Goal: Task Accomplishment & Management: Manage account settings

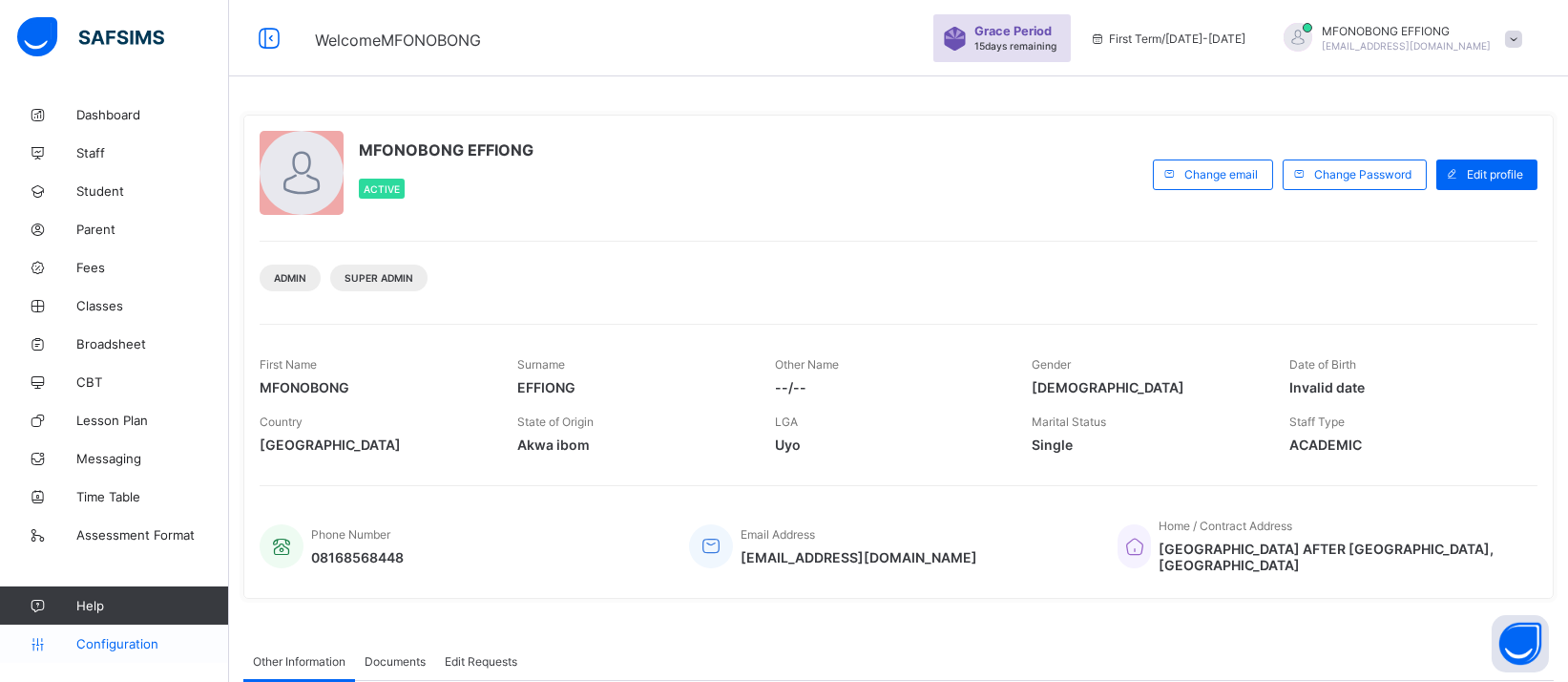
click at [147, 638] on span "Configuration" at bounding box center [152, 644] width 151 height 16
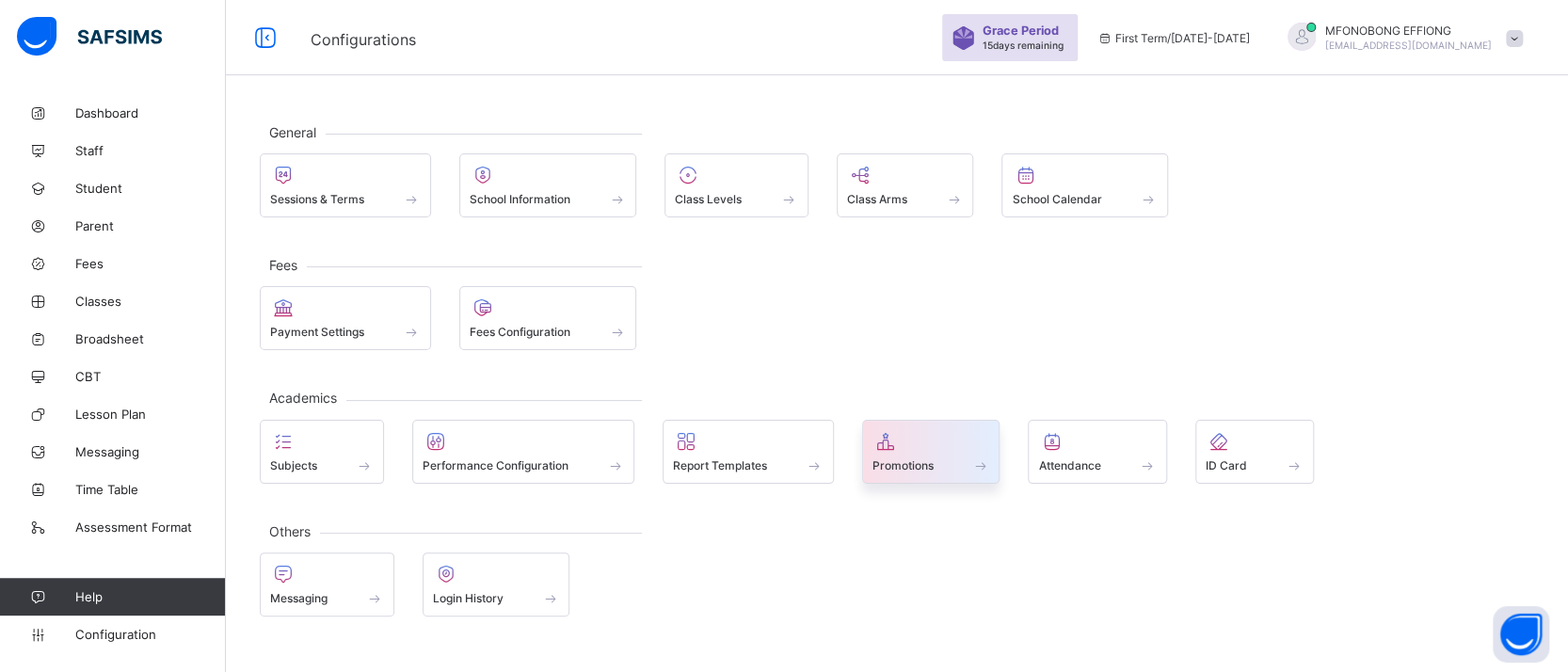
click at [974, 465] on span at bounding box center [980, 464] width 18 height 16
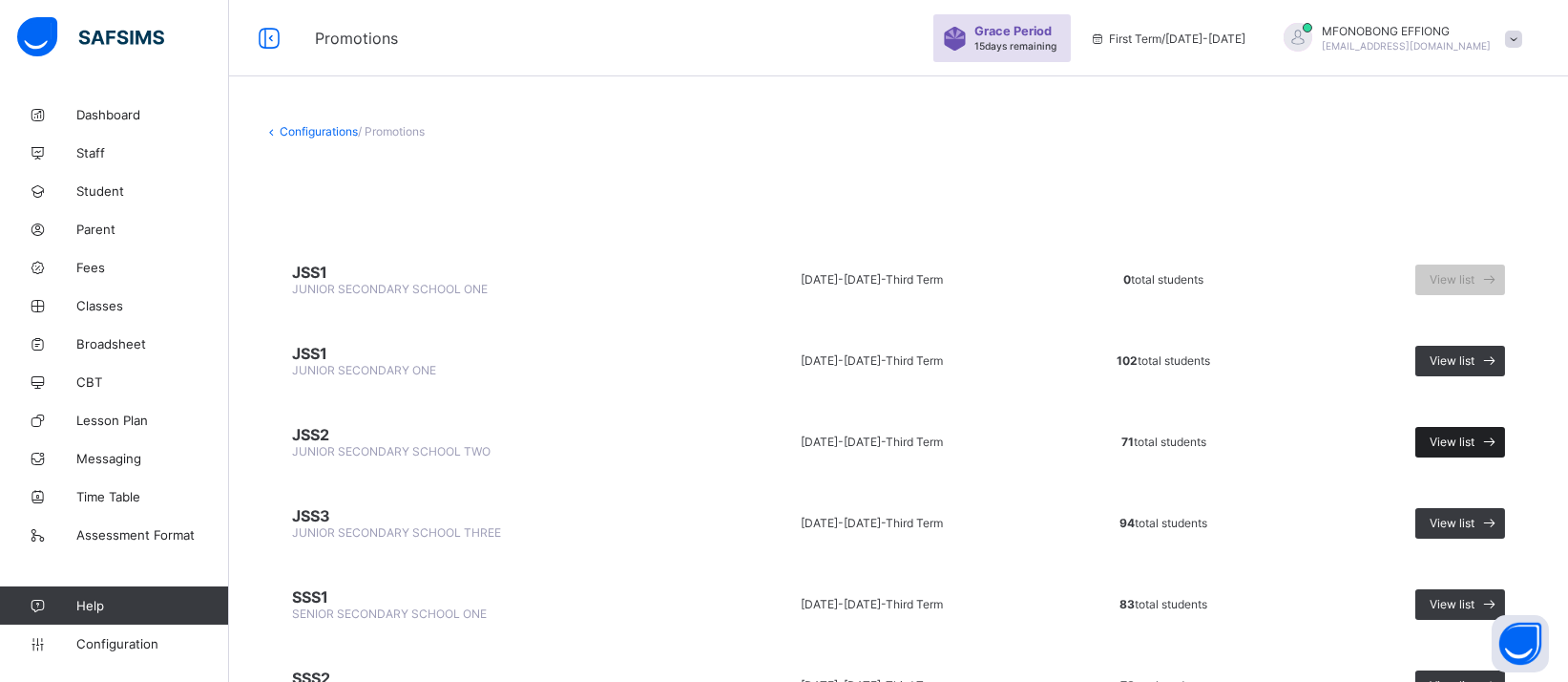
click at [1475, 434] on span "View list" at bounding box center [1452, 441] width 45 height 15
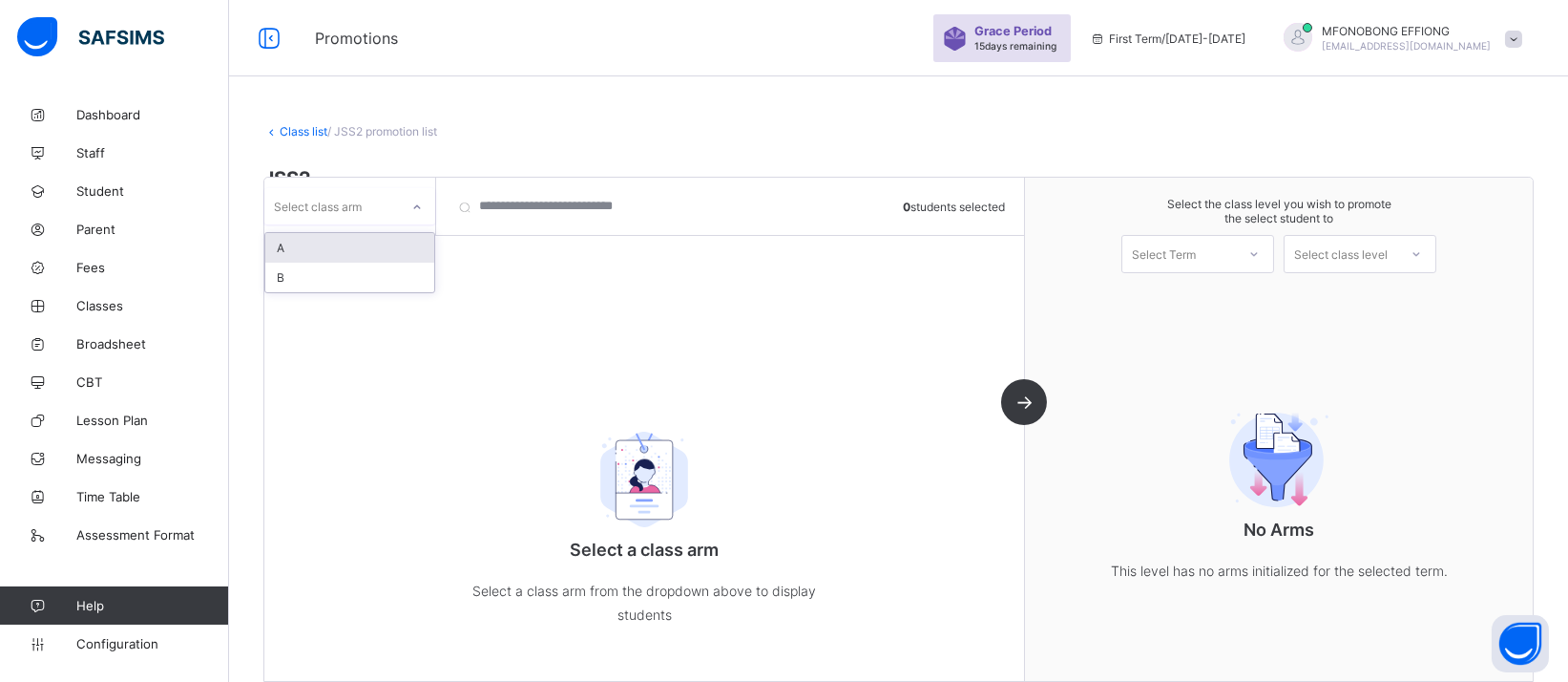
click at [421, 208] on icon at bounding box center [417, 207] width 12 height 19
click at [394, 279] on div "B" at bounding box center [350, 278] width 169 height 30
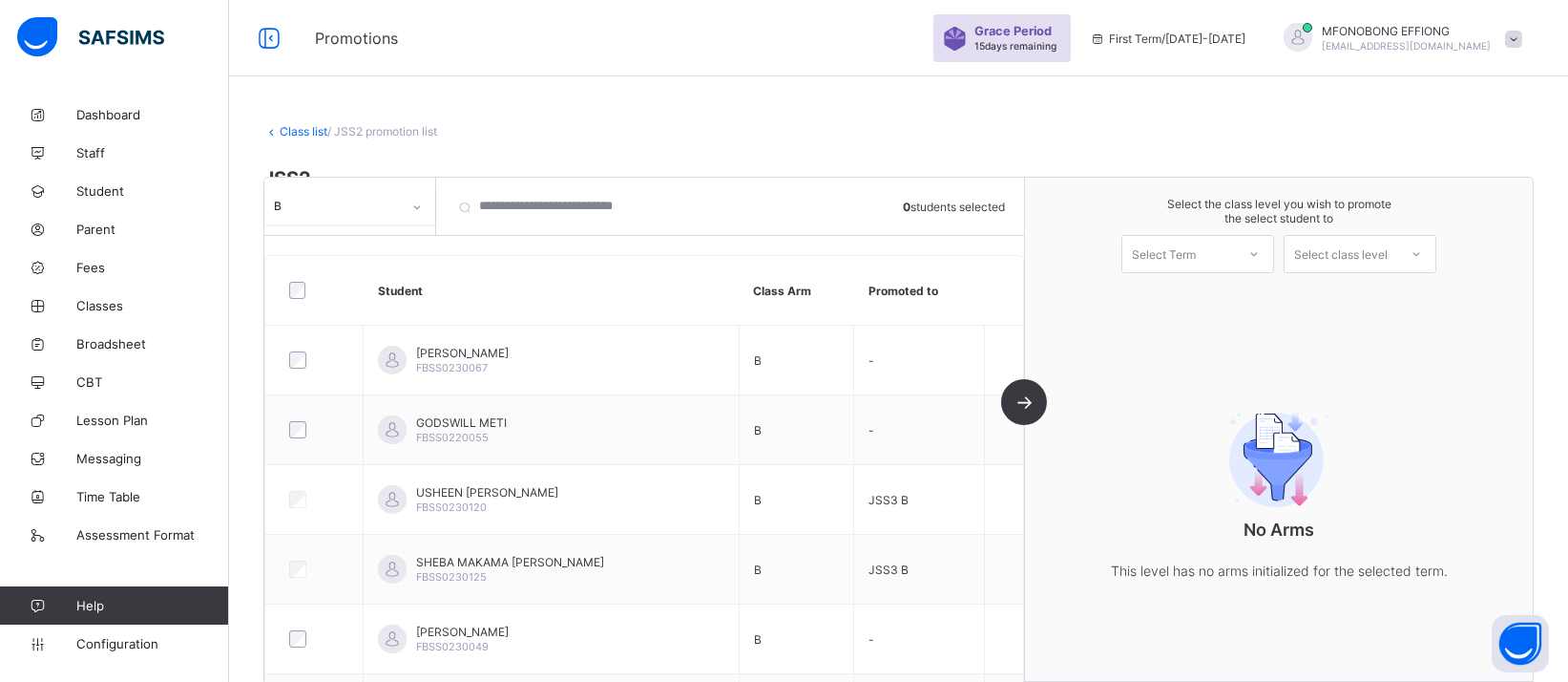
click at [417, 210] on icon at bounding box center [417, 207] width 12 height 19
click at [392, 246] on div "A" at bounding box center [350, 248] width 169 height 30
click at [141, 643] on span "Configuration" at bounding box center [152, 644] width 151 height 16
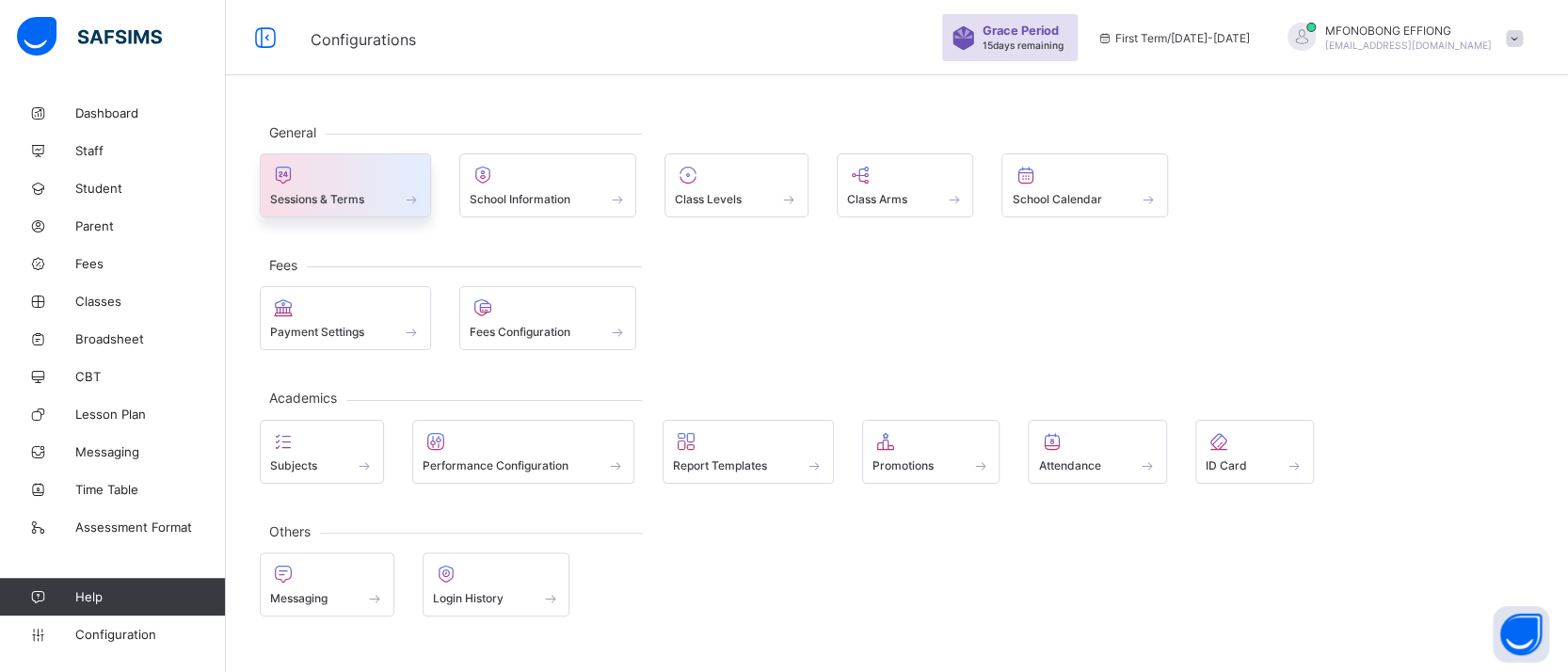
click at [368, 205] on div "Sessions & Terms" at bounding box center [344, 199] width 150 height 16
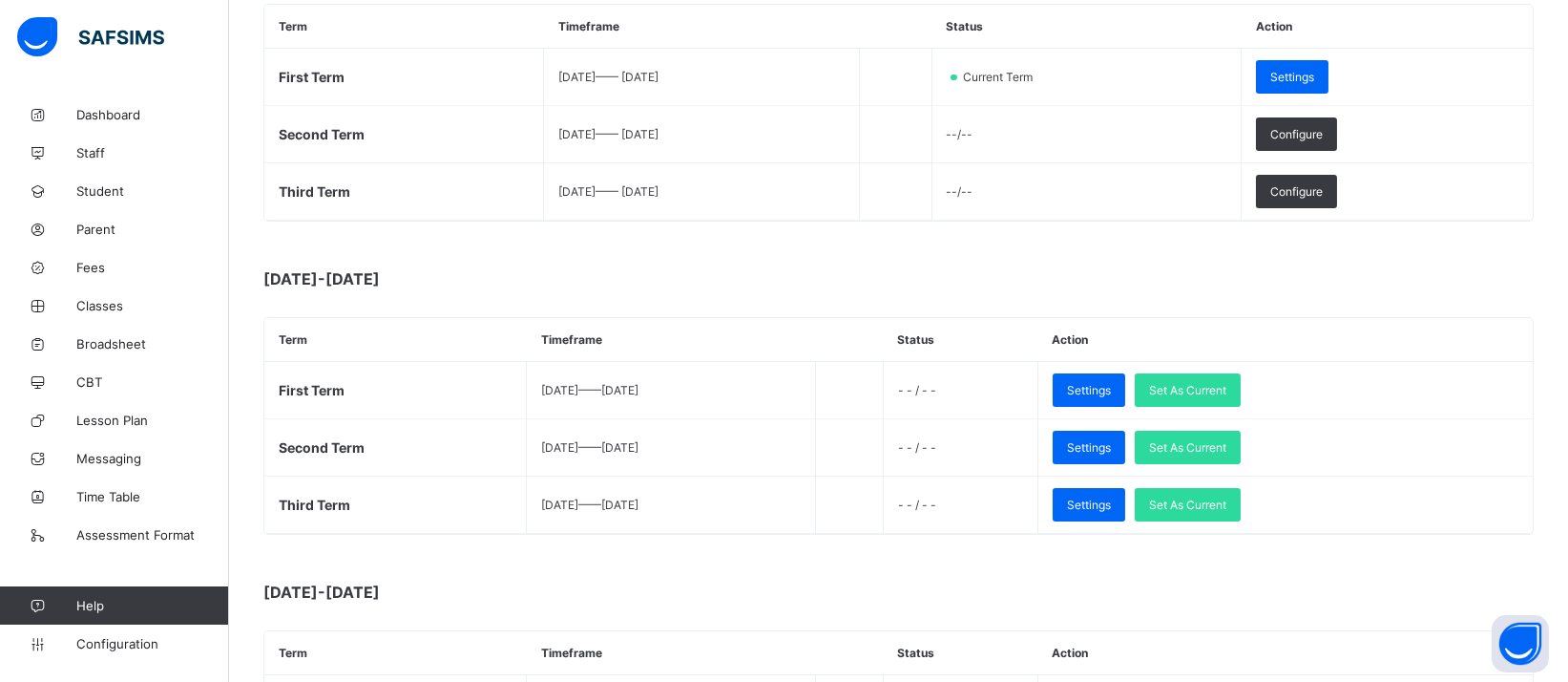
scroll to position [364, 0]
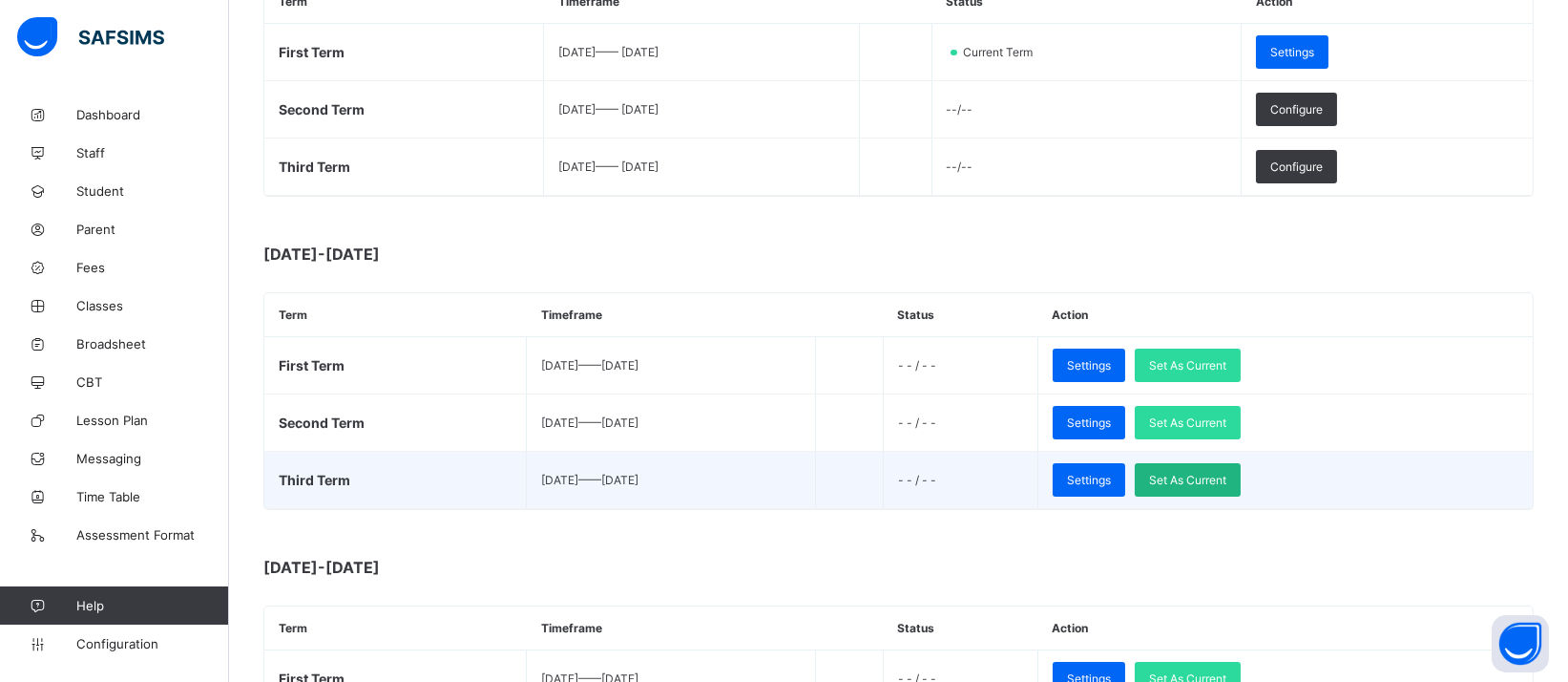
click at [1240, 463] on div "Set As Current" at bounding box center [1187, 479] width 106 height 33
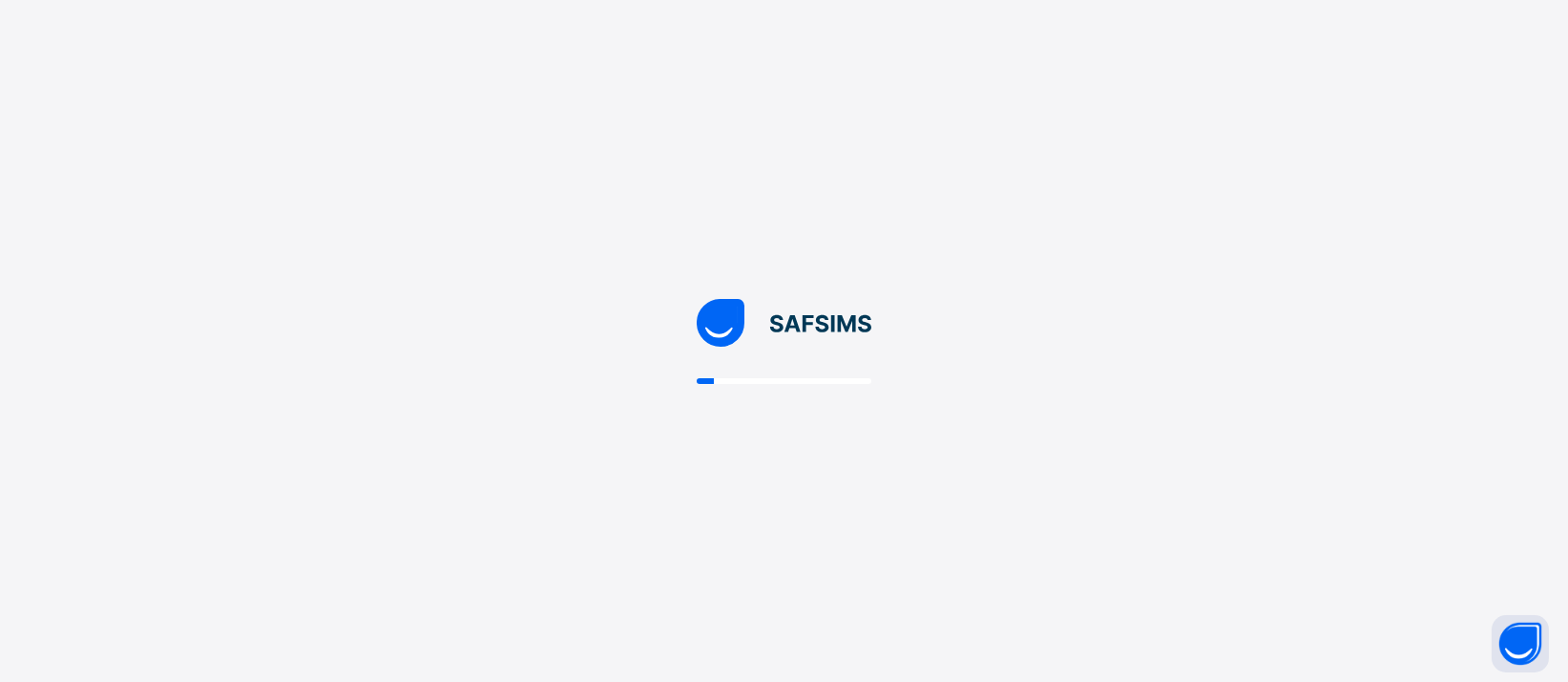
scroll to position [0, 0]
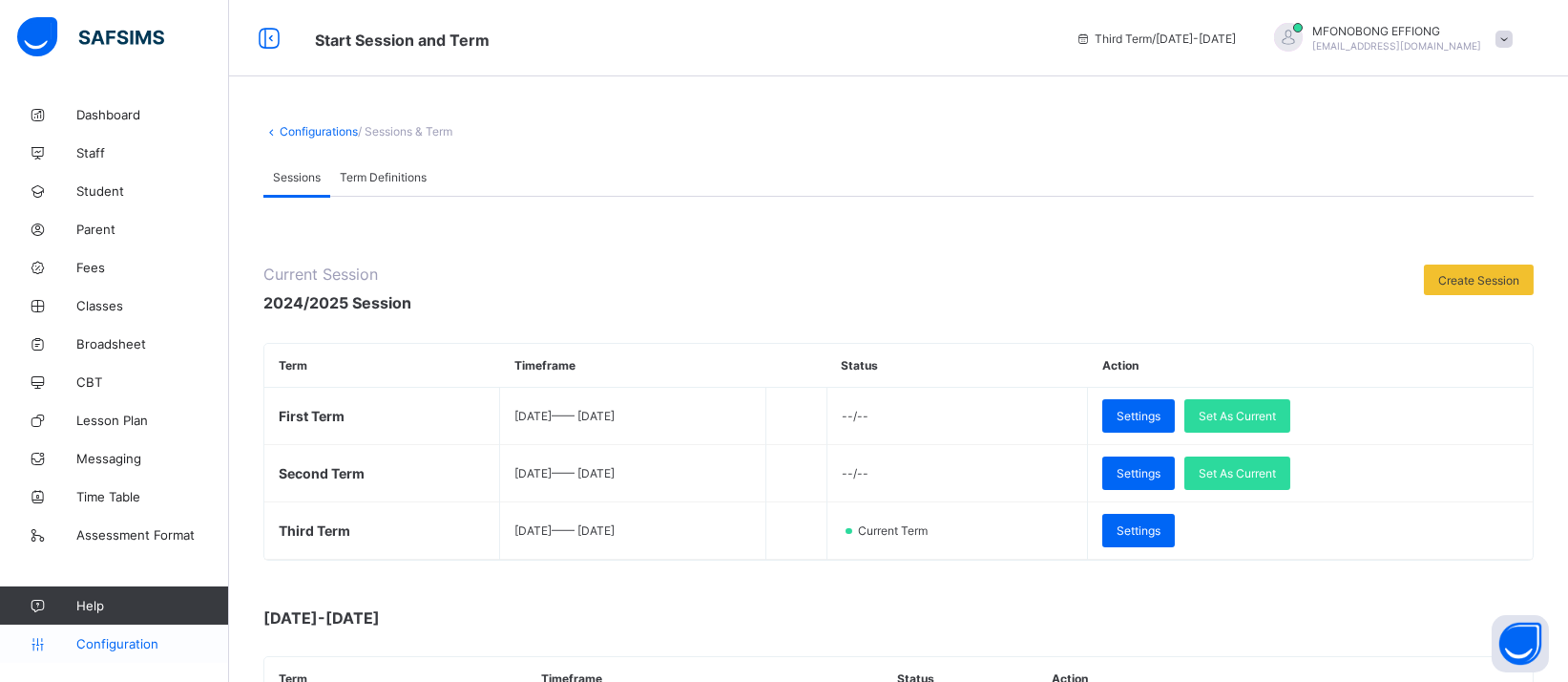
click at [130, 642] on span "Configuration" at bounding box center [152, 644] width 151 height 16
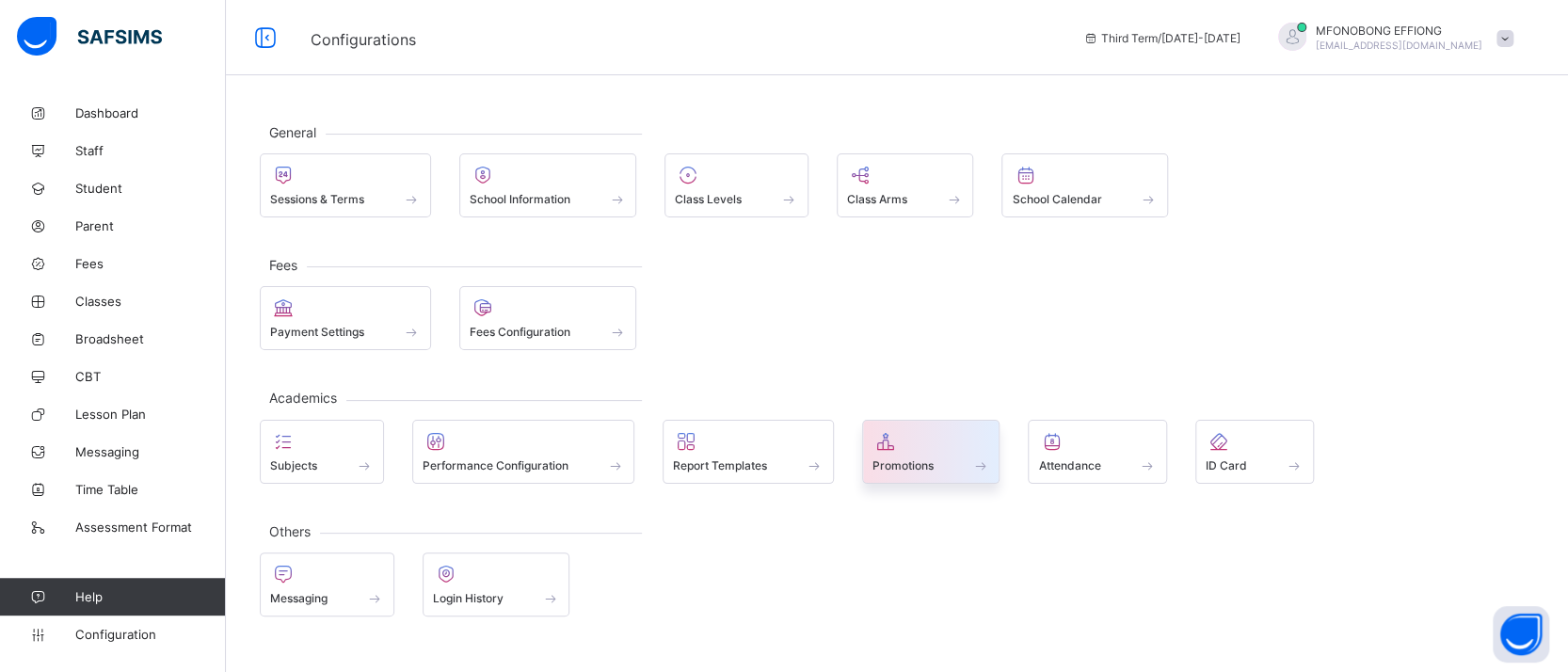
click at [915, 453] on span at bounding box center [931, 455] width 117 height 5
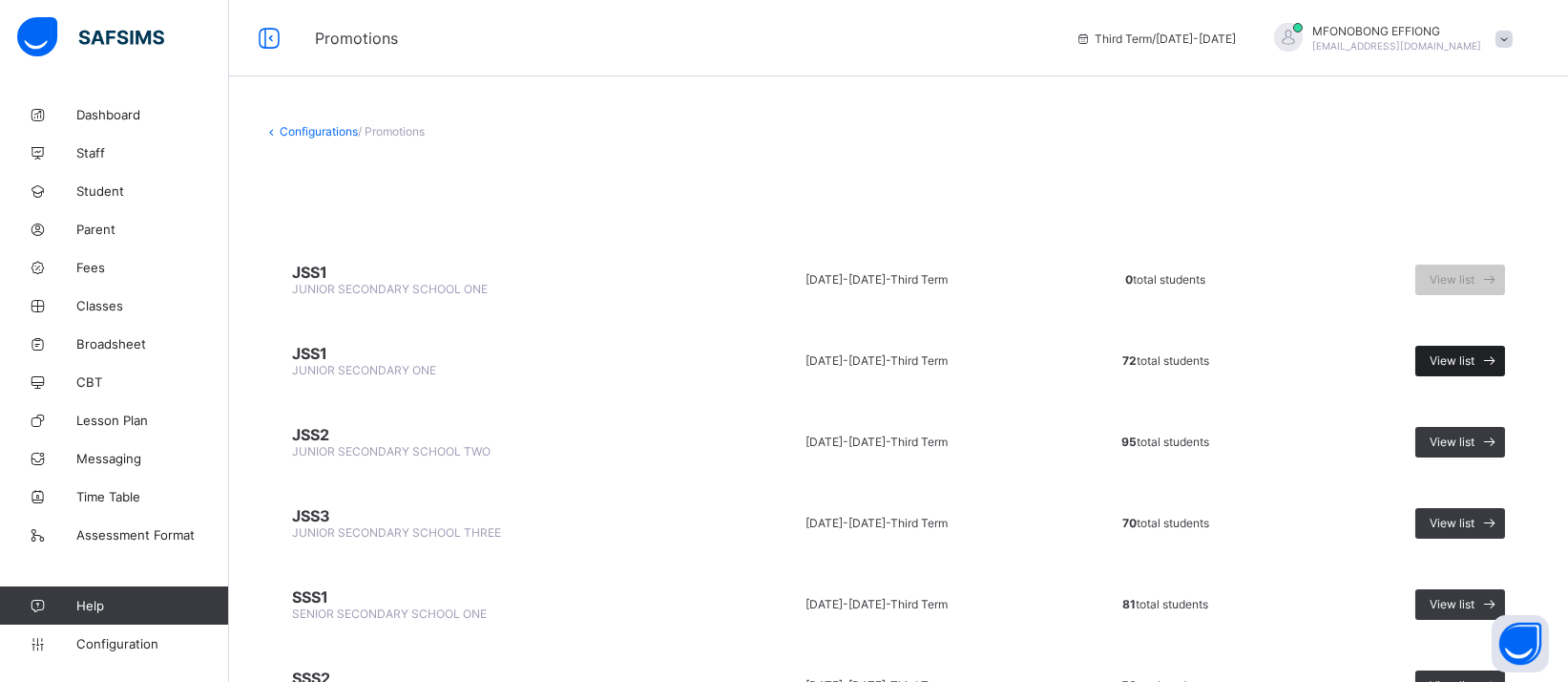
click at [1475, 353] on span "View list" at bounding box center [1452, 360] width 45 height 15
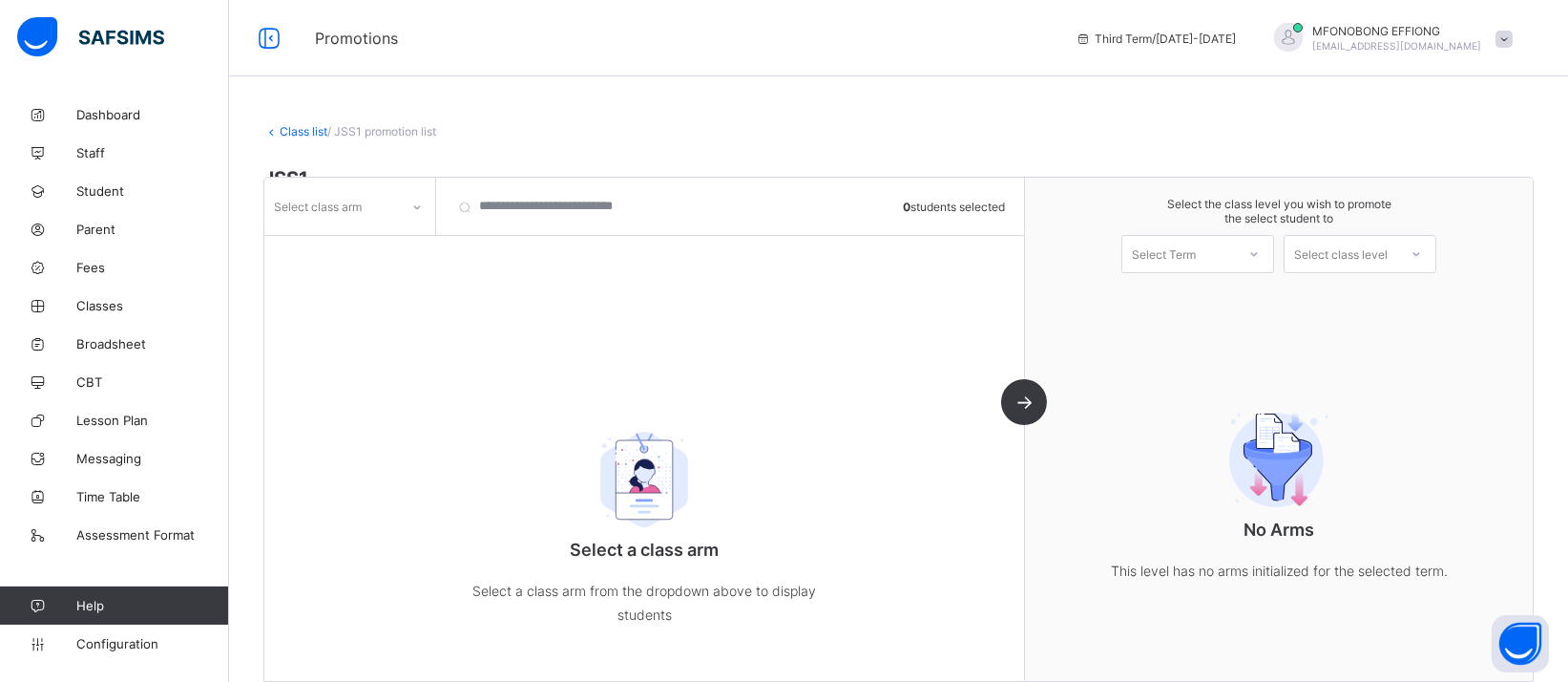
click at [313, 126] on link "Class list" at bounding box center [303, 131] width 48 height 15
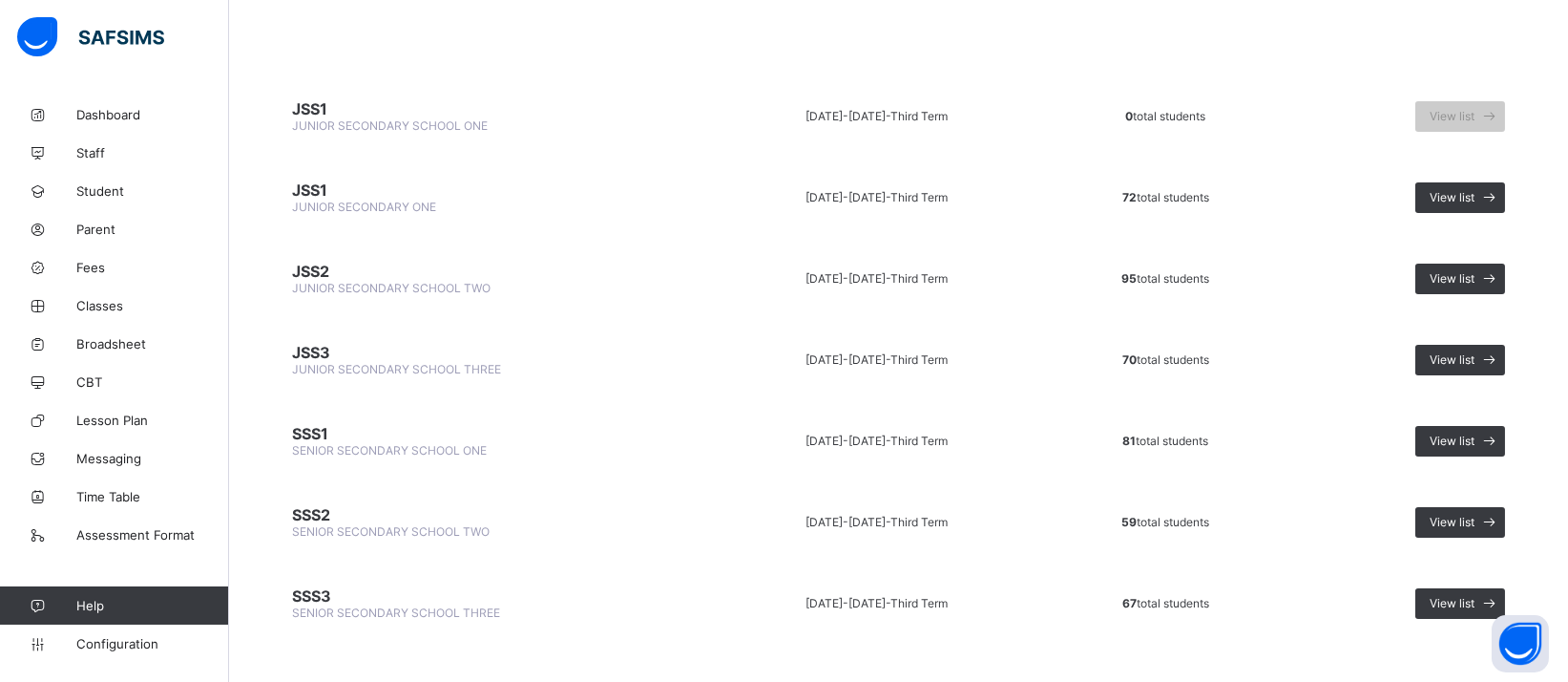
scroll to position [168, 0]
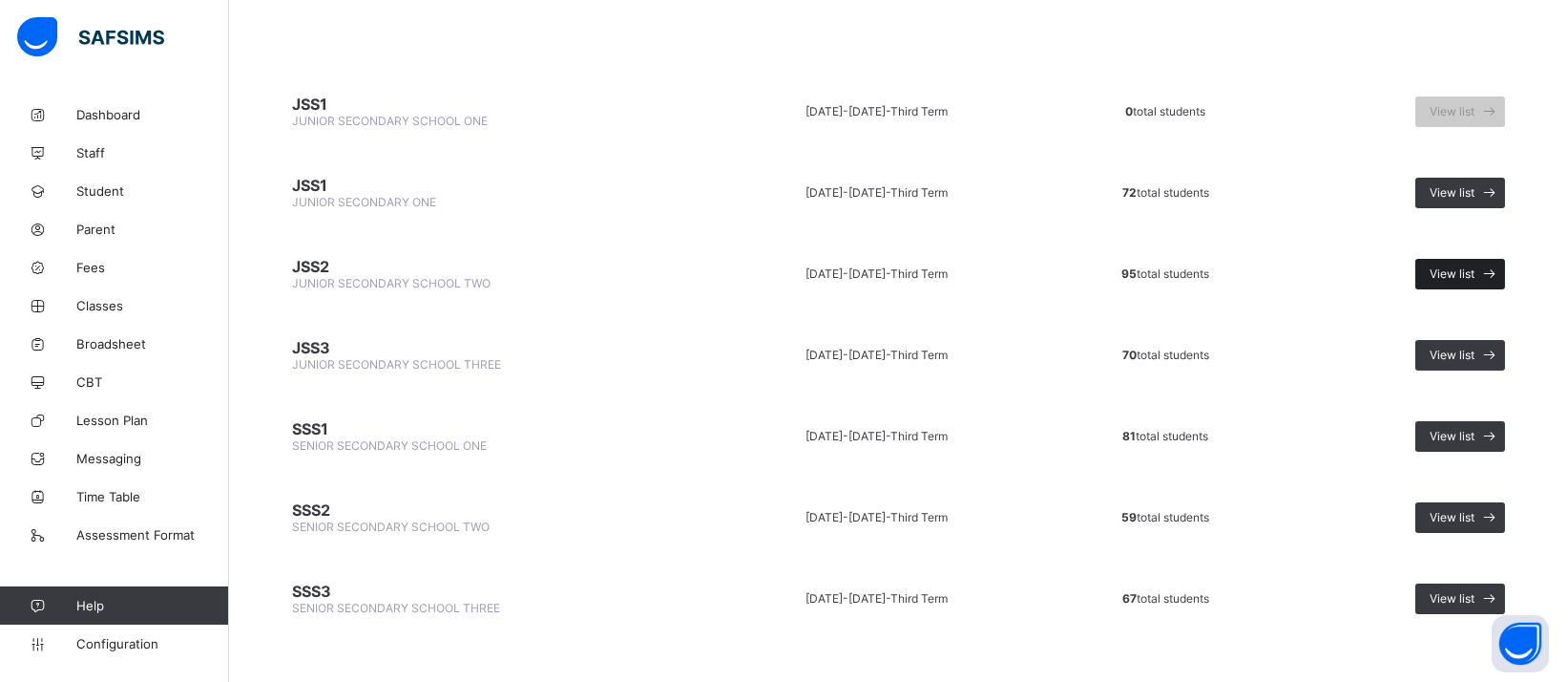
click at [1473, 267] on span "View list" at bounding box center [1452, 274] width 45 height 15
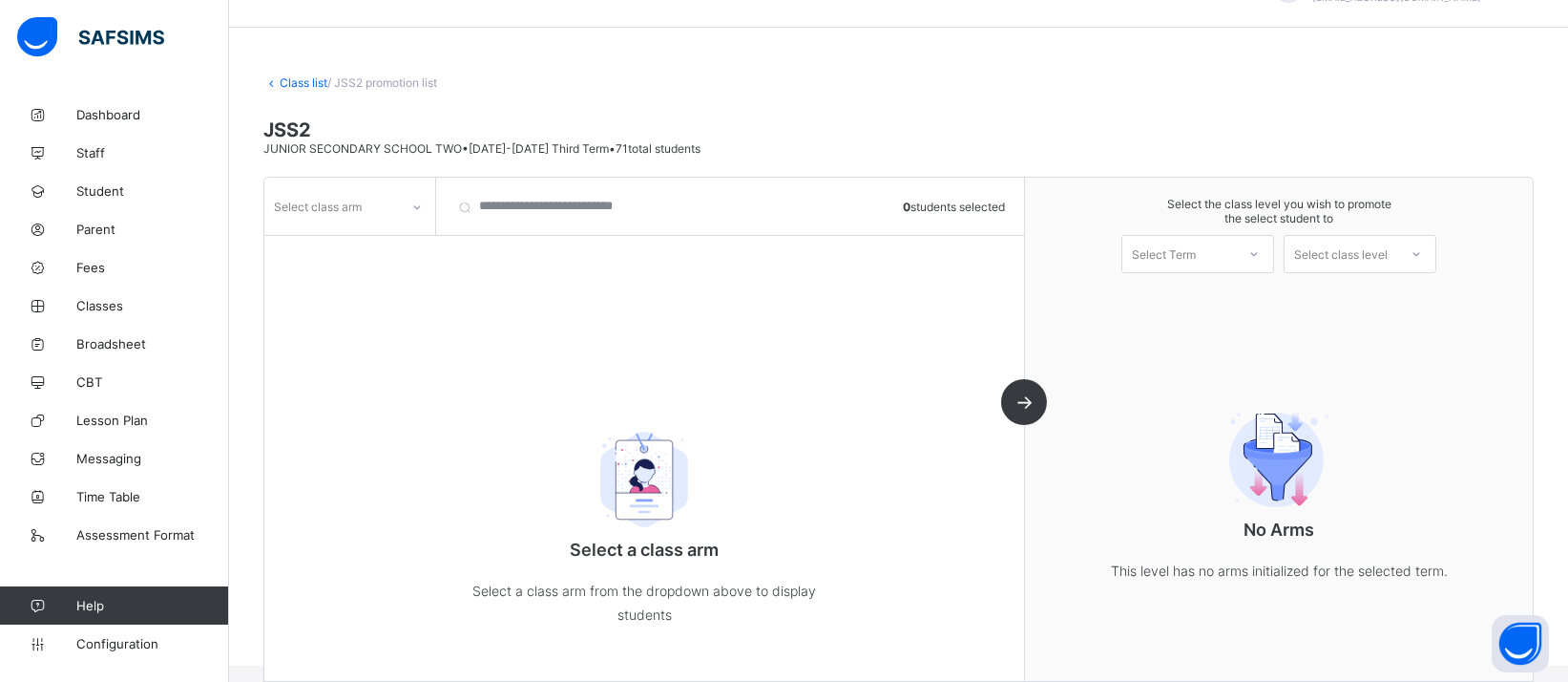
scroll to position [72, 0]
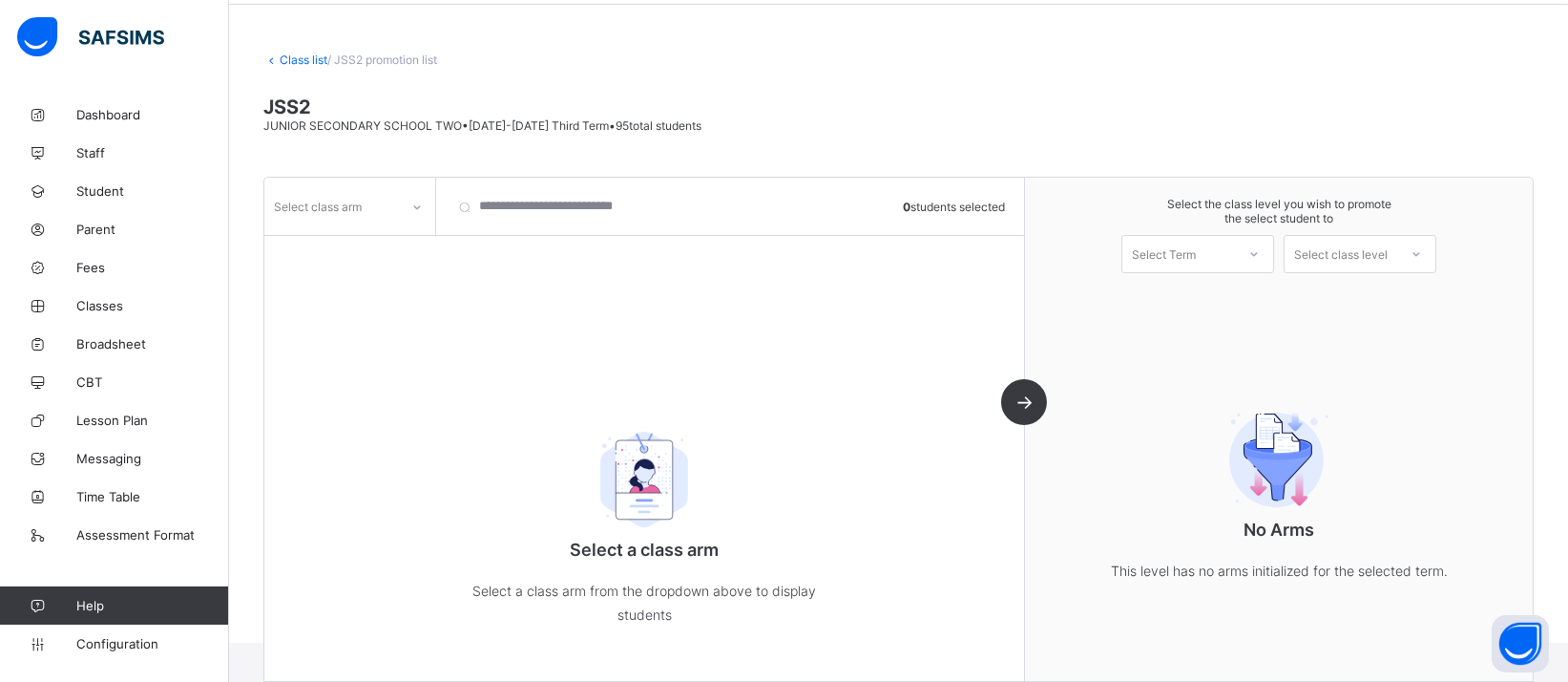
click at [397, 220] on div "Select class arm" at bounding box center [350, 206] width 171 height 36
click at [340, 244] on div "A" at bounding box center [350, 248] width 169 height 30
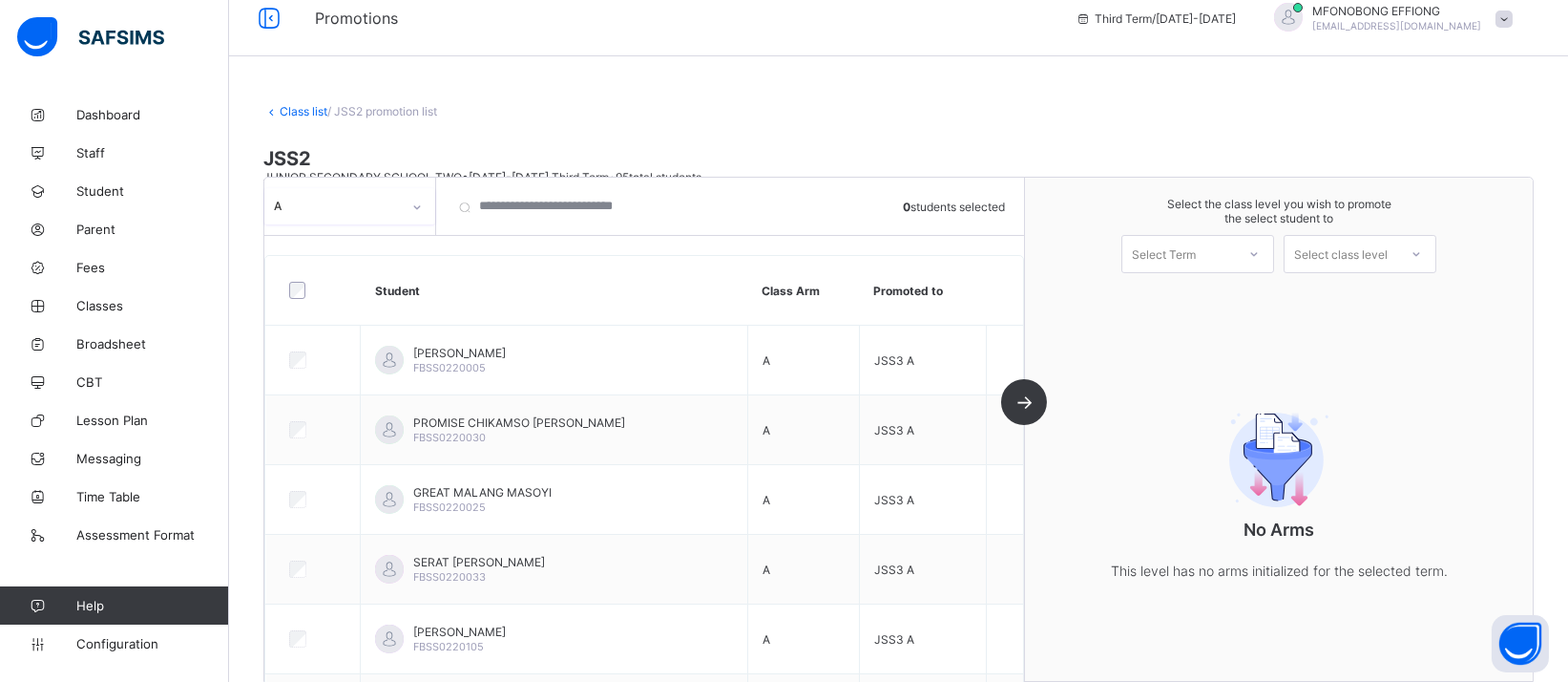
scroll to position [0, 0]
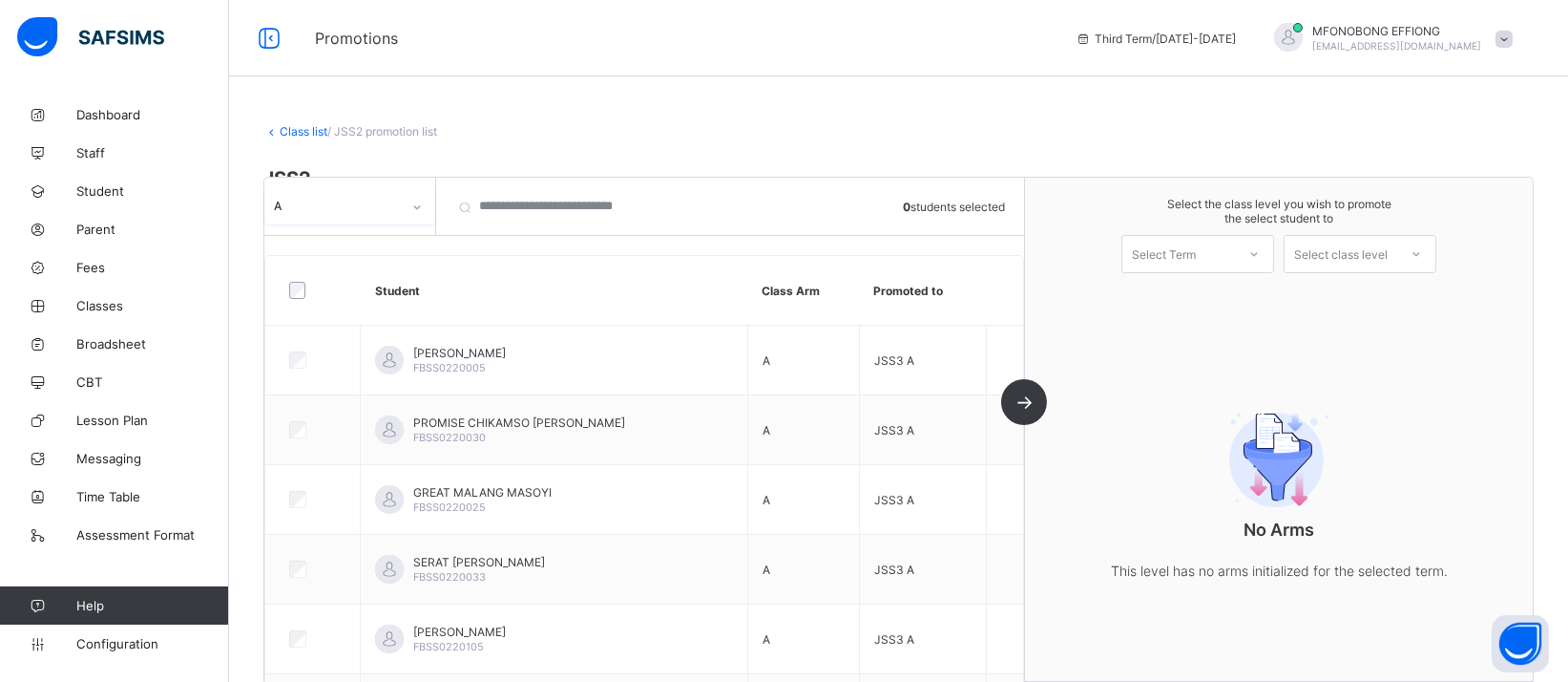
click at [292, 134] on link "Class list" at bounding box center [303, 131] width 48 height 15
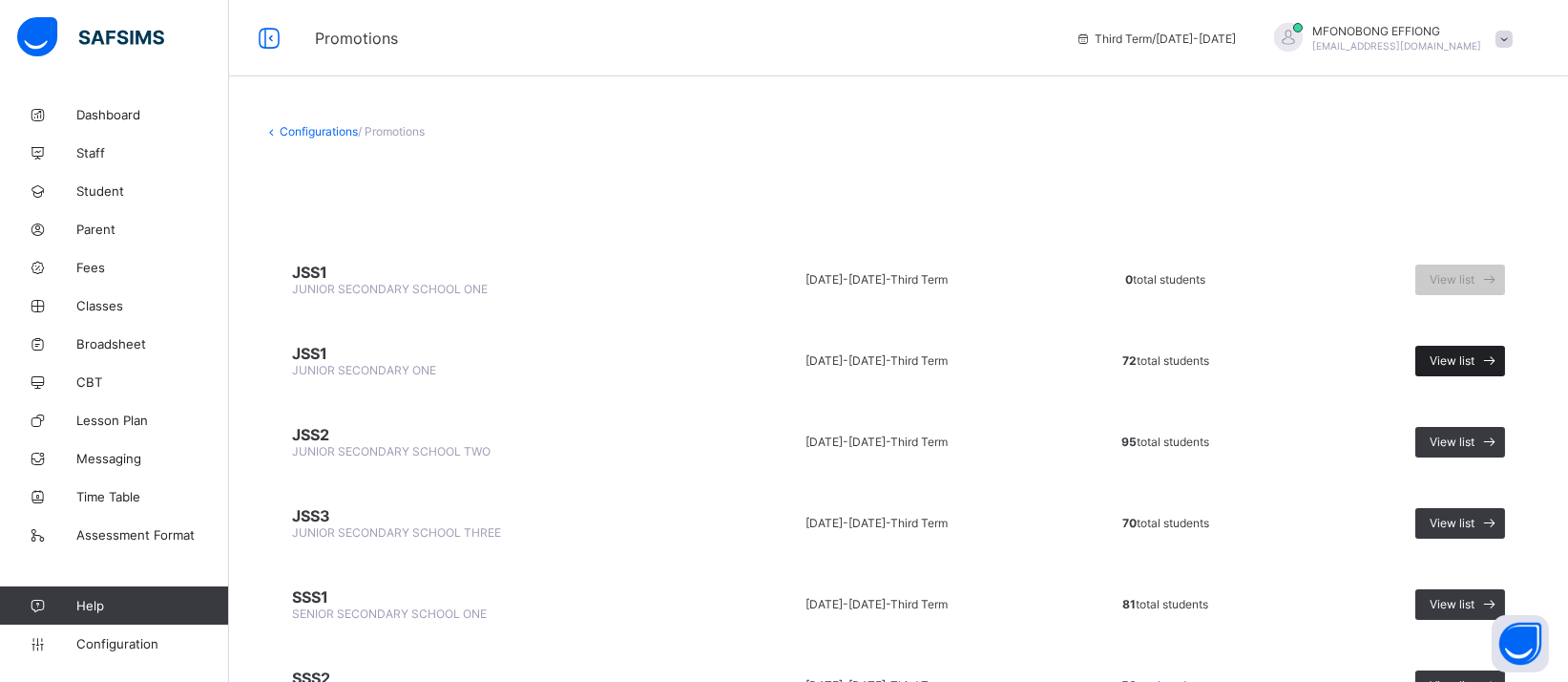
click at [1475, 353] on span "View list" at bounding box center [1452, 360] width 45 height 15
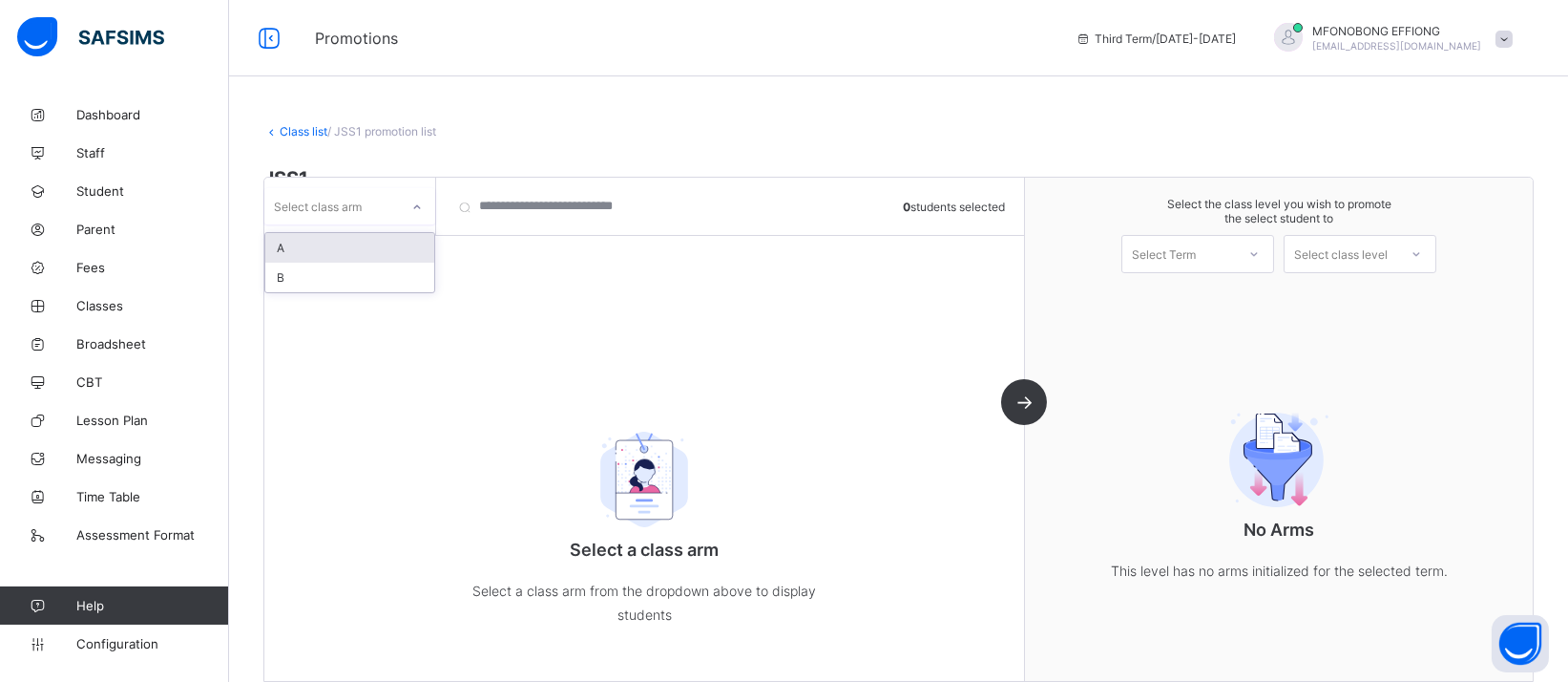
click at [371, 197] on div "Select class arm" at bounding box center [332, 206] width 135 height 27
click at [341, 263] on div "B" at bounding box center [350, 278] width 169 height 30
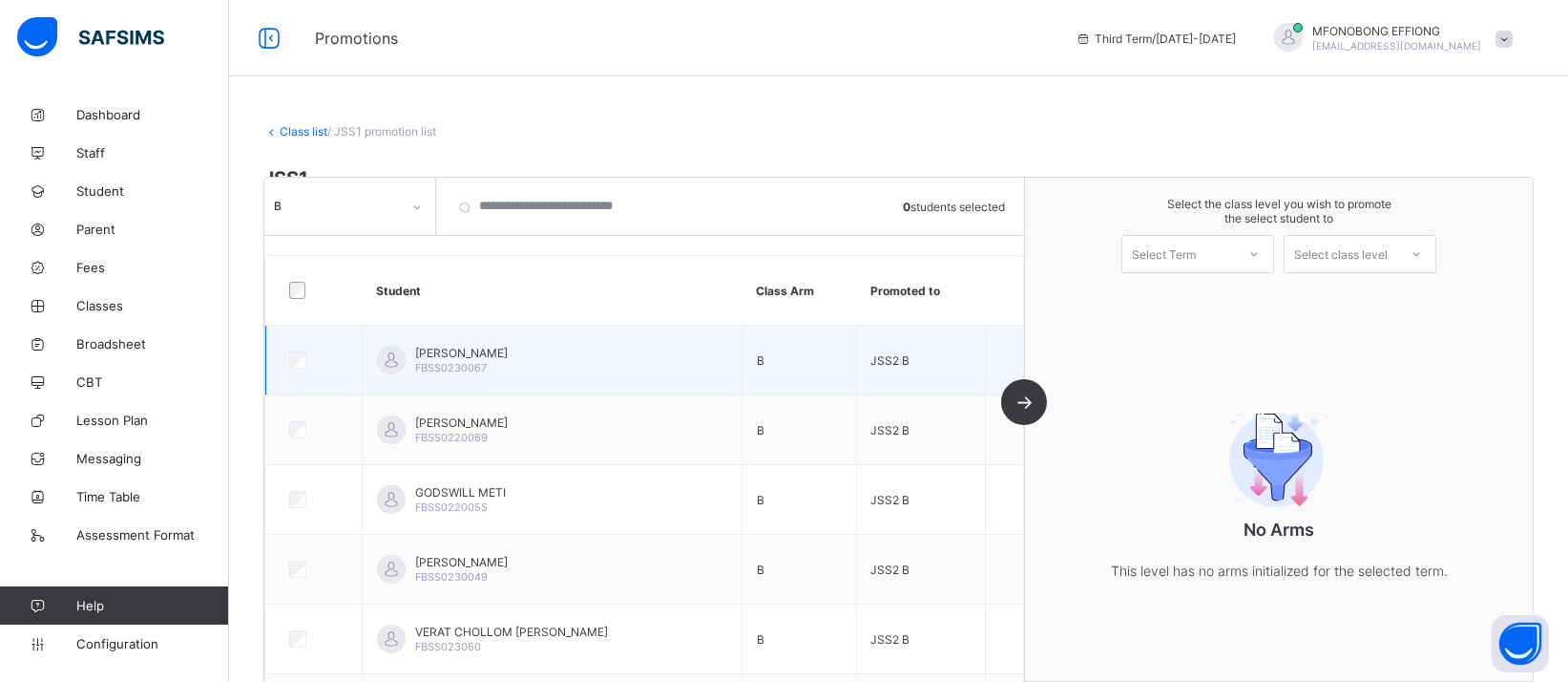
click at [508, 355] on span "EMMANUEL DUNG BITRUS" at bounding box center [461, 352] width 92 height 15
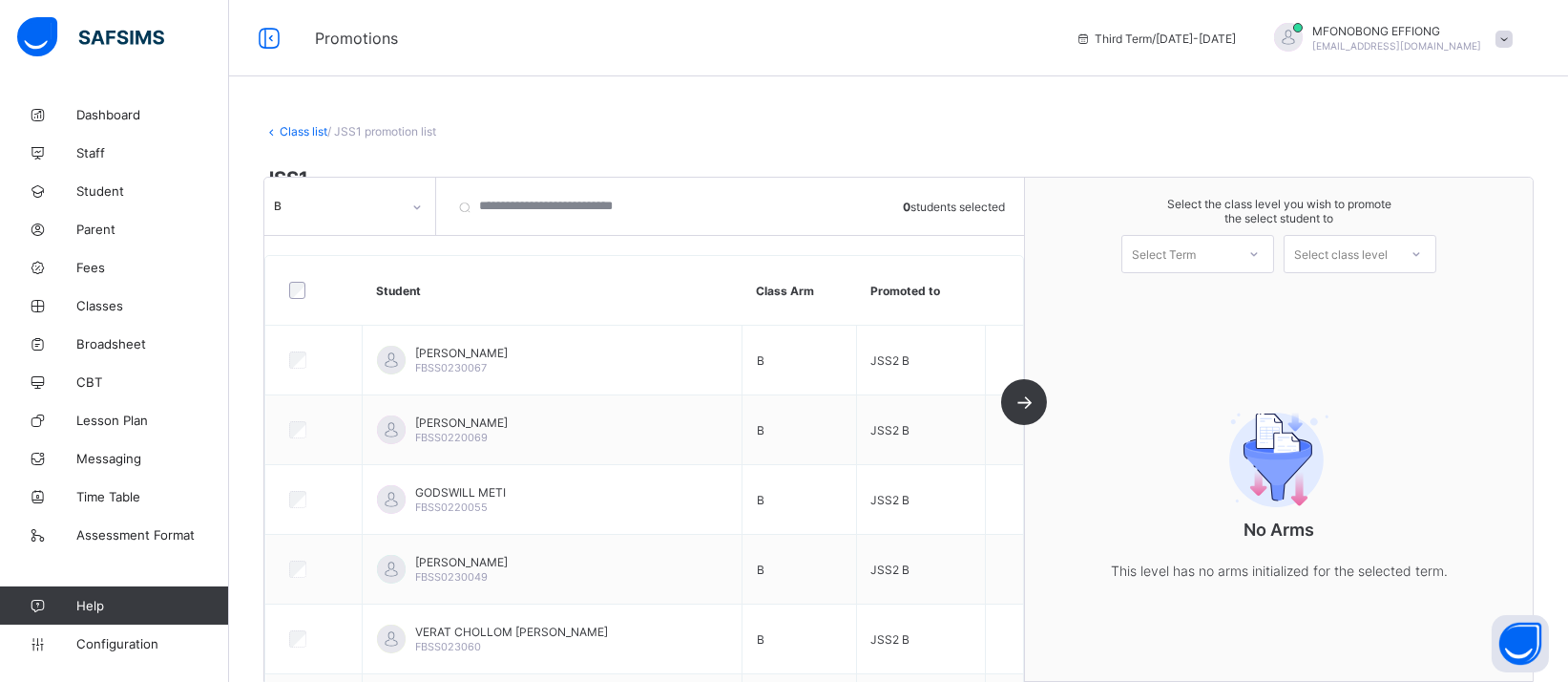
click at [1271, 251] on div at bounding box center [1253, 254] width 34 height 32
click at [1257, 326] on div "First Term 2025-2026" at bounding box center [1197, 347] width 151 height 44
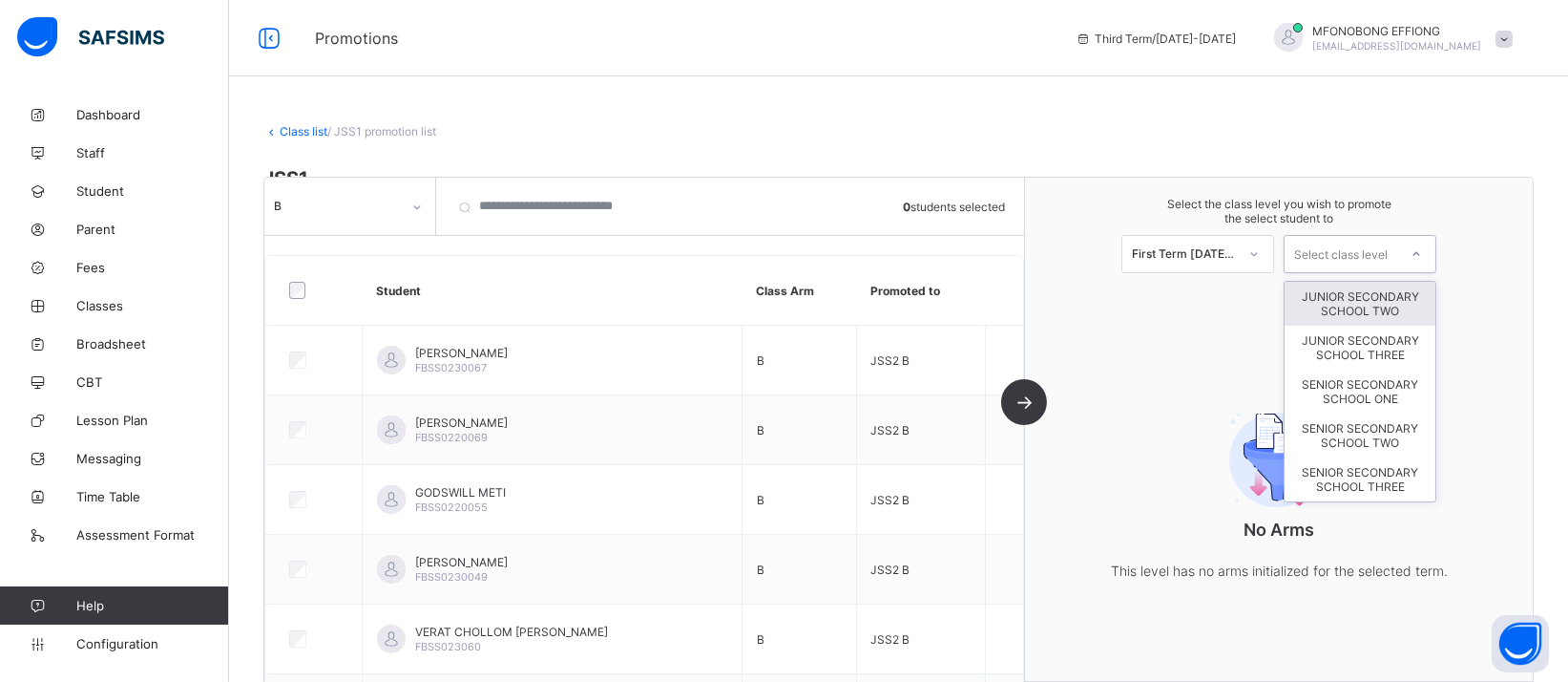
click at [1340, 254] on div "Select class level" at bounding box center [1359, 254] width 152 height 38
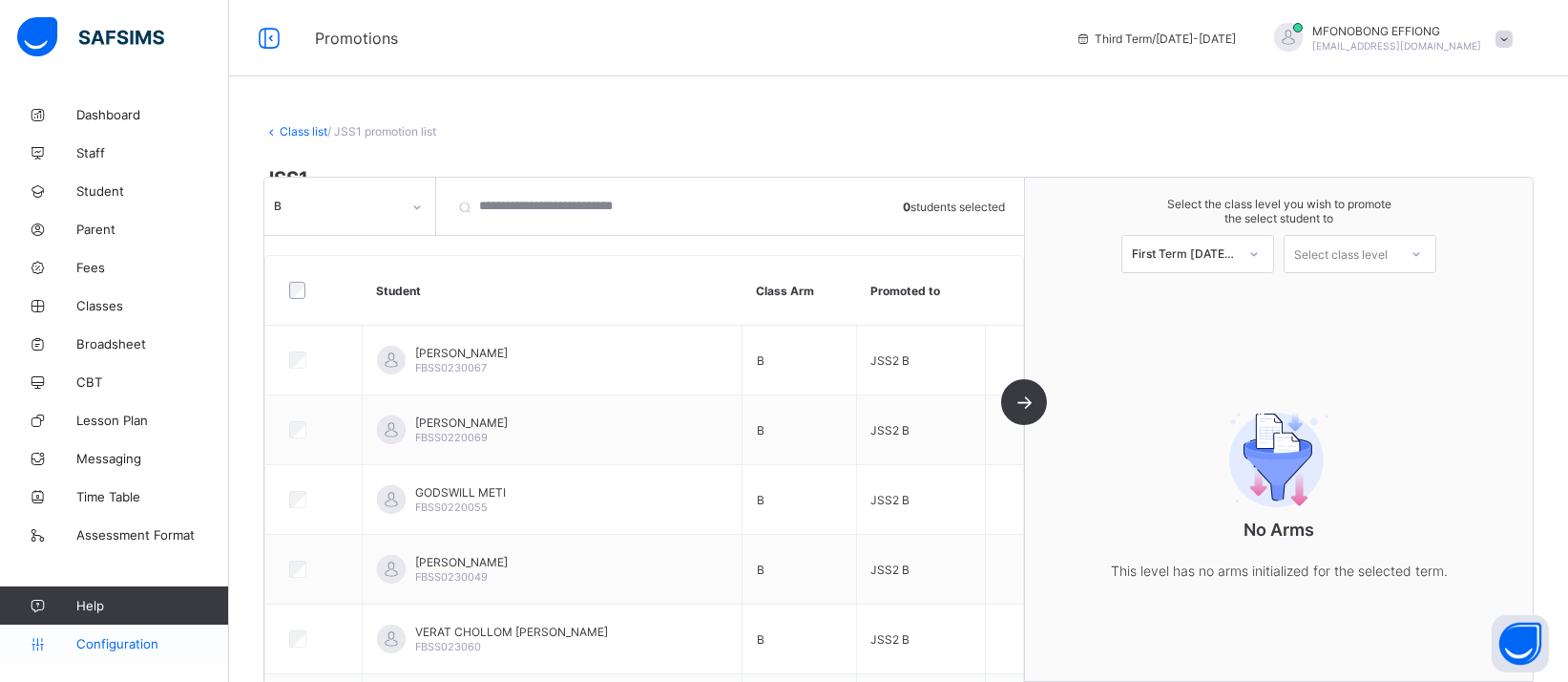
click at [109, 645] on span "Configuration" at bounding box center [152, 644] width 151 height 16
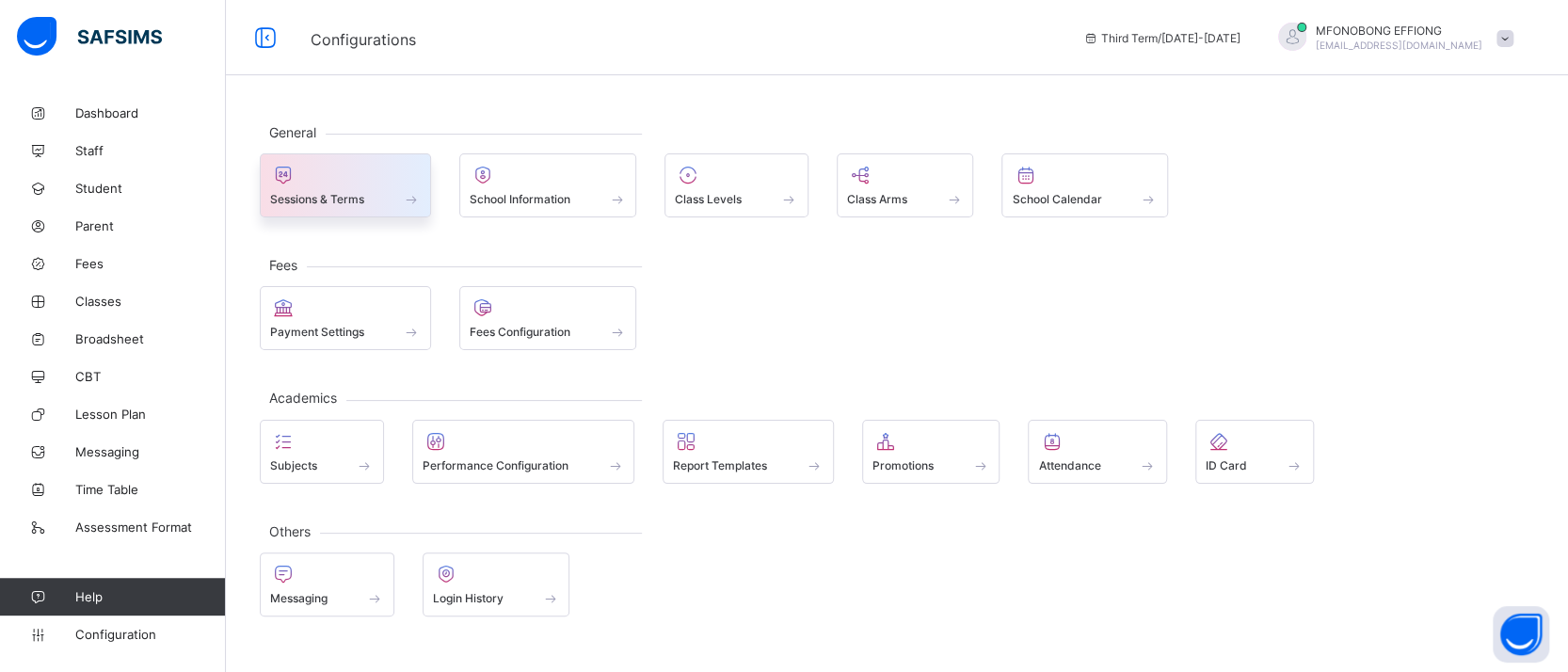
click at [375, 164] on div at bounding box center [344, 175] width 150 height 22
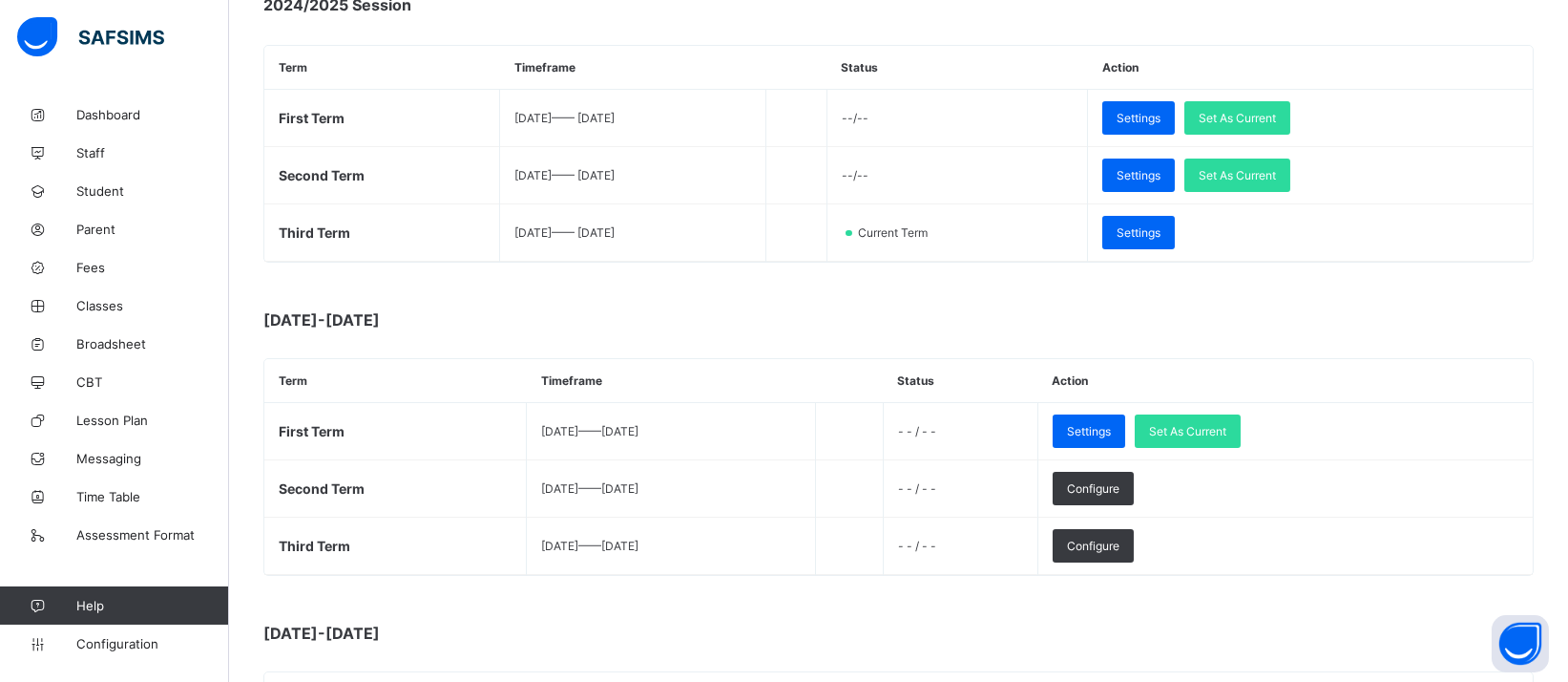
scroll to position [321, 0]
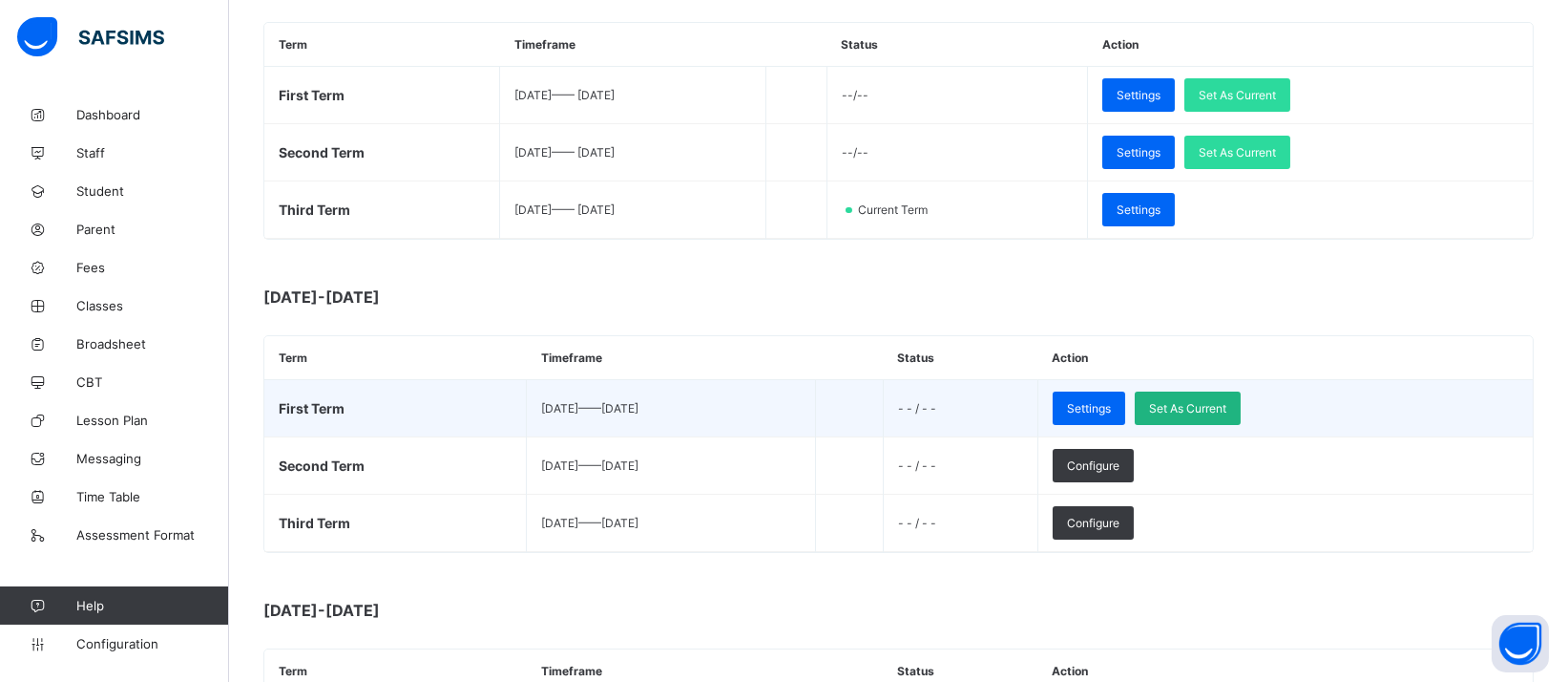
click at [1227, 408] on span "Set As Current" at bounding box center [1187, 407] width 78 height 15
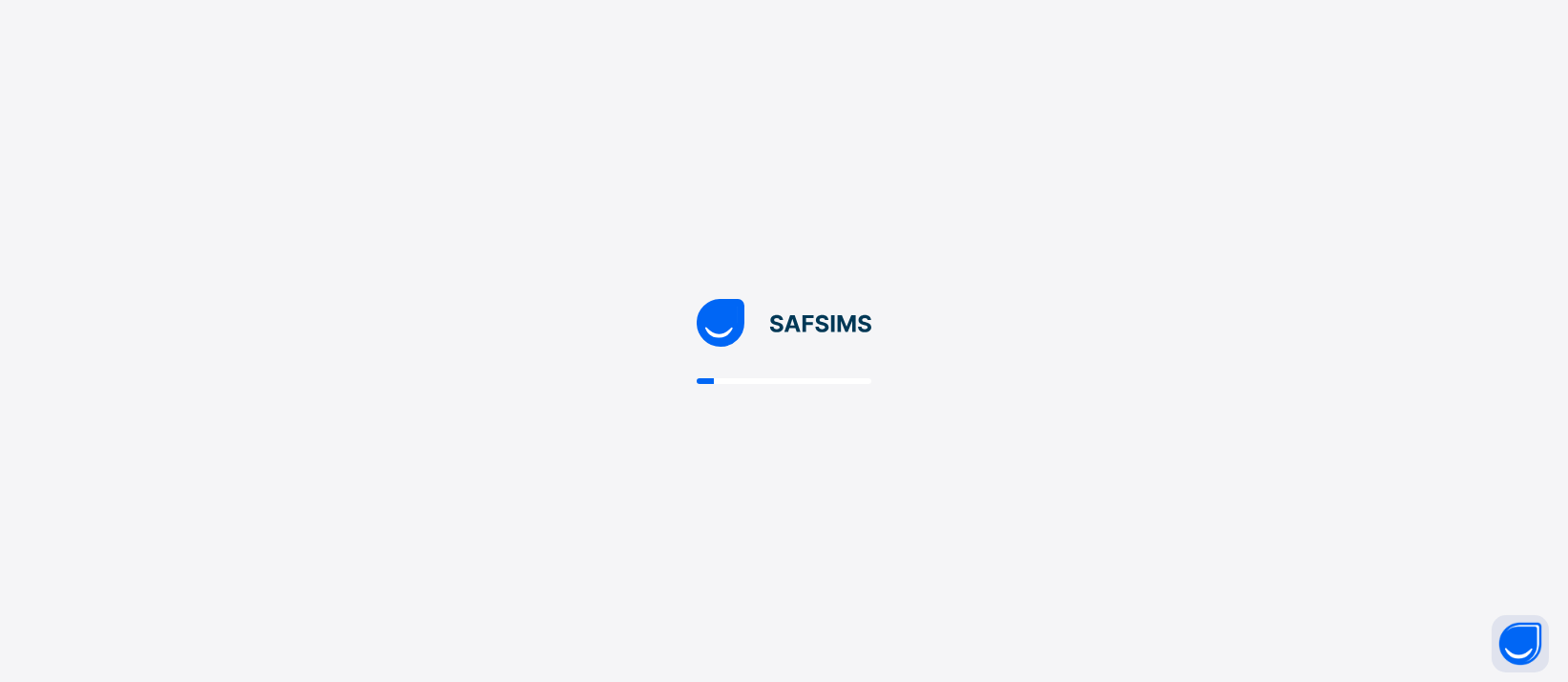
scroll to position [0, 0]
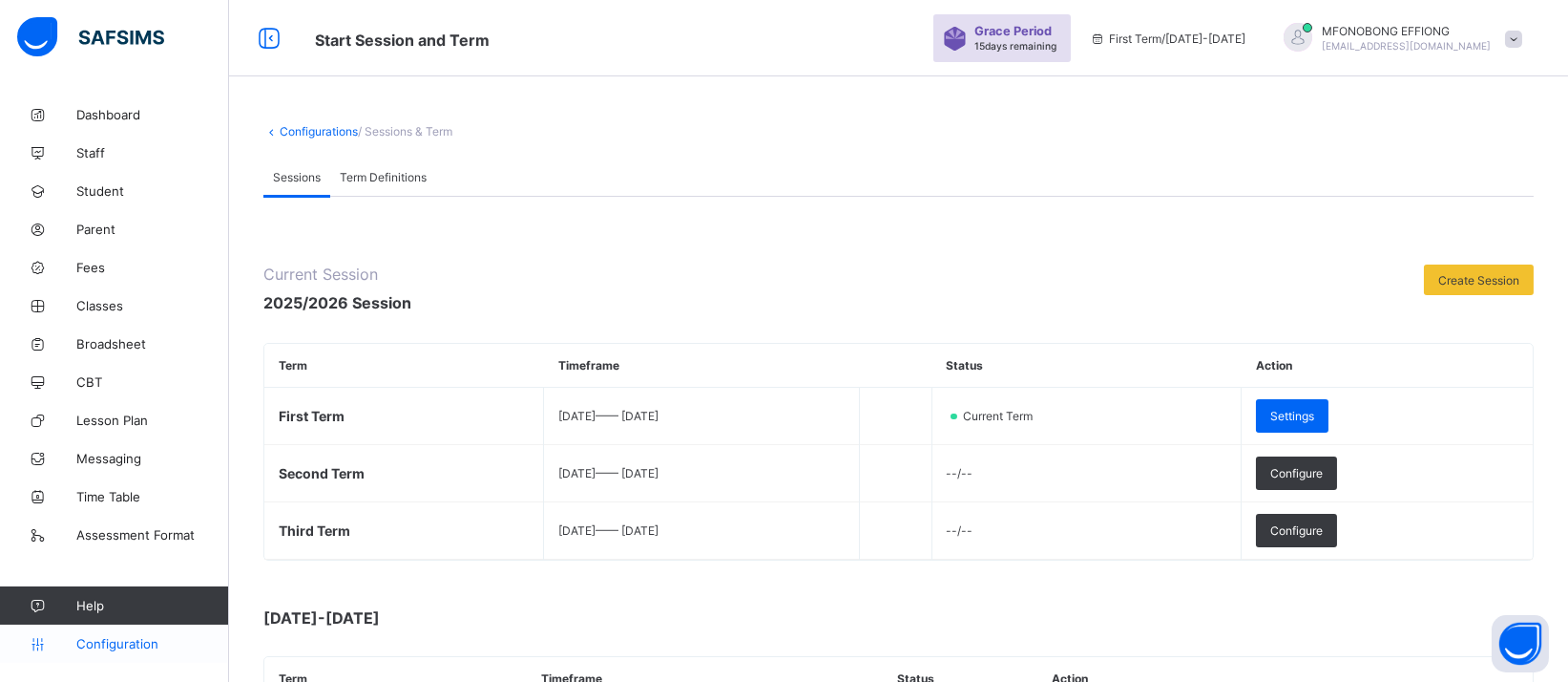
click at [112, 651] on span "Configuration" at bounding box center [152, 644] width 151 height 16
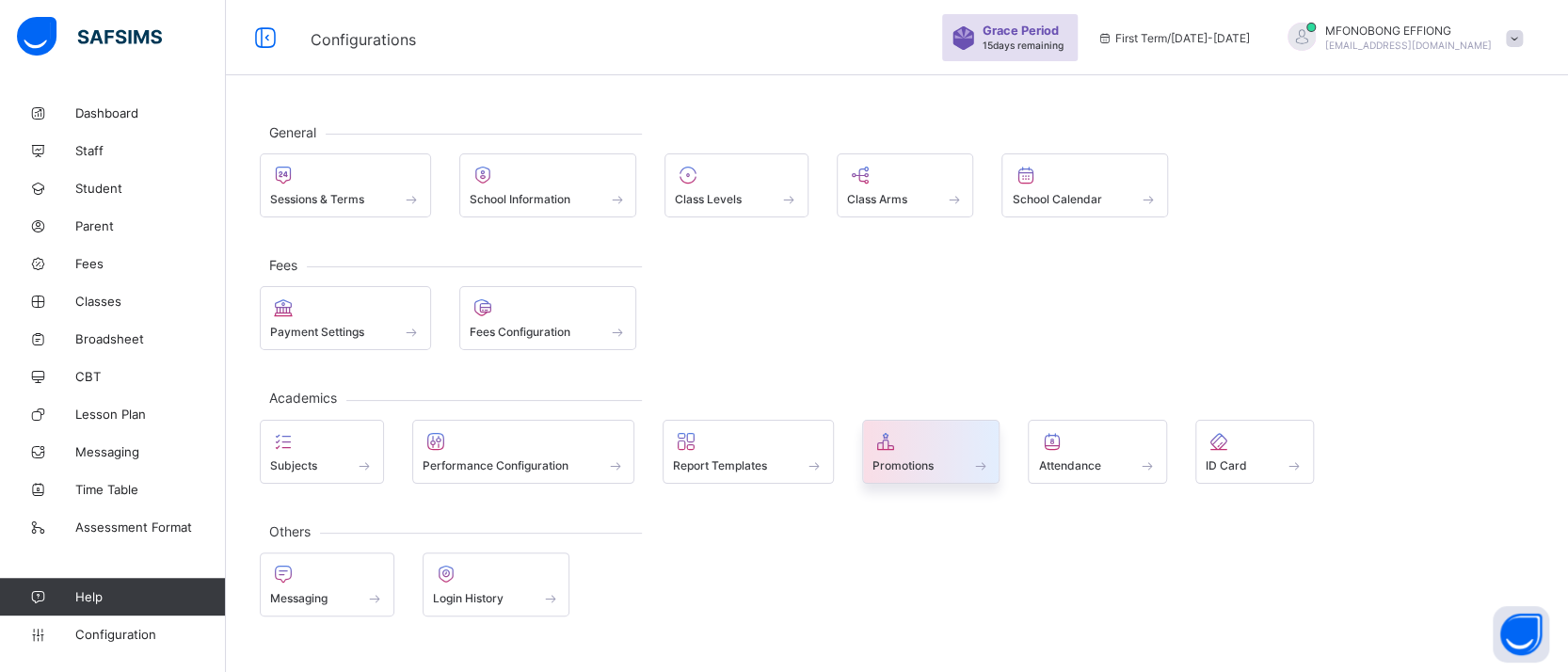
click at [916, 459] on span "Promotions" at bounding box center [902, 464] width 61 height 15
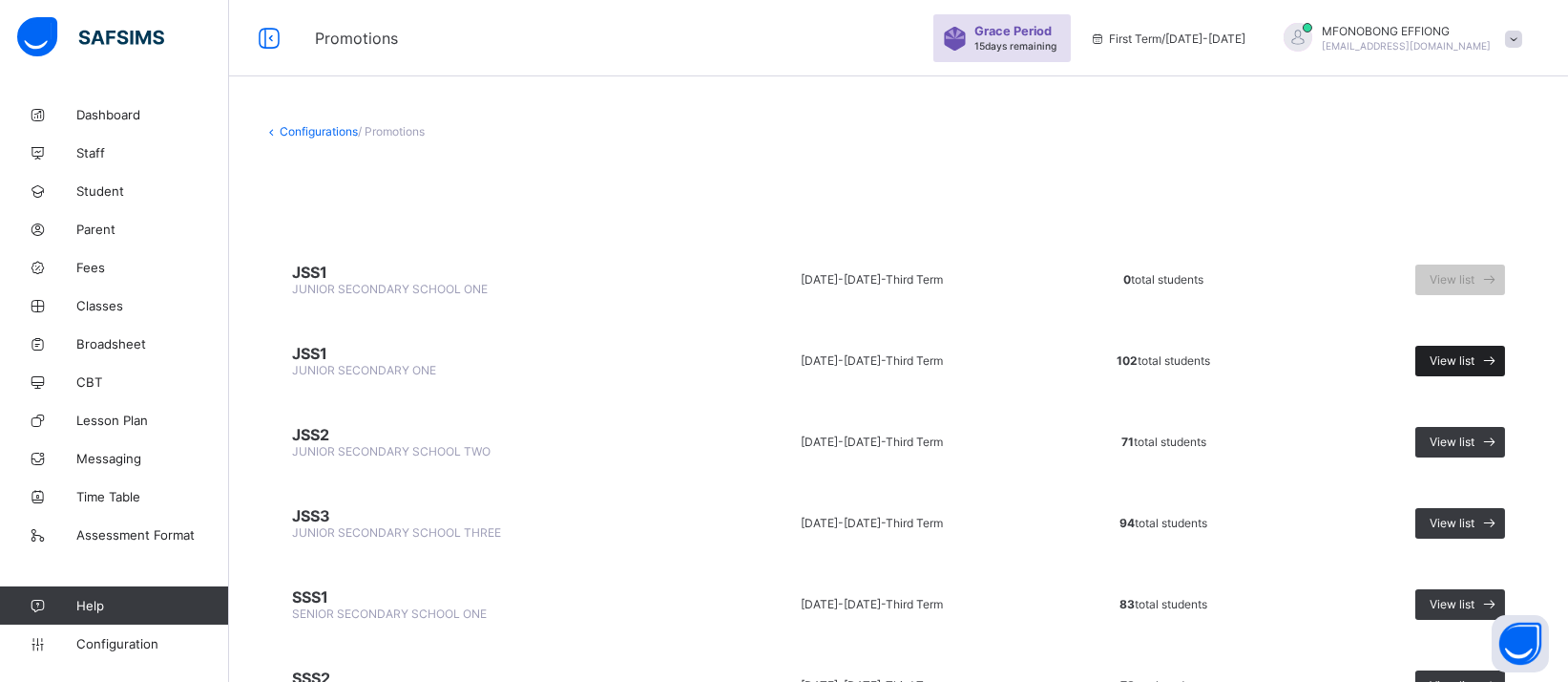
click at [1475, 355] on span "View list" at bounding box center [1452, 360] width 45 height 15
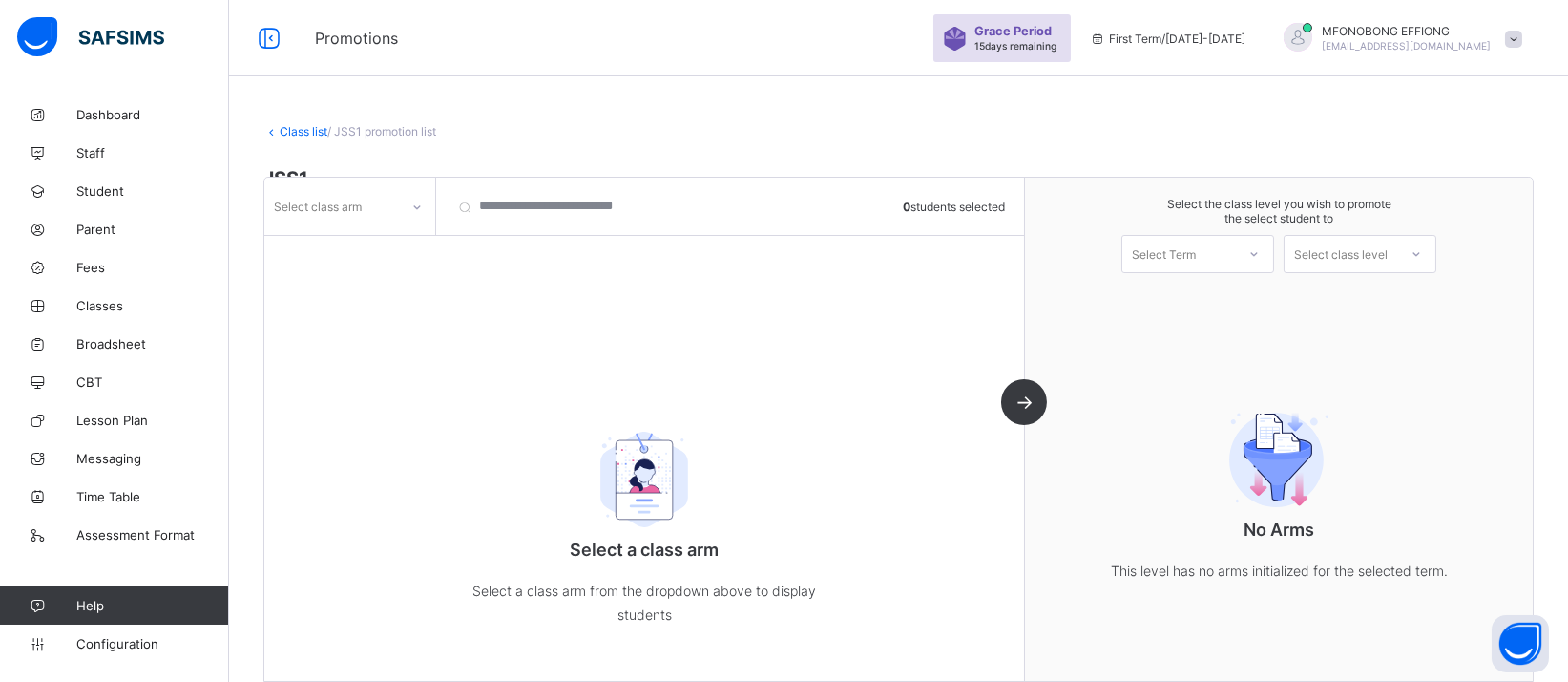
click at [306, 208] on div "Select class arm" at bounding box center [317, 206] width 88 height 36
drag, startPoint x: 354, startPoint y: 248, endPoint x: 347, endPoint y: 281, distance: 33.7
click at [347, 281] on div "B A" at bounding box center [350, 263] width 169 height 59
click at [347, 281] on div "A" at bounding box center [350, 278] width 169 height 30
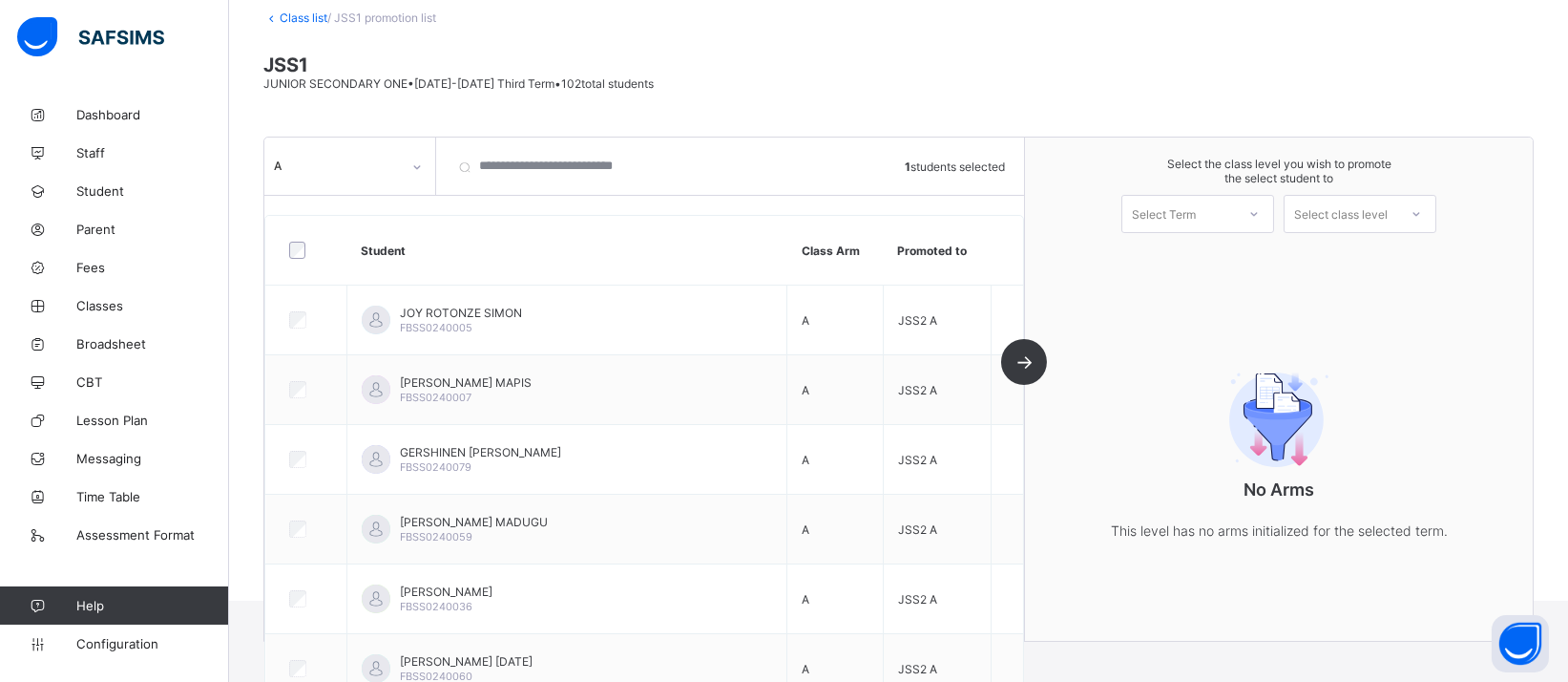
scroll to position [73, 0]
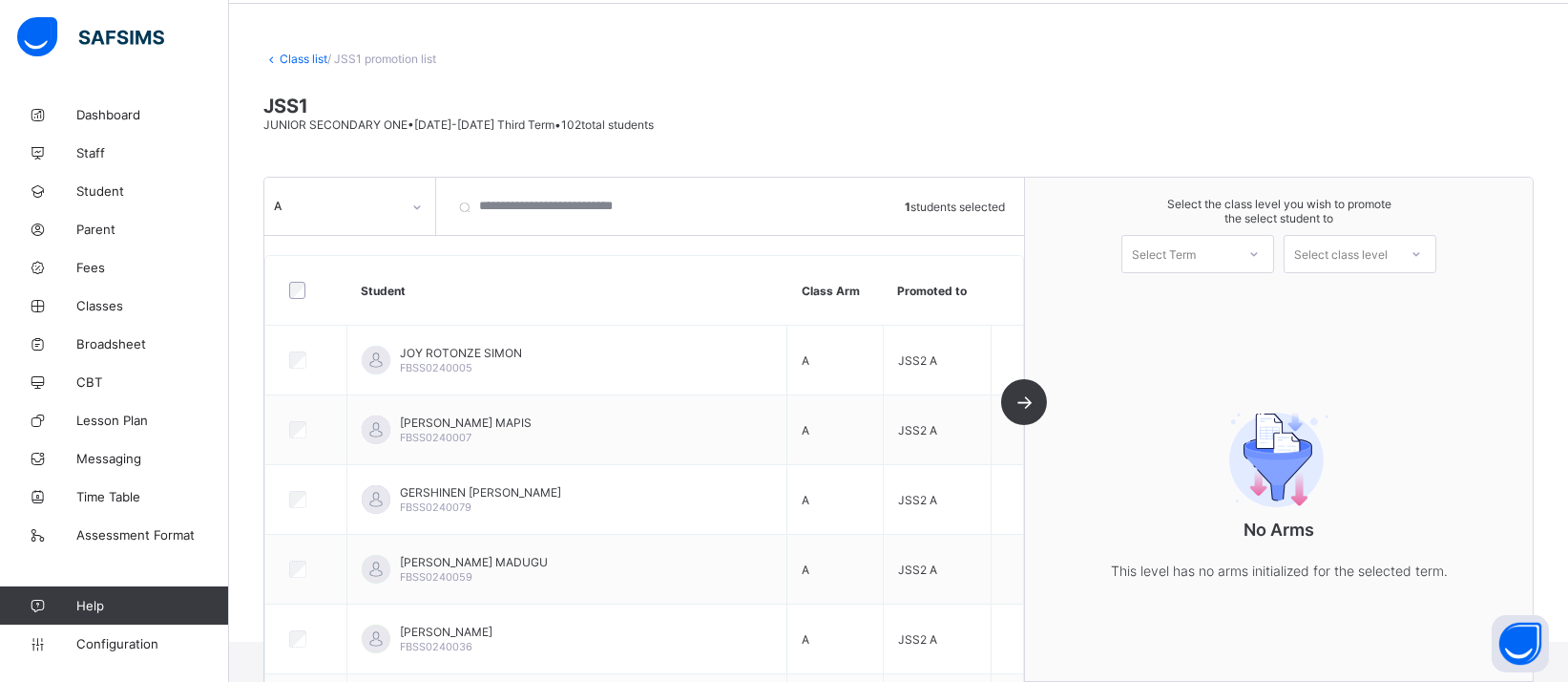
click at [1025, 421] on div "A 1 students selected Student Class Arm Promoted to JOY ROTONZE SIMON FBSS02400…" at bounding box center [644, 428] width 760 height 503
click at [1229, 254] on div "Select Term" at bounding box center [1178, 253] width 112 height 27
click at [1025, 404] on div "A 1 students selected Student Class Arm Promoted to JOY ROTONZE SIMON FBSS02400…" at bounding box center [644, 428] width 760 height 503
click at [1235, 241] on div "Select Term" at bounding box center [1178, 253] width 112 height 27
click at [1229, 292] on div "First Term 2025-2026" at bounding box center [1197, 303] width 151 height 44
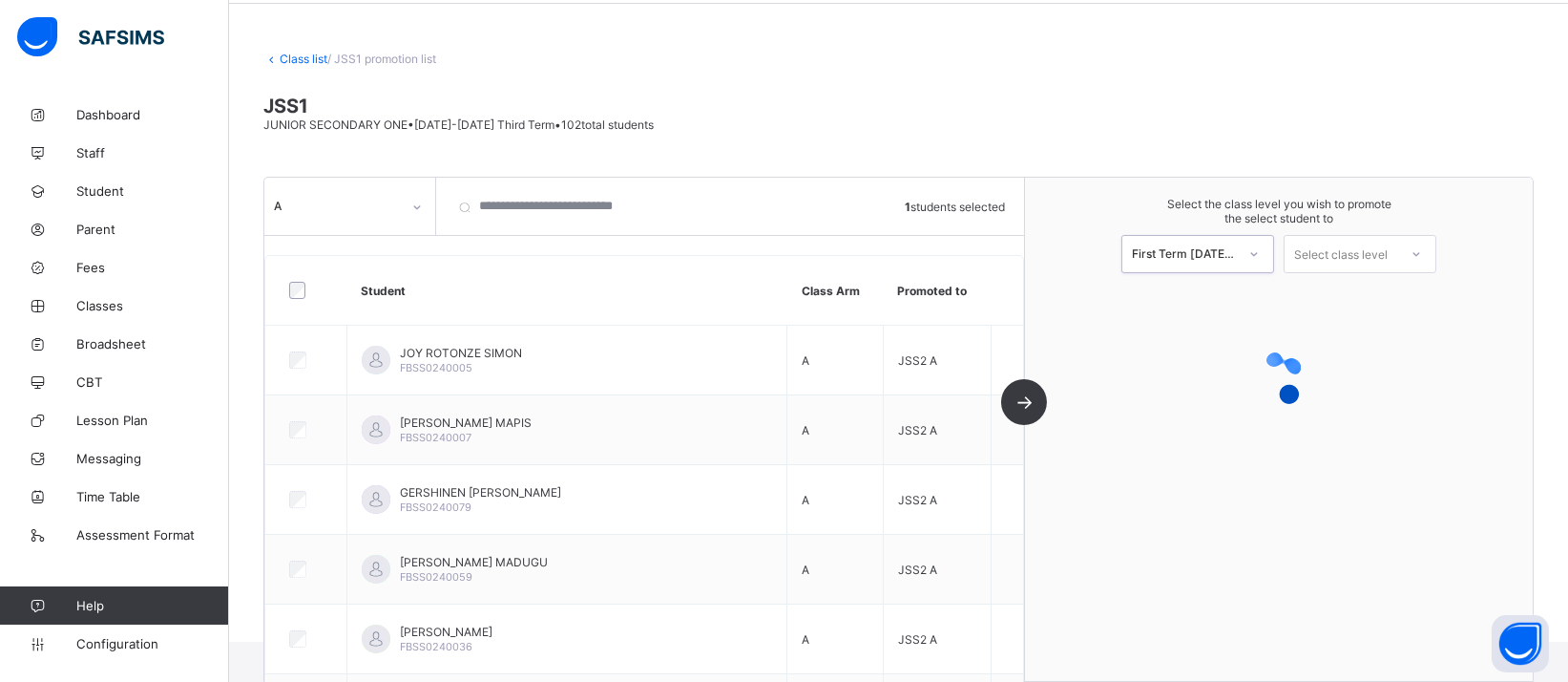
click at [1361, 240] on div "Select class level" at bounding box center [1340, 254] width 93 height 38
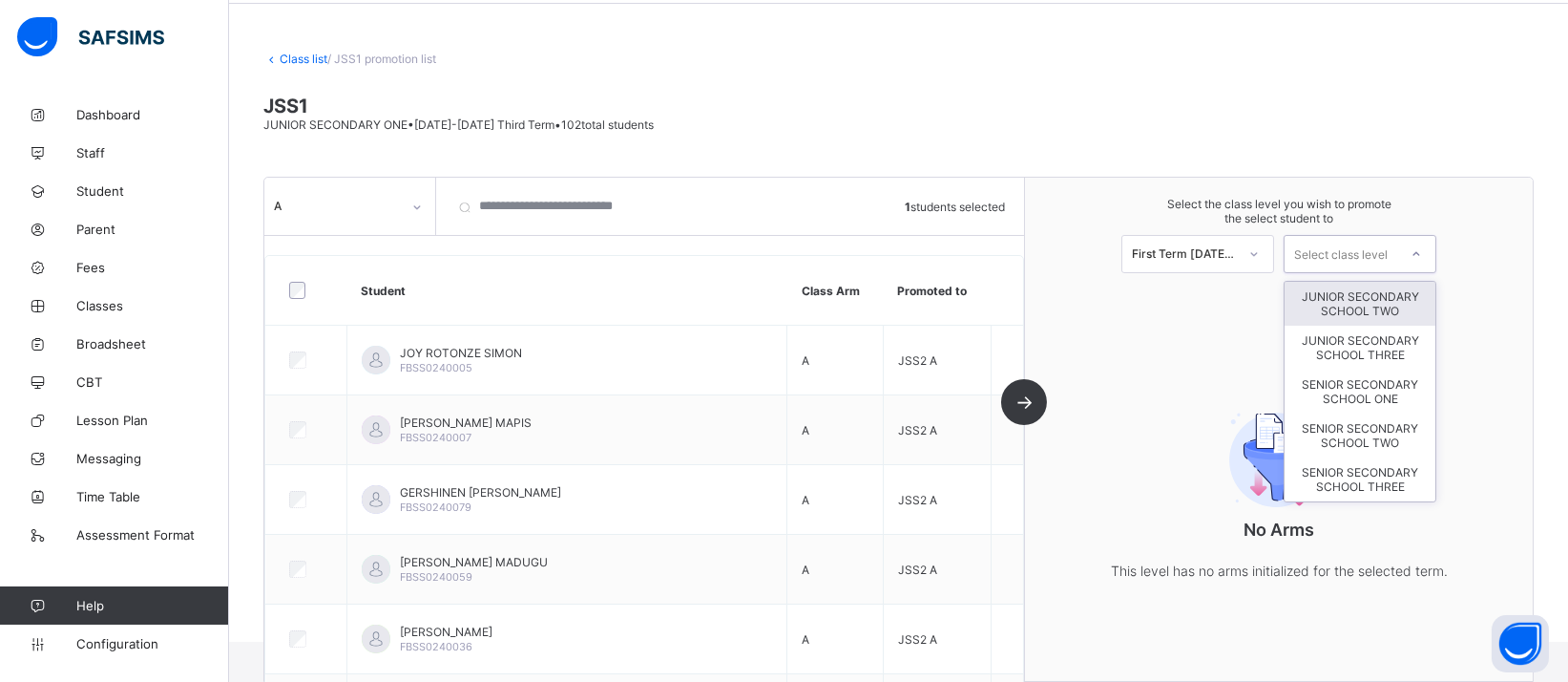
click at [1388, 305] on div "JUNIOR SECONDARY SCHOOL TWO" at bounding box center [1359, 303] width 151 height 44
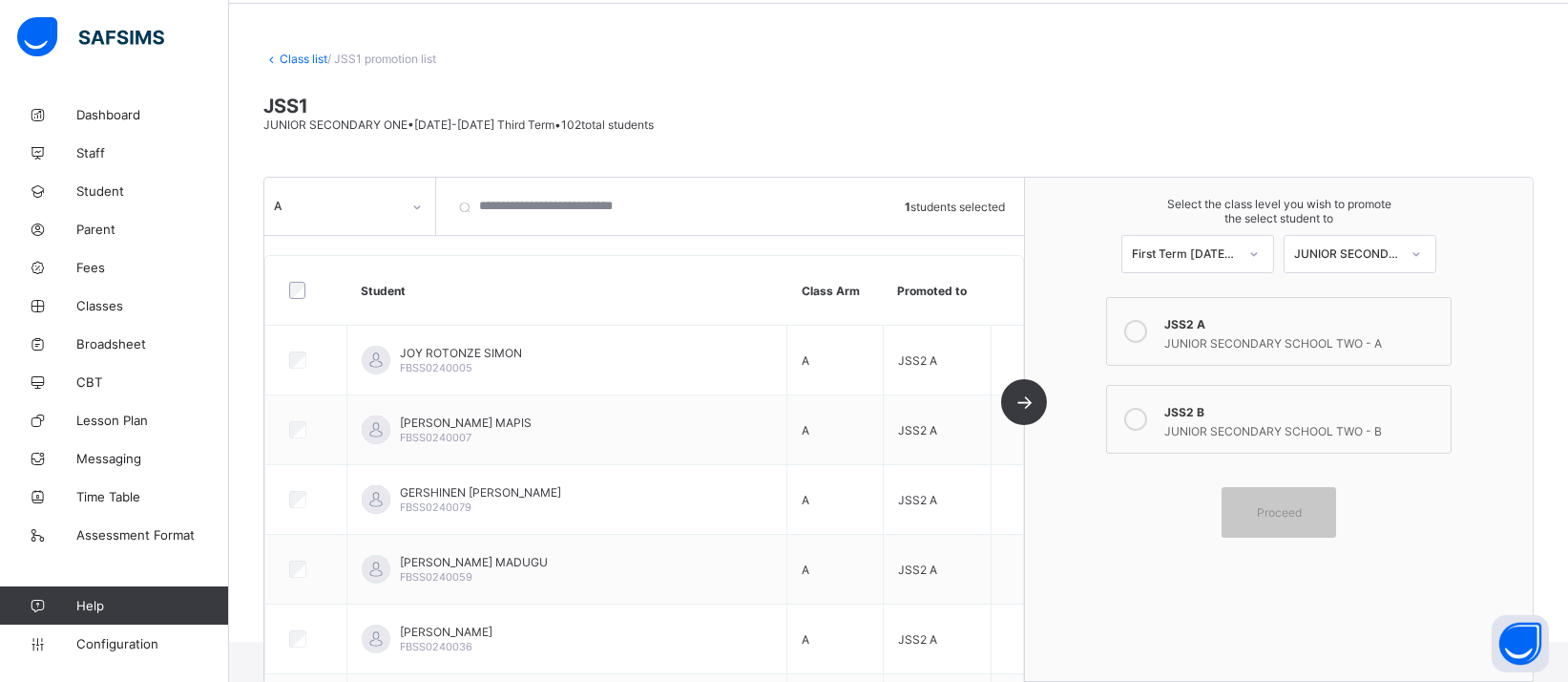
click at [1247, 332] on div "JUNIOR SECONDARY SCHOOL TWO - A" at bounding box center [1302, 341] width 276 height 19
click at [1301, 506] on span "Proceed" at bounding box center [1280, 512] width 45 height 15
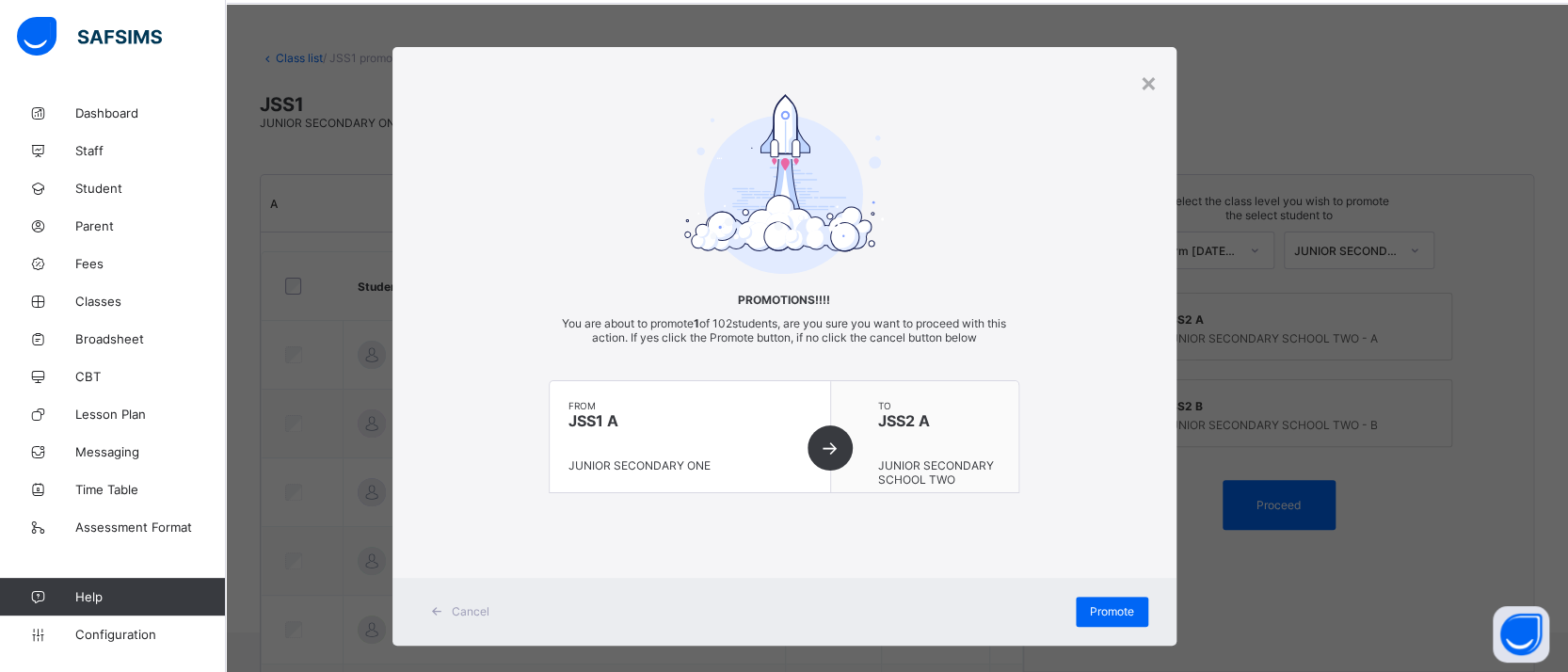
click at [1126, 582] on div "Cancel Promote" at bounding box center [785, 612] width 784 height 68
click at [1125, 609] on span "Promote" at bounding box center [1112, 611] width 45 height 15
click at [1148, 84] on div "×" at bounding box center [1149, 81] width 17 height 32
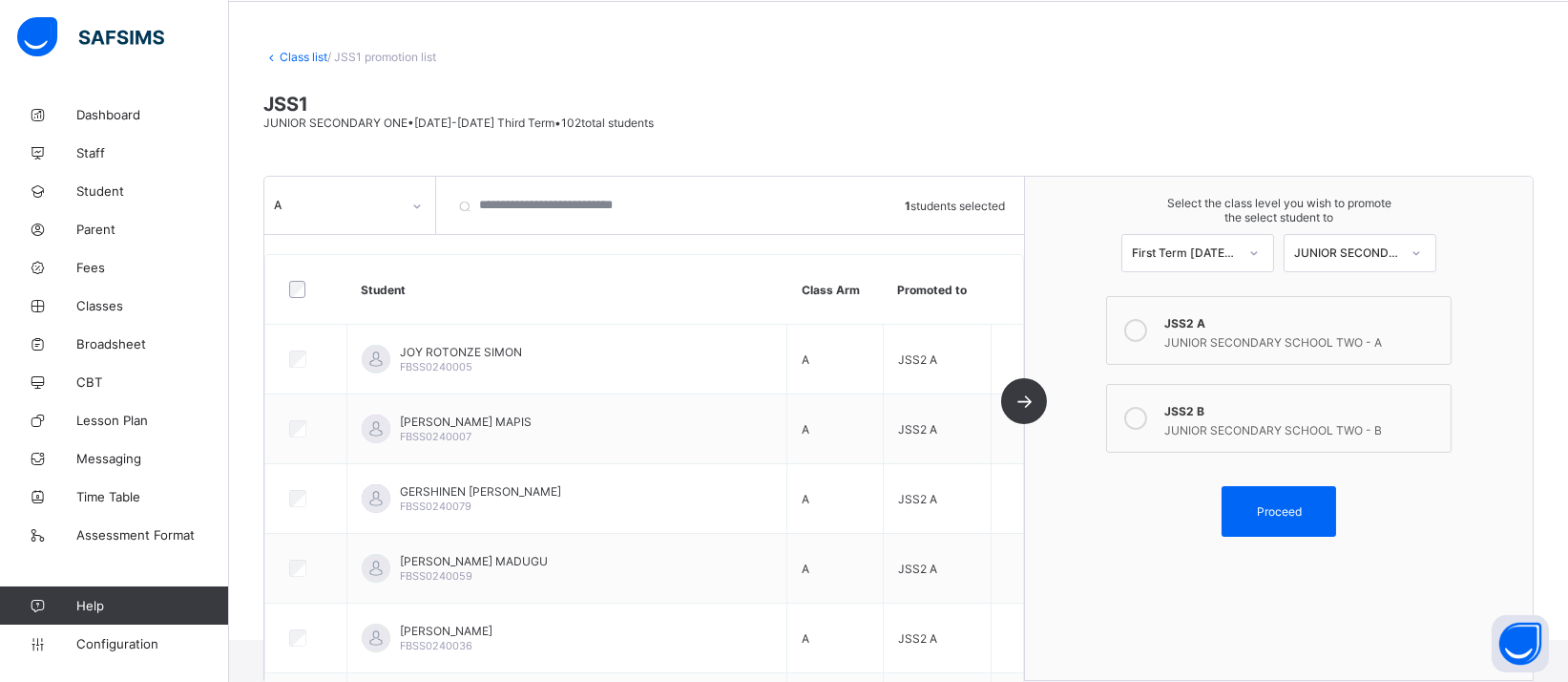
scroll to position [0, 0]
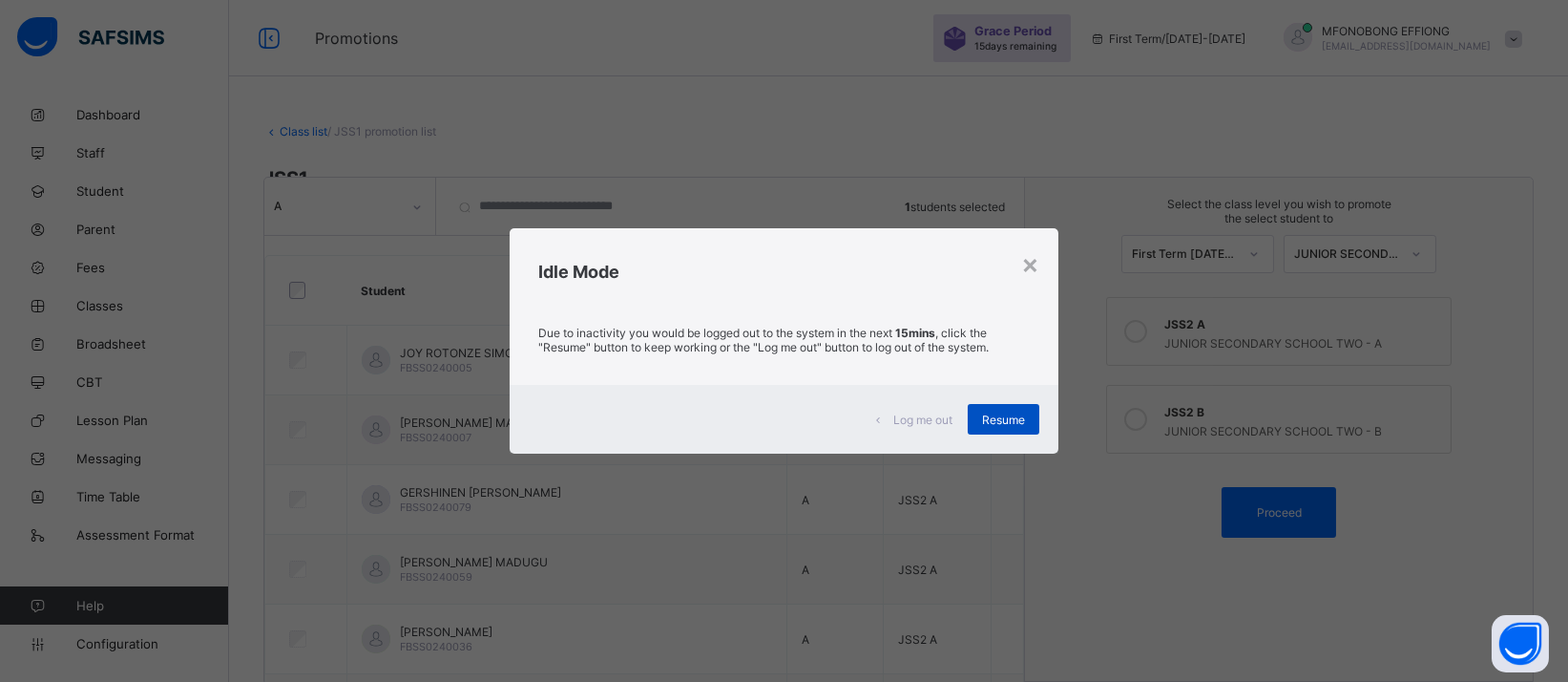
click at [1001, 423] on span "Resume" at bounding box center [1003, 419] width 43 height 15
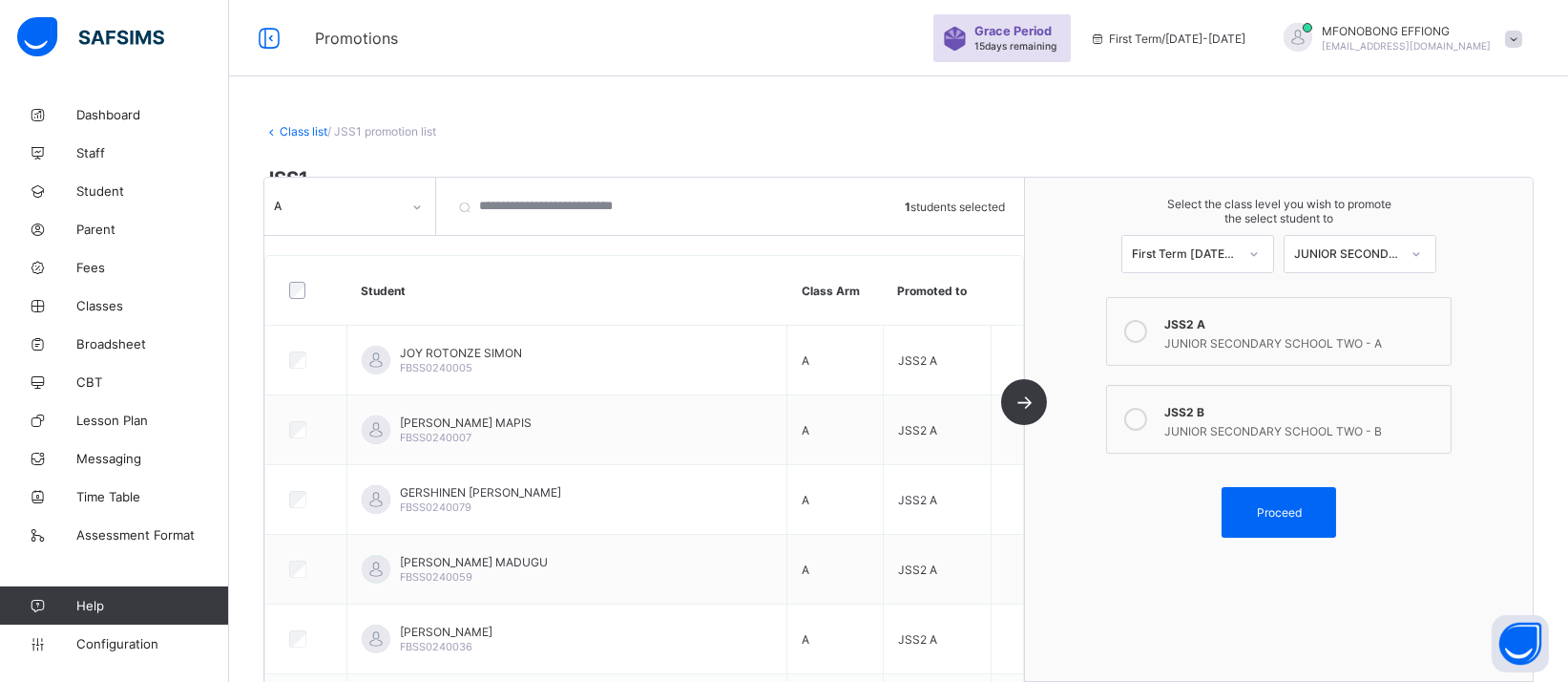
click at [1025, 400] on div "A 1 students selected Student Class Arm Promoted to JOY ROTONZE SIMON FBSS02400…" at bounding box center [644, 428] width 760 height 503
click at [141, 651] on span "Configuration" at bounding box center [152, 644] width 151 height 16
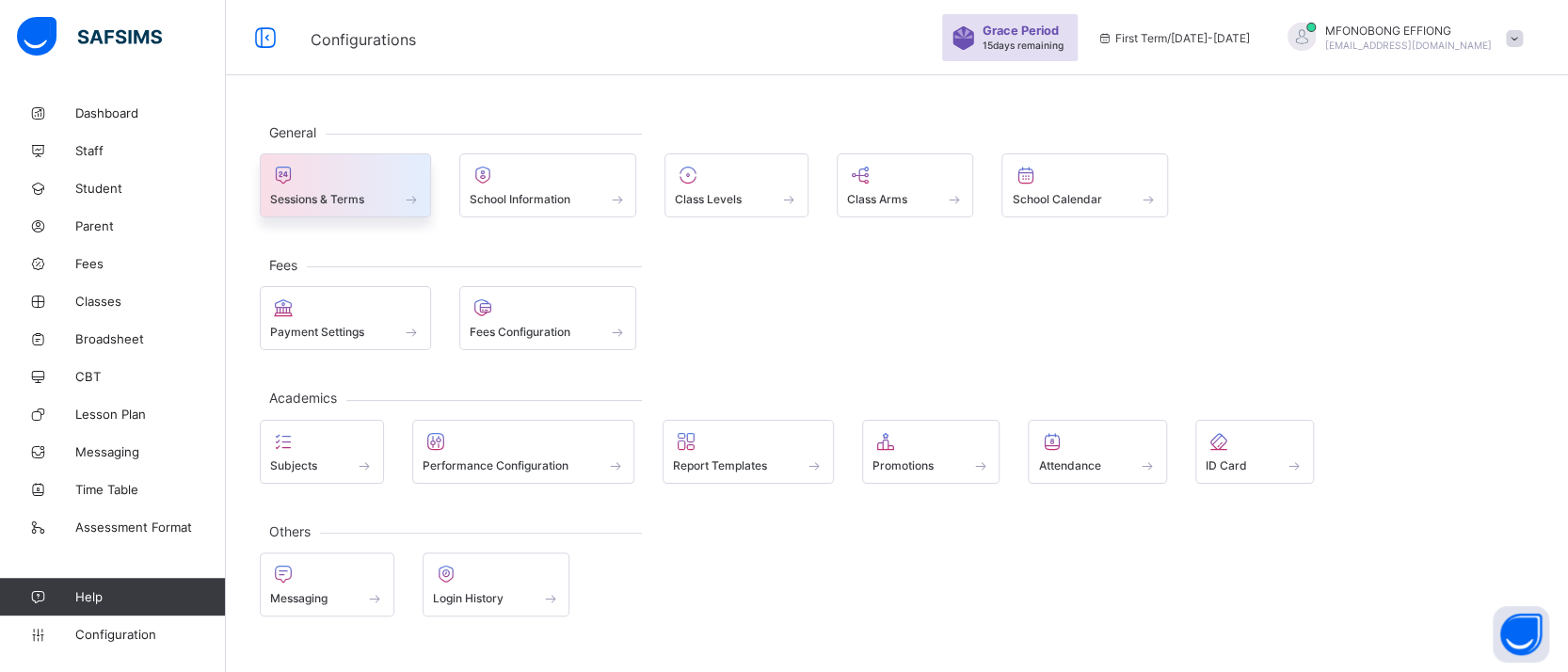
click at [344, 179] on div at bounding box center [344, 175] width 150 height 22
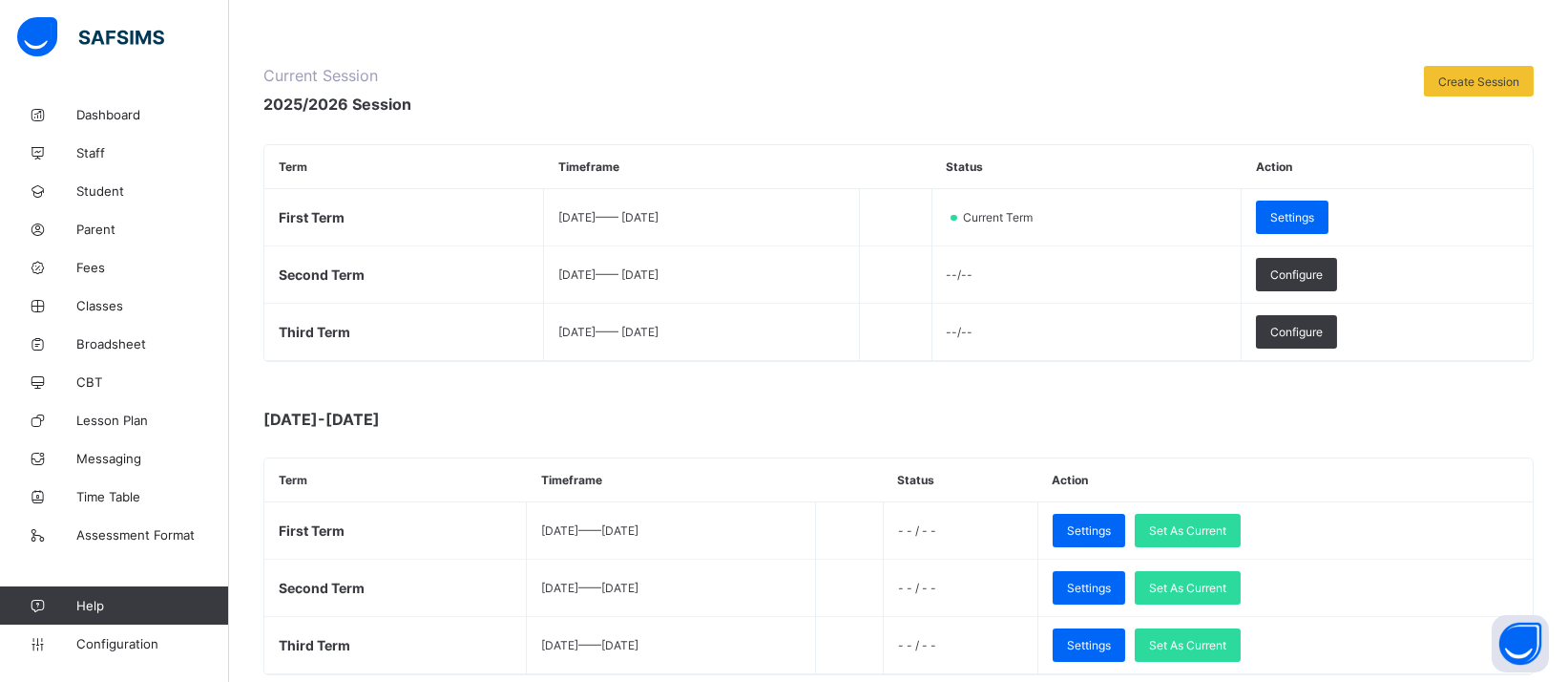
scroll to position [202, 0]
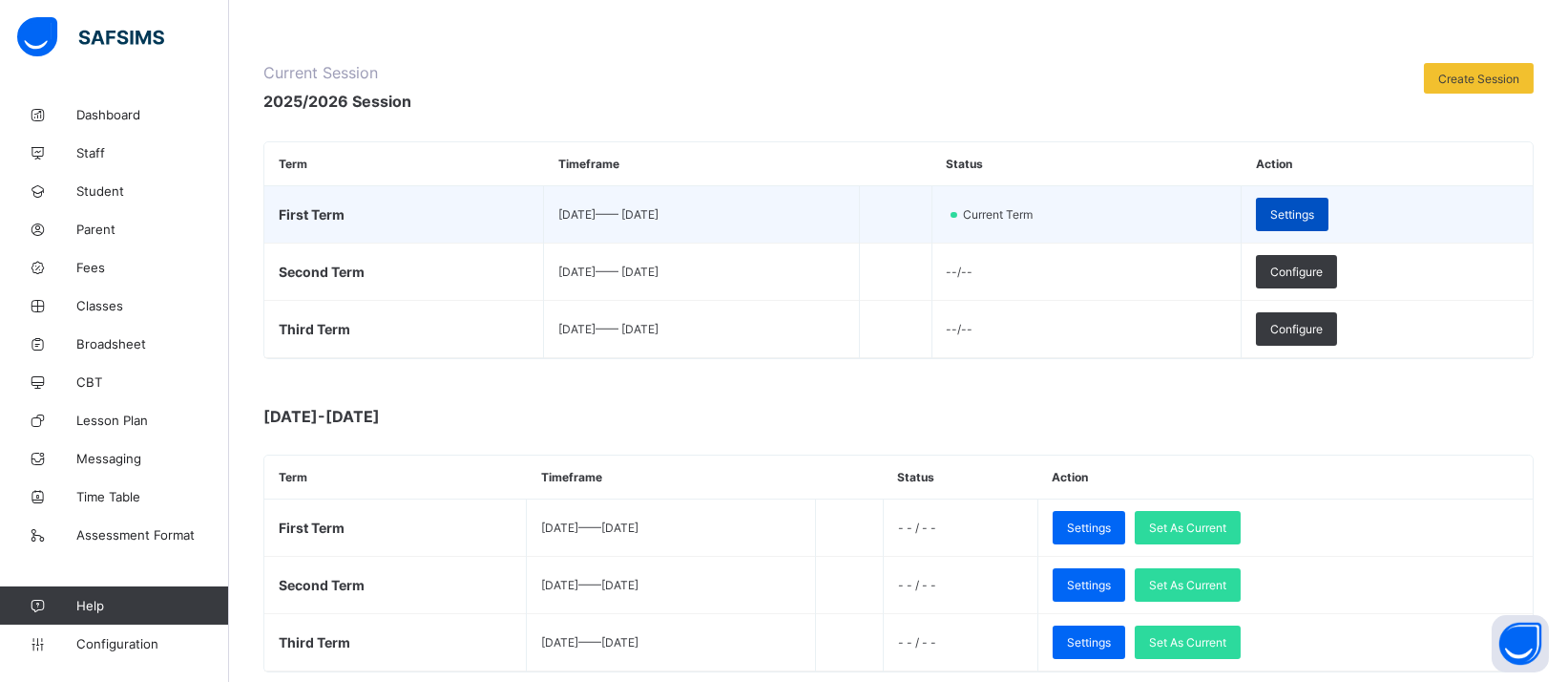
click at [1328, 221] on div "Settings" at bounding box center [1293, 215] width 73 height 33
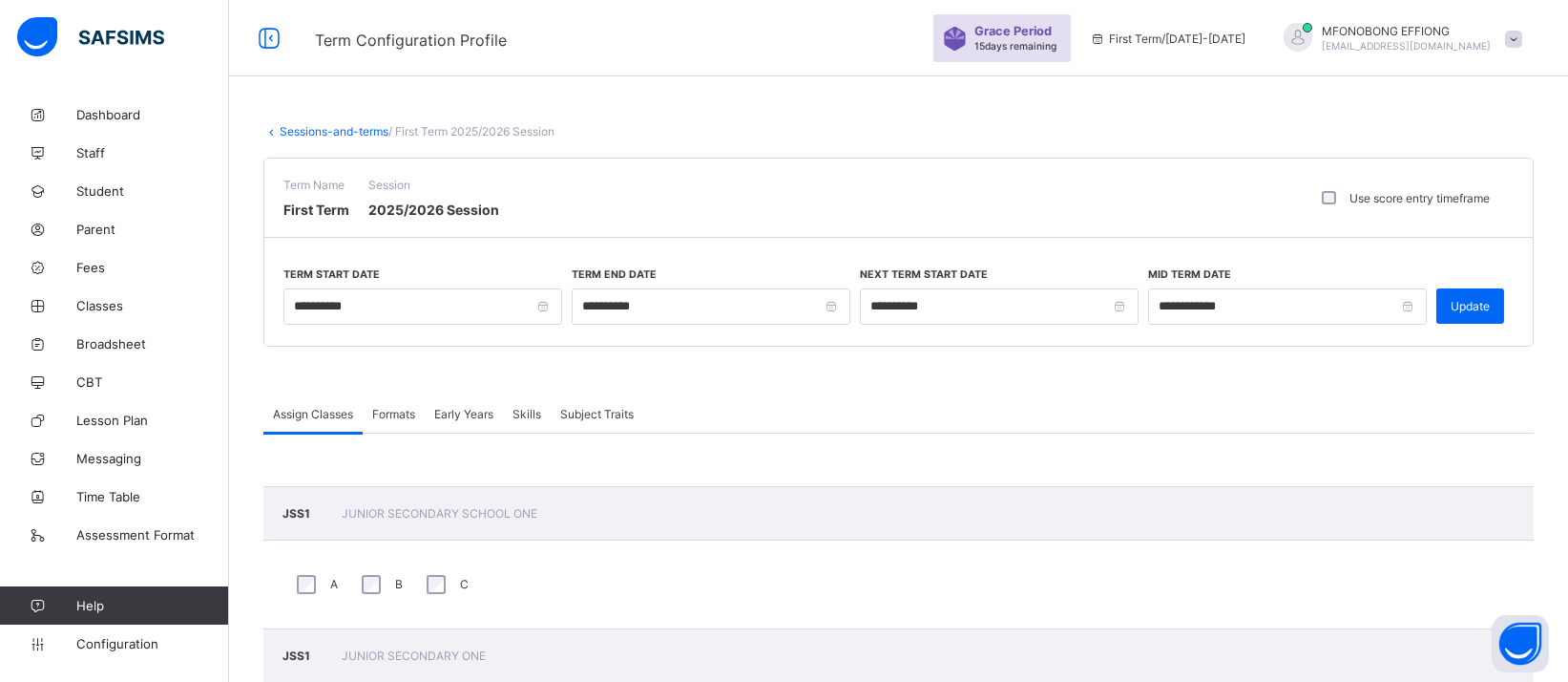
click at [313, 129] on link "Sessions-and-terms" at bounding box center [333, 131] width 109 height 15
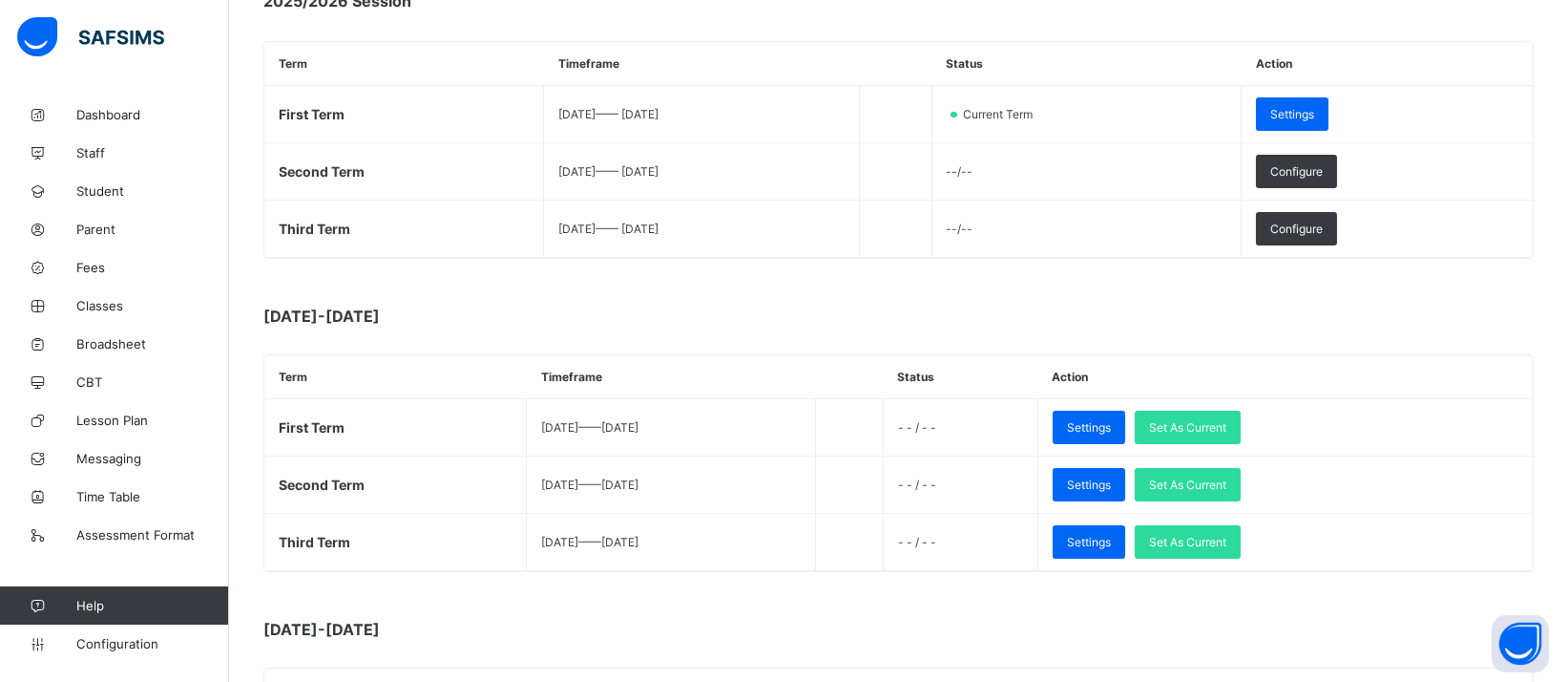
scroll to position [305, 0]
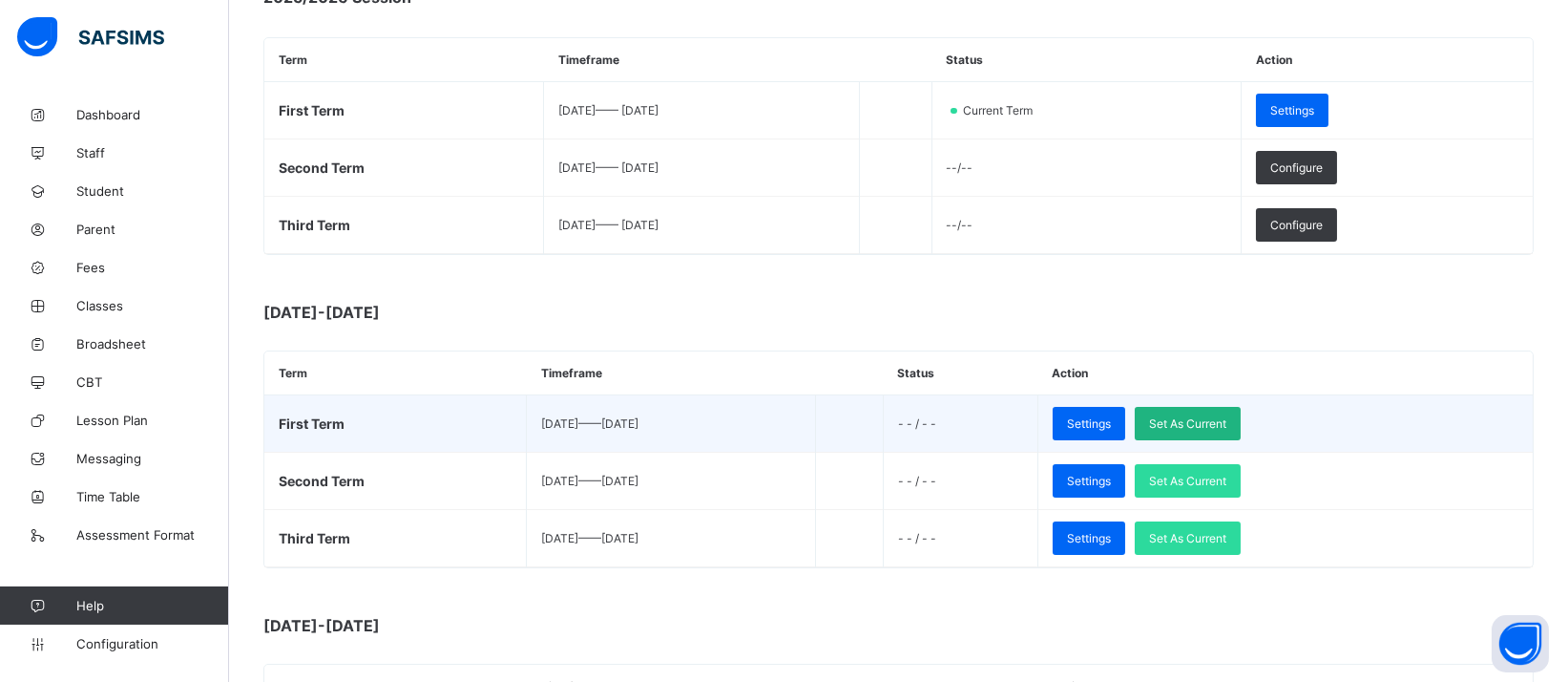
click at [1227, 416] on span "Set As Current" at bounding box center [1187, 423] width 78 height 15
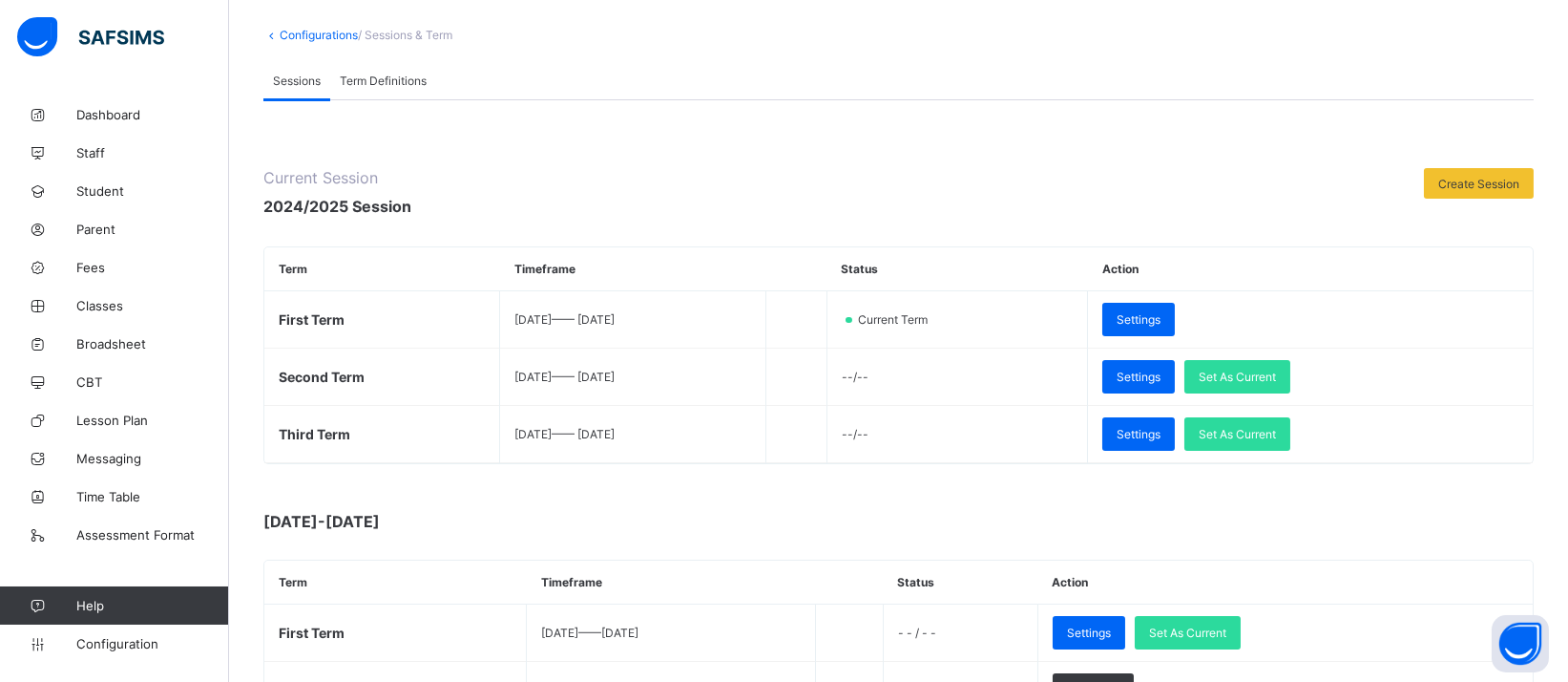
scroll to position [130, 0]
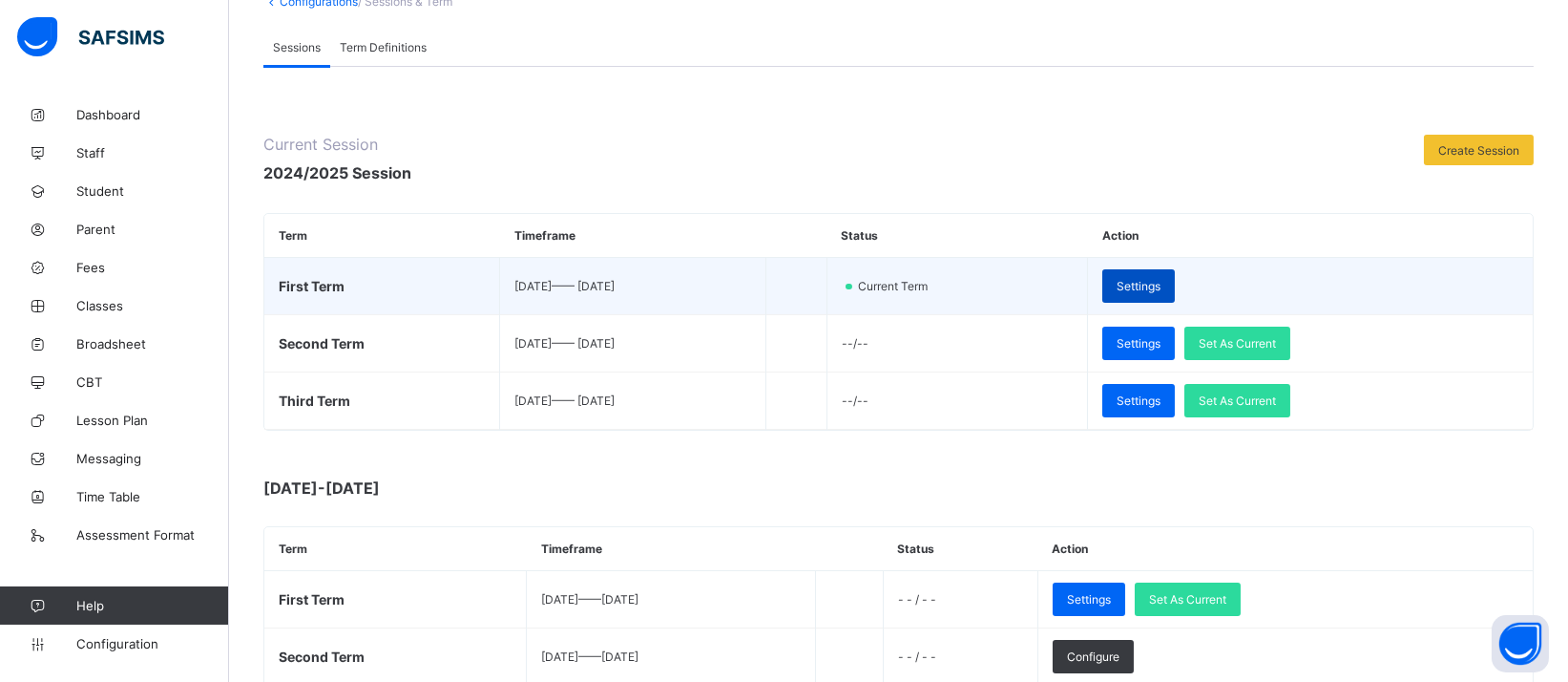
click at [1161, 279] on span "Settings" at bounding box center [1138, 285] width 44 height 15
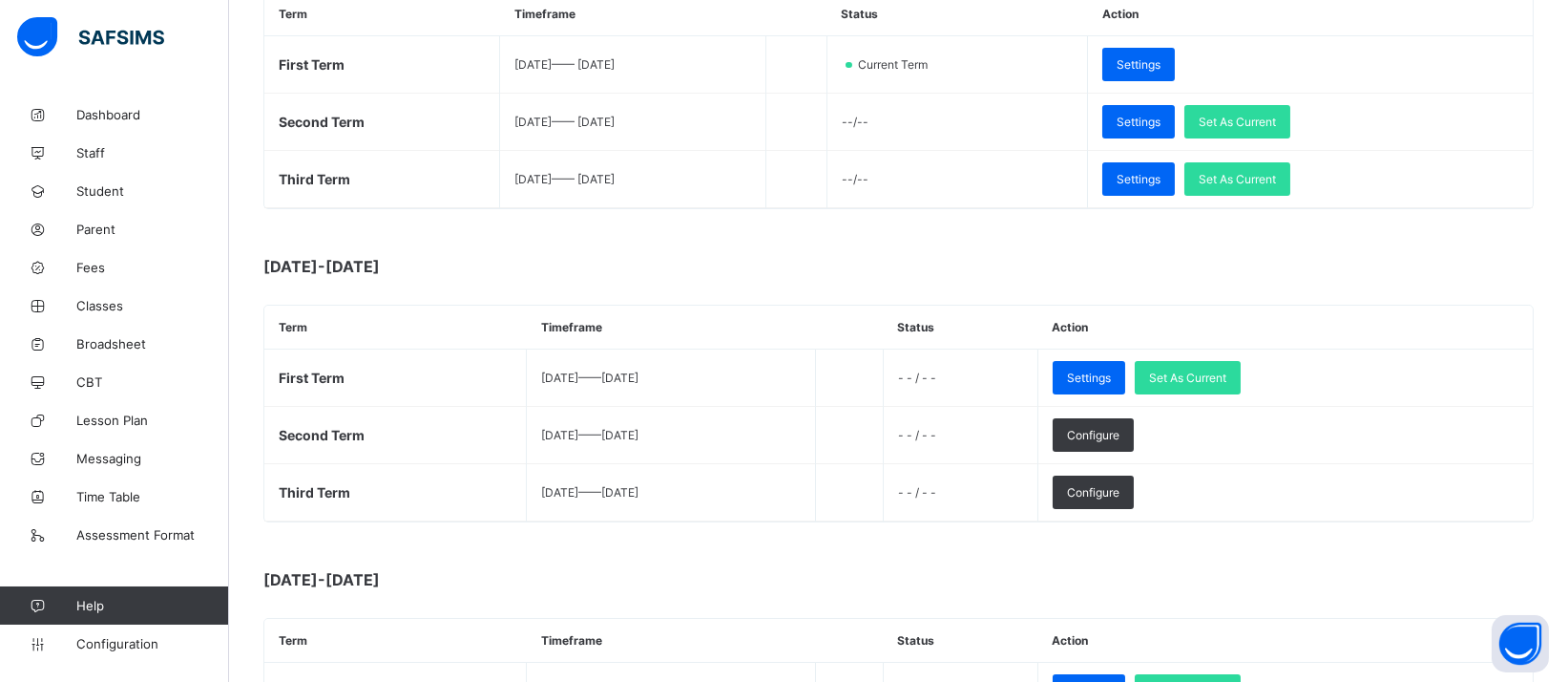
scroll to position [391, 0]
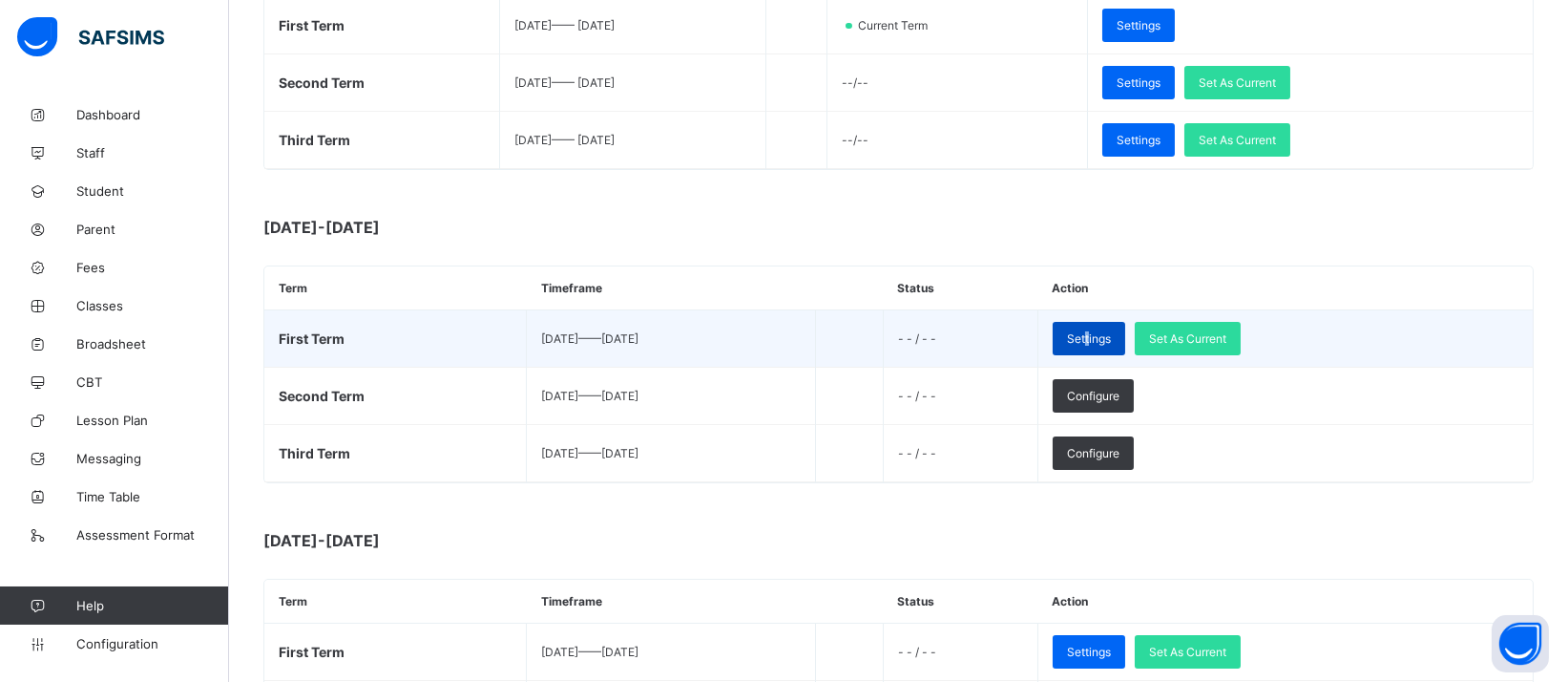
drag, startPoint x: 297, startPoint y: 333, endPoint x: 1148, endPoint y: 326, distance: 851.0
click at [1125, 326] on div "Settings" at bounding box center [1089, 339] width 73 height 33
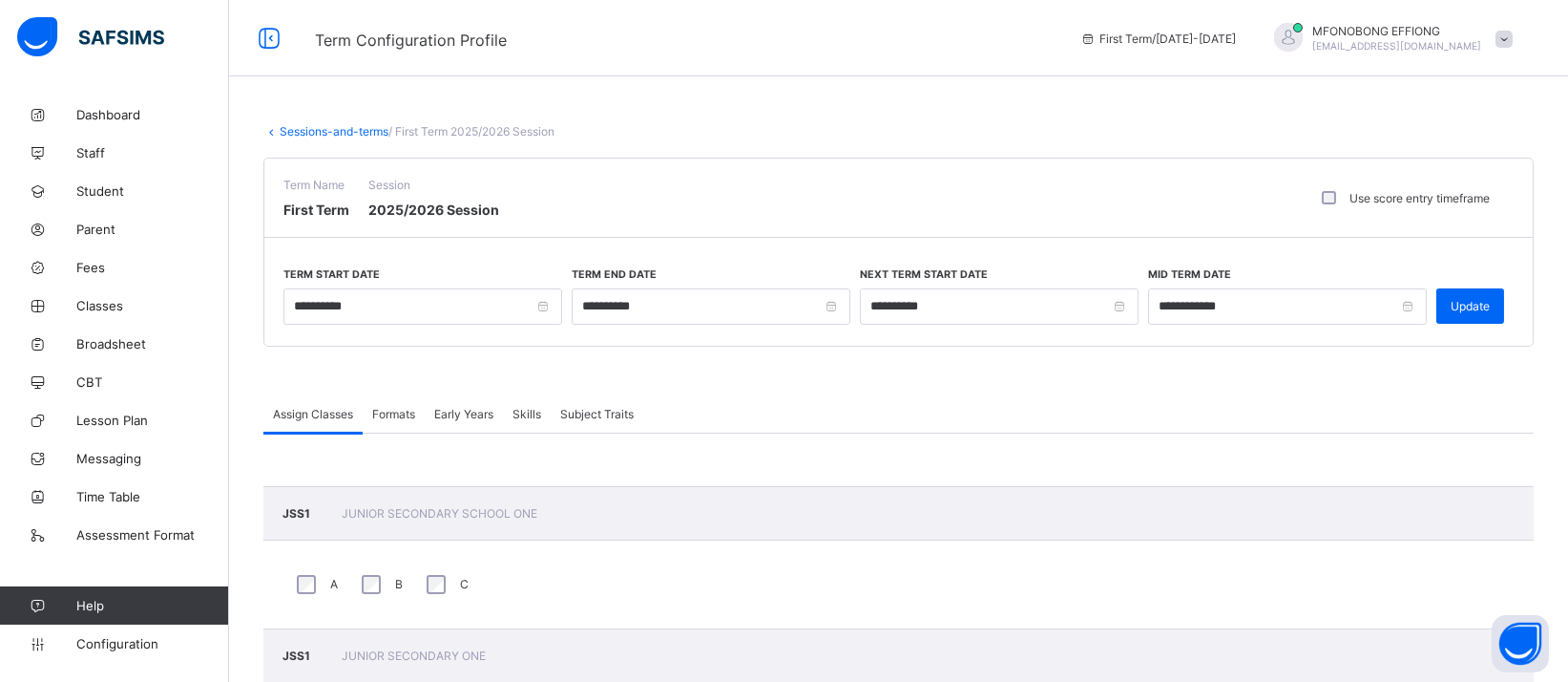
click at [329, 129] on link "Sessions-and-terms" at bounding box center [333, 131] width 109 height 15
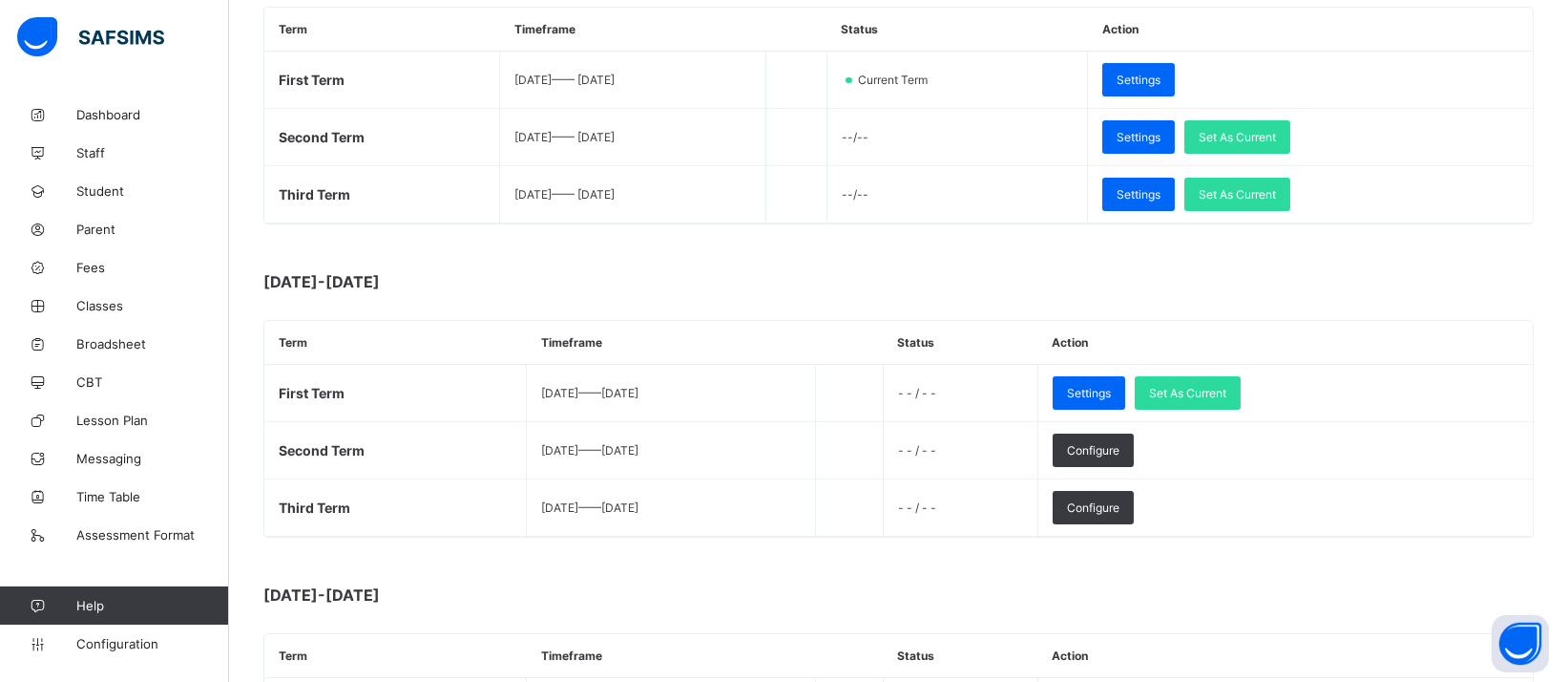
scroll to position [329, 0]
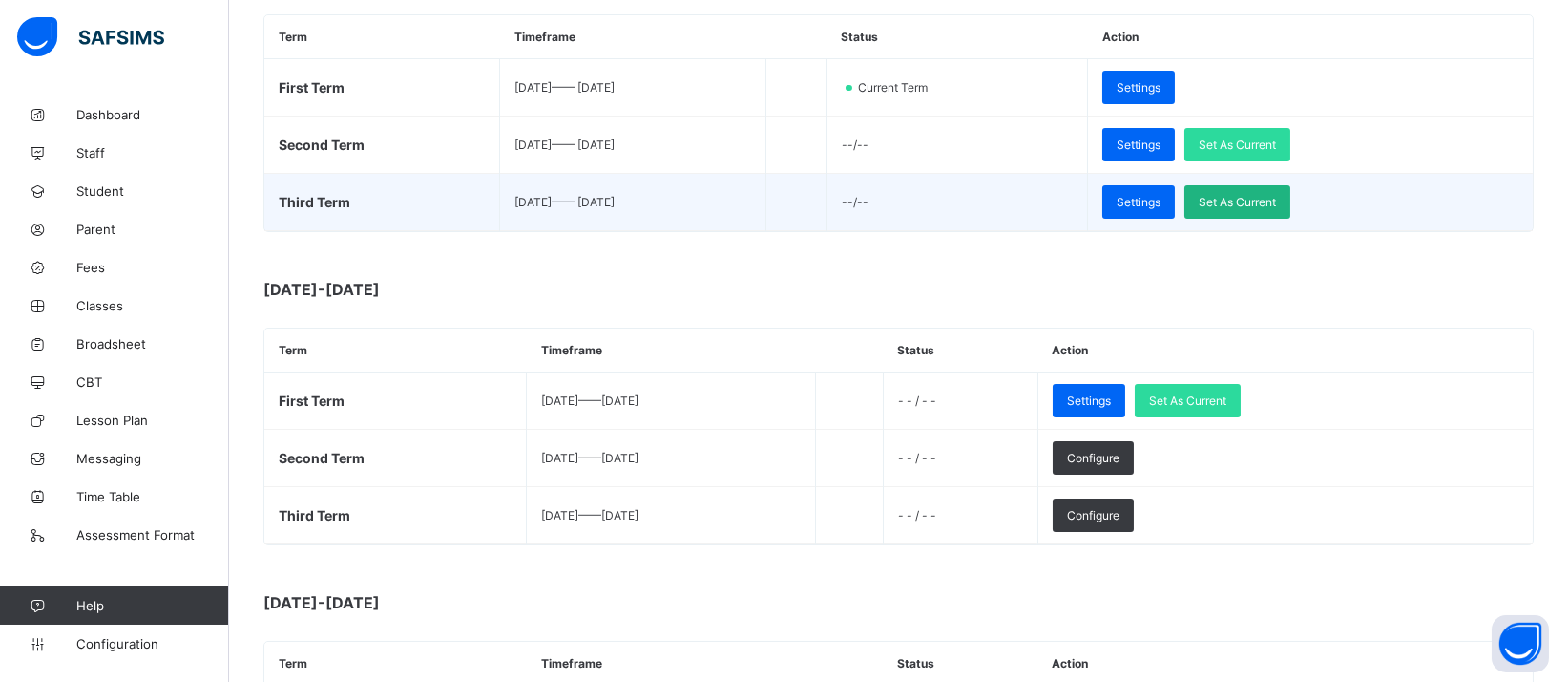
click at [1276, 201] on span "Set As Current" at bounding box center [1236, 202] width 78 height 15
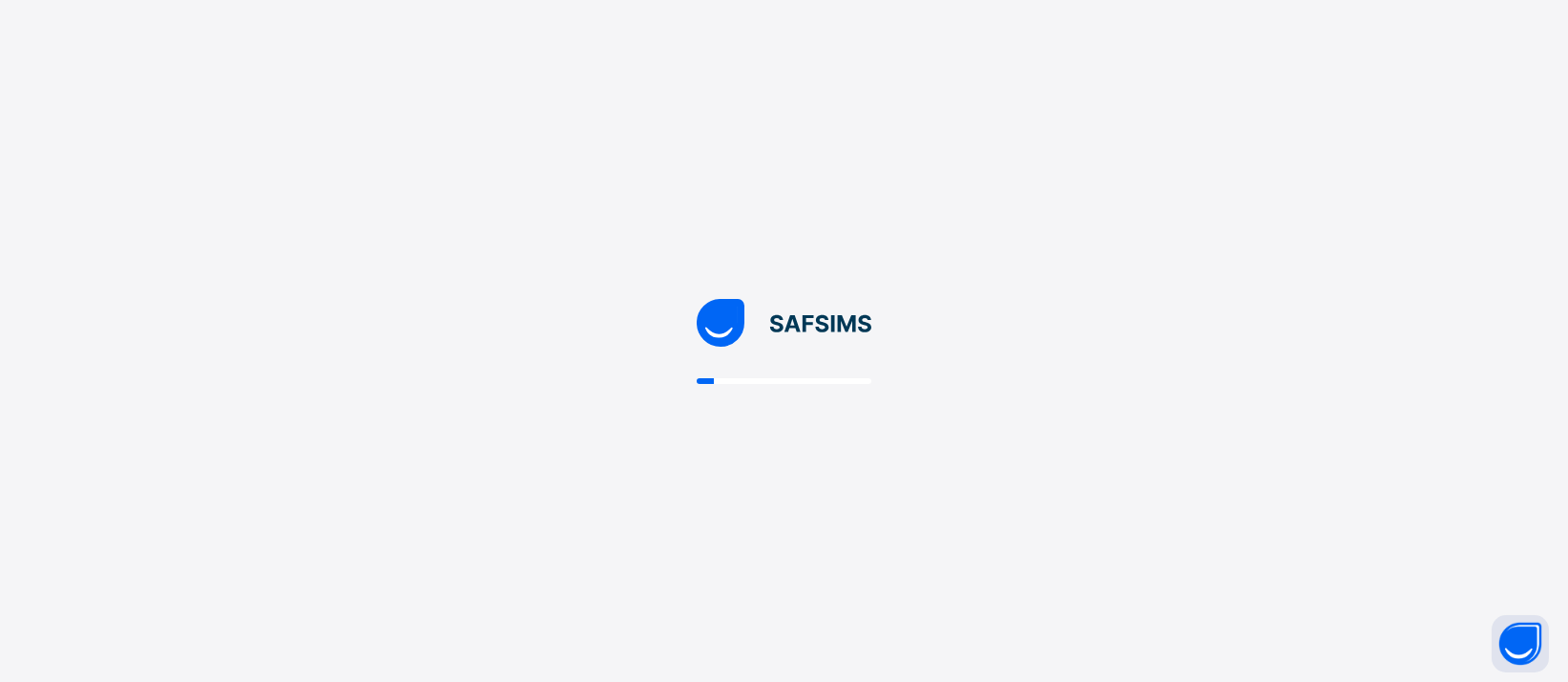
scroll to position [0, 0]
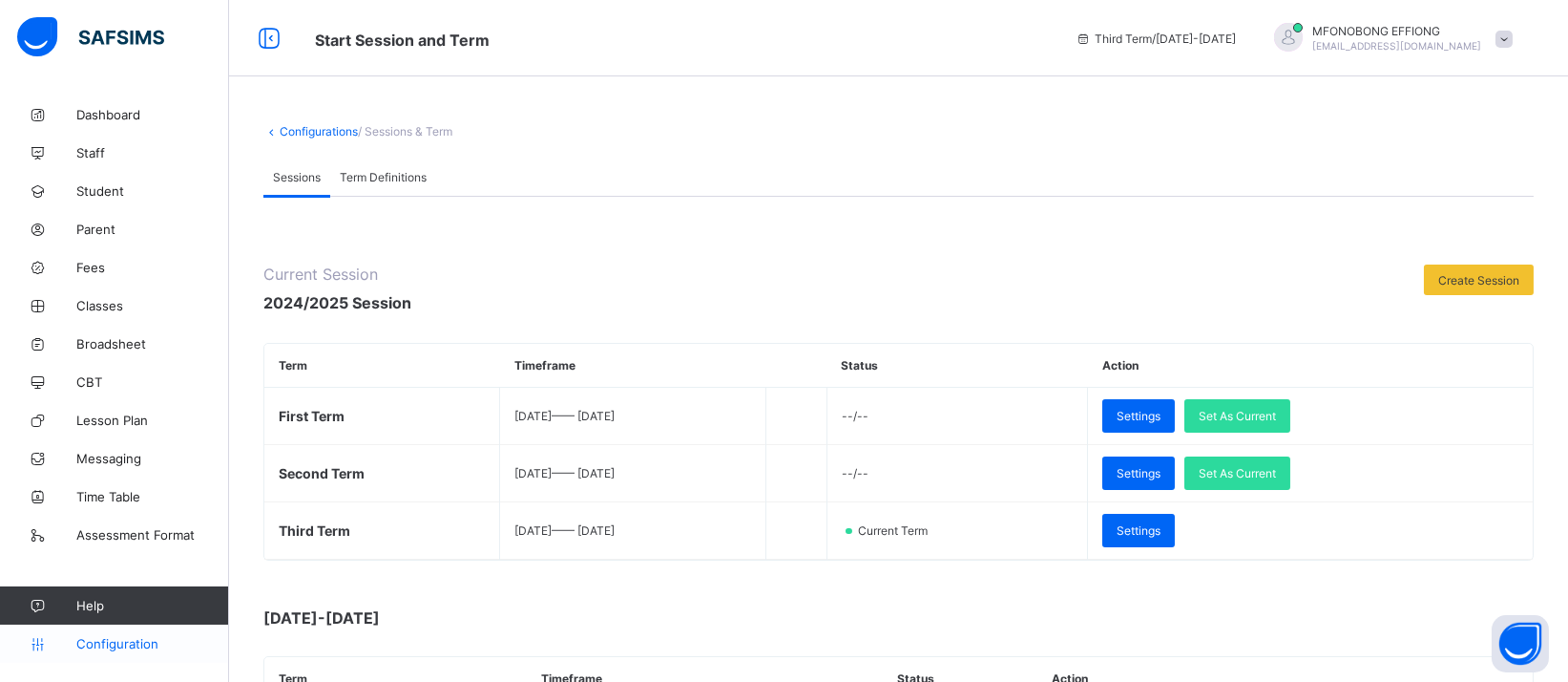
click at [112, 645] on span "Configuration" at bounding box center [152, 644] width 151 height 16
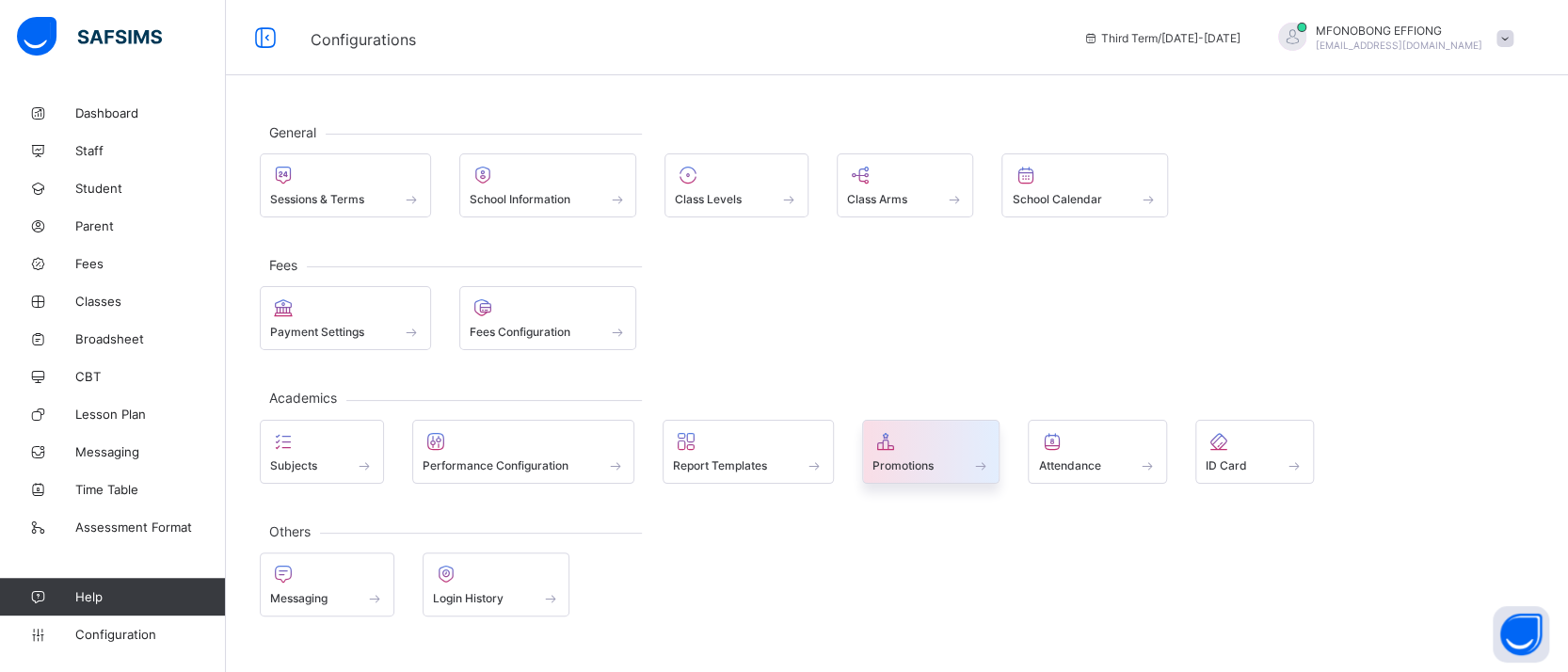
click at [880, 441] on icon at bounding box center [885, 440] width 26 height 22
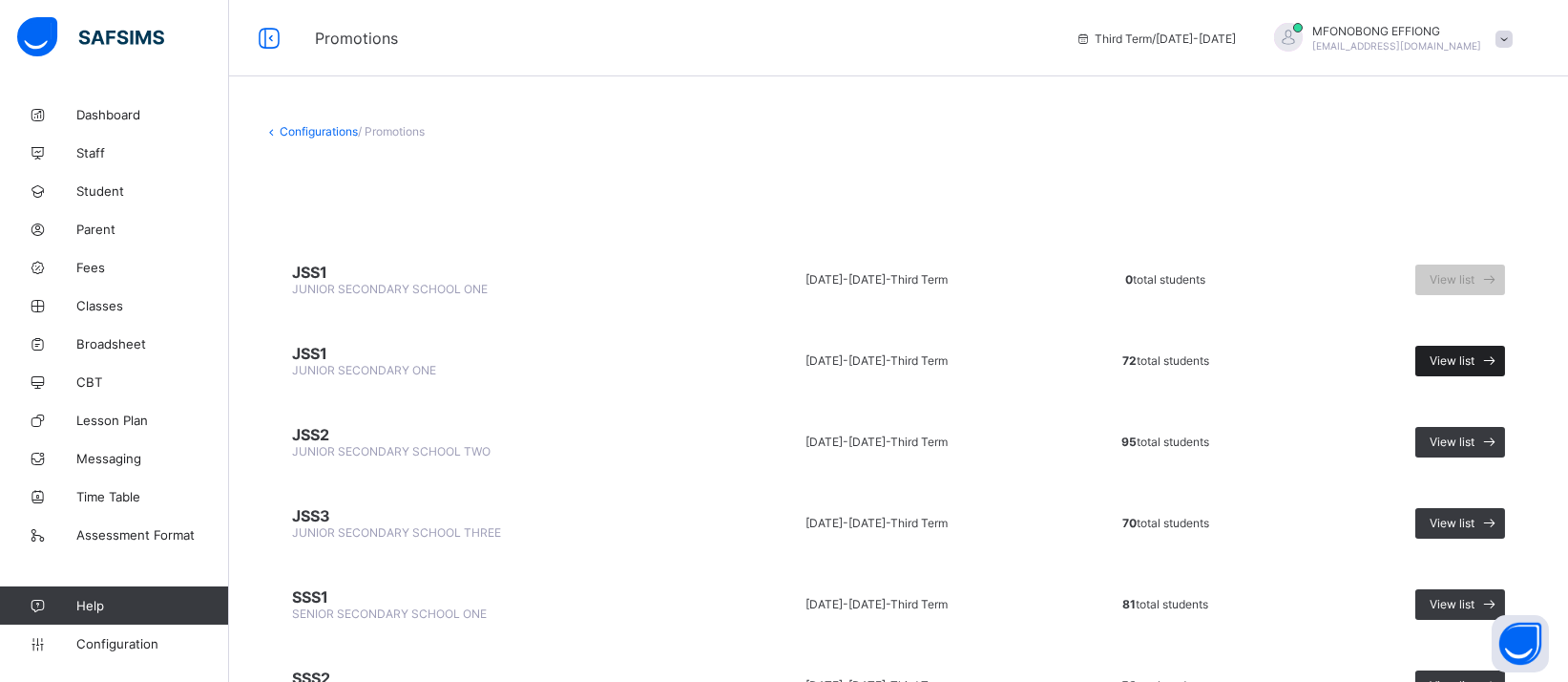
click at [1500, 358] on icon at bounding box center [1490, 360] width 20 height 18
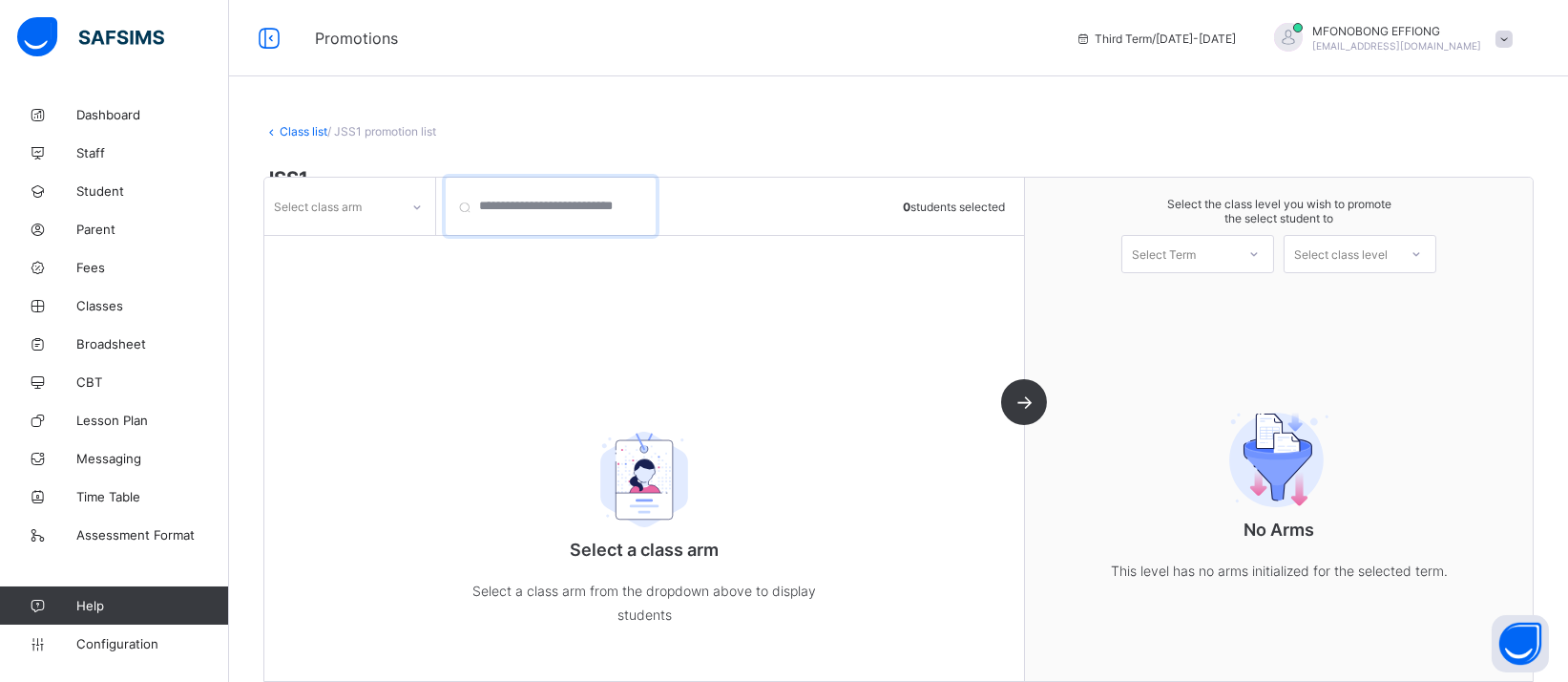
click at [476, 214] on input "search" at bounding box center [550, 206] width 210 height 57
click at [469, 206] on input "search" at bounding box center [550, 206] width 210 height 57
click at [398, 210] on div "Select class arm" at bounding box center [332, 206] width 135 height 27
click at [386, 266] on div "B" at bounding box center [350, 278] width 169 height 30
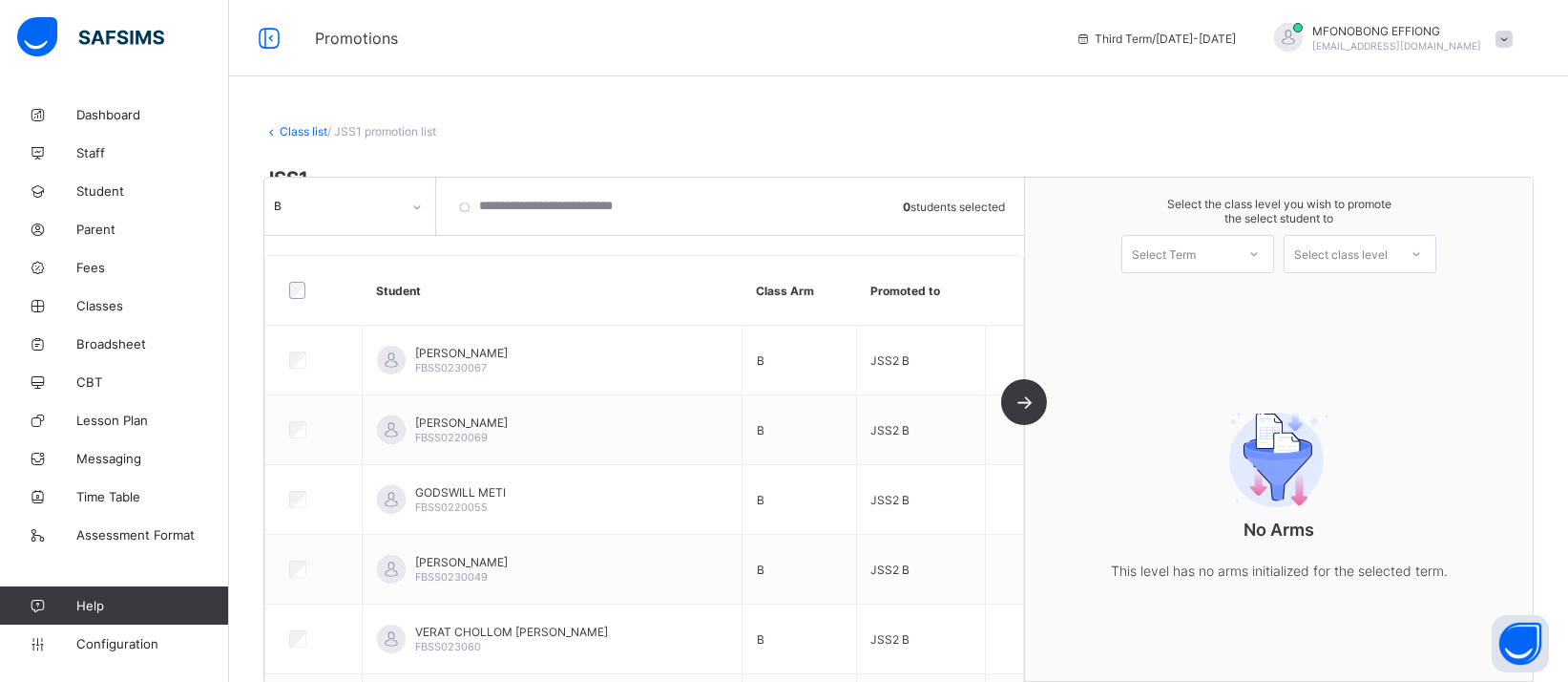
click at [435, 200] on div "B 0 students selected" at bounding box center [644, 206] width 759 height 57
click at [423, 204] on div at bounding box center [416, 207] width 32 height 31
click at [392, 244] on div "A" at bounding box center [350, 248] width 169 height 30
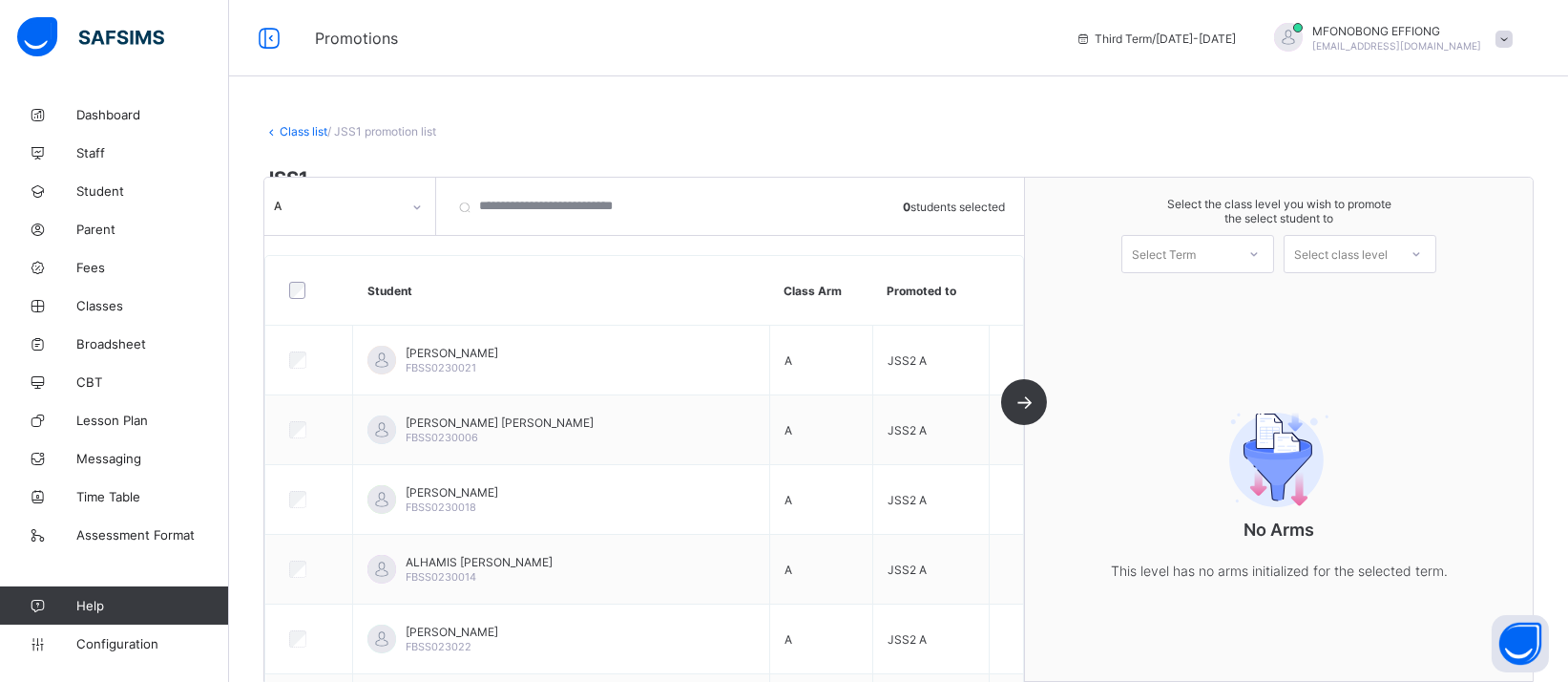
click at [1025, 403] on div "A 0 students selected Student Class Arm Promoted to DAVID MARKUS FBSS0230021 A …" at bounding box center [644, 428] width 760 height 503
click at [1433, 246] on div "A 0 students selected Student Class Arm Promoted to DAVID MARKUS FBSS0230021 A …" at bounding box center [898, 428] width 1270 height 505
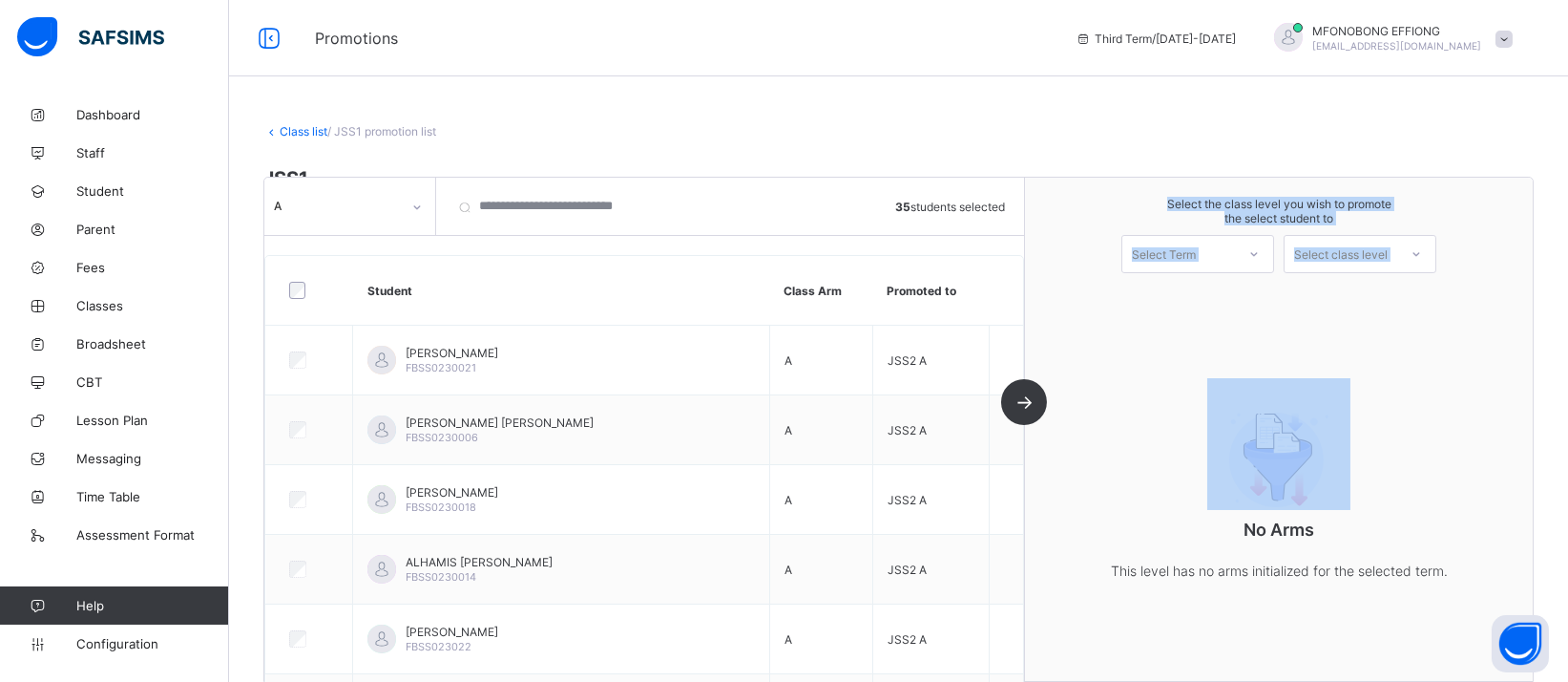
click at [1025, 412] on div "A 35 students selected Student Class Arm Promoted to DAVID MARKUS FBSS0230021 A…" at bounding box center [644, 428] width 760 height 503
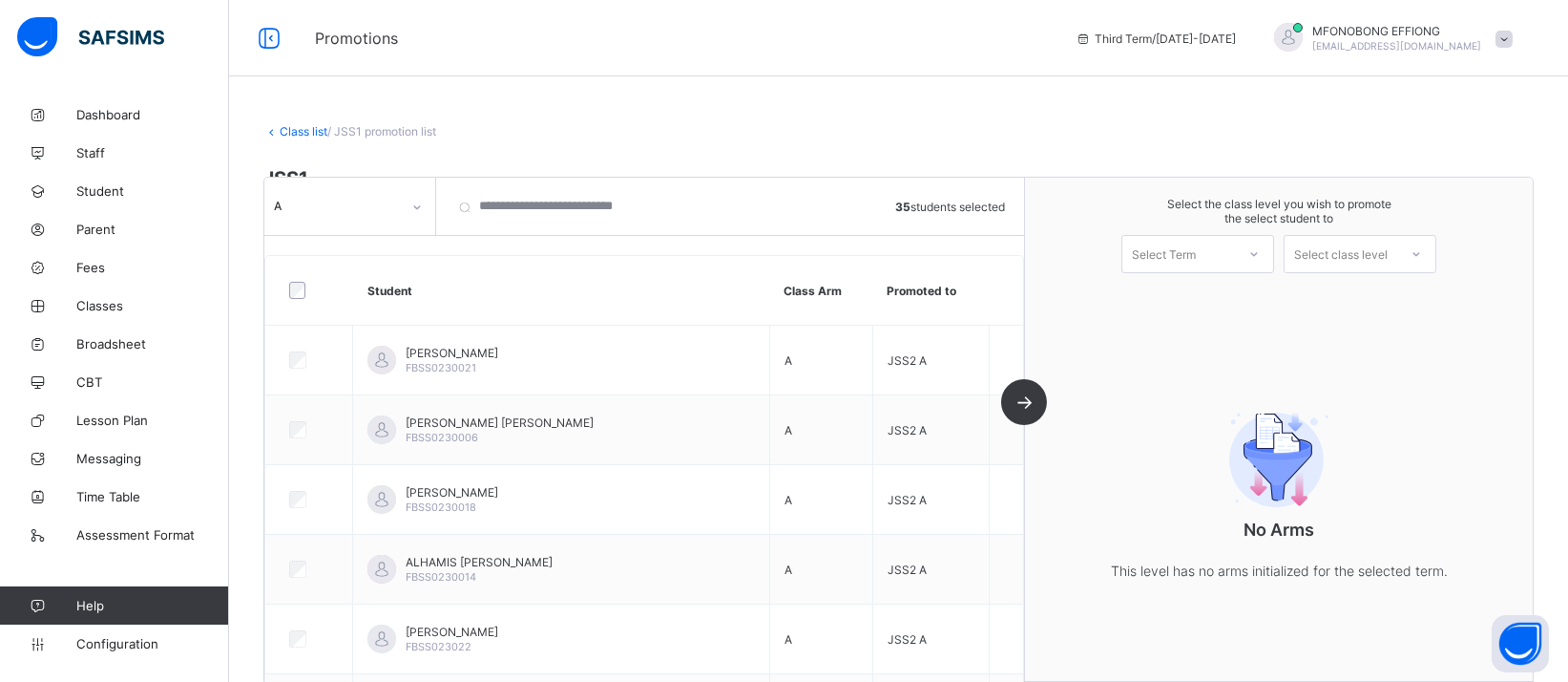
click at [1025, 403] on div "A 35 students selected Student Class Arm Promoted to DAVID MARKUS FBSS0230021 A…" at bounding box center [644, 428] width 760 height 503
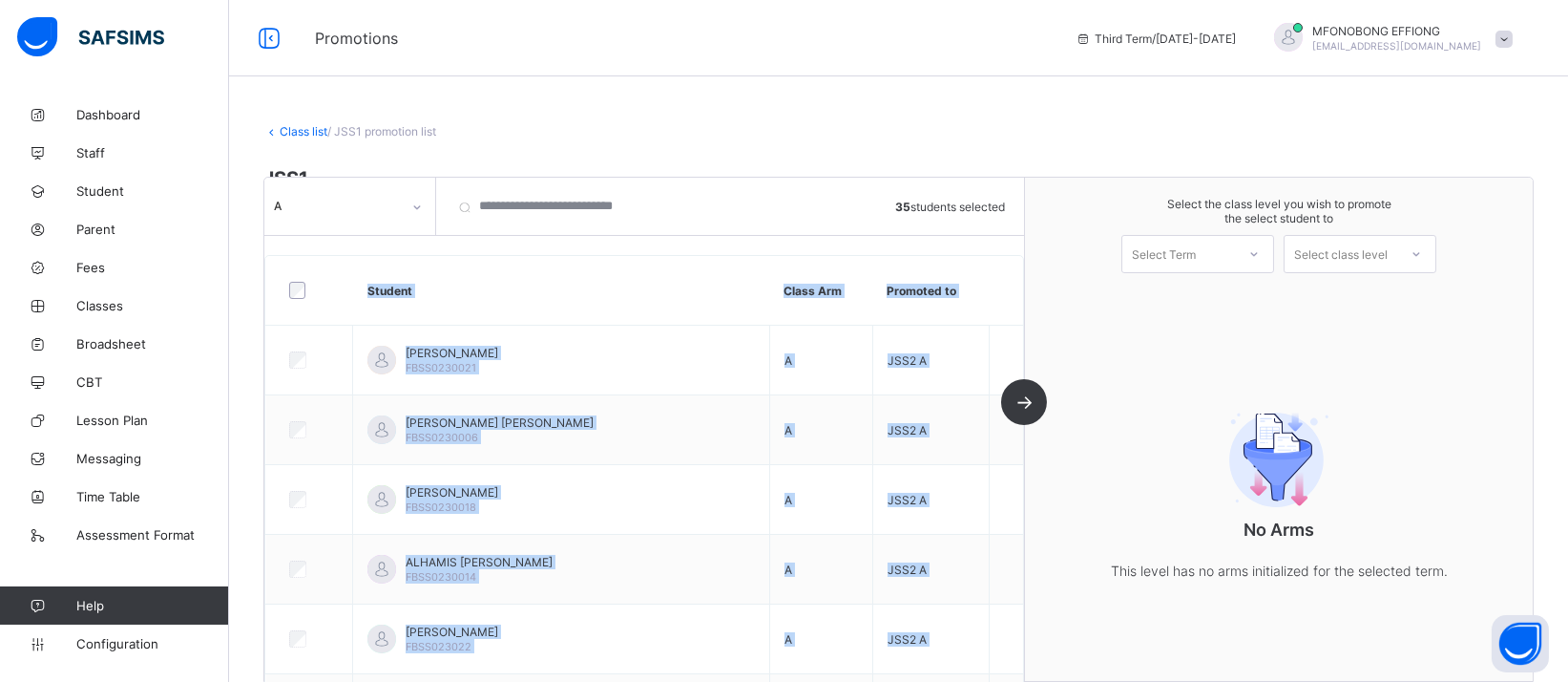
click at [1025, 403] on div "A 35 students selected Student Class Arm Promoted to DAVID MARKUS FBSS0230021 A…" at bounding box center [644, 428] width 760 height 503
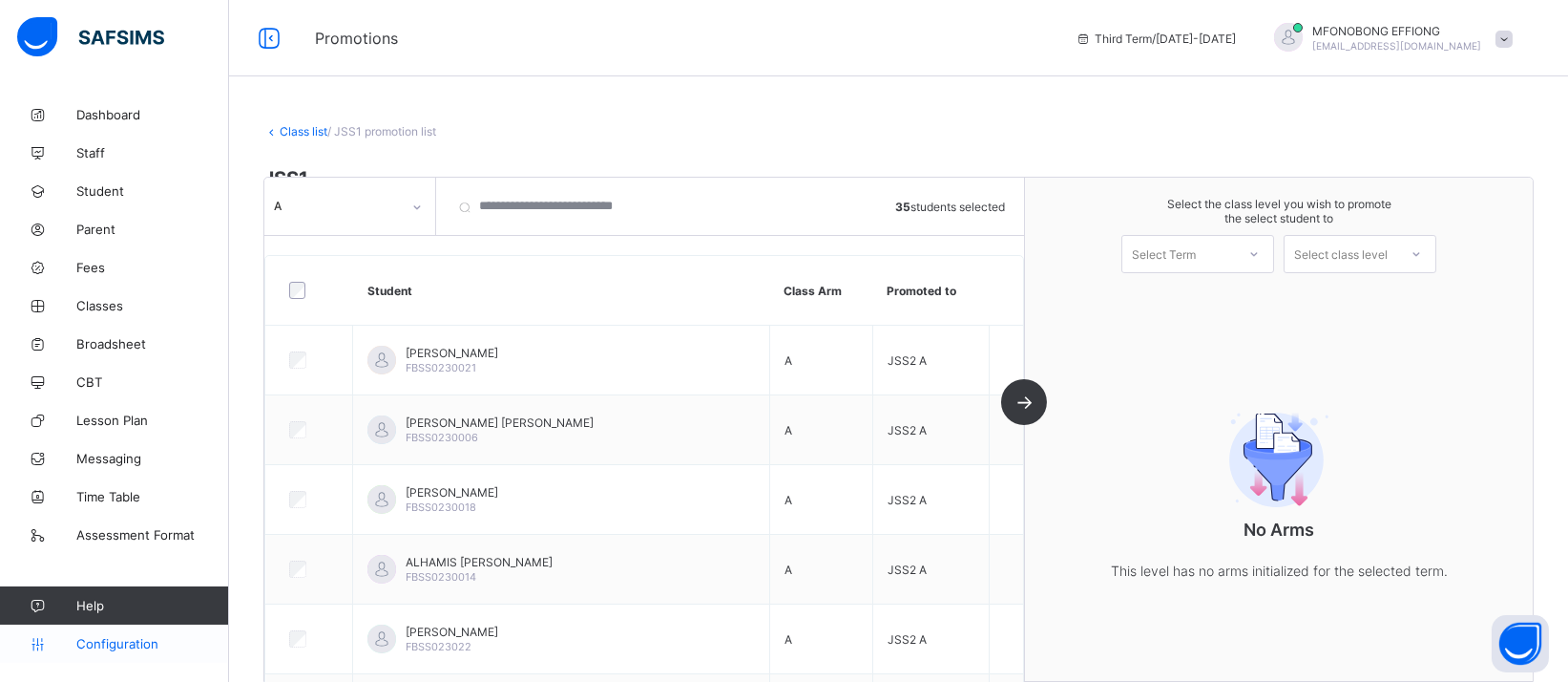
click at [130, 651] on link "Configuration" at bounding box center [114, 643] width 228 height 38
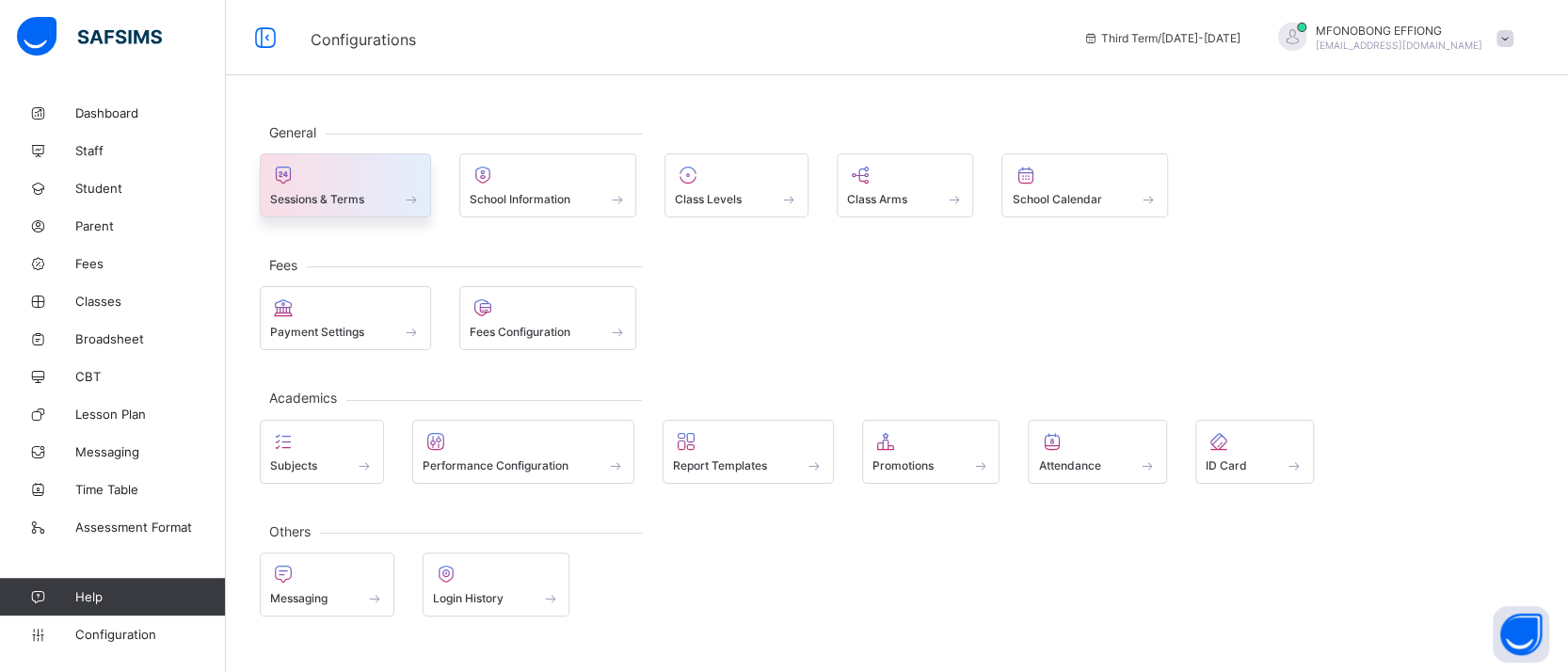
click at [366, 215] on div "Sessions & Terms" at bounding box center [345, 185] width 172 height 64
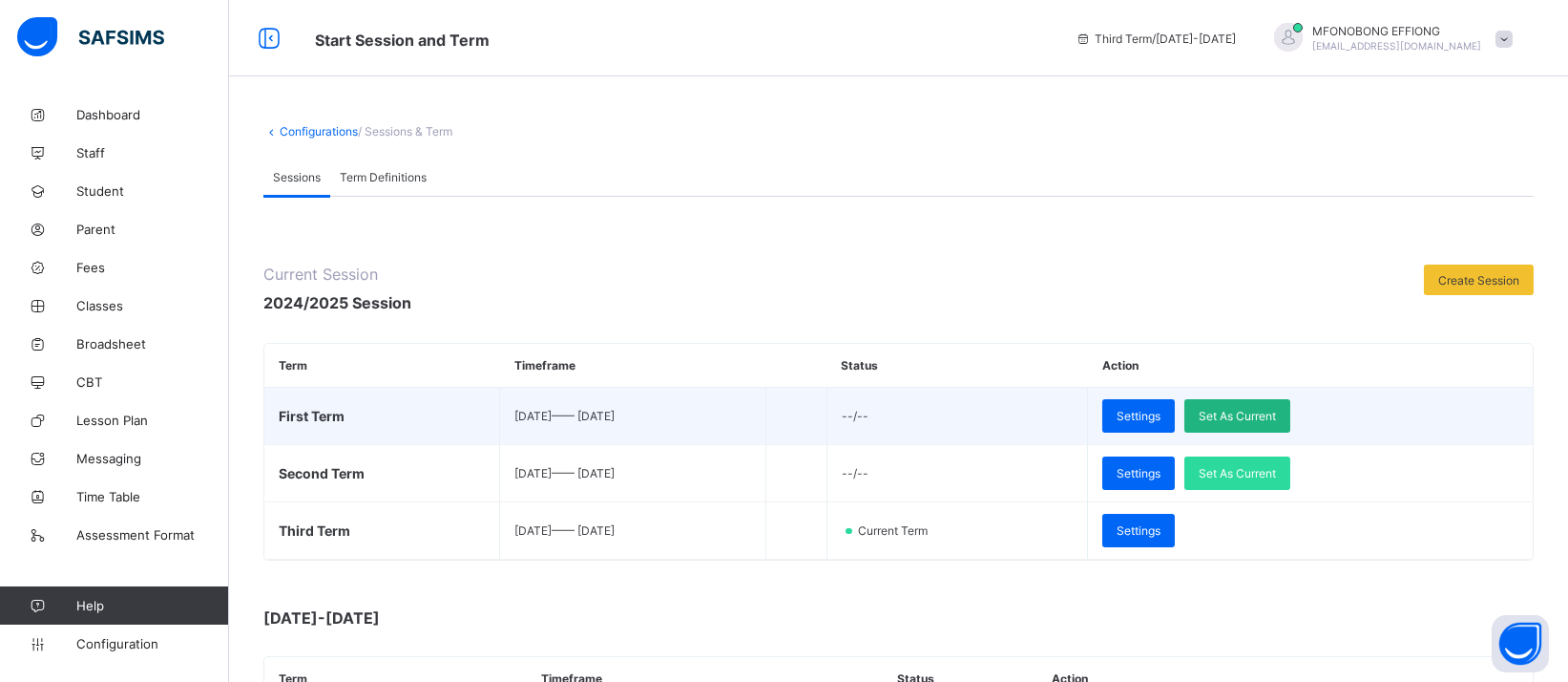
click at [1276, 409] on span "Set As Current" at bounding box center [1236, 415] width 78 height 15
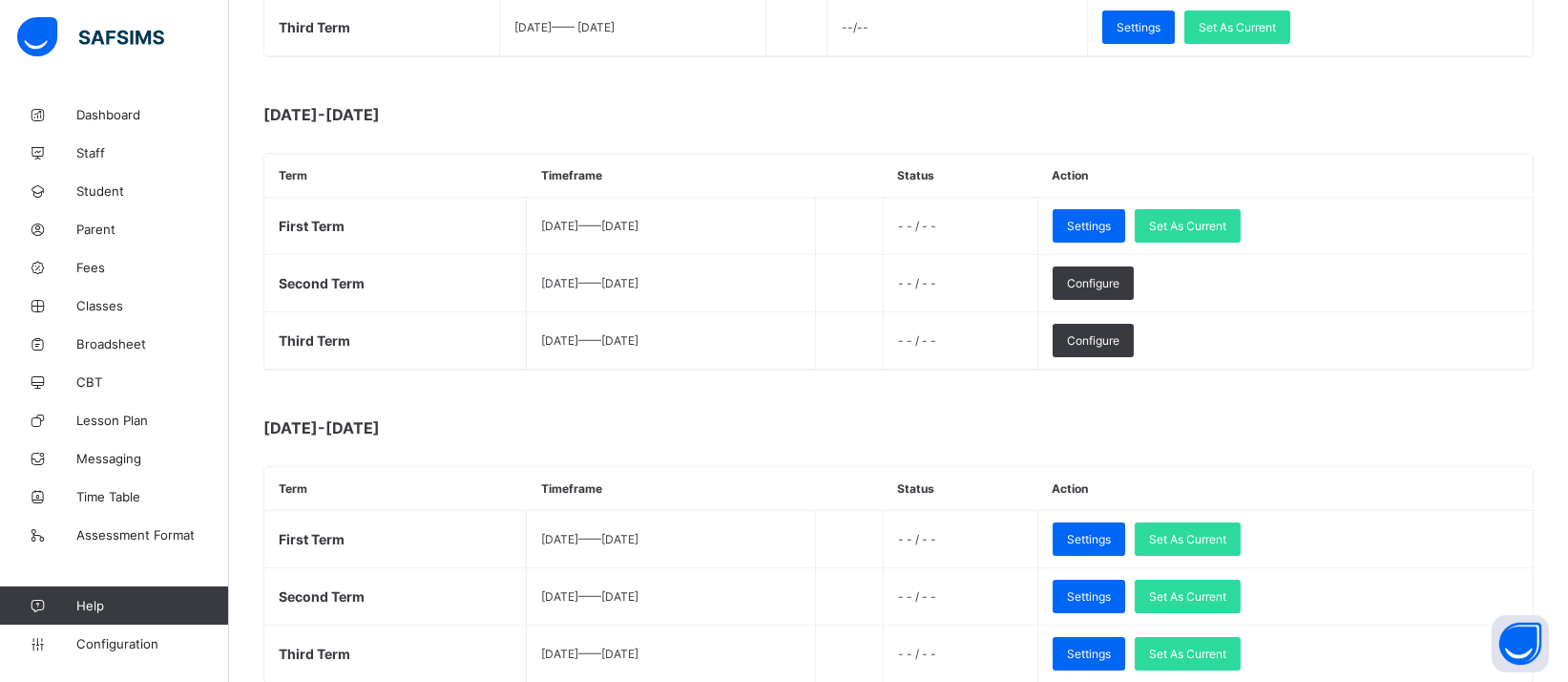
scroll to position [510, 0]
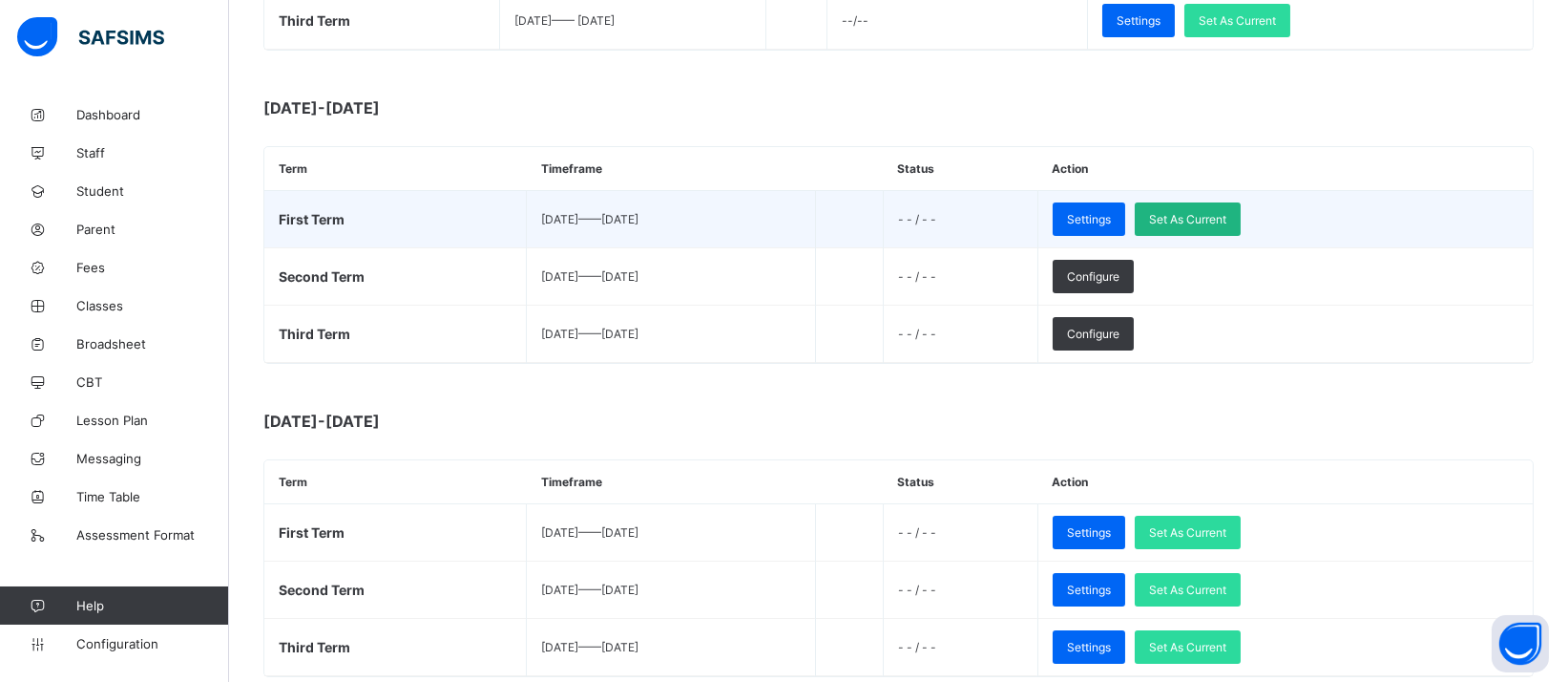
click at [1240, 203] on div "Set As Current" at bounding box center [1187, 219] width 106 height 33
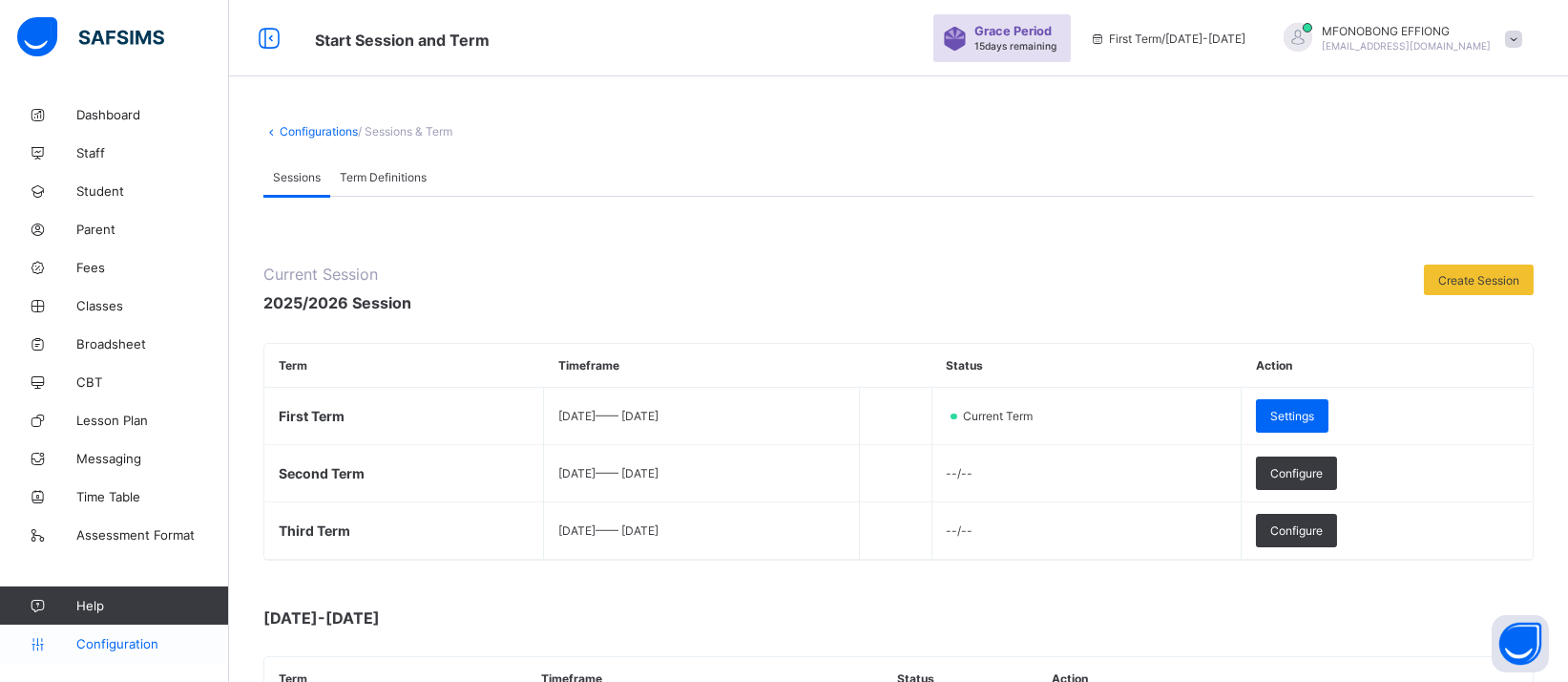
click at [145, 652] on link "Configuration" at bounding box center [114, 643] width 228 height 38
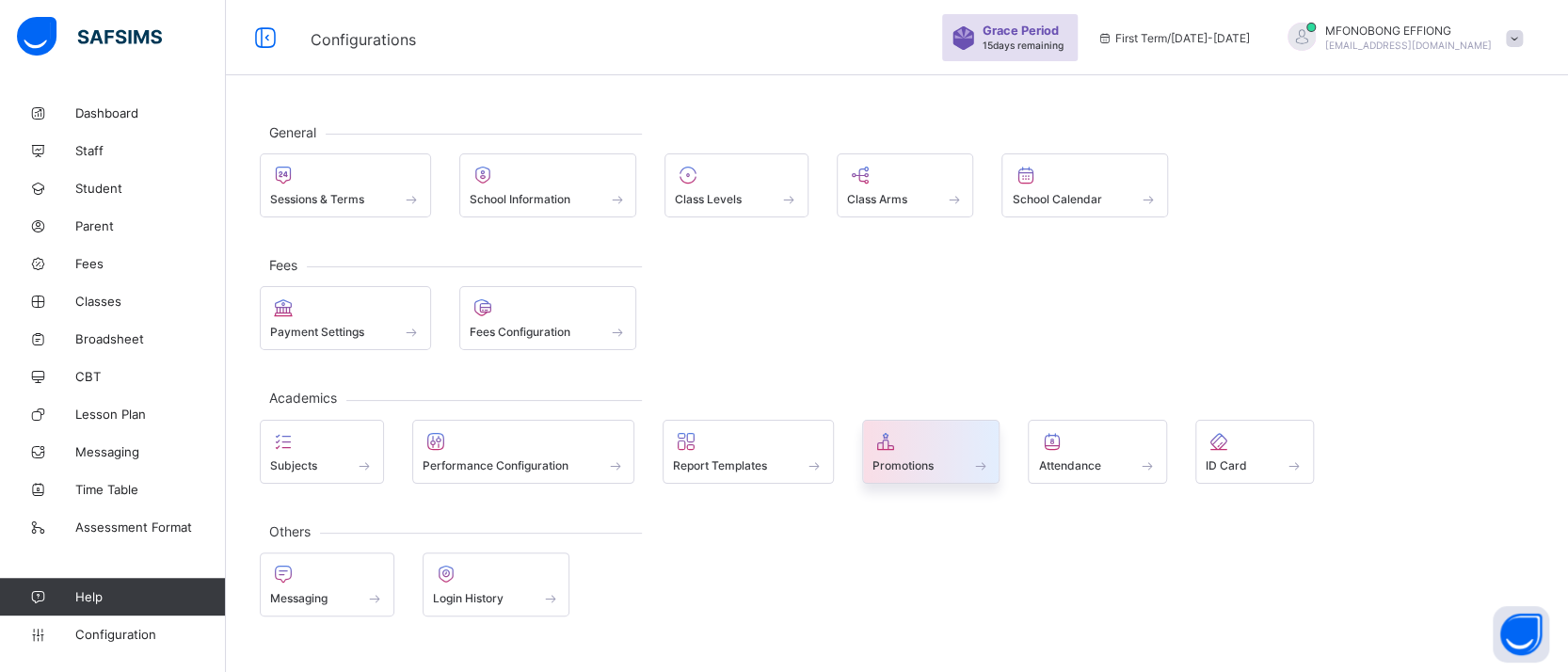
click at [915, 464] on span "Promotions" at bounding box center [902, 464] width 61 height 15
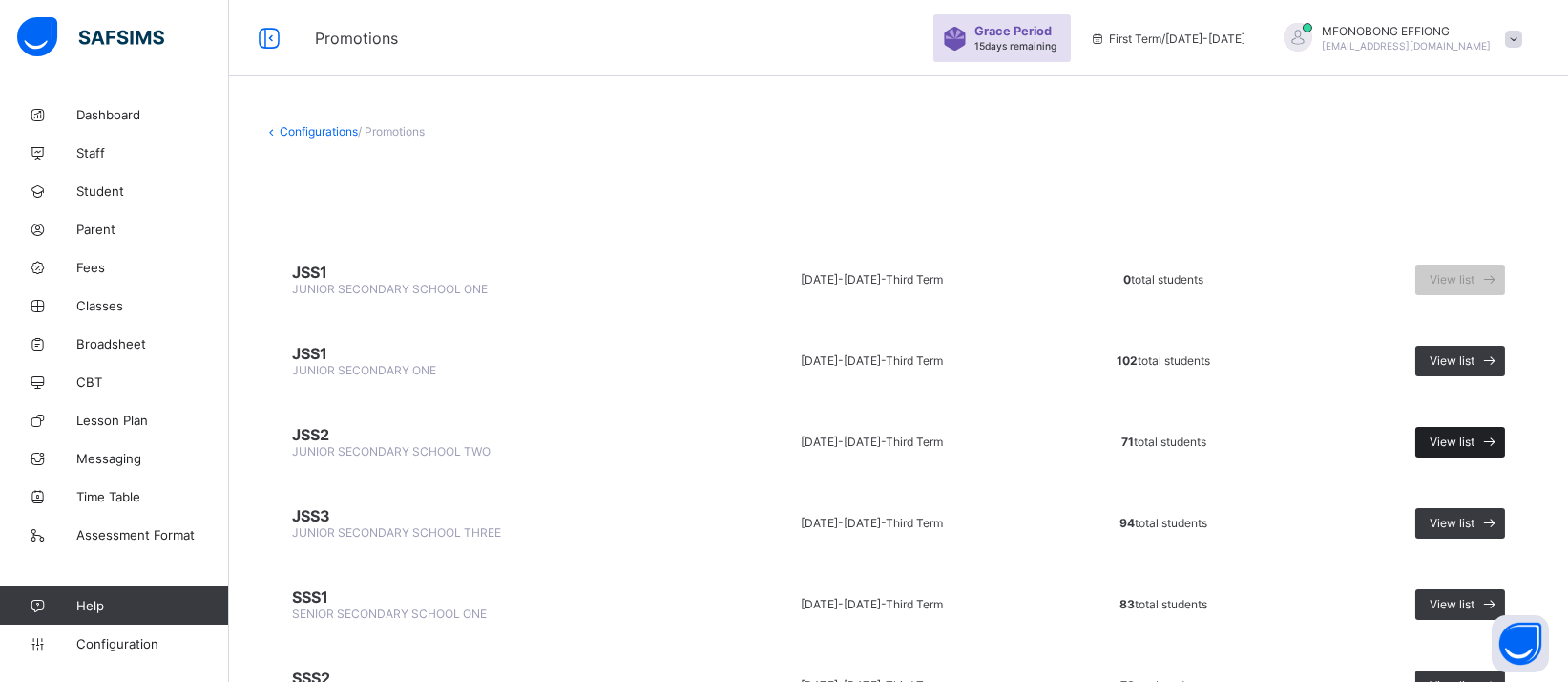
click at [1475, 434] on span "View list" at bounding box center [1452, 441] width 45 height 15
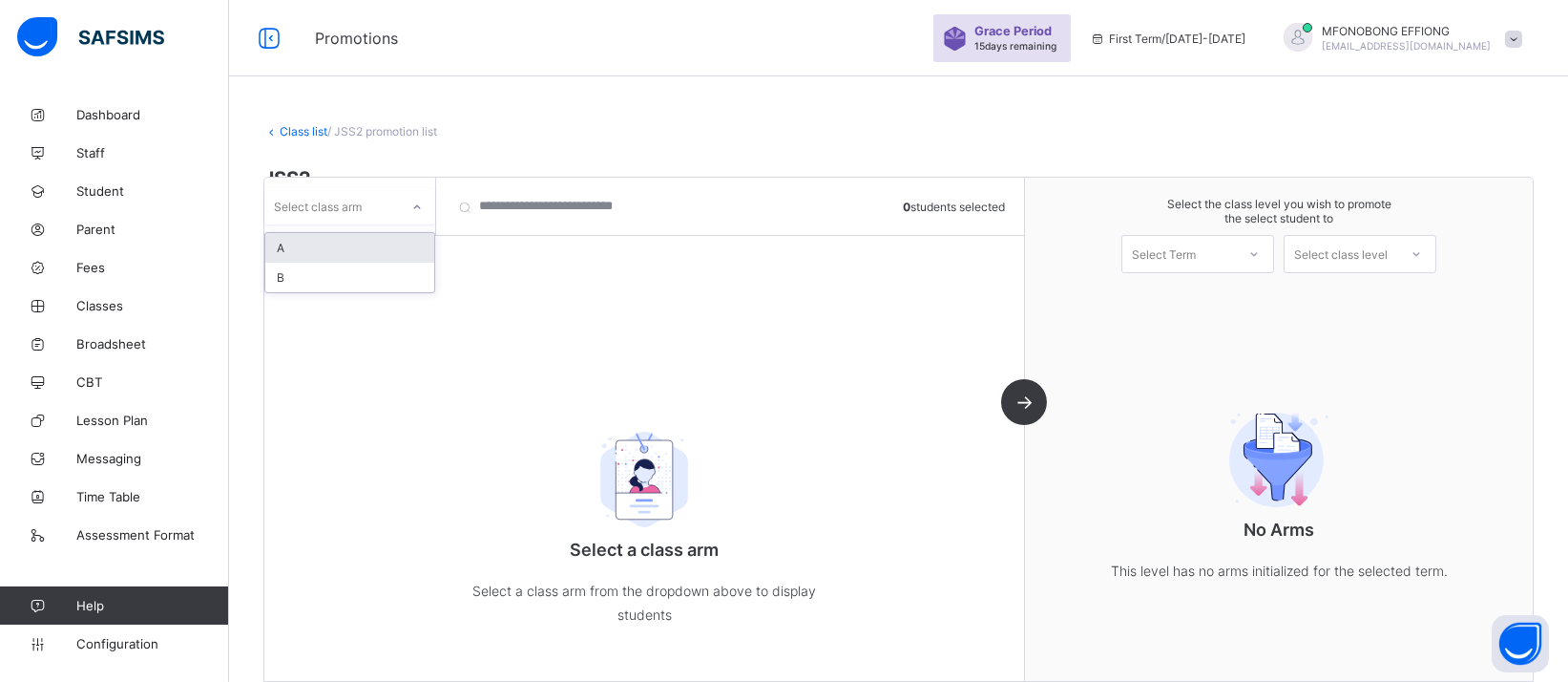
click at [403, 211] on div at bounding box center [416, 207] width 32 height 31
click at [358, 249] on div "A" at bounding box center [350, 248] width 169 height 30
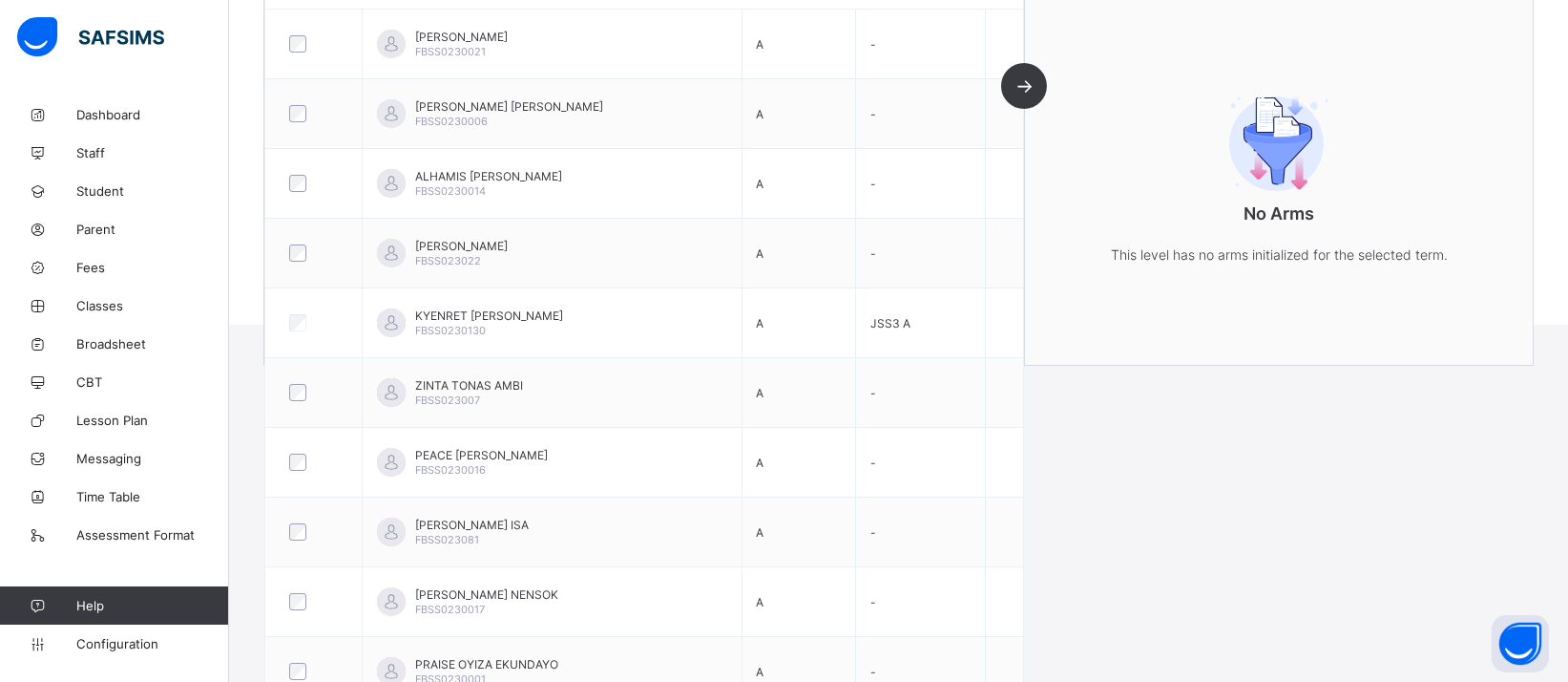
scroll to position [418, 0]
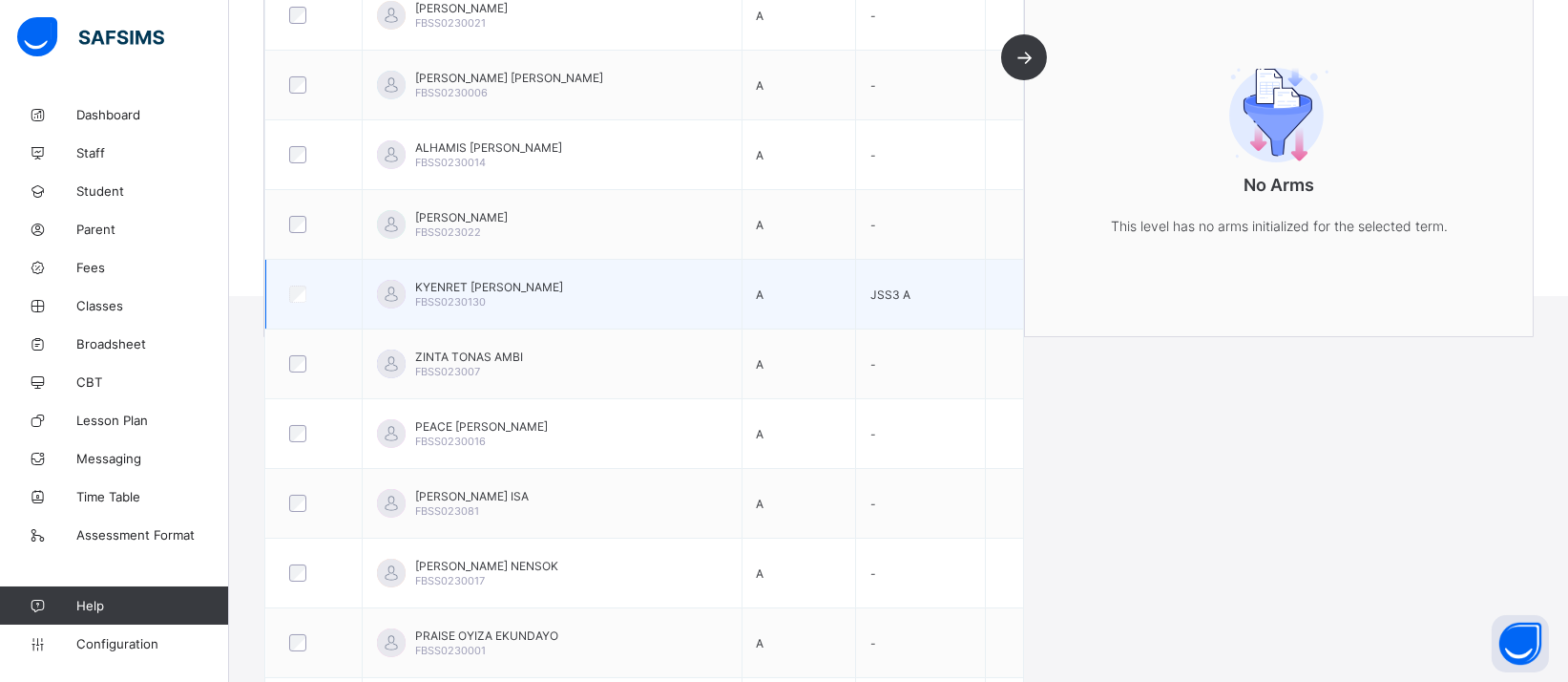
click at [462, 297] on span "FBSS0230130" at bounding box center [451, 302] width 71 height 14
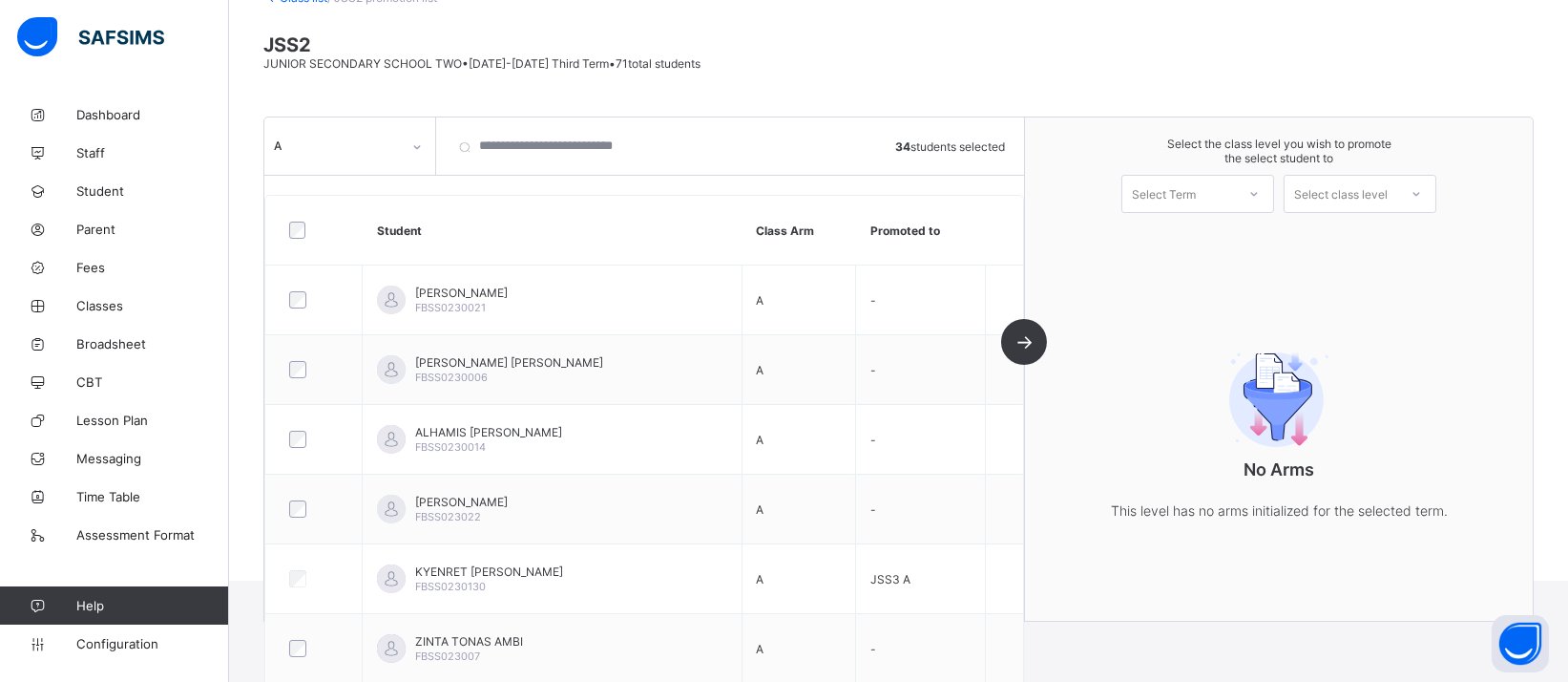
scroll to position [72, 0]
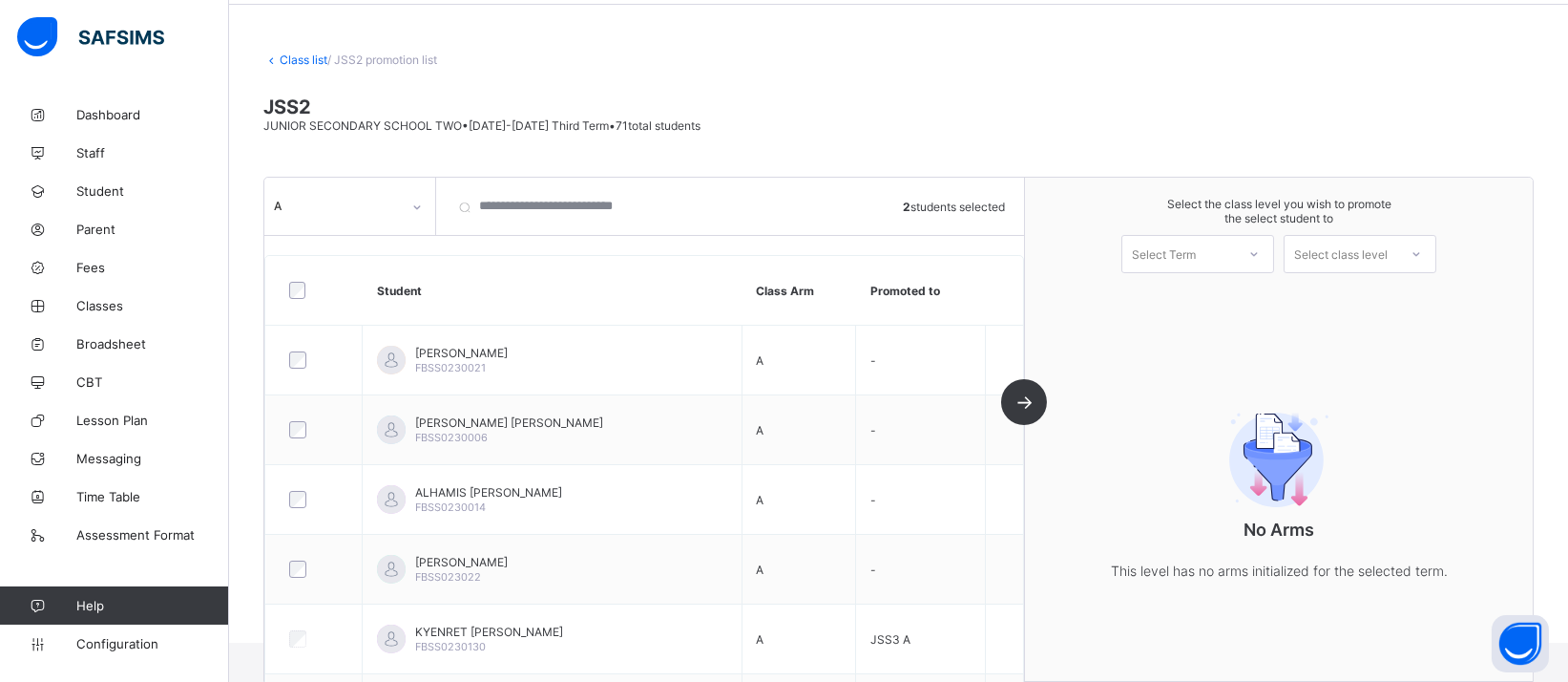
click at [1271, 259] on div at bounding box center [1253, 254] width 34 height 32
click at [1233, 291] on div "First Term 2025-2026" at bounding box center [1197, 303] width 151 height 44
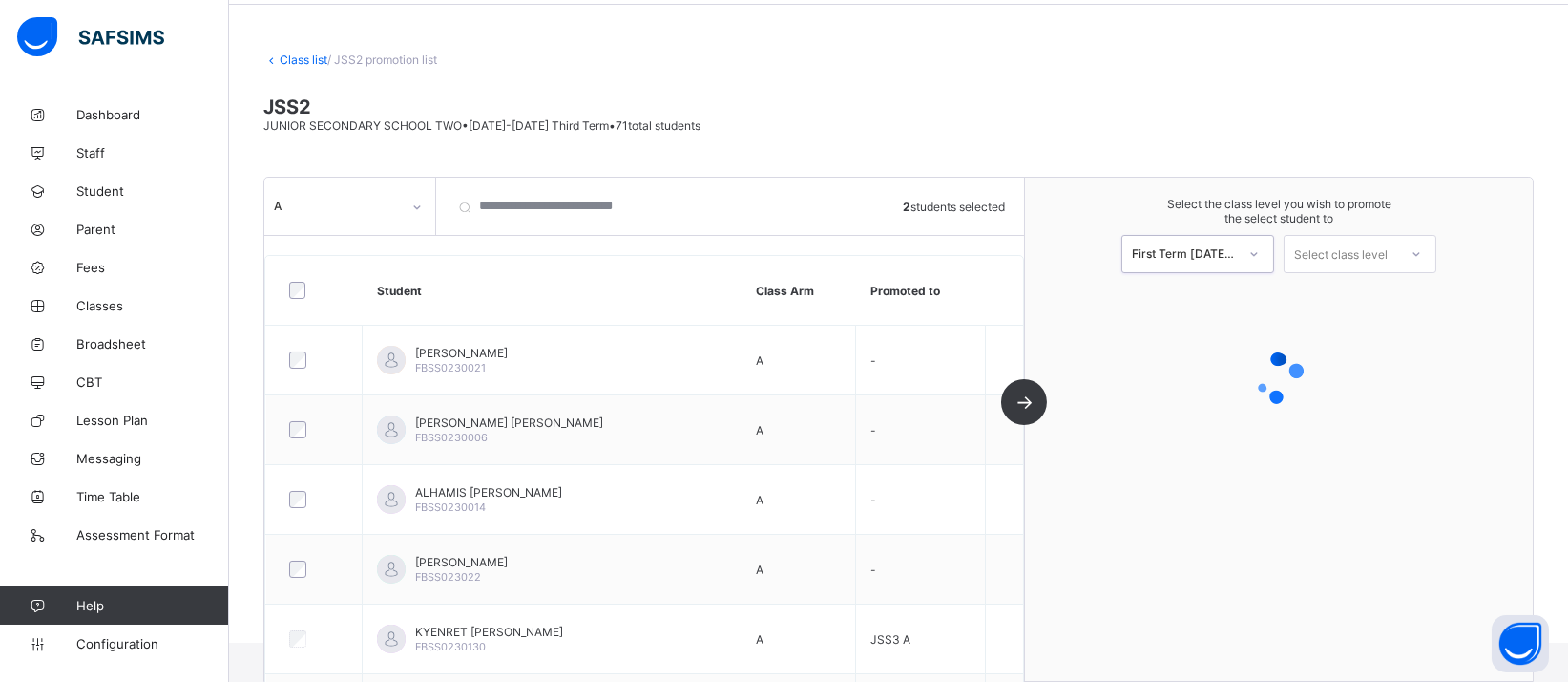
click at [1381, 254] on div "Select class level" at bounding box center [1340, 254] width 93 height 38
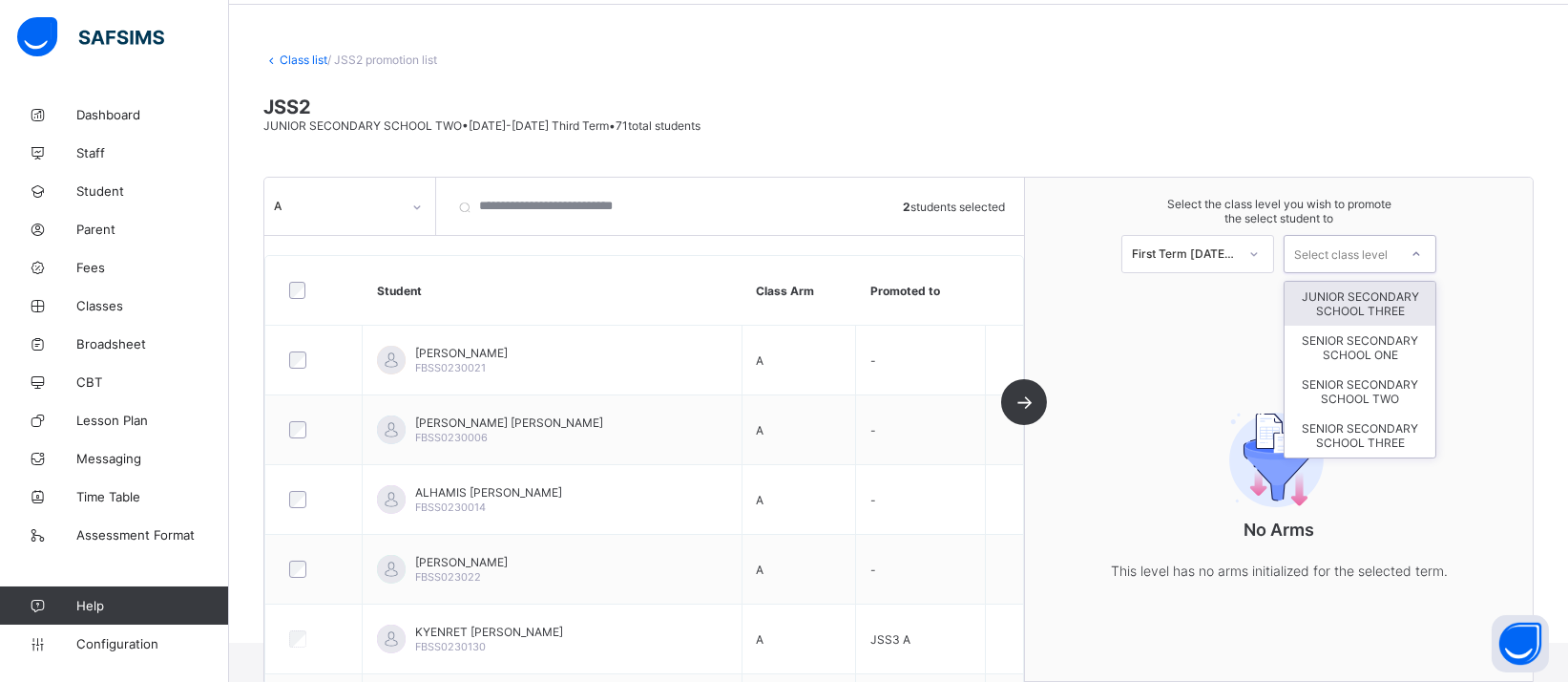
click at [1418, 310] on div "JUNIOR SECONDARY SCHOOL THREE" at bounding box center [1359, 303] width 151 height 44
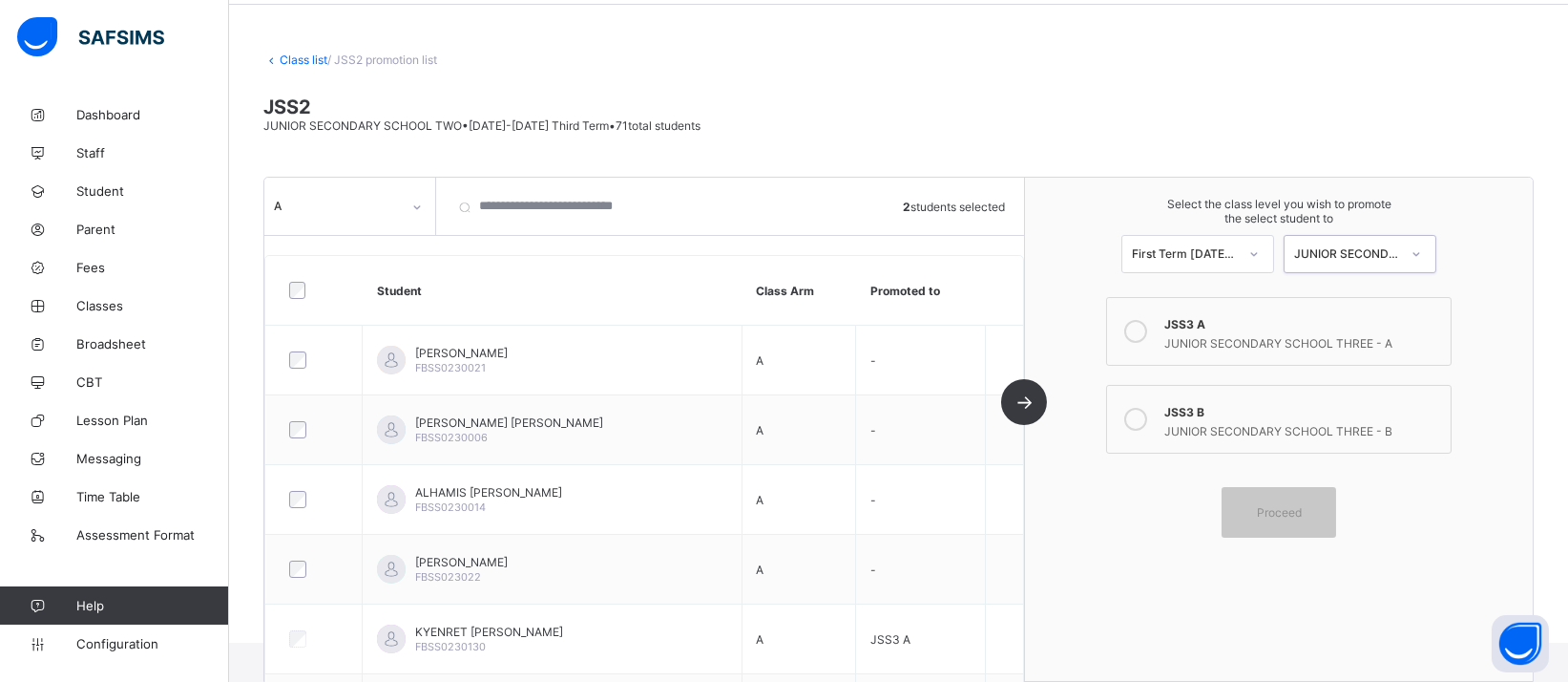
click at [1147, 334] on icon at bounding box center [1135, 331] width 23 height 23
click at [1301, 505] on span "Proceed" at bounding box center [1280, 512] width 45 height 15
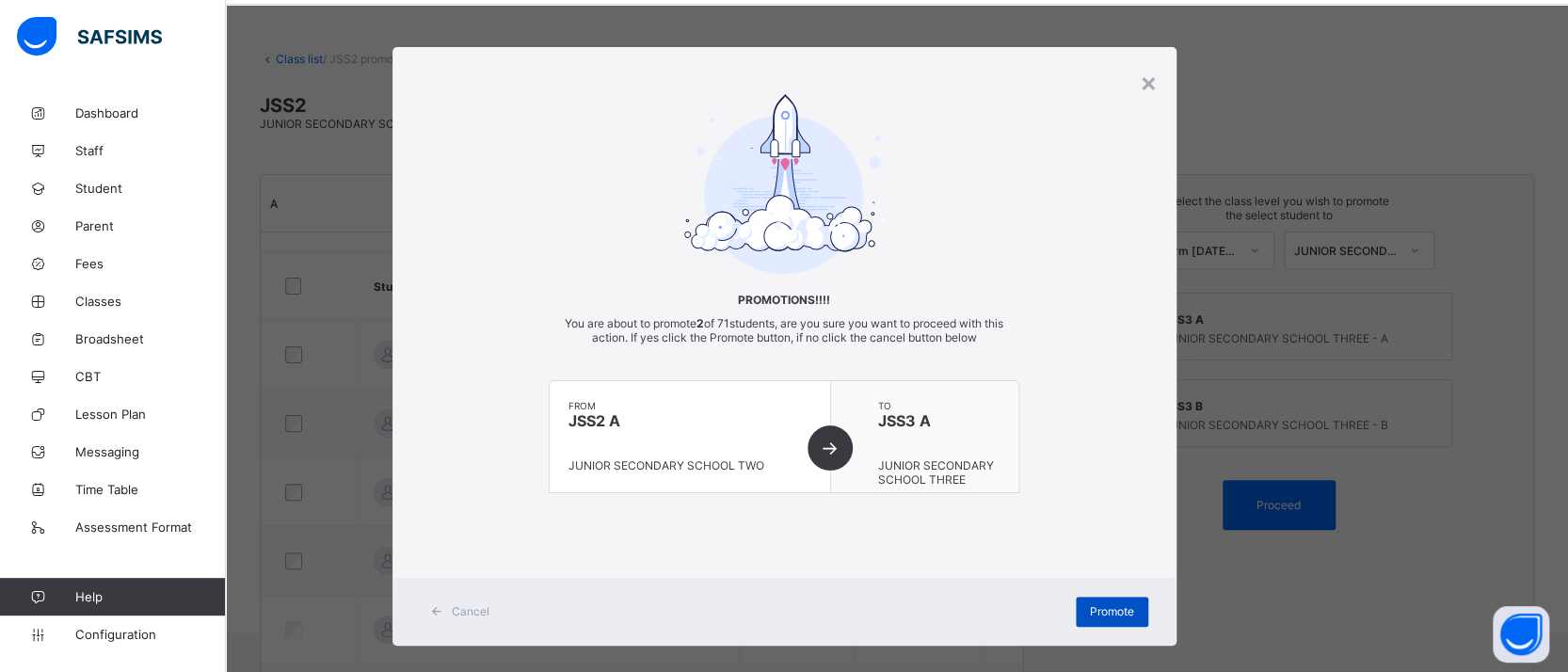
click at [1120, 615] on div "Promote" at bounding box center [1112, 611] width 73 height 30
click at [829, 439] on div "from JSS2 A JUNIOR SECONDARY SCHOOL TWO" at bounding box center [691, 436] width 281 height 111
click at [1146, 81] on div "×" at bounding box center [1149, 81] width 17 height 32
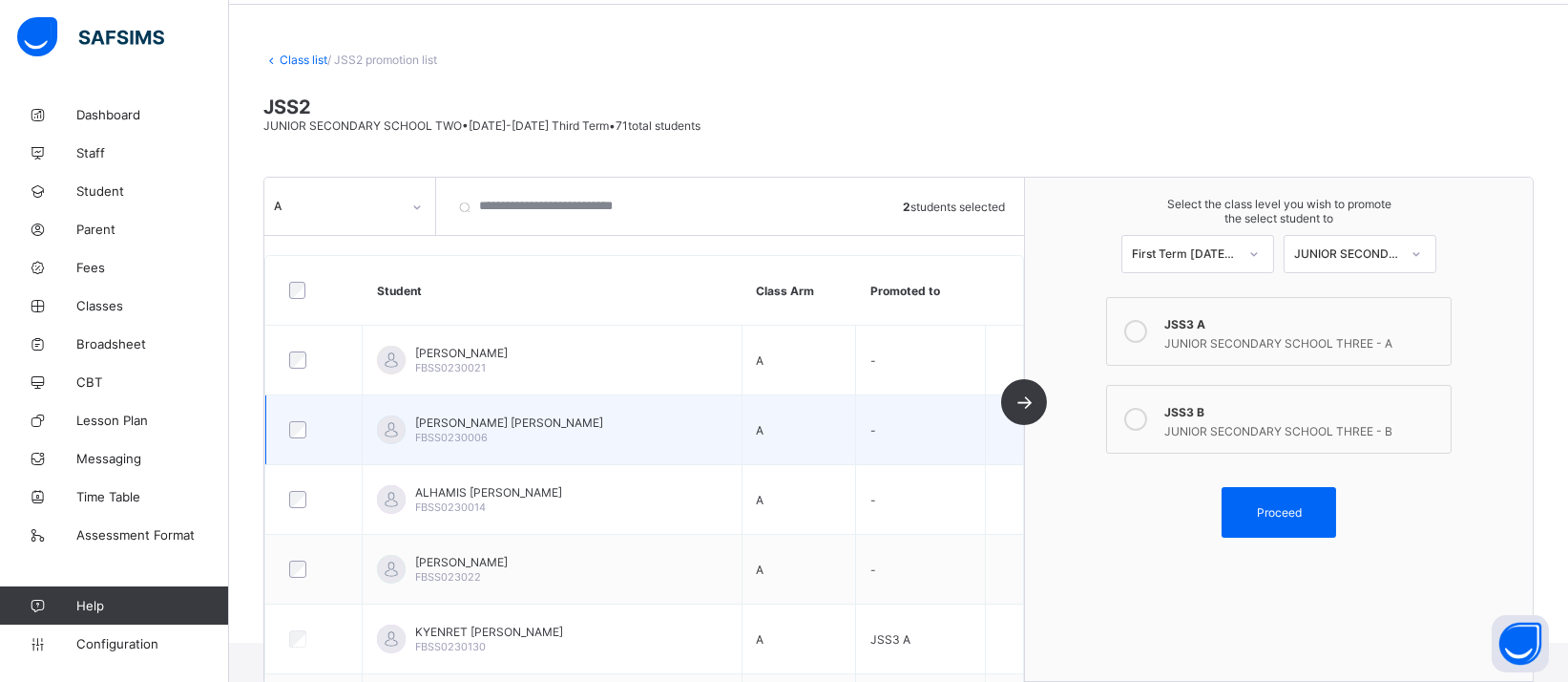
click at [856, 419] on td "A" at bounding box center [799, 429] width 114 height 70
click at [854, 419] on td "A" at bounding box center [799, 429] width 114 height 70
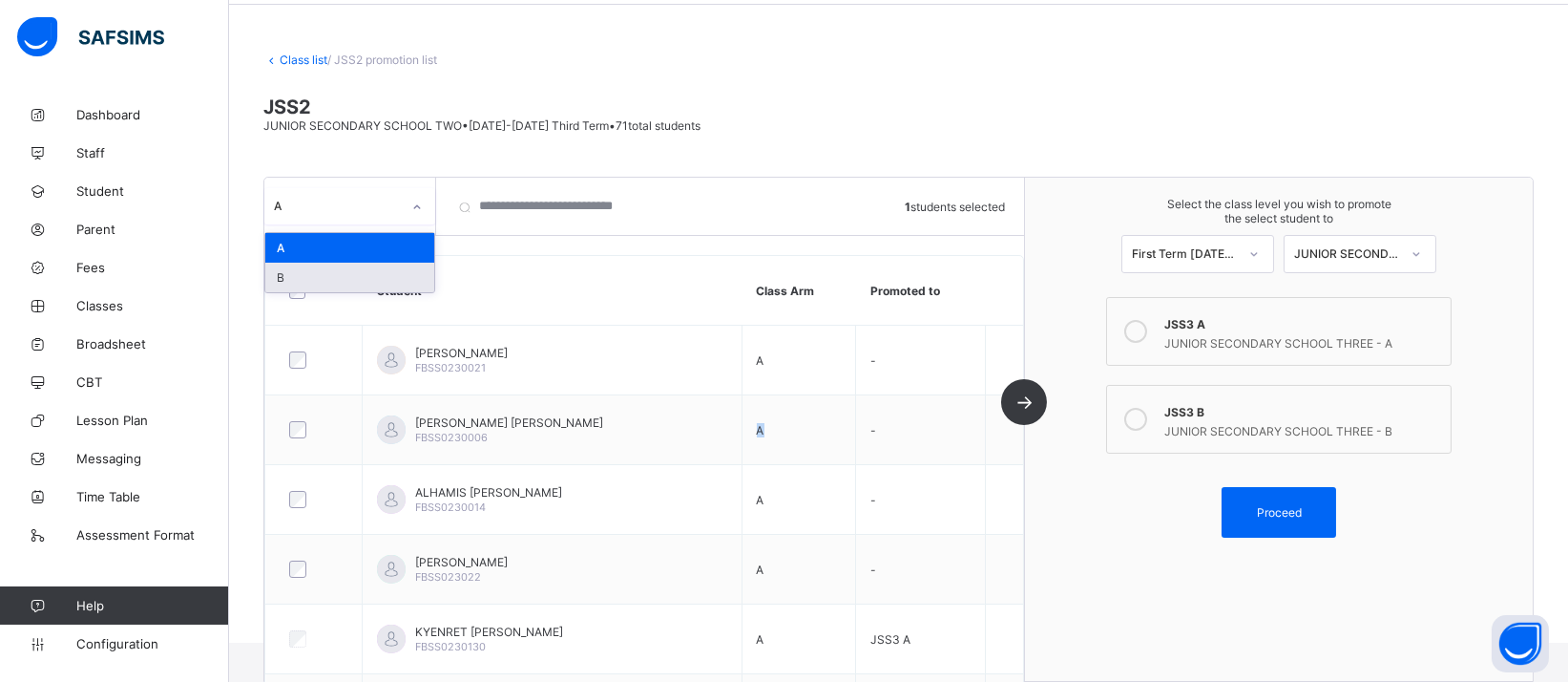
drag, startPoint x: 411, startPoint y: 209, endPoint x: 386, endPoint y: 276, distance: 71.5
click at [411, 209] on icon at bounding box center [417, 207] width 12 height 19
click at [387, 277] on div "B" at bounding box center [350, 278] width 169 height 30
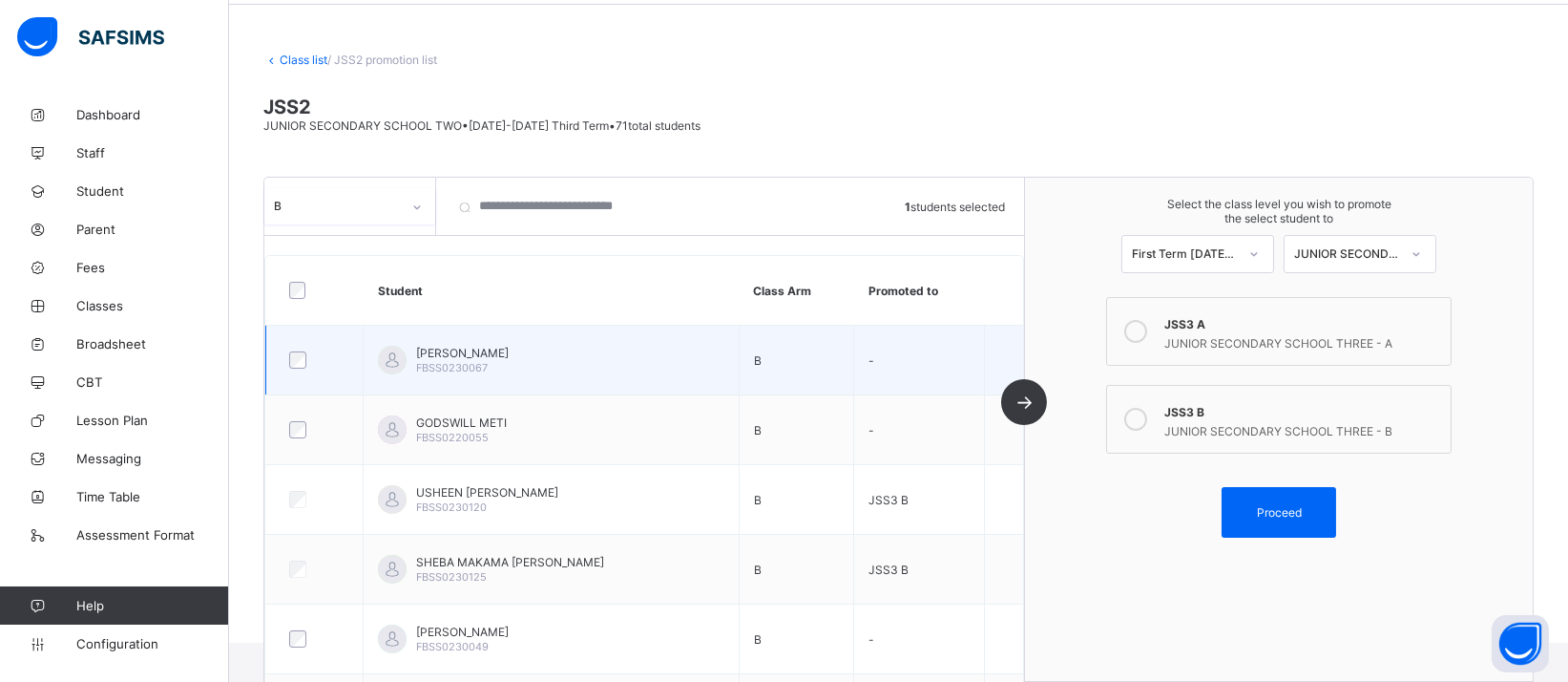
click at [509, 350] on span "EMMANUEL DUNG BITRUS" at bounding box center [462, 352] width 92 height 15
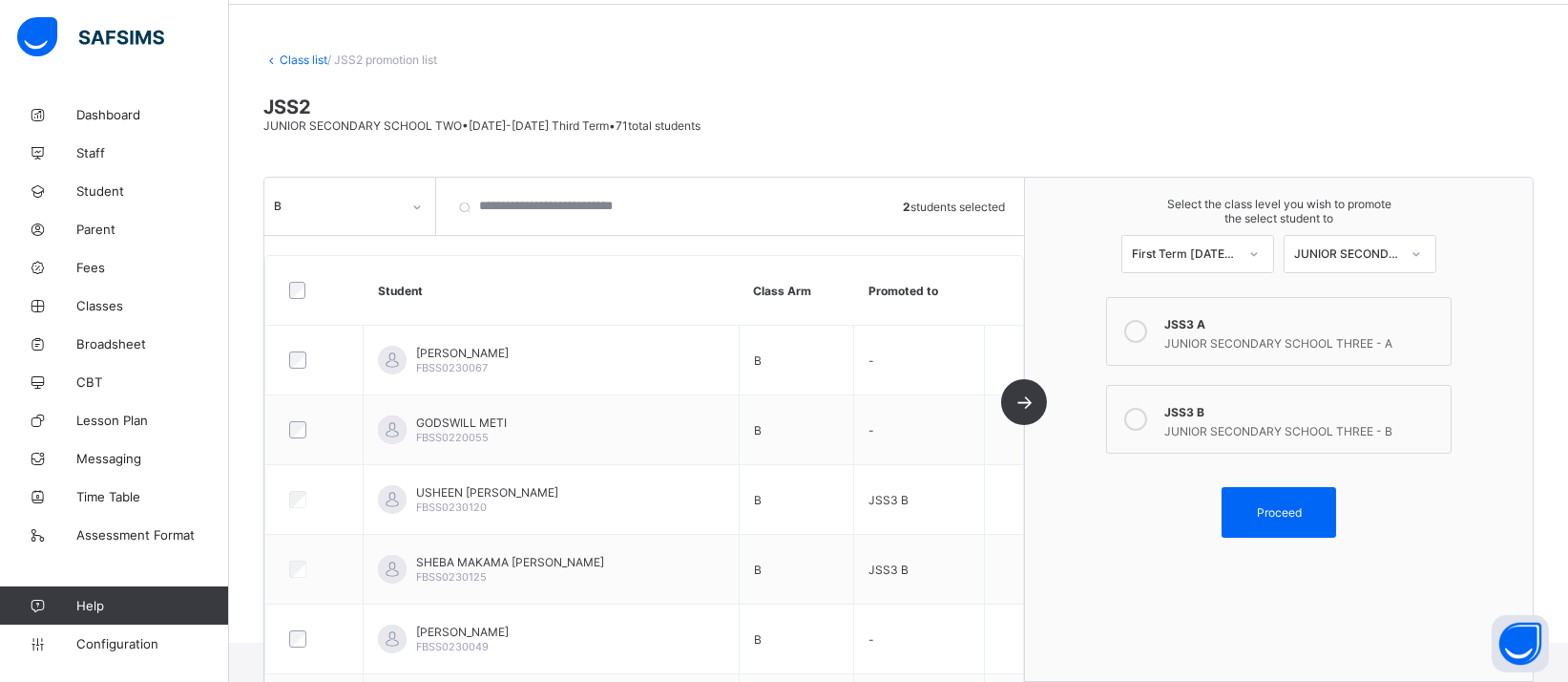
click at [1325, 419] on div "JUNIOR SECONDARY SCHOOL THREE - B" at bounding box center [1302, 428] width 276 height 19
click at [1308, 518] on div "Proceed" at bounding box center [1279, 512] width 114 height 50
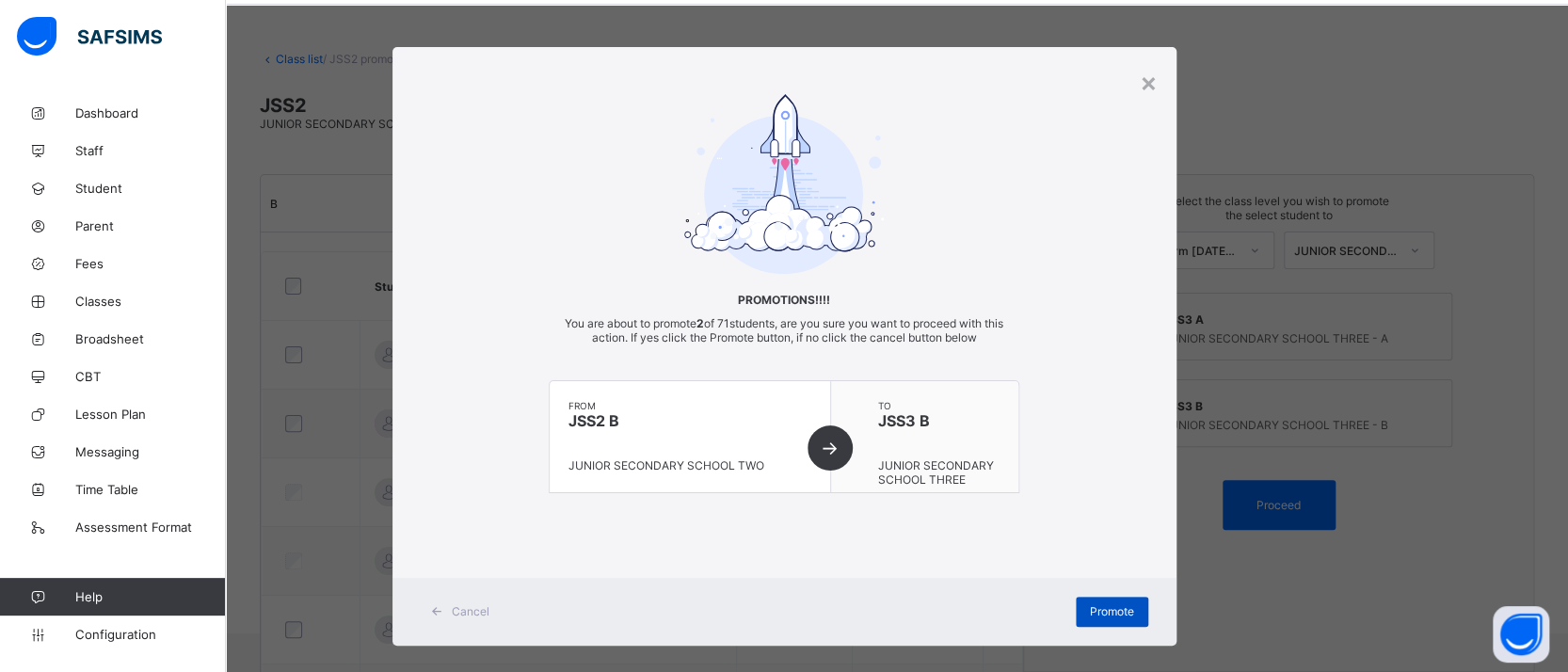
click at [1083, 613] on div "Promote" at bounding box center [1112, 611] width 73 height 30
click at [1147, 83] on div "×" at bounding box center [1149, 81] width 17 height 32
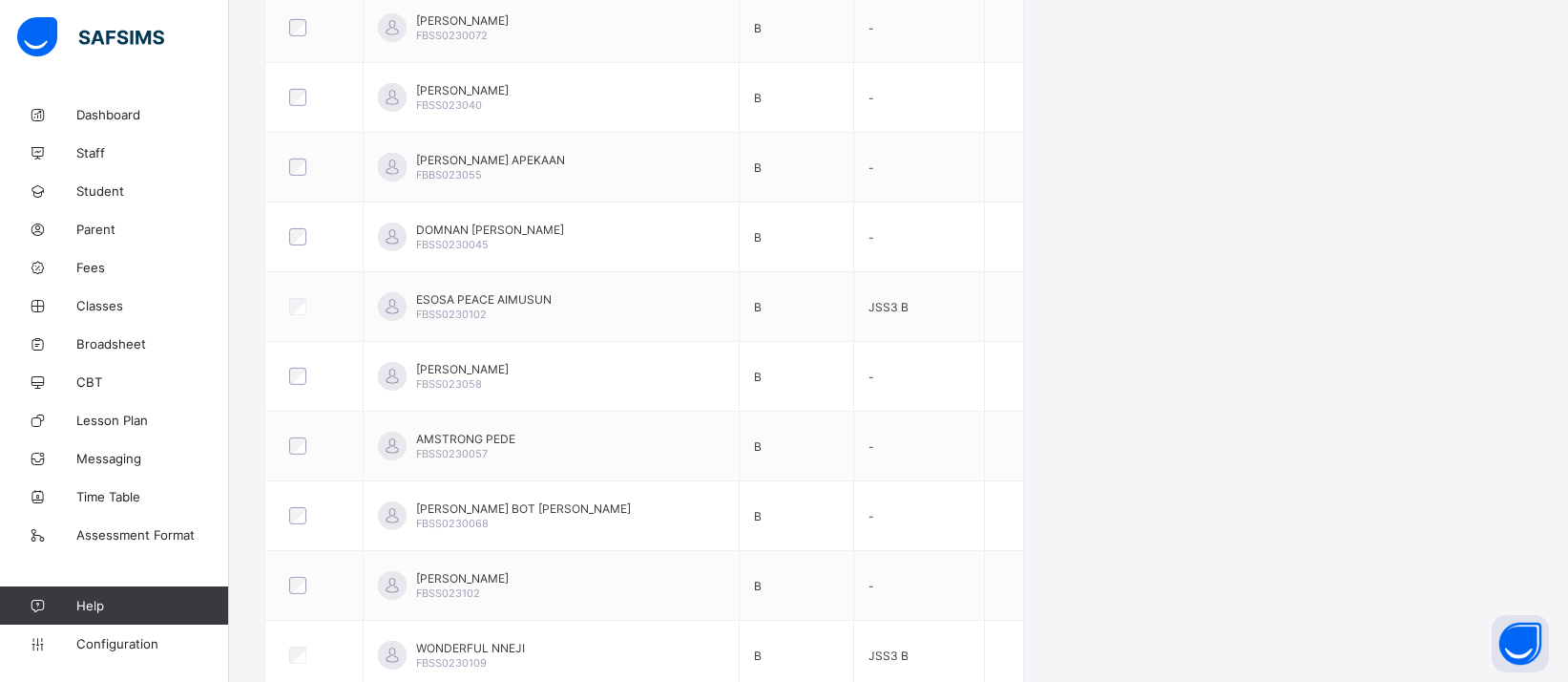
scroll to position [0, 0]
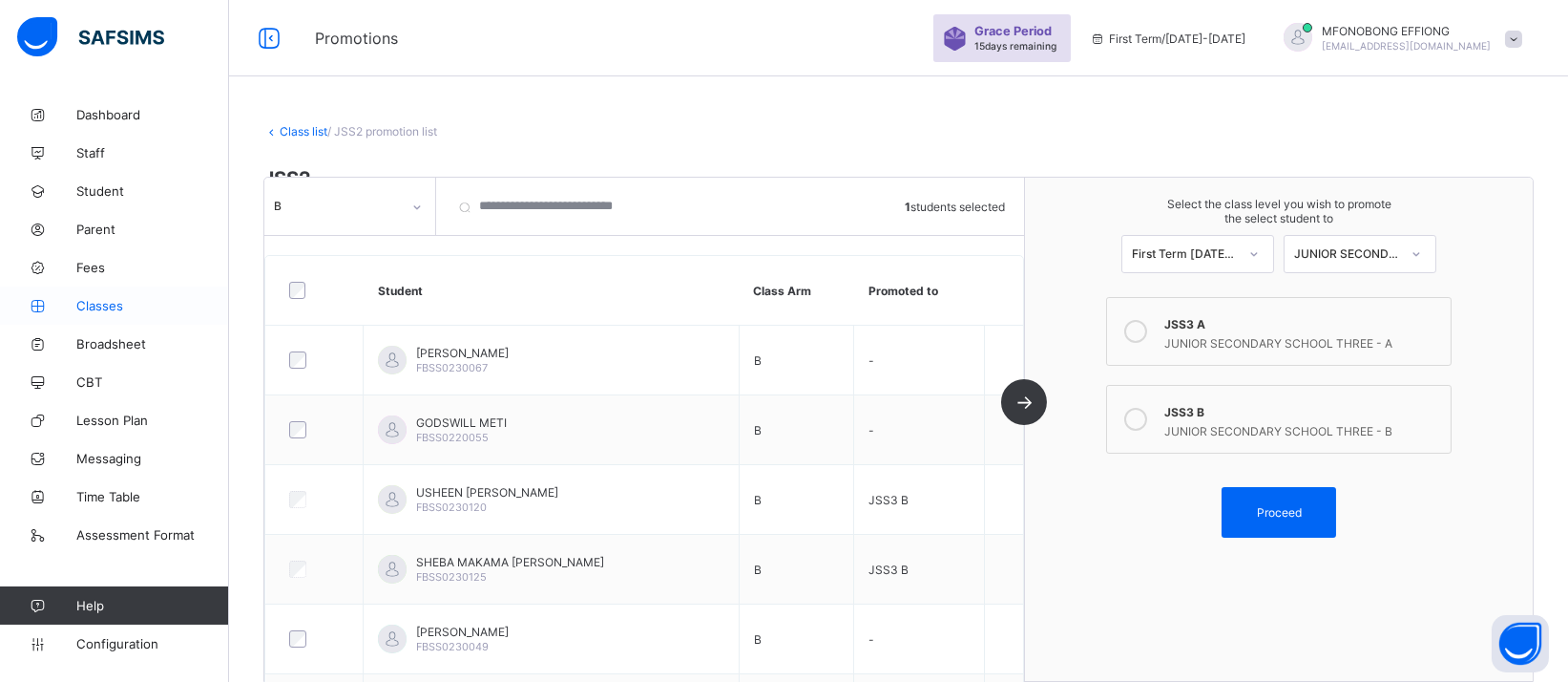
click at [130, 305] on span "Classes" at bounding box center [152, 306] width 152 height 16
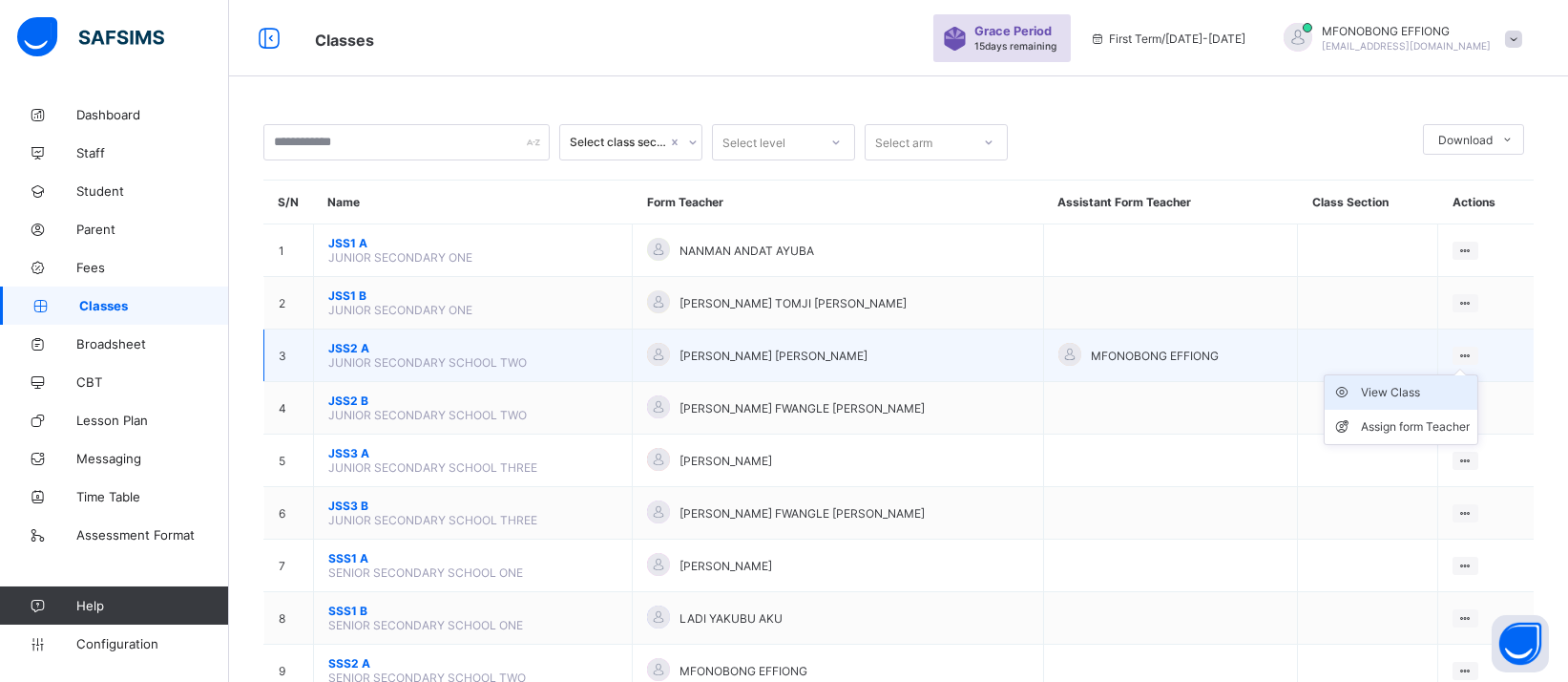
click at [1418, 385] on div "View Class" at bounding box center [1415, 392] width 109 height 19
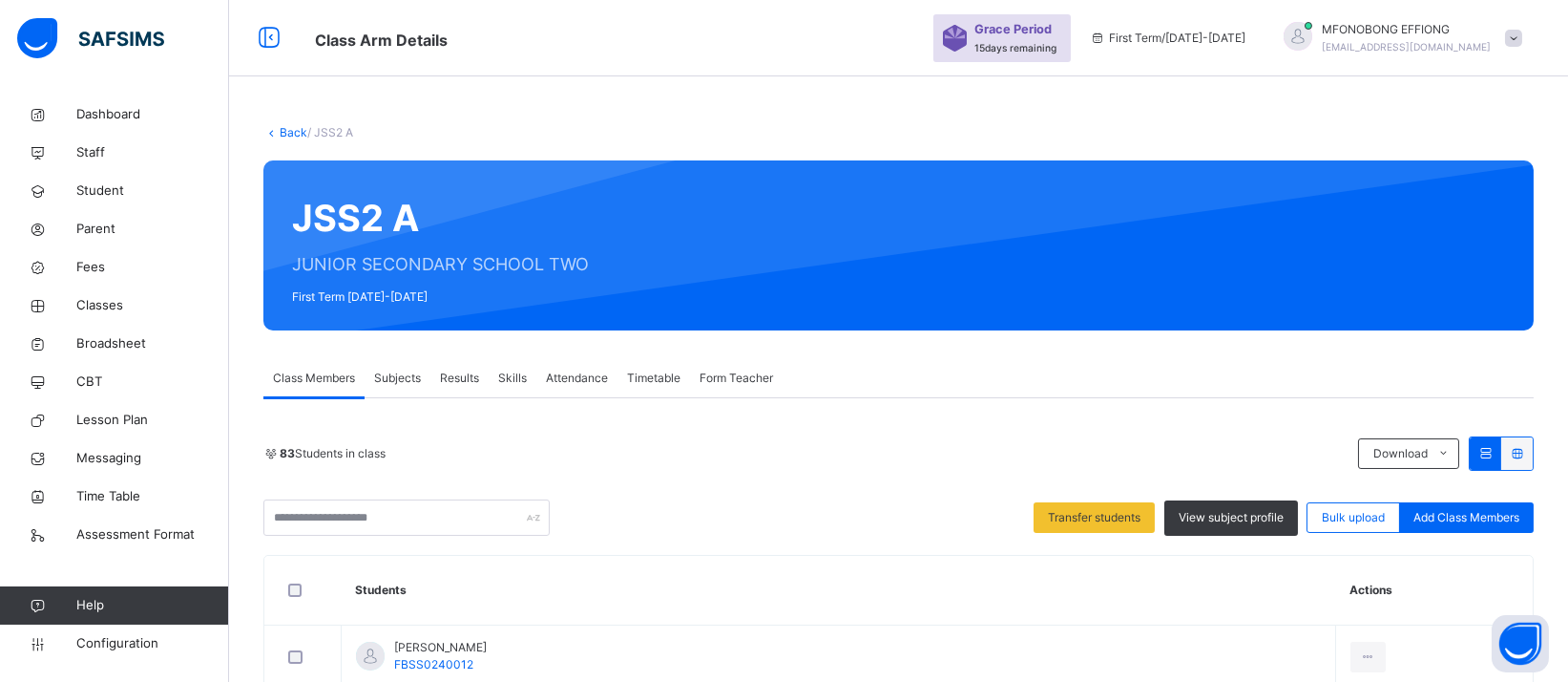
scroll to position [335, 0]
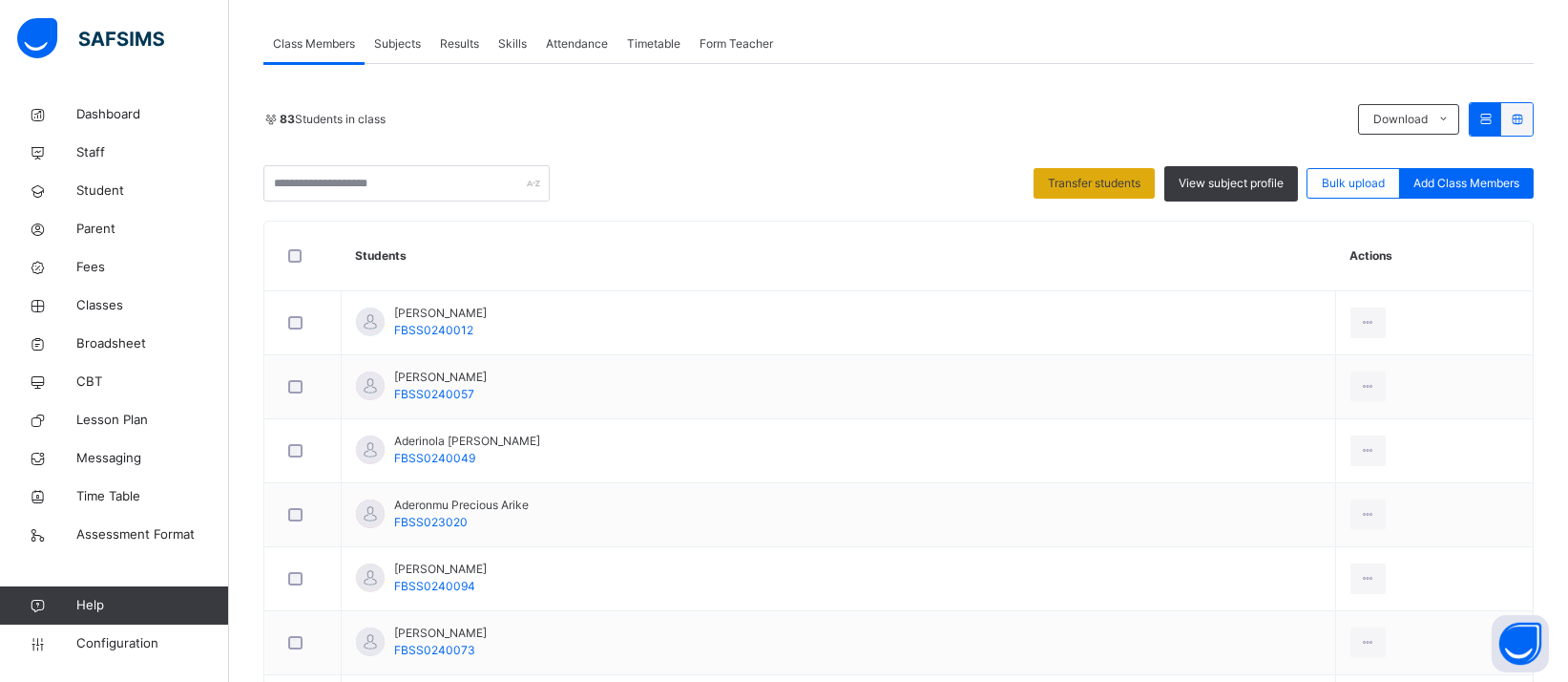
click at [1088, 193] on div "Transfer students" at bounding box center [1094, 183] width 121 height 31
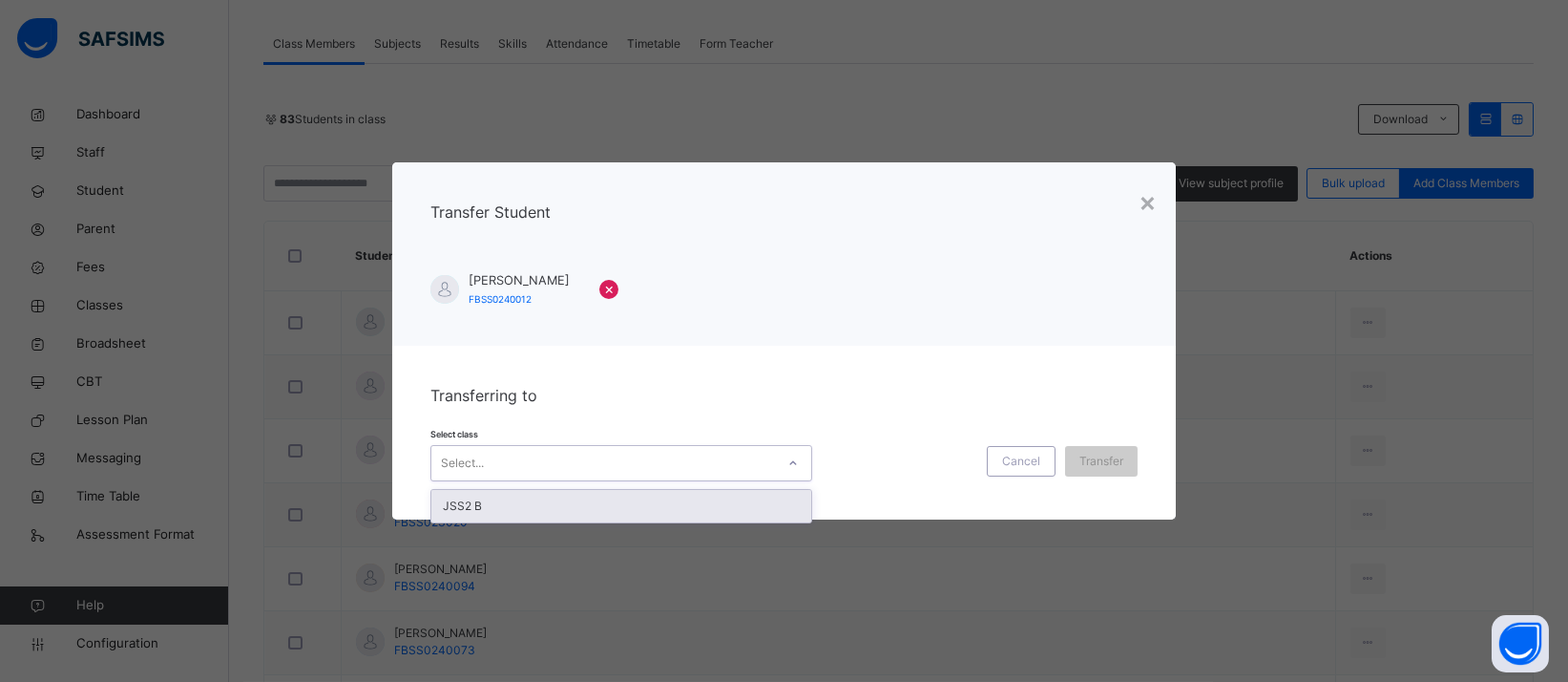
click at [778, 465] on div at bounding box center [793, 463] width 32 height 31
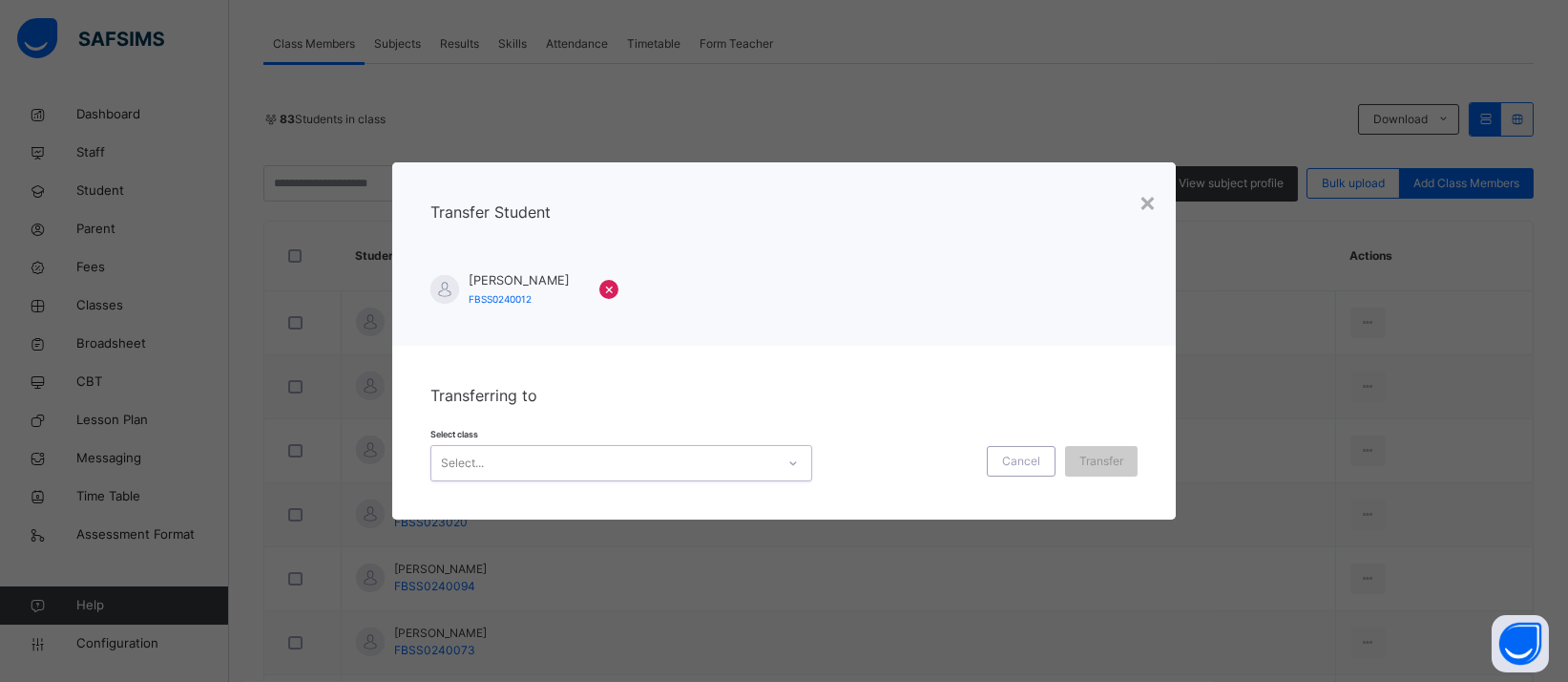
click at [778, 465] on div at bounding box center [793, 463] width 32 height 31
click at [1026, 456] on span "Cancel" at bounding box center [1021, 461] width 38 height 17
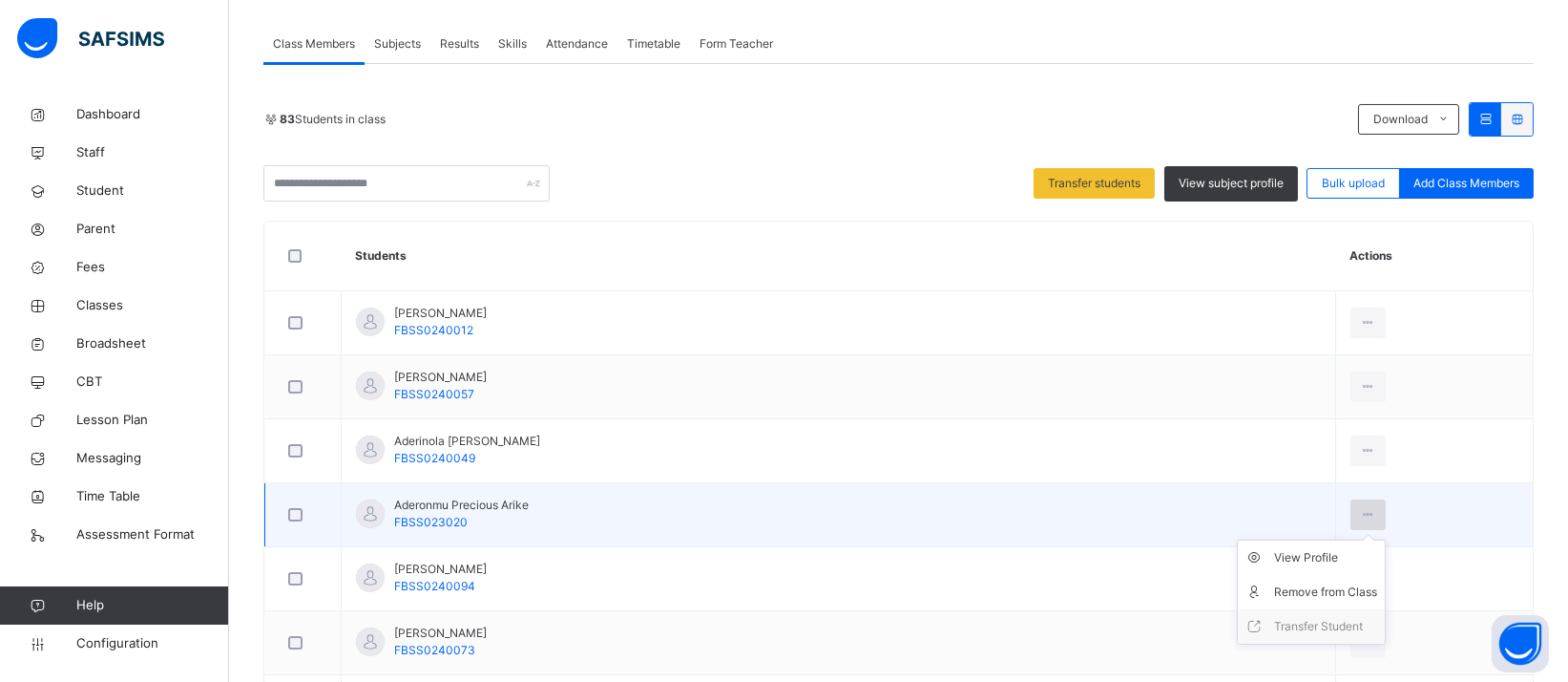
click at [1359, 517] on icon at bounding box center [1367, 514] width 16 height 17
click at [1300, 588] on div "Remove from Class" at bounding box center [1325, 591] width 103 height 19
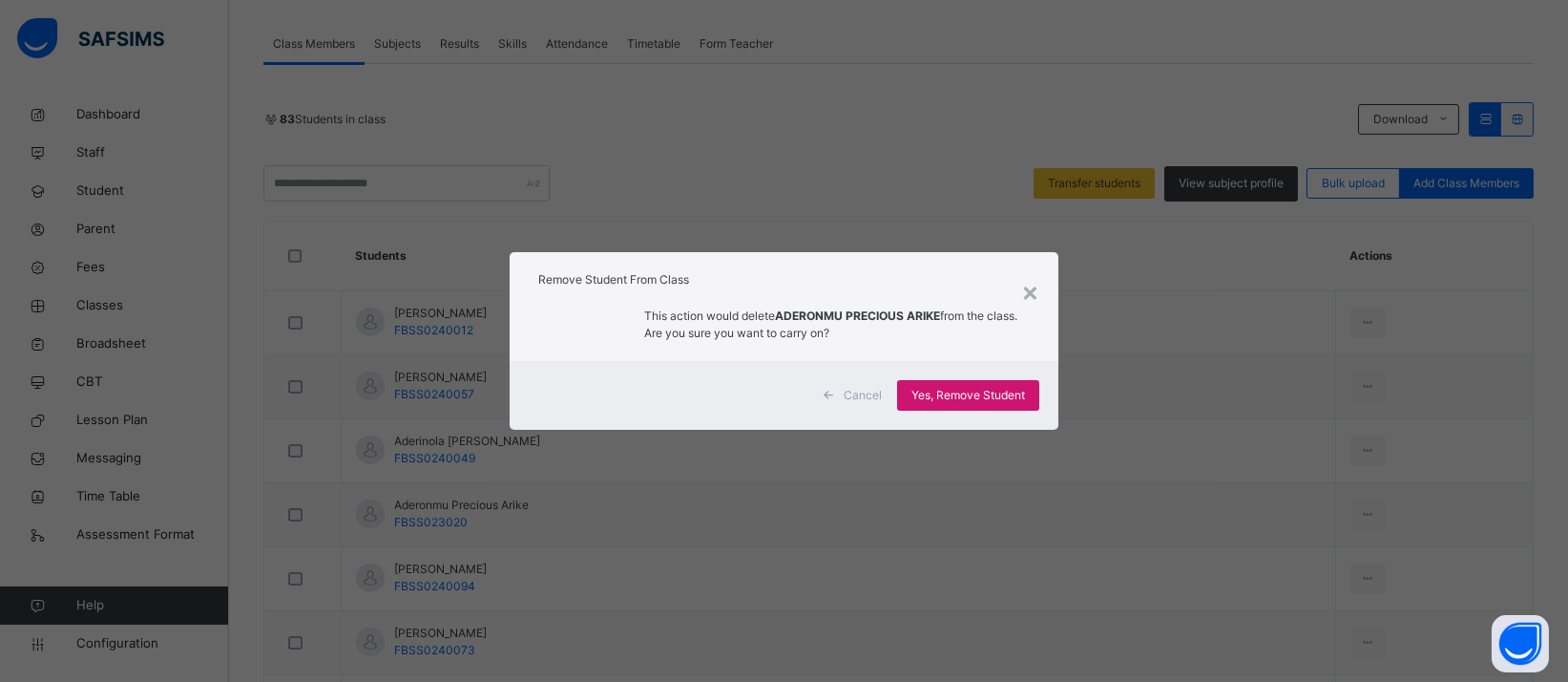
click at [1013, 397] on span "Yes, Remove Student" at bounding box center [967, 395] width 113 height 17
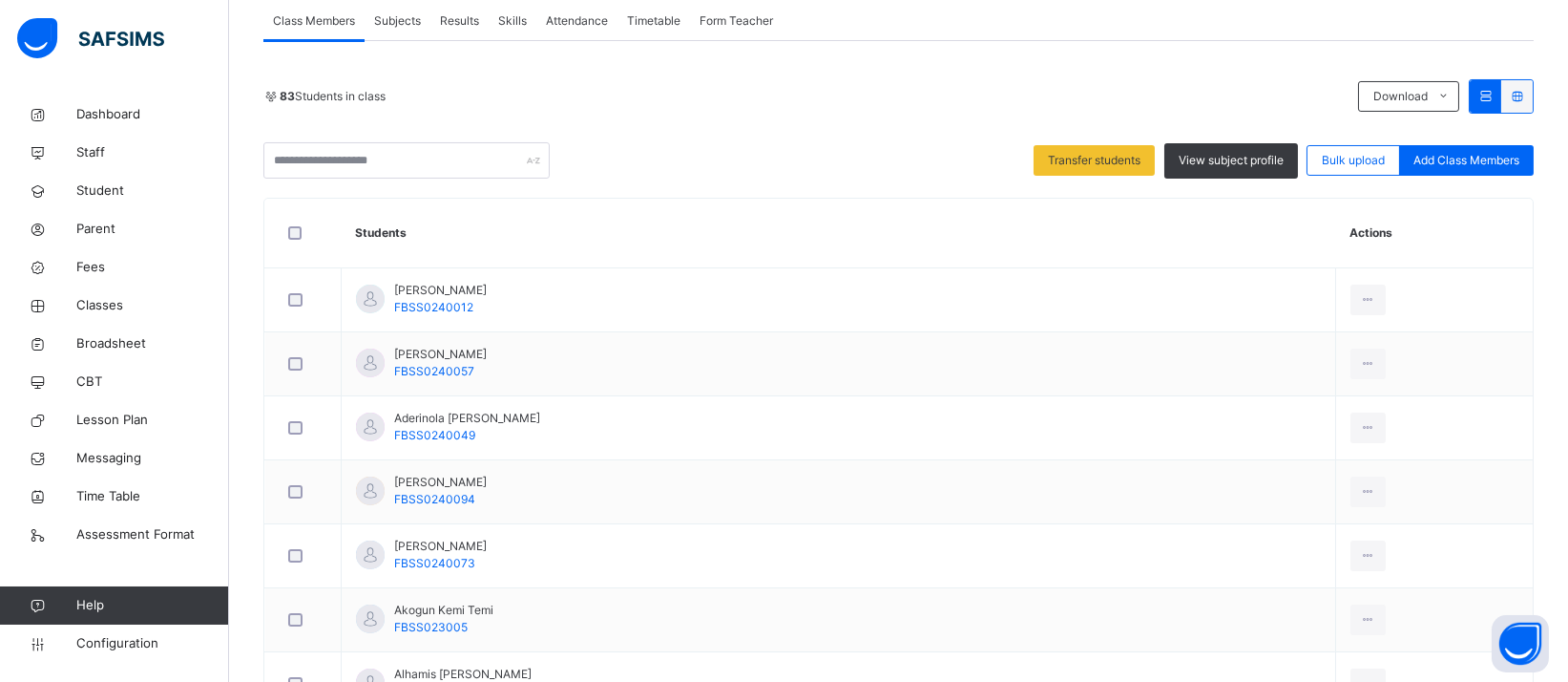
scroll to position [317, 0]
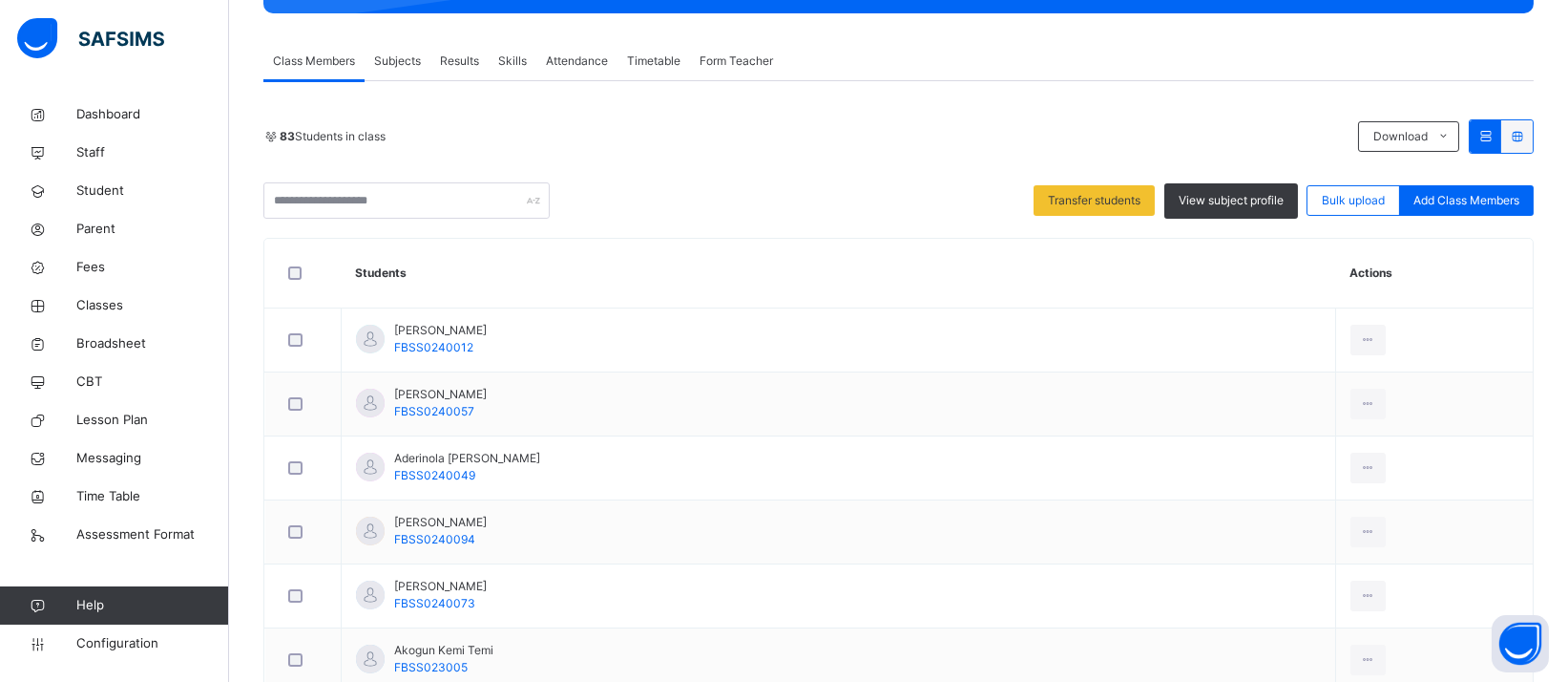
click at [1525, 133] on icon at bounding box center [1517, 136] width 16 height 15
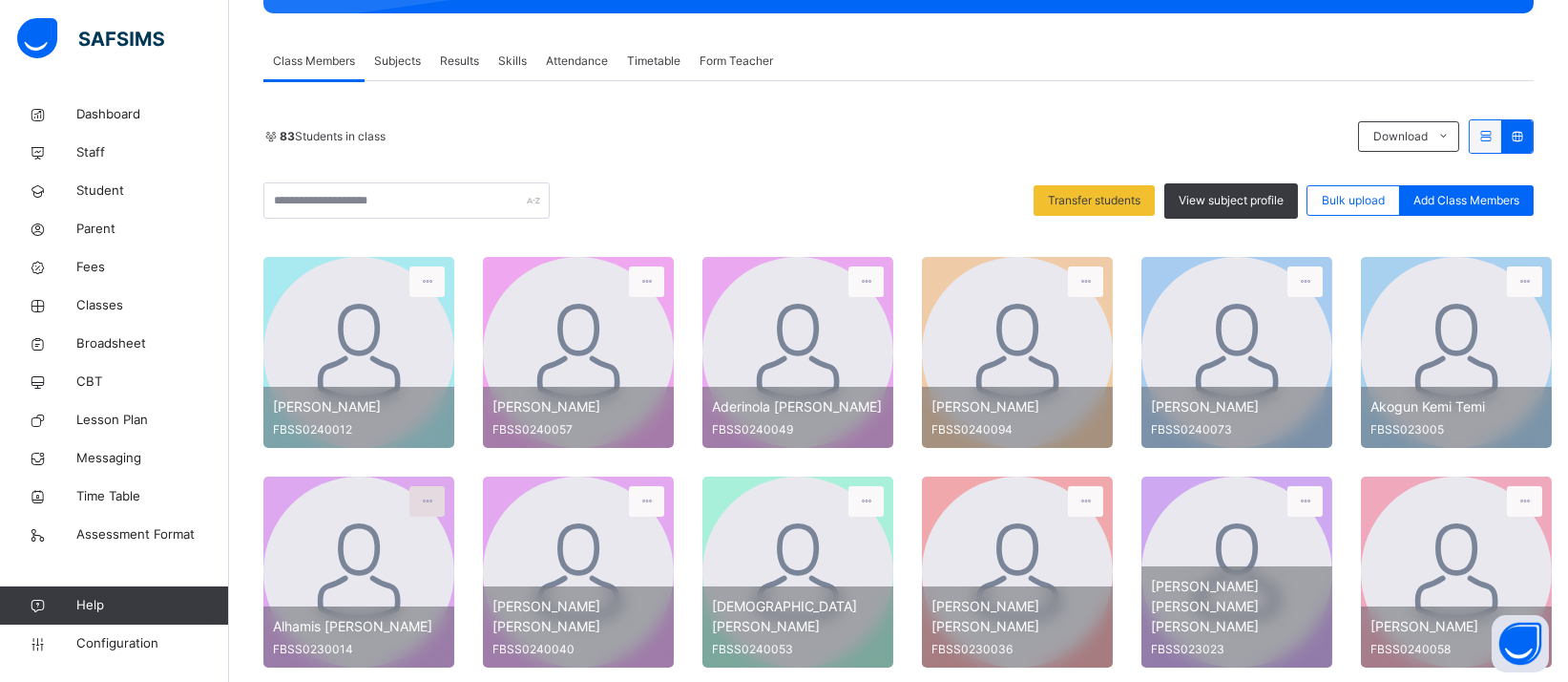
click at [429, 495] on icon at bounding box center [427, 501] width 16 height 17
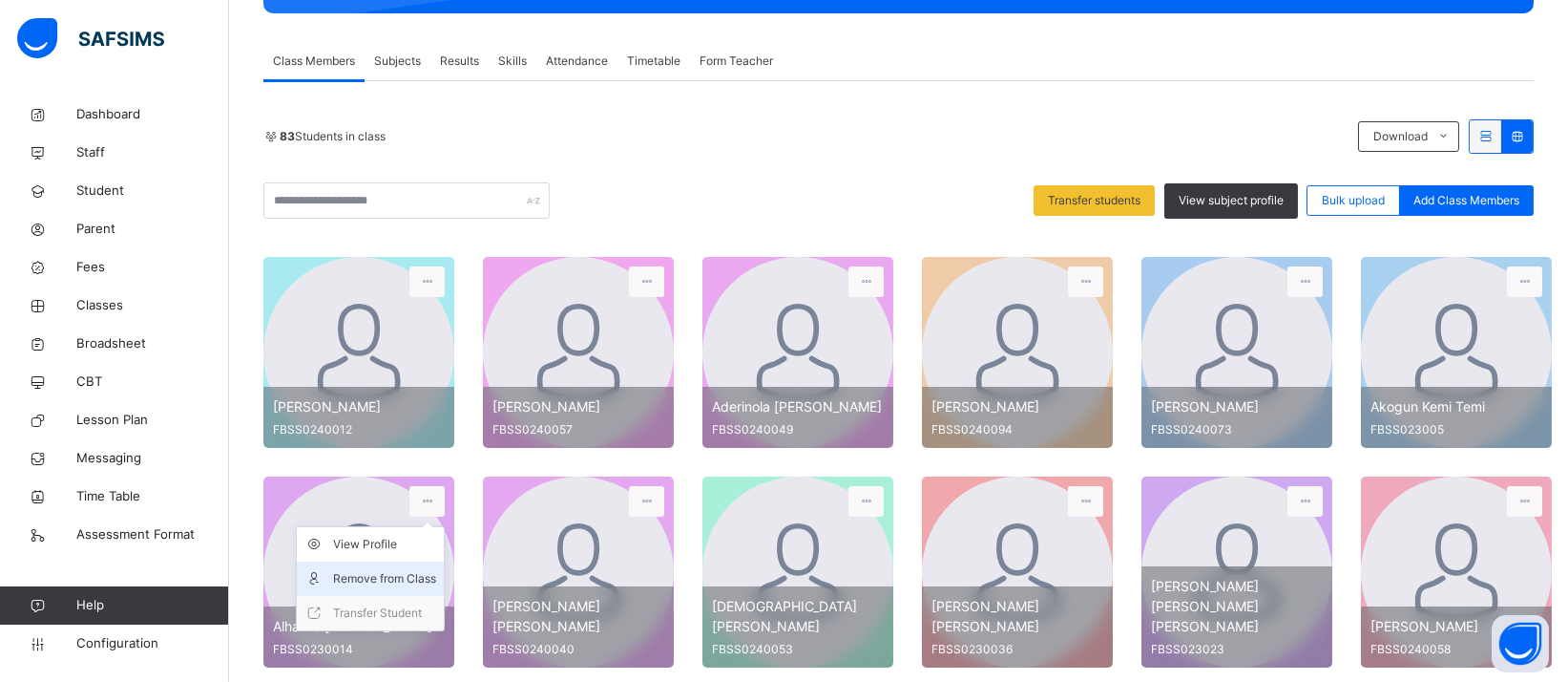
click at [392, 582] on div "Remove from Class" at bounding box center [385, 578] width 103 height 19
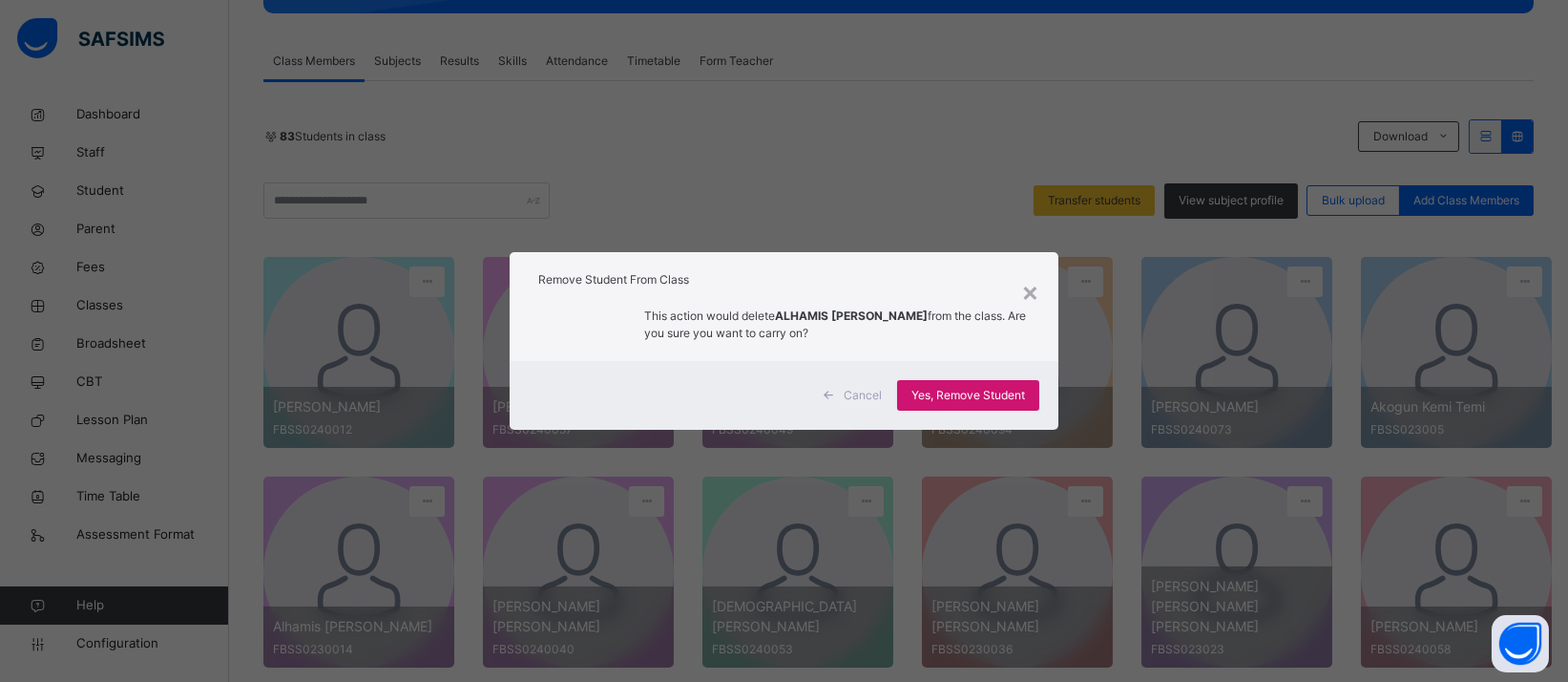
click at [952, 400] on span "Yes, Remove Student" at bounding box center [967, 395] width 113 height 17
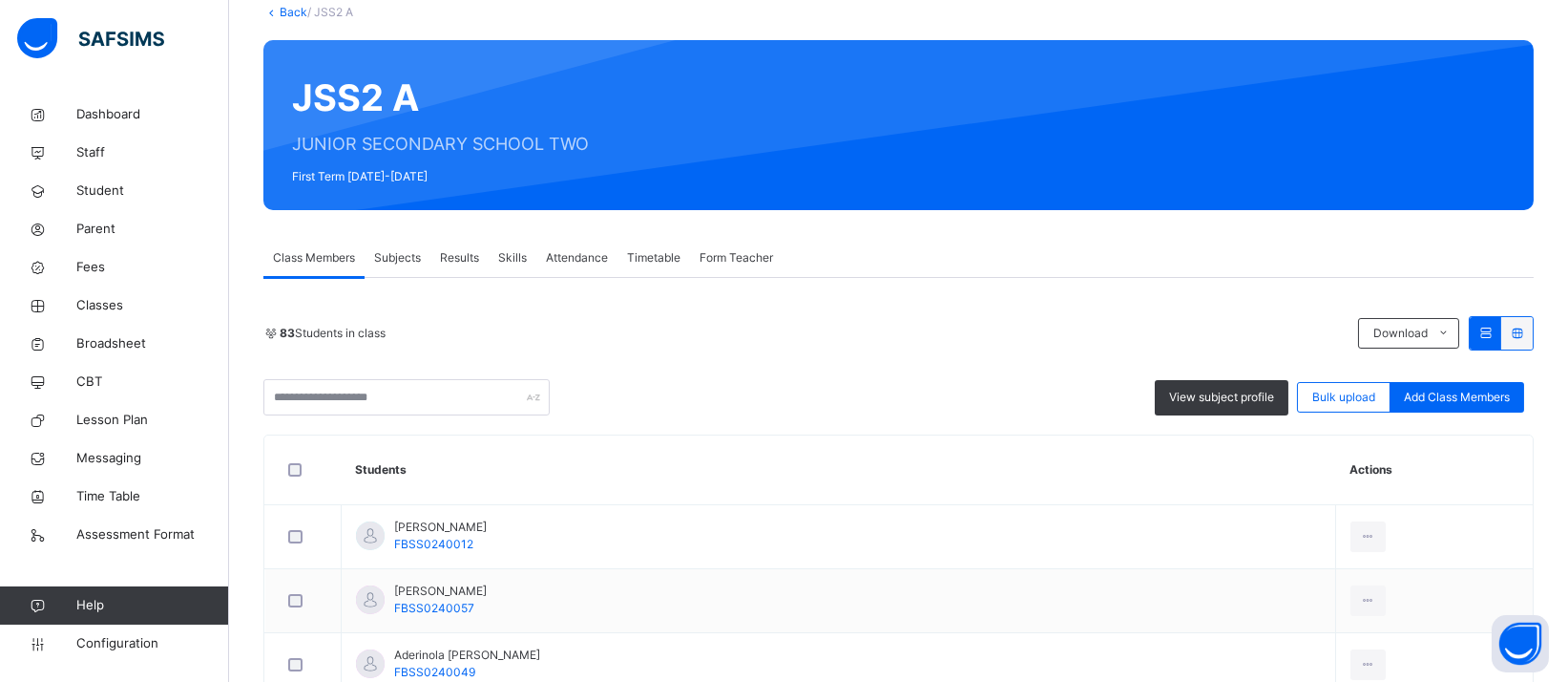
scroll to position [0, 0]
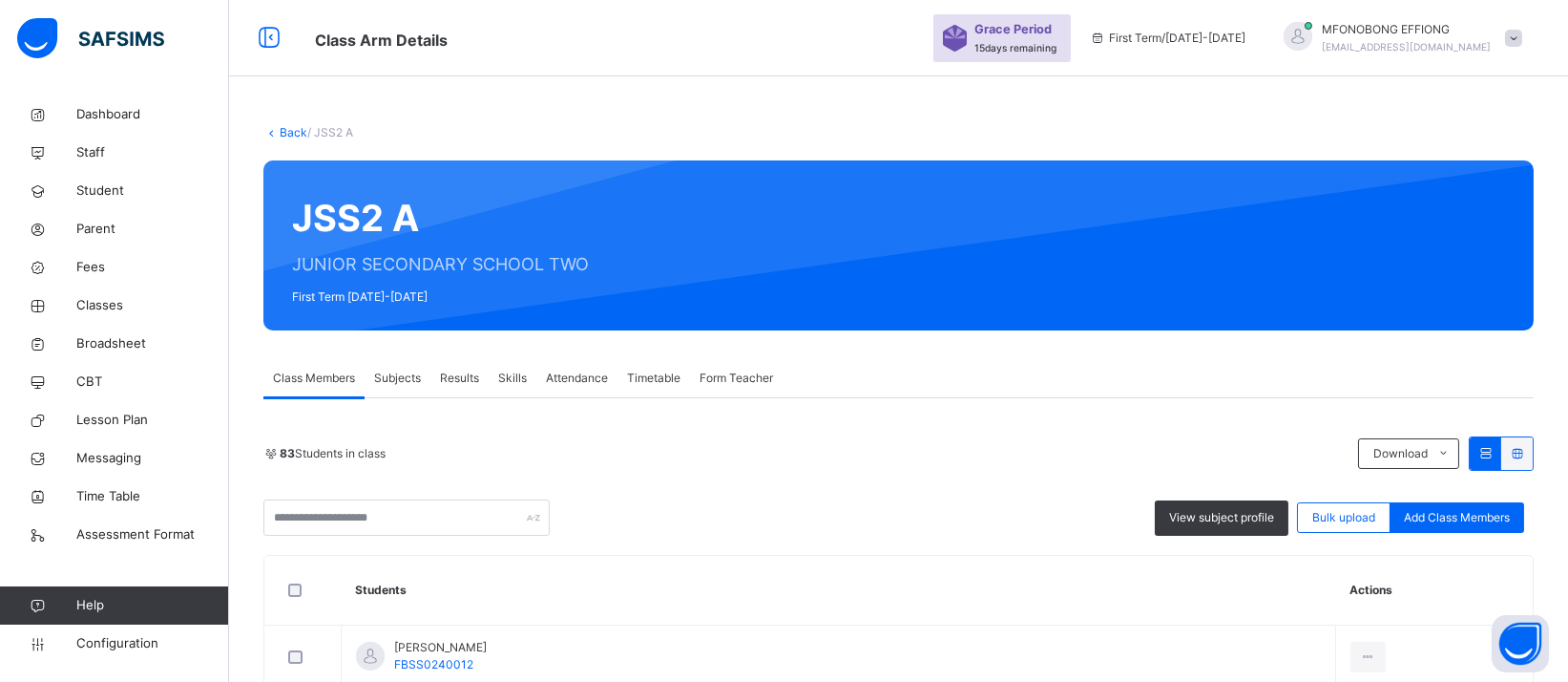
click at [1525, 449] on icon at bounding box center [1517, 453] width 16 height 15
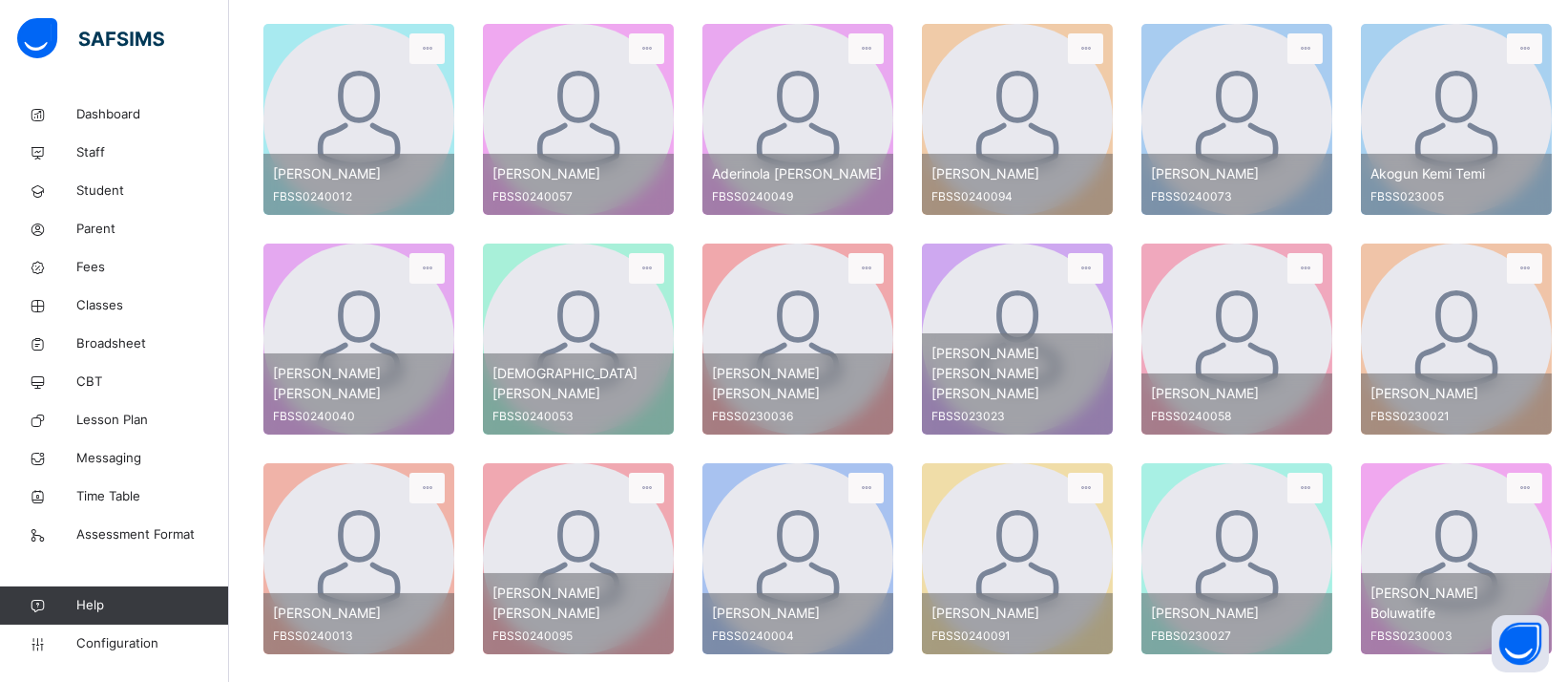
scroll to position [597, 0]
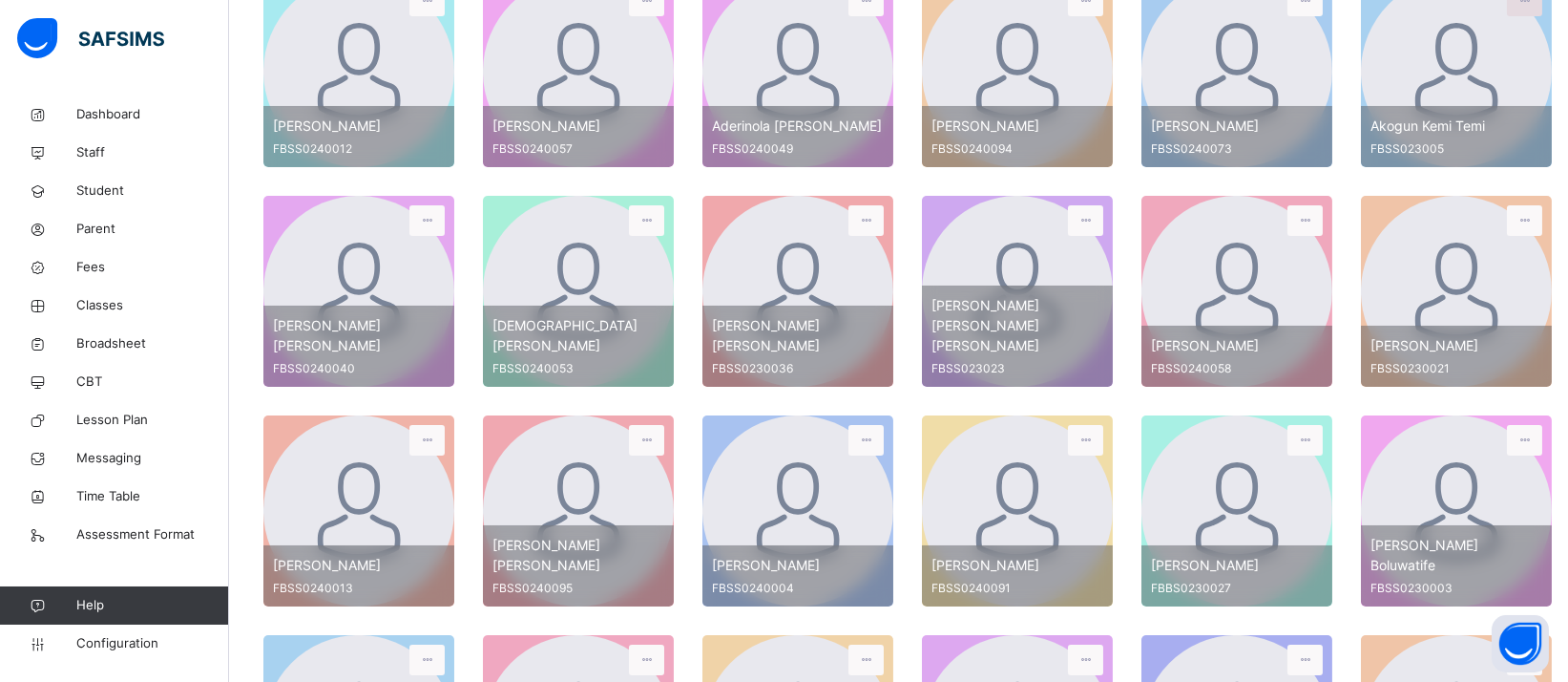
click at [1524, 0] on icon at bounding box center [1524, 0] width 16 height 17
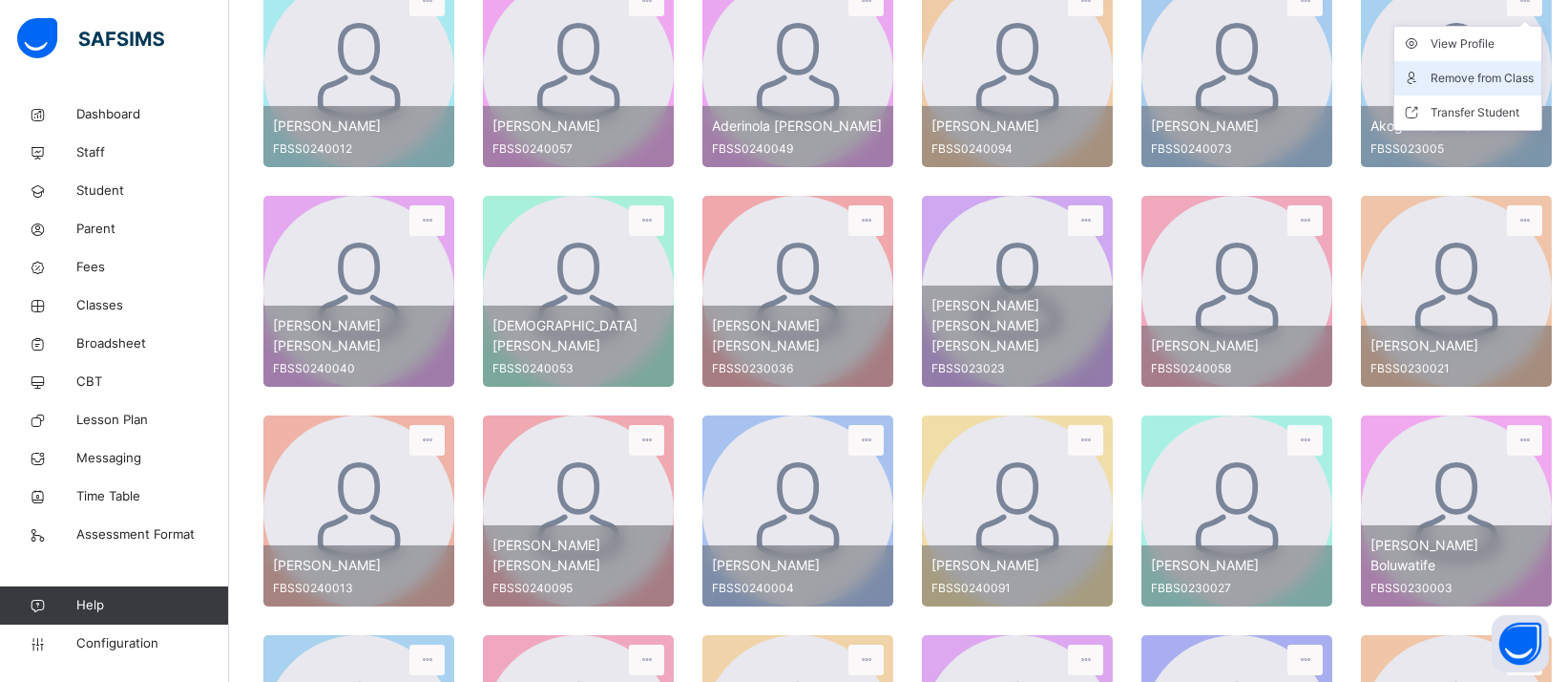
click at [1487, 77] on div "Remove from Class" at bounding box center [1481, 78] width 103 height 19
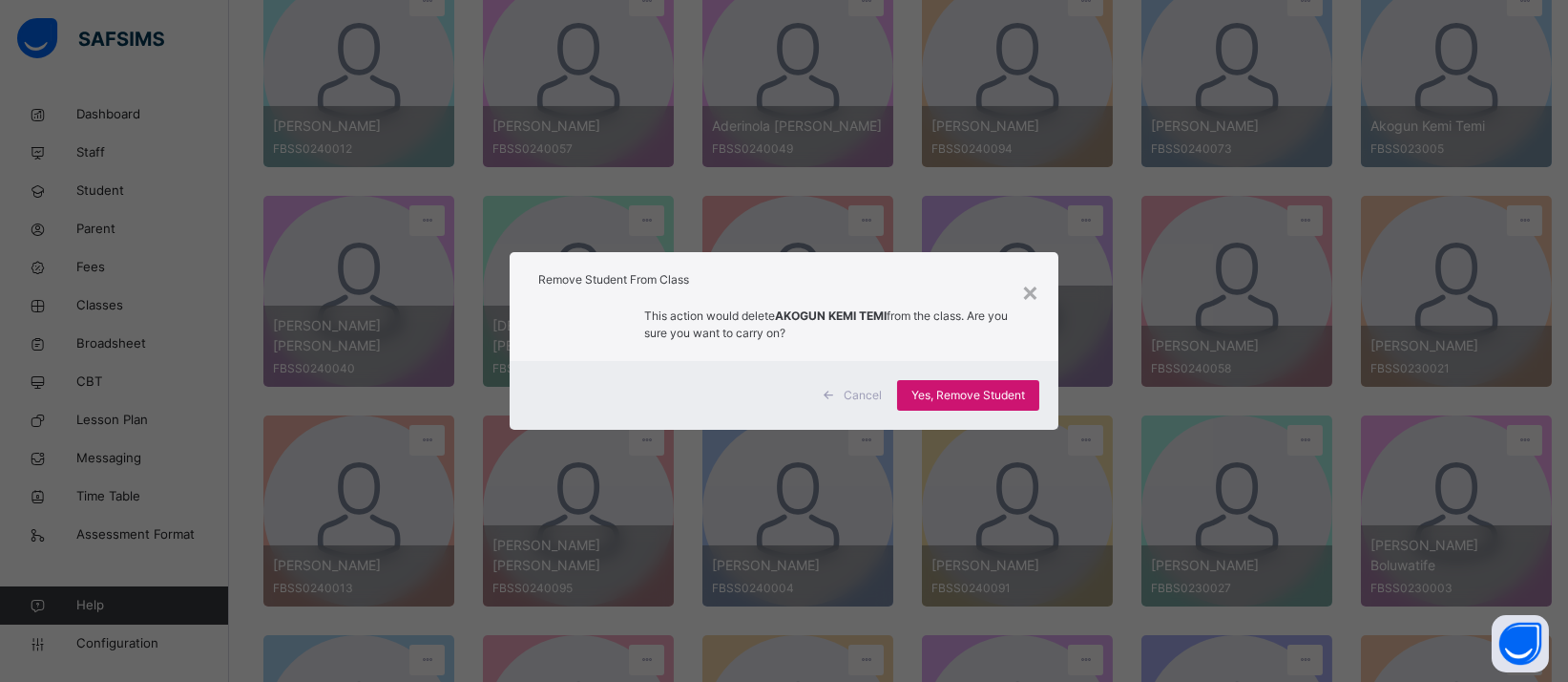
click at [1007, 399] on span "Yes, Remove Student" at bounding box center [967, 395] width 113 height 17
click at [998, 398] on span "Yes, Remove Student" at bounding box center [967, 395] width 113 height 17
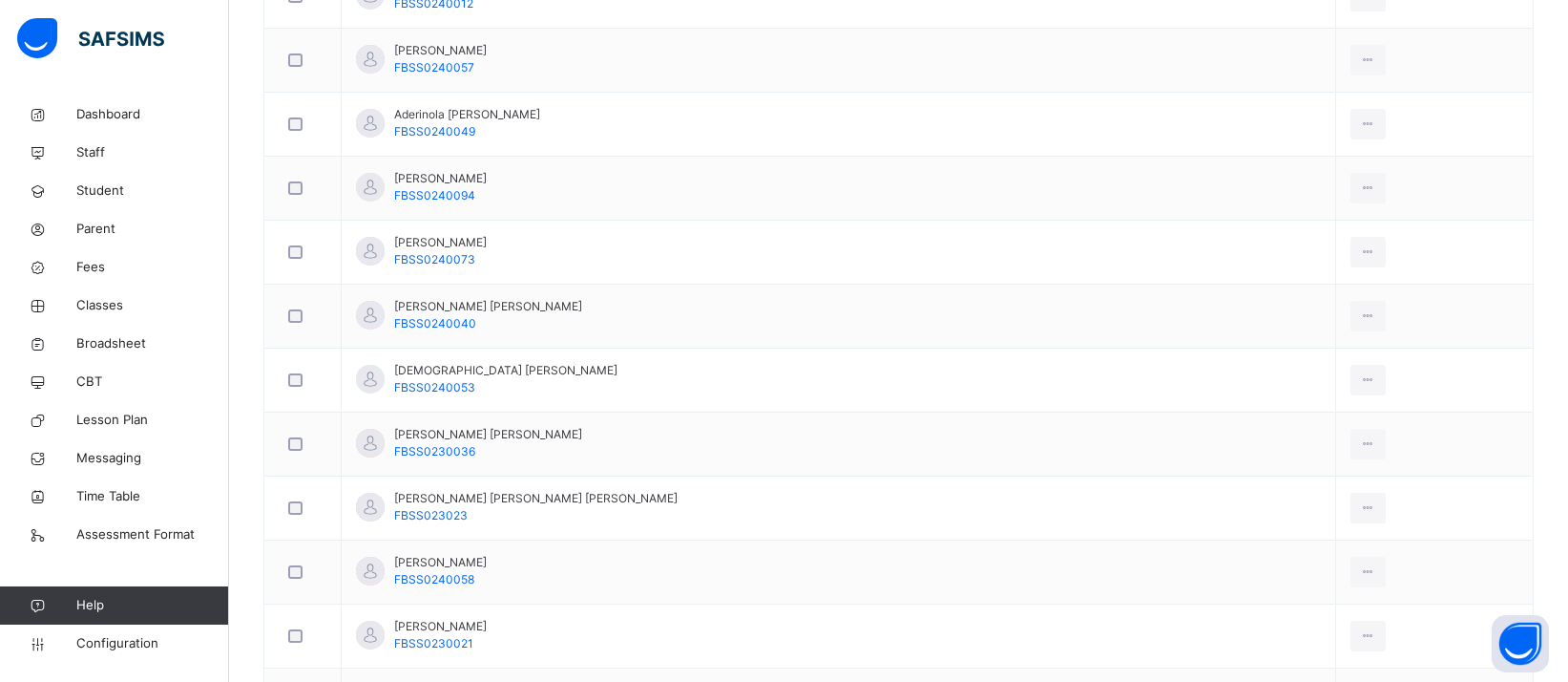
scroll to position [668, 0]
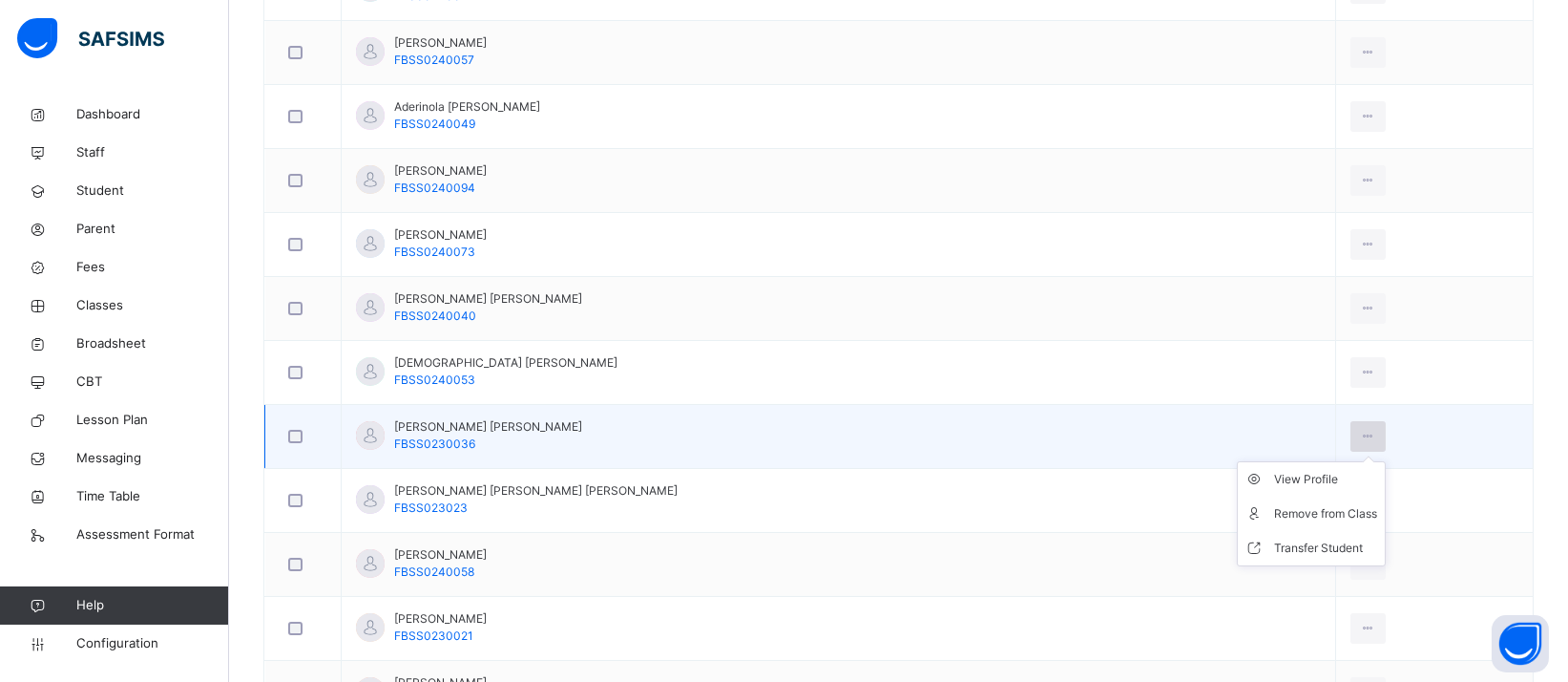
click at [1359, 428] on icon at bounding box center [1367, 436] width 16 height 17
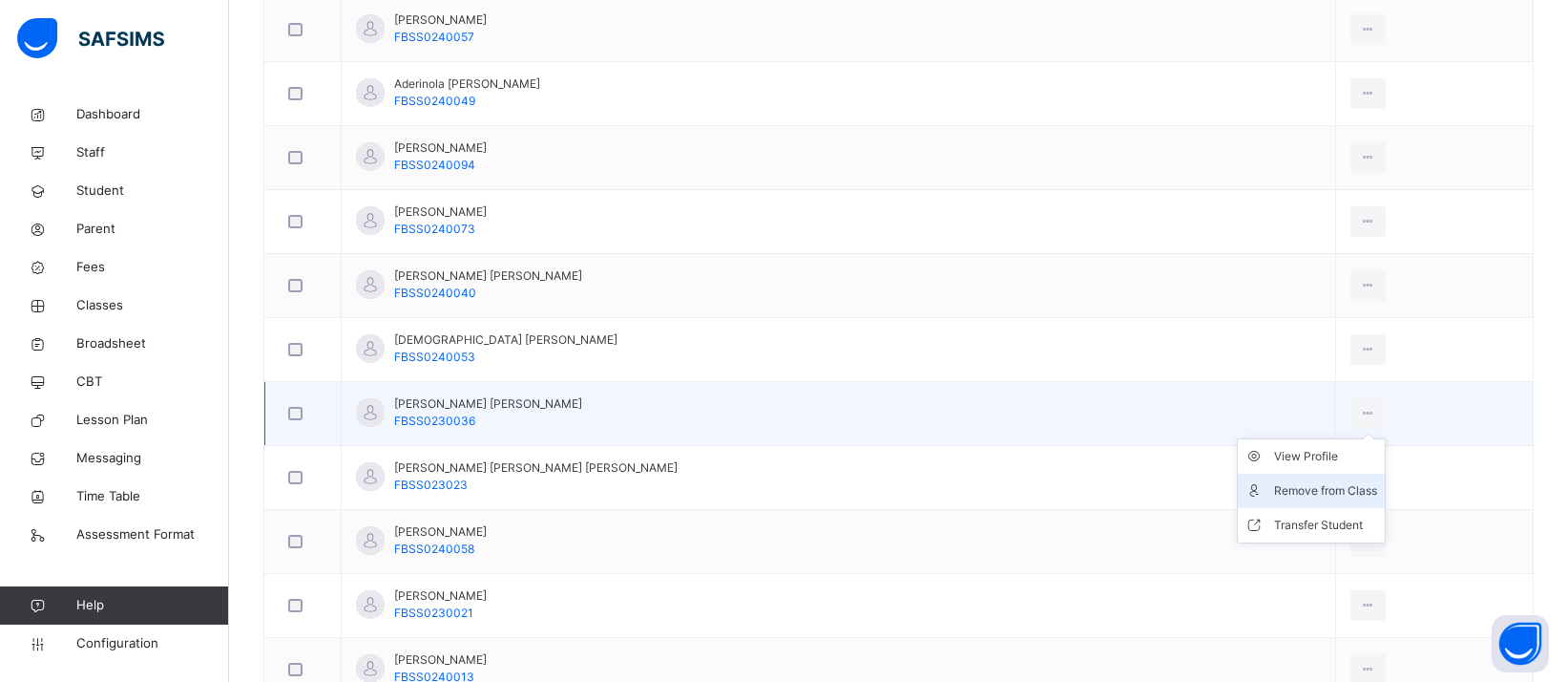
click at [1305, 487] on div "Remove from Class" at bounding box center [1325, 490] width 103 height 19
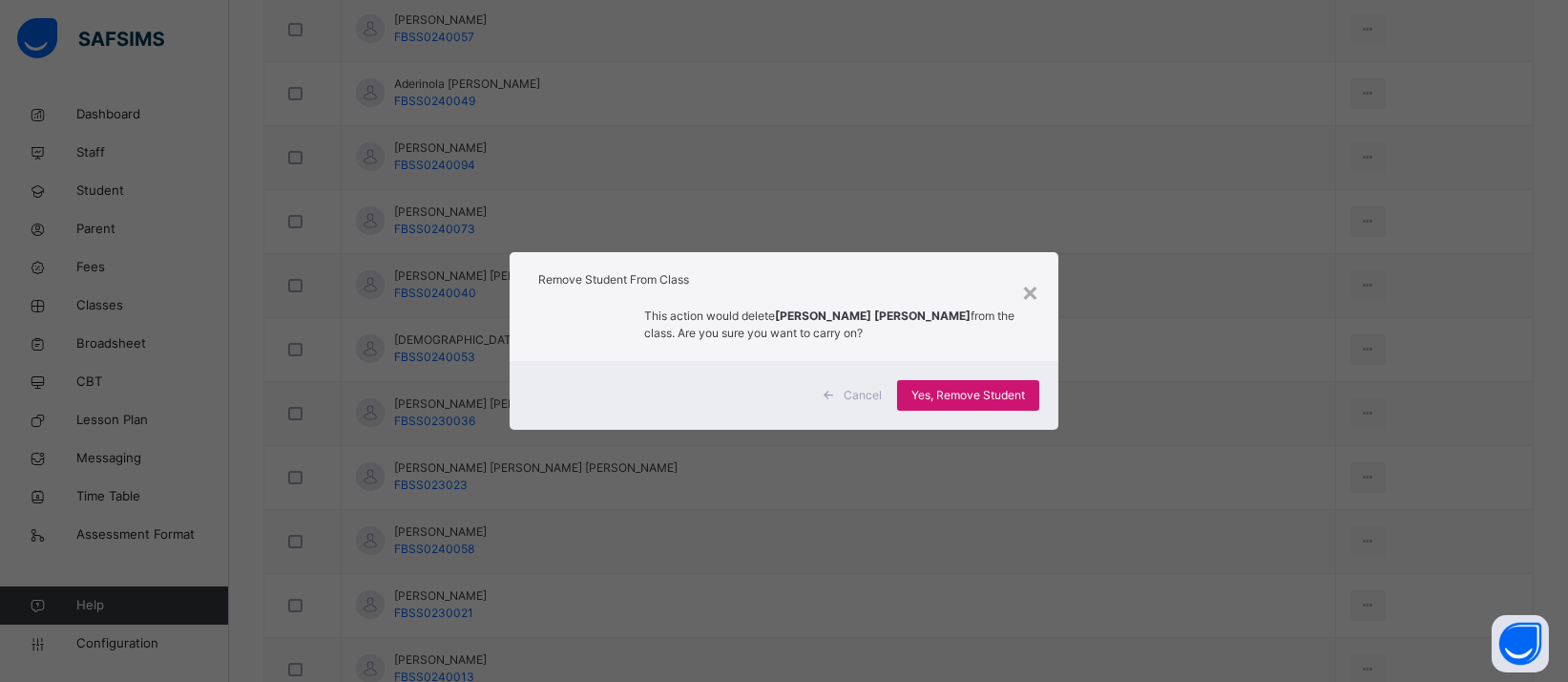
click at [1007, 390] on span "Yes, Remove Student" at bounding box center [967, 395] width 113 height 17
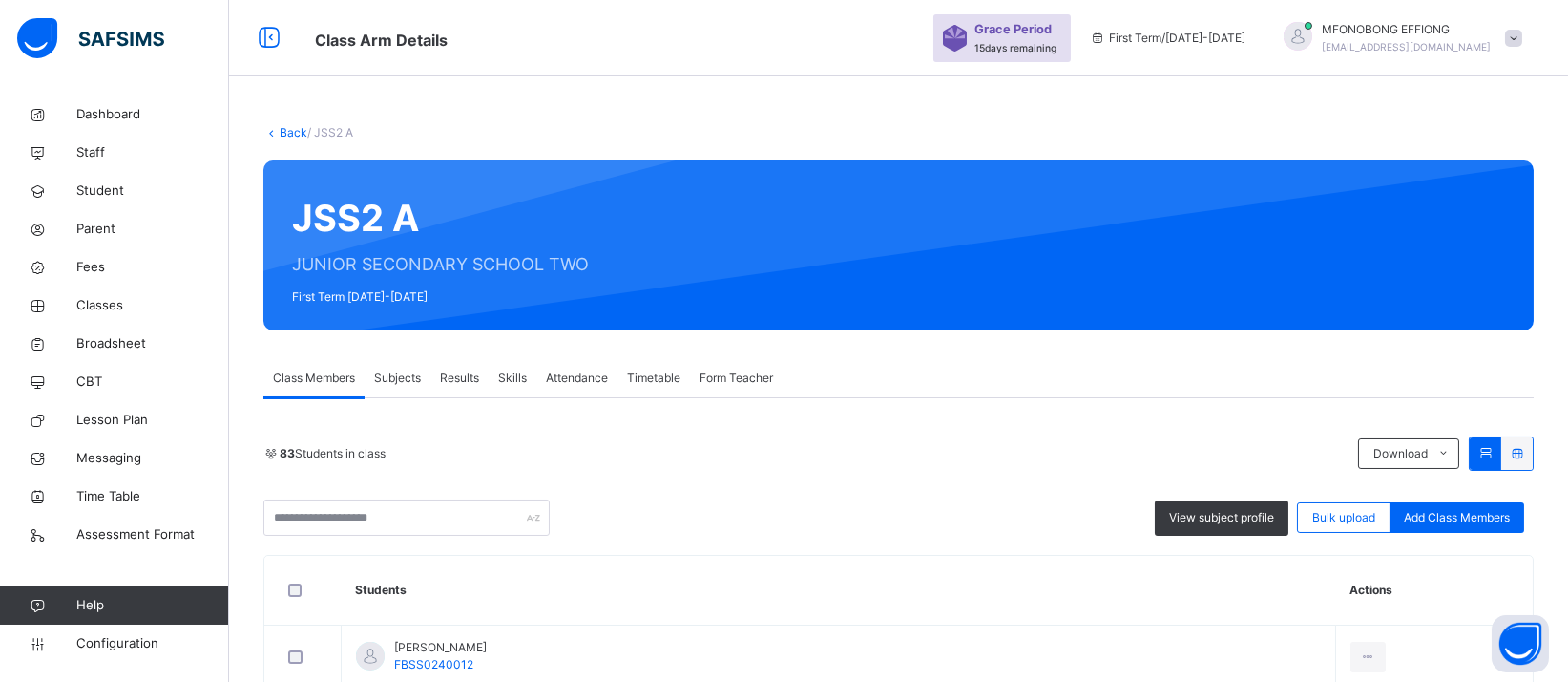
scroll to position [1501, 0]
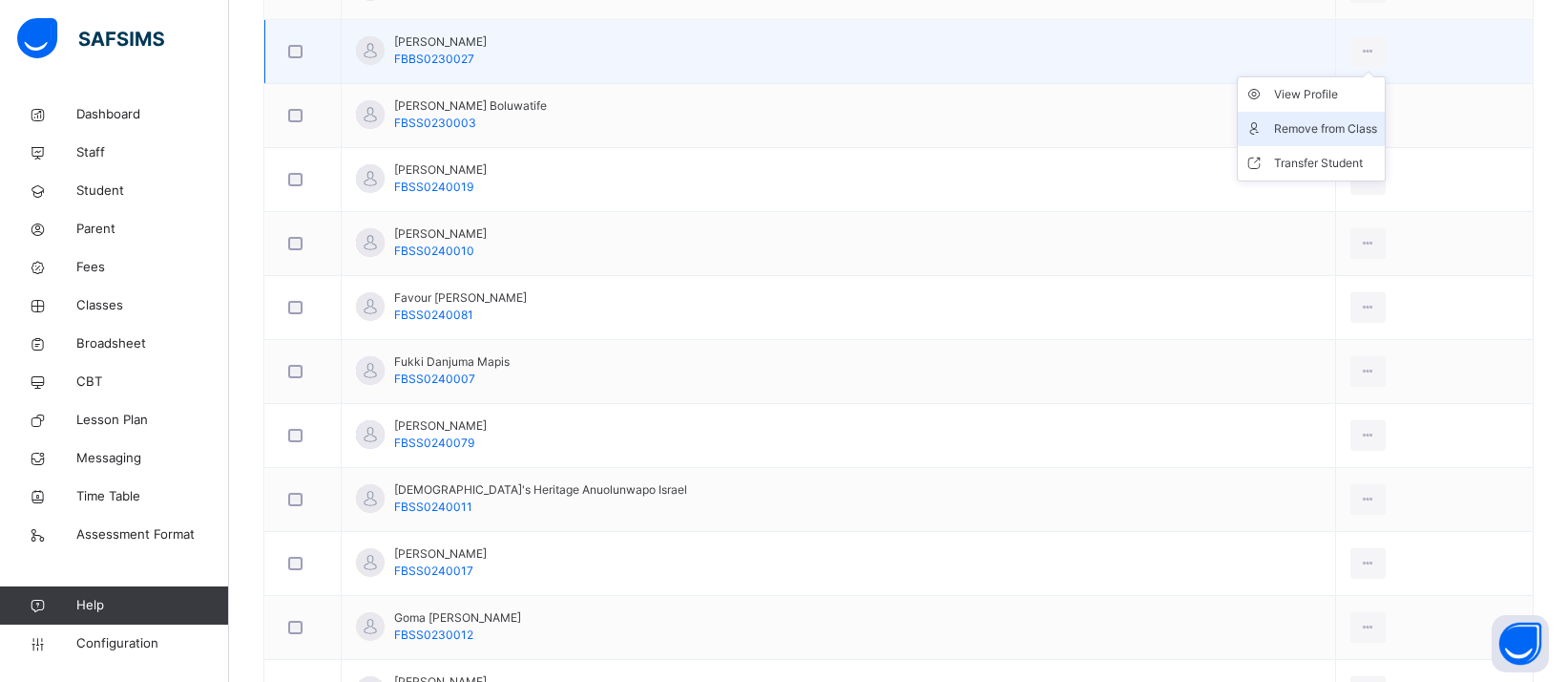
click at [1359, 47] on icon at bounding box center [1367, 51] width 16 height 17
click at [1275, 122] on div "Remove from Class" at bounding box center [1325, 128] width 103 height 19
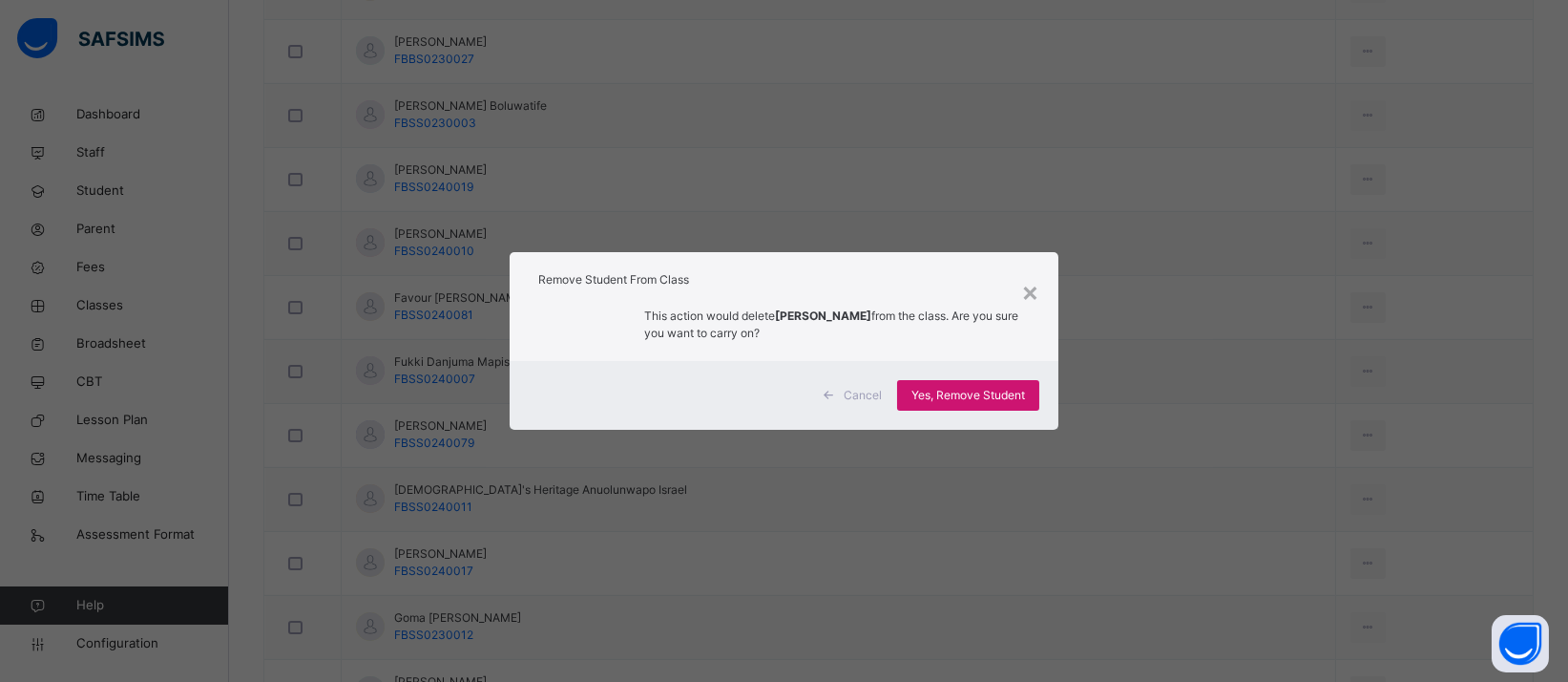
click at [976, 394] on span "Yes, Remove Student" at bounding box center [967, 395] width 113 height 17
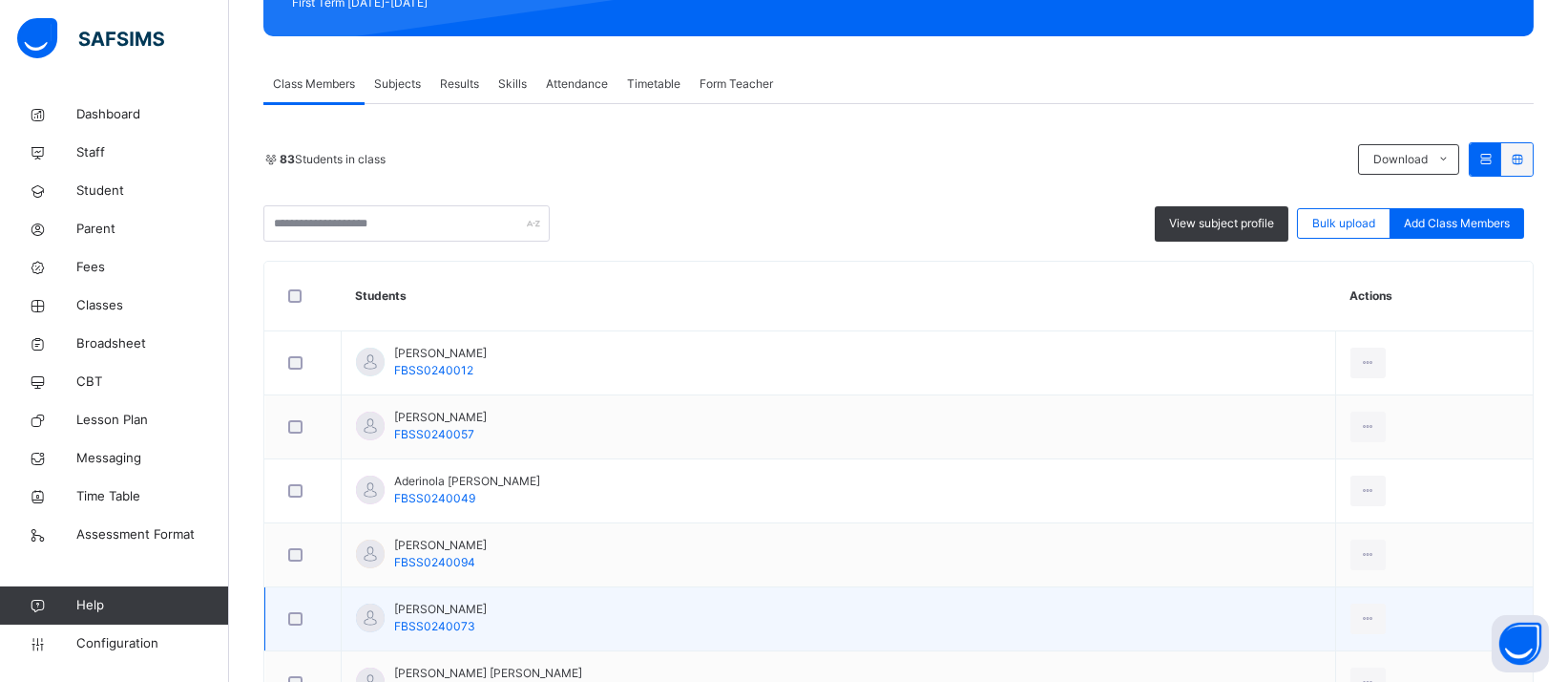
scroll to position [511, 0]
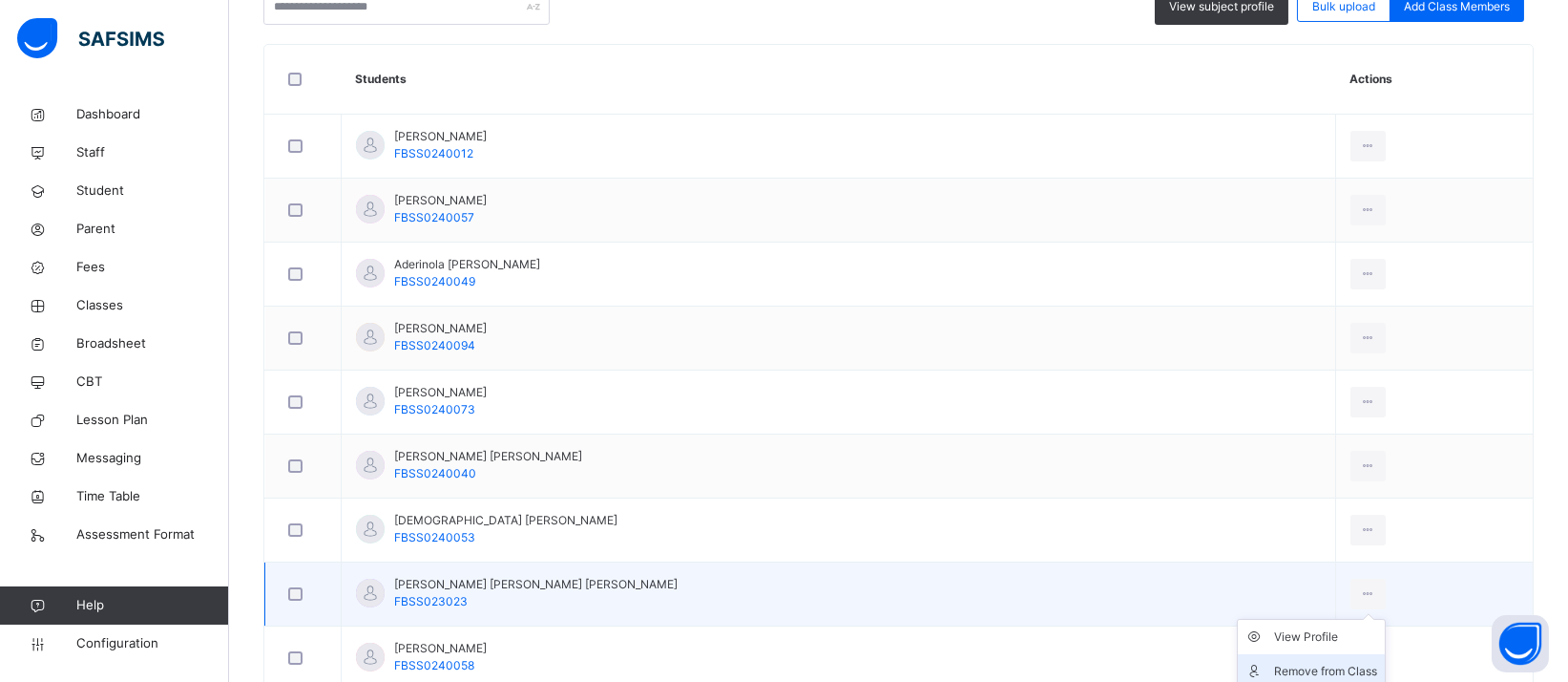
click at [1282, 665] on div "Remove from Class" at bounding box center [1325, 670] width 103 height 19
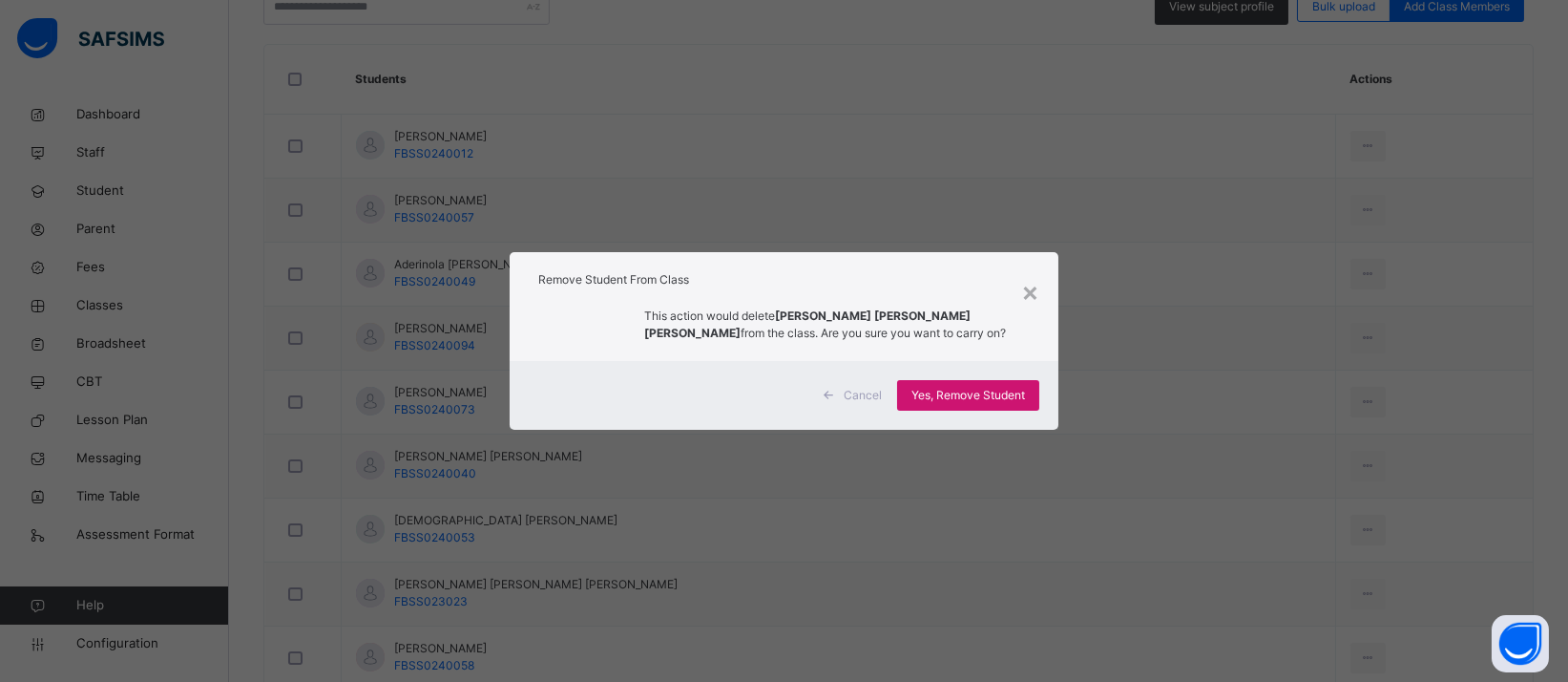
click at [1020, 401] on span "Yes, Remove Student" at bounding box center [967, 395] width 113 height 17
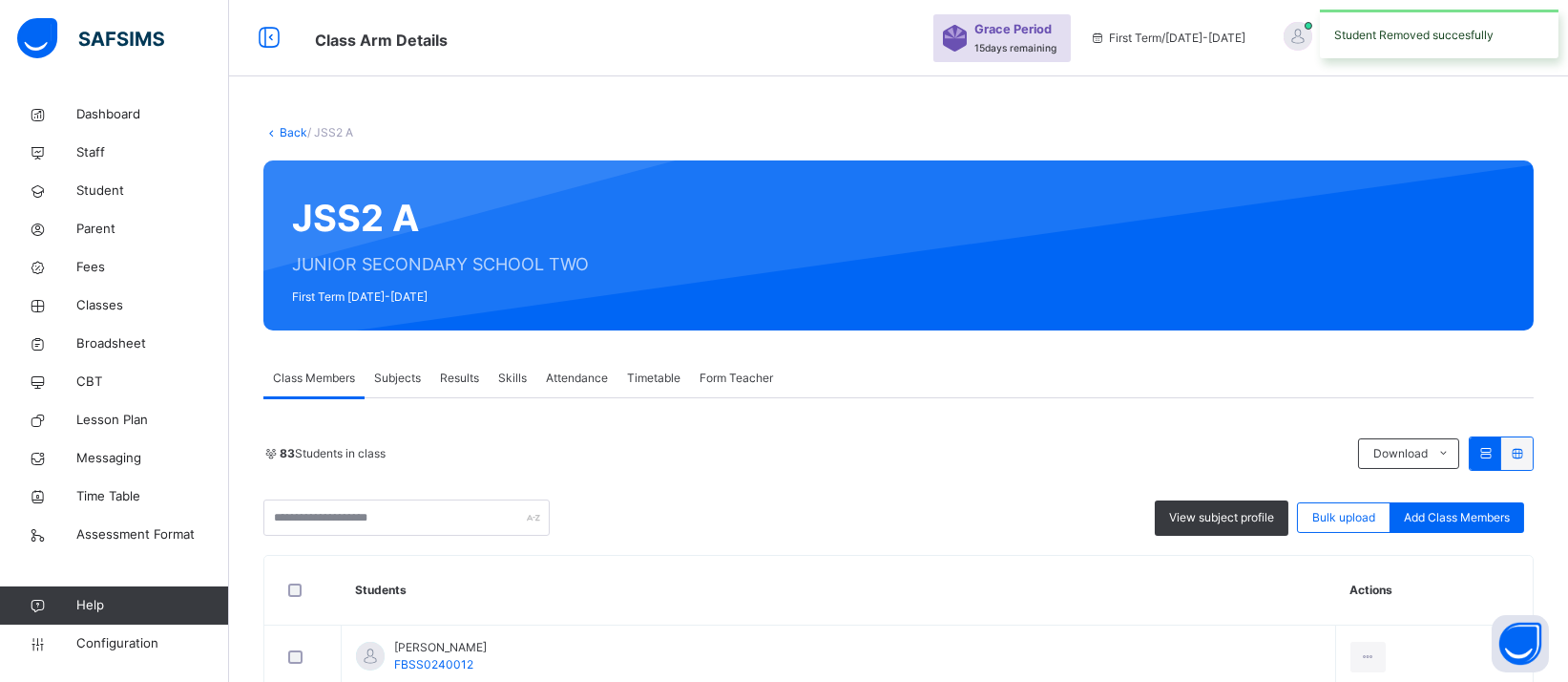
scroll to position [623, 0]
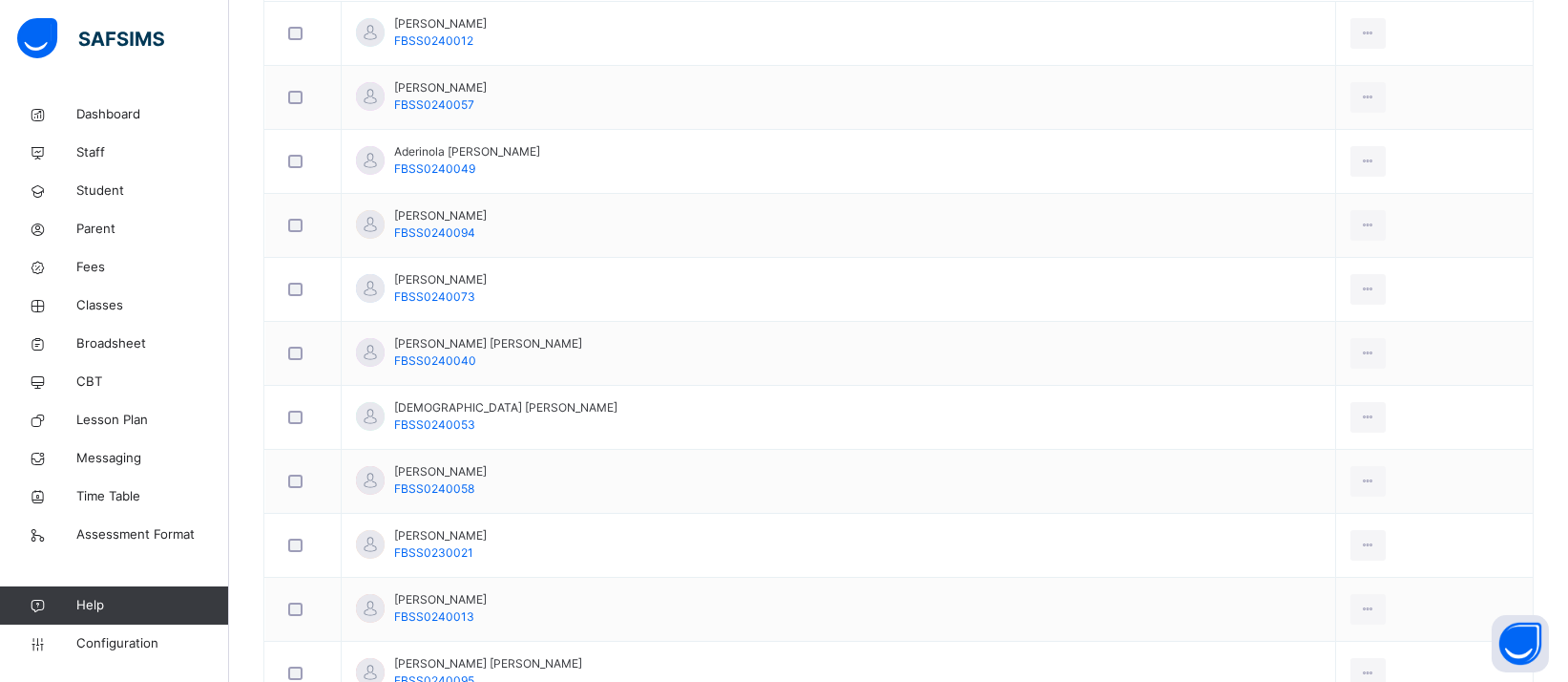
click at [0, 0] on div "Remove from Class" at bounding box center [0, 0] width 0 height 0
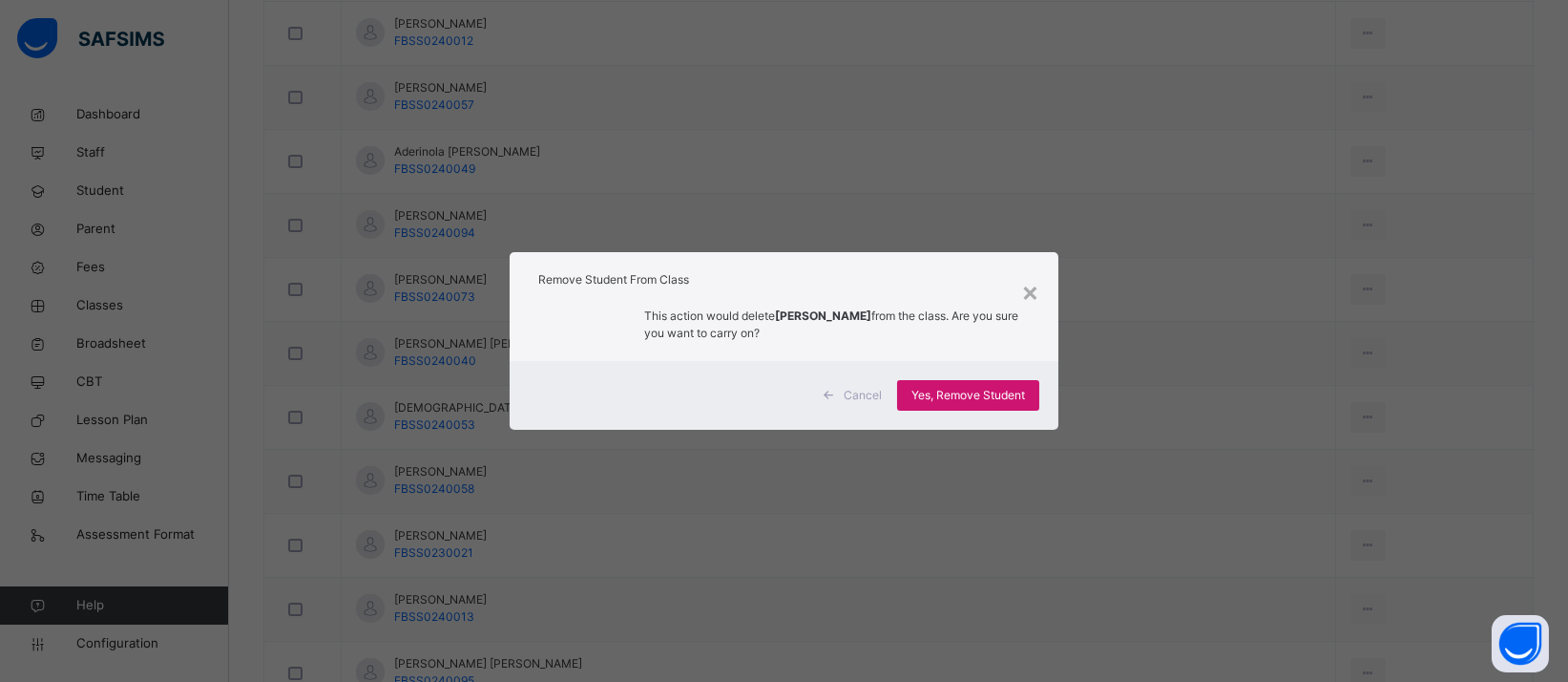
click at [1009, 402] on span "Yes, Remove Student" at bounding box center [967, 395] width 113 height 17
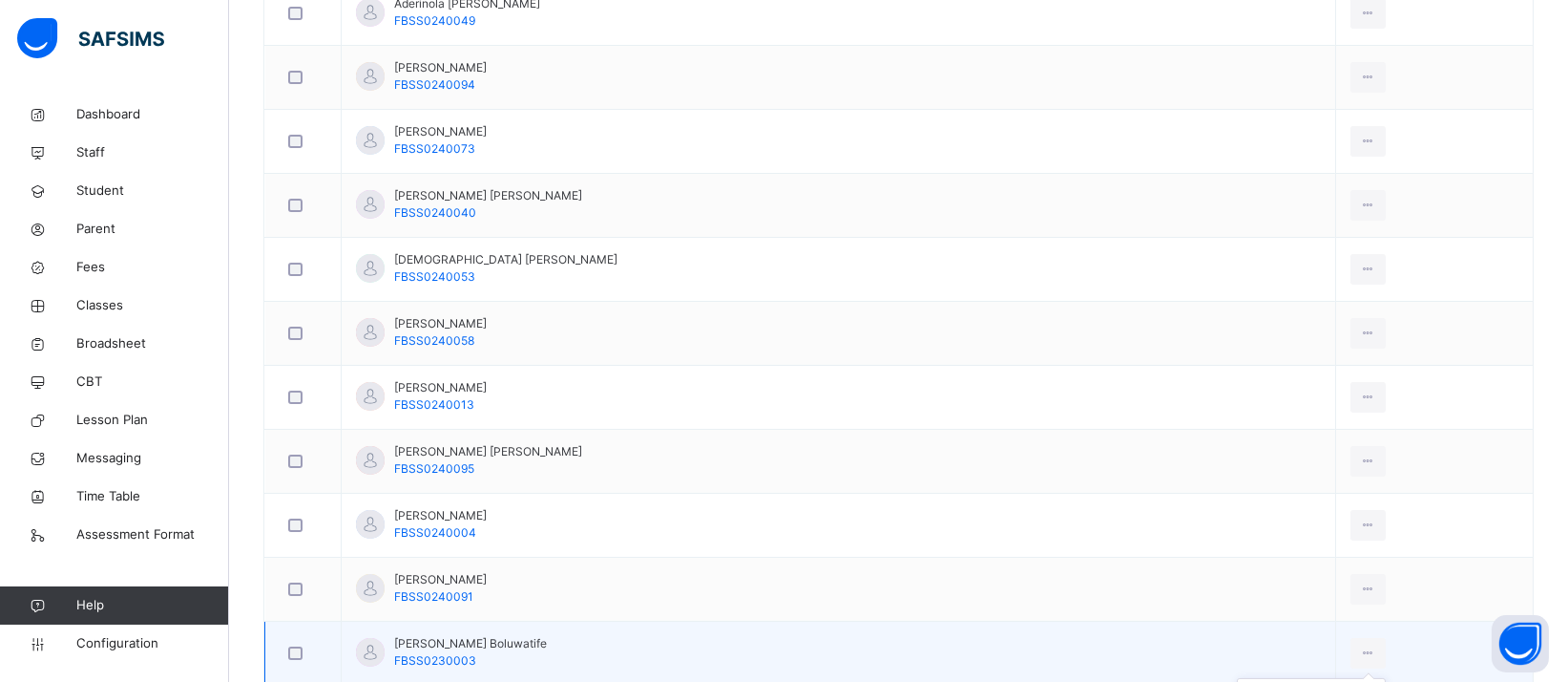
scroll to position [961, 0]
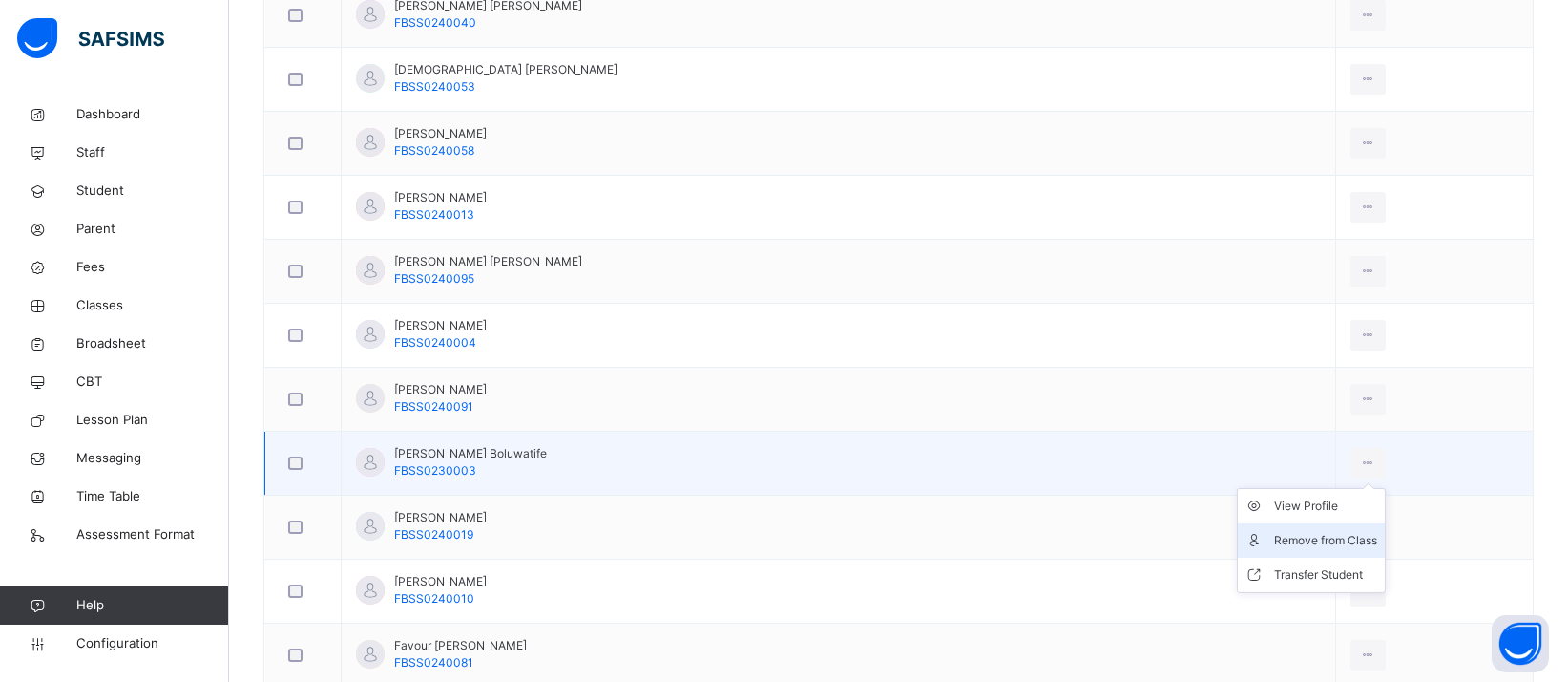
click at [1287, 536] on div "Remove from Class" at bounding box center [1325, 539] width 103 height 19
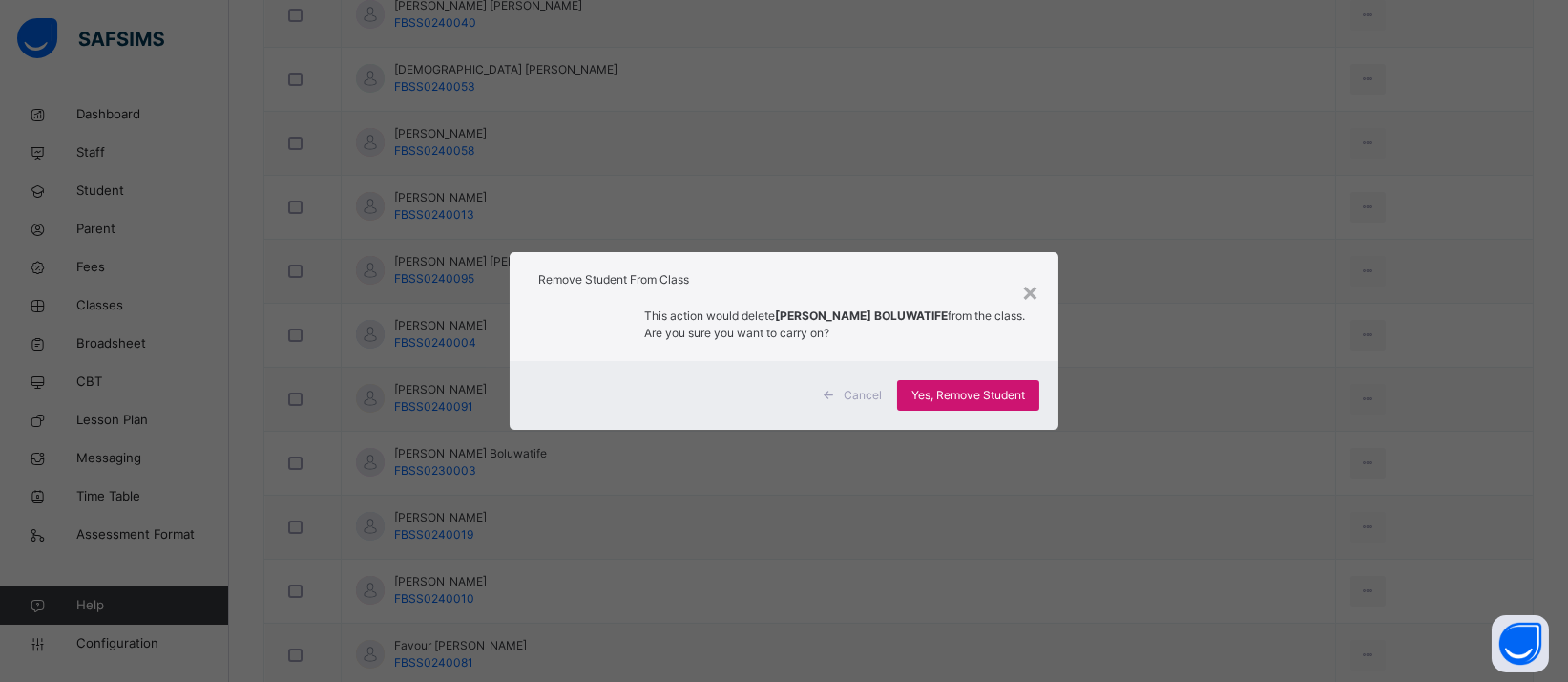
click at [991, 404] on div "Yes, Remove Student" at bounding box center [968, 395] width 143 height 31
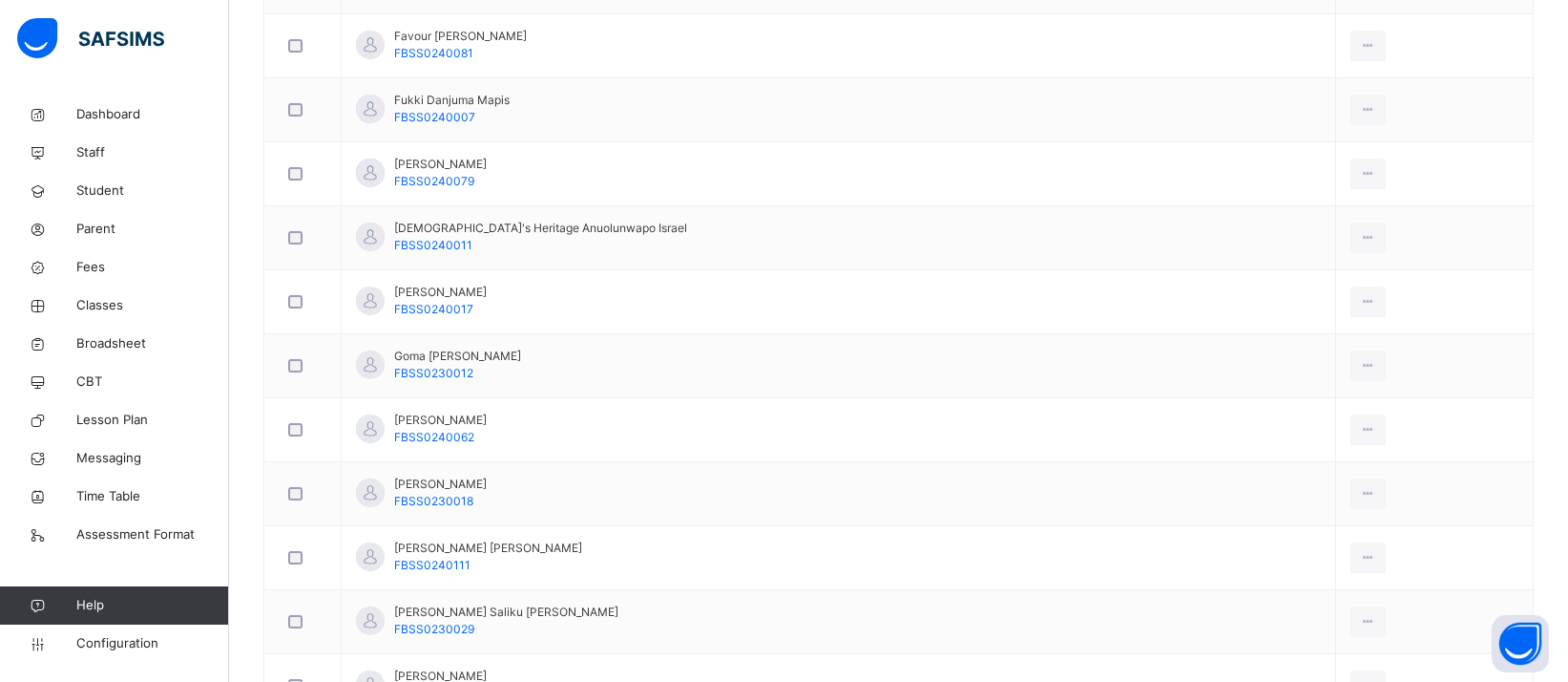
scroll to position [1528, 0]
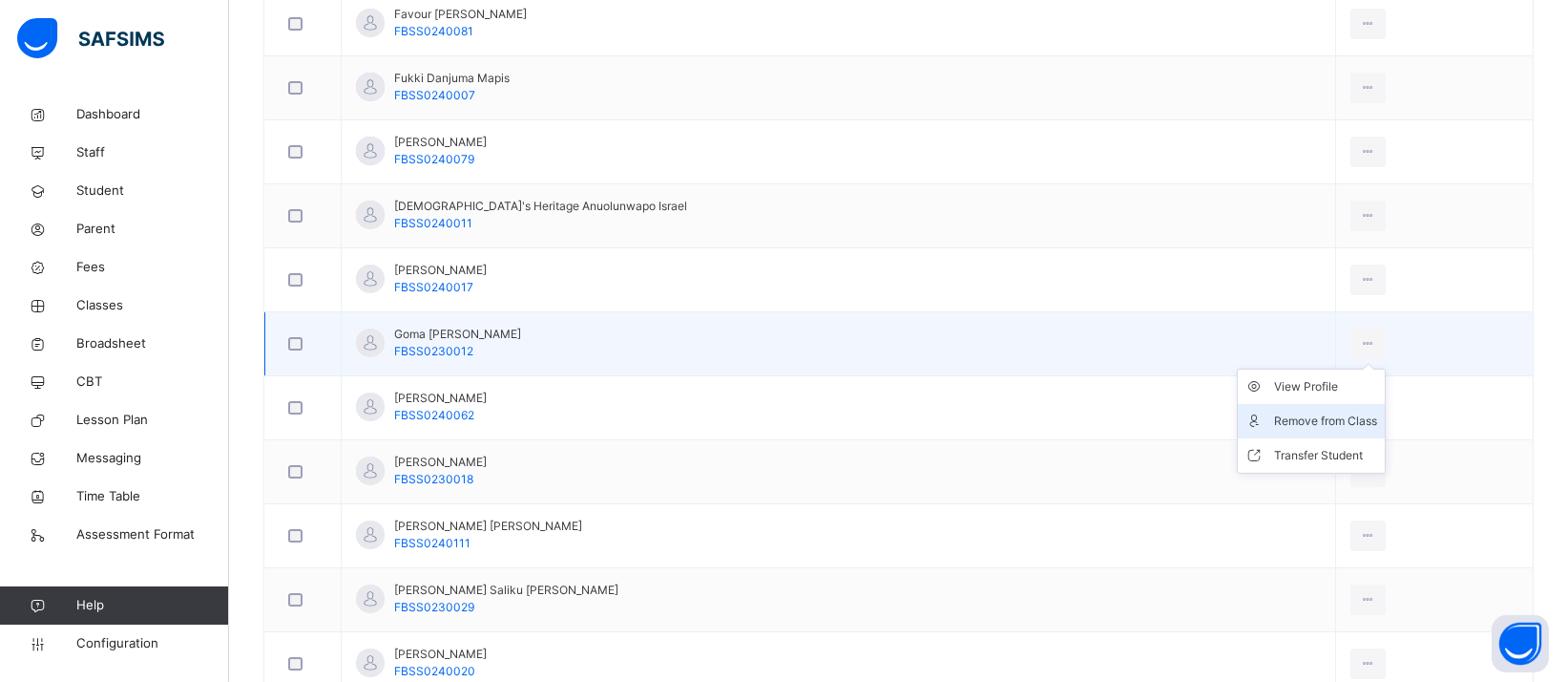
click at [1275, 414] on div "Remove from Class" at bounding box center [1325, 420] width 103 height 19
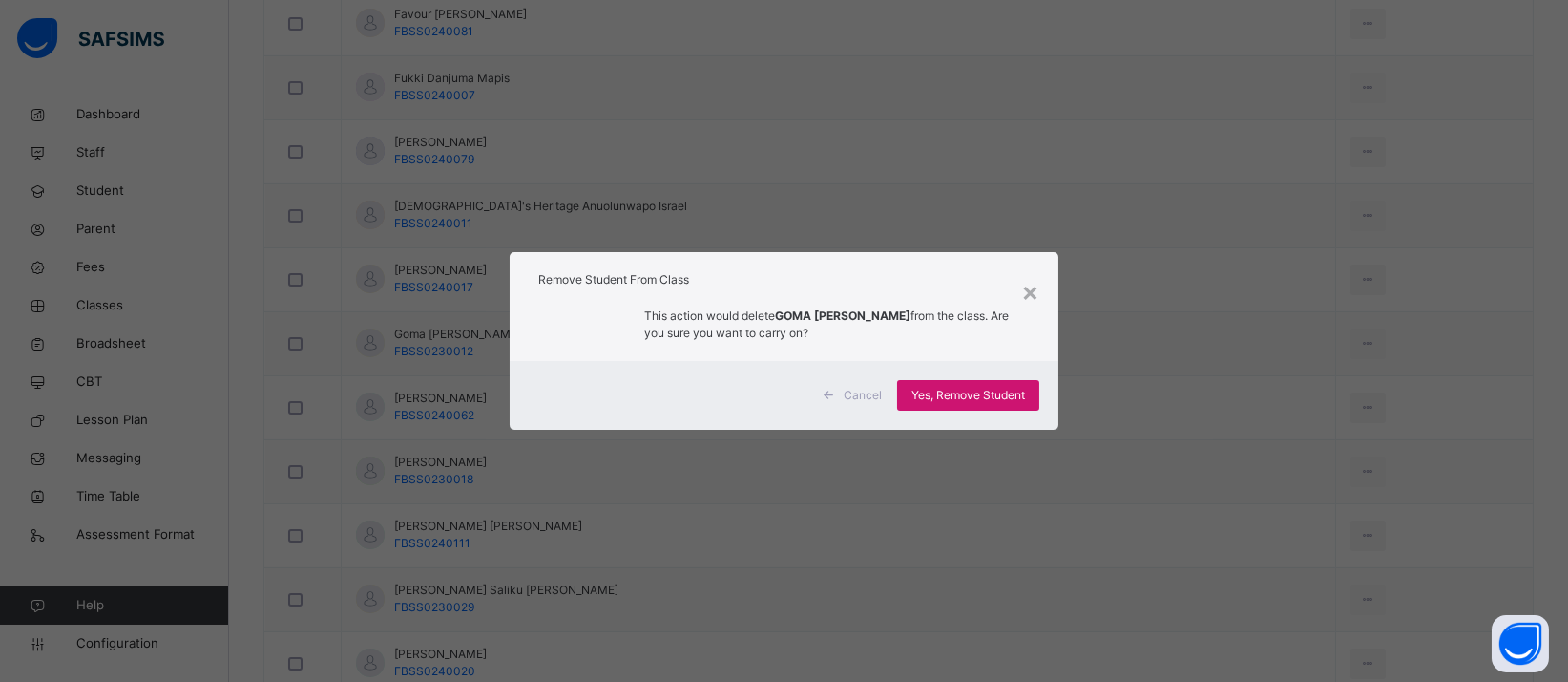
click at [1017, 400] on span "Yes, Remove Student" at bounding box center [967, 395] width 113 height 17
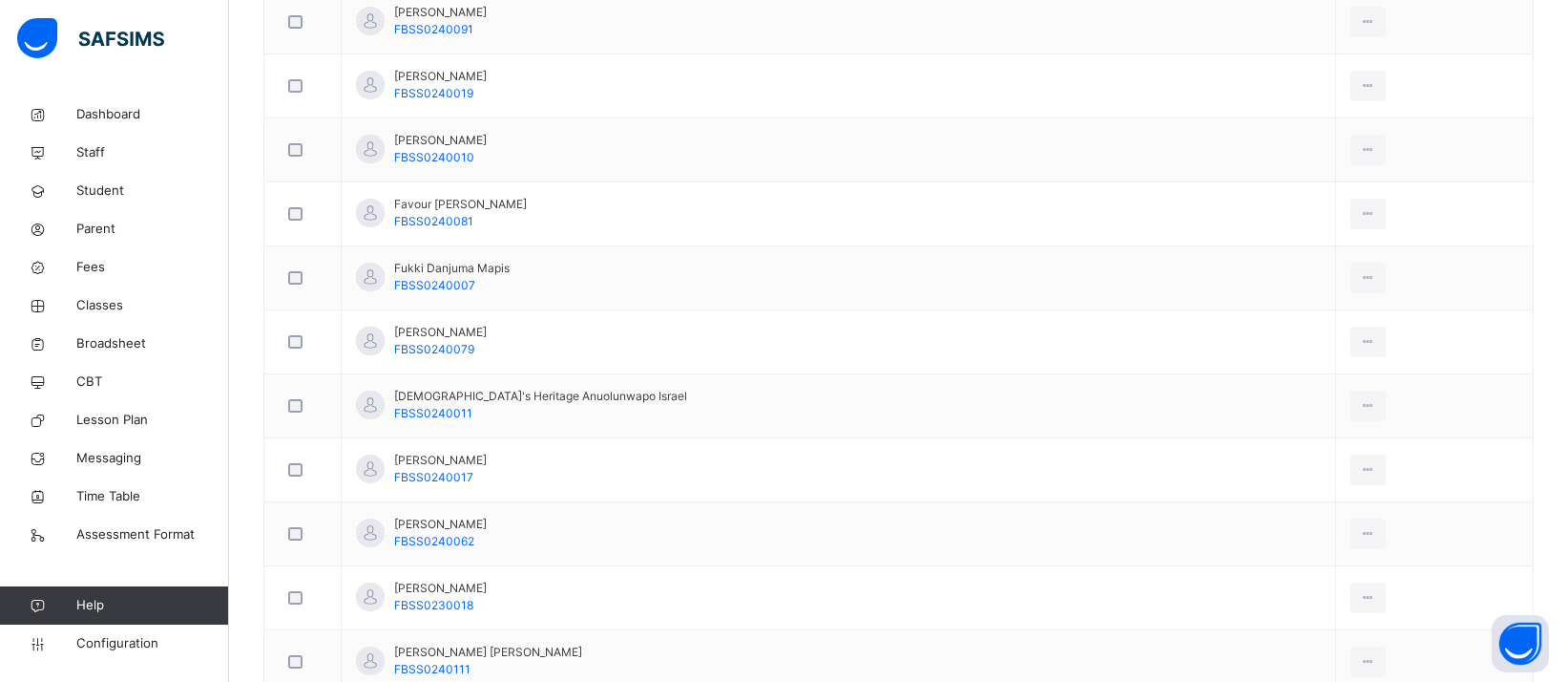
scroll to position [1532, 0]
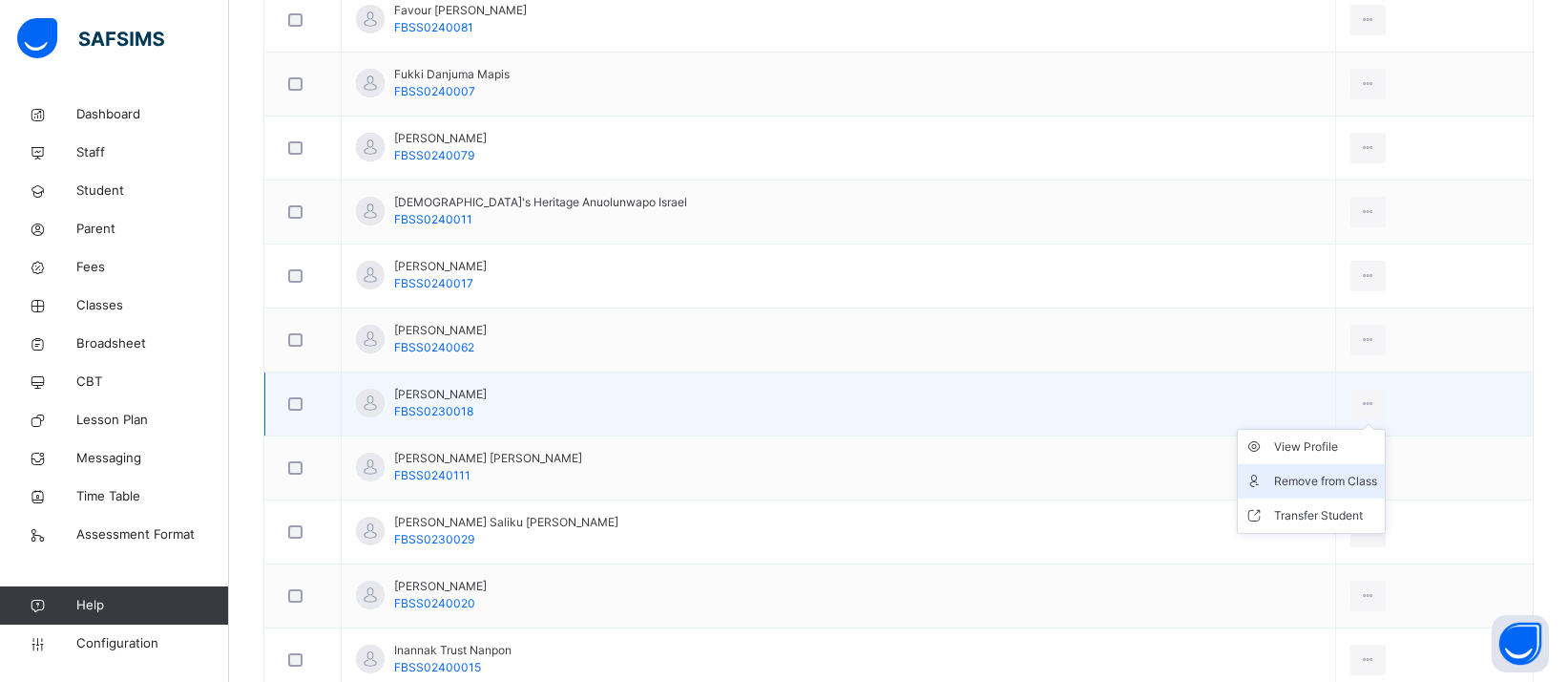
click at [1281, 475] on div "Remove from Class" at bounding box center [1325, 480] width 103 height 19
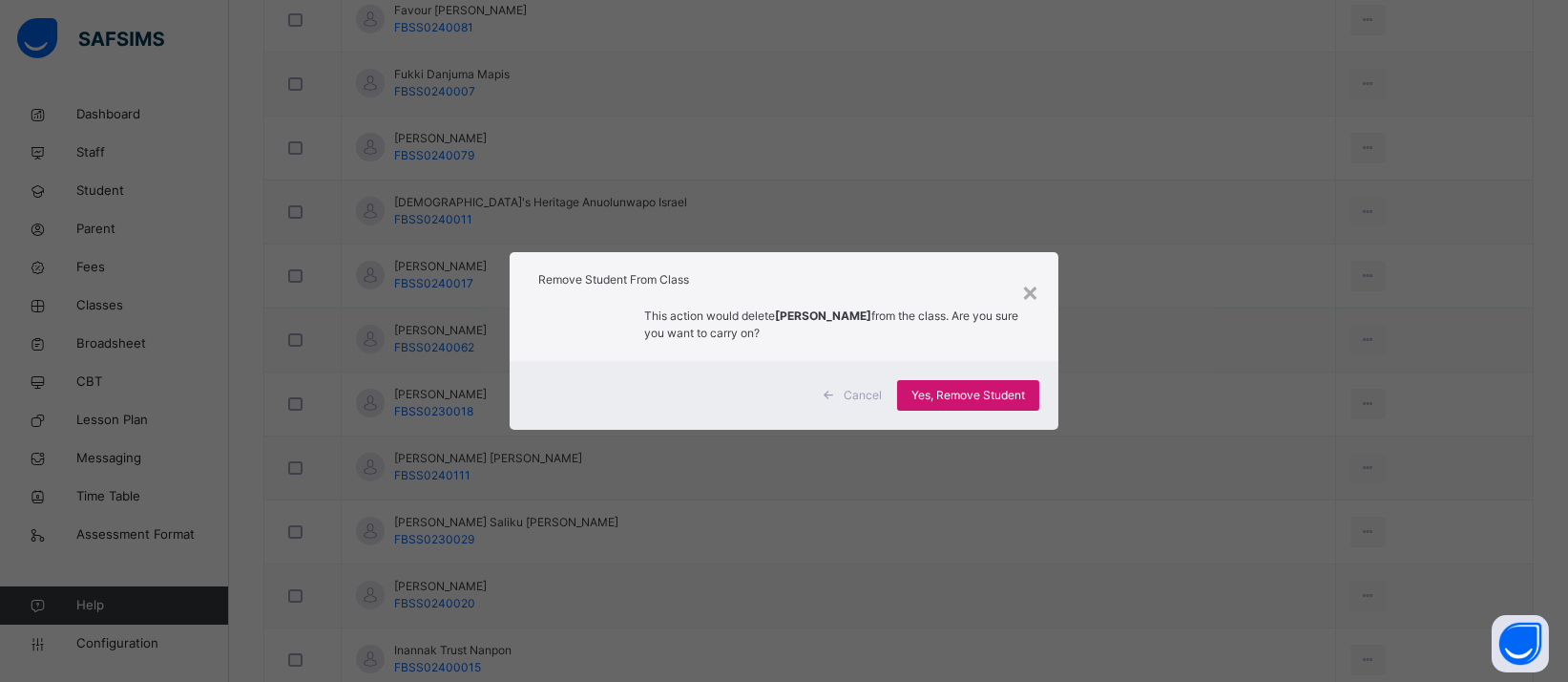
click at [1020, 398] on span "Yes, Remove Student" at bounding box center [967, 395] width 113 height 17
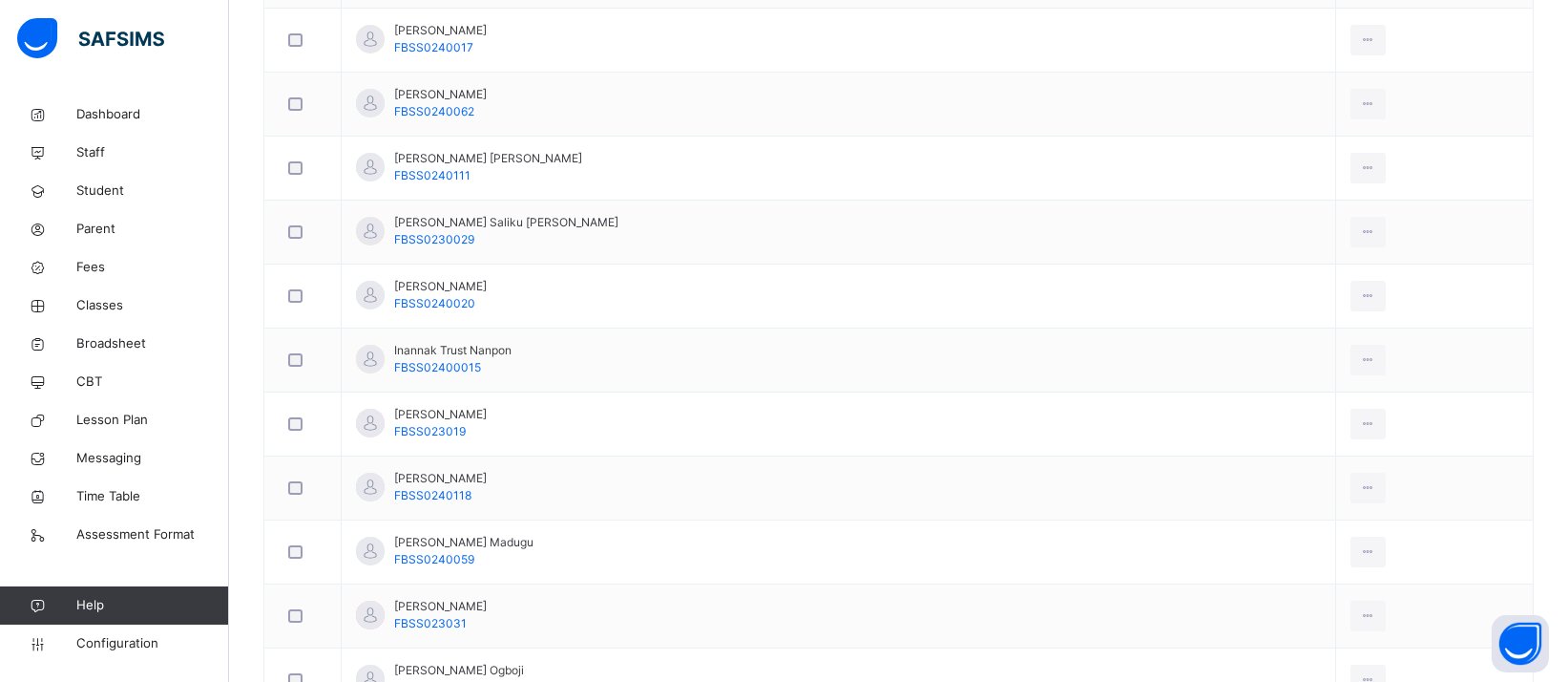
scroll to position [1774, 0]
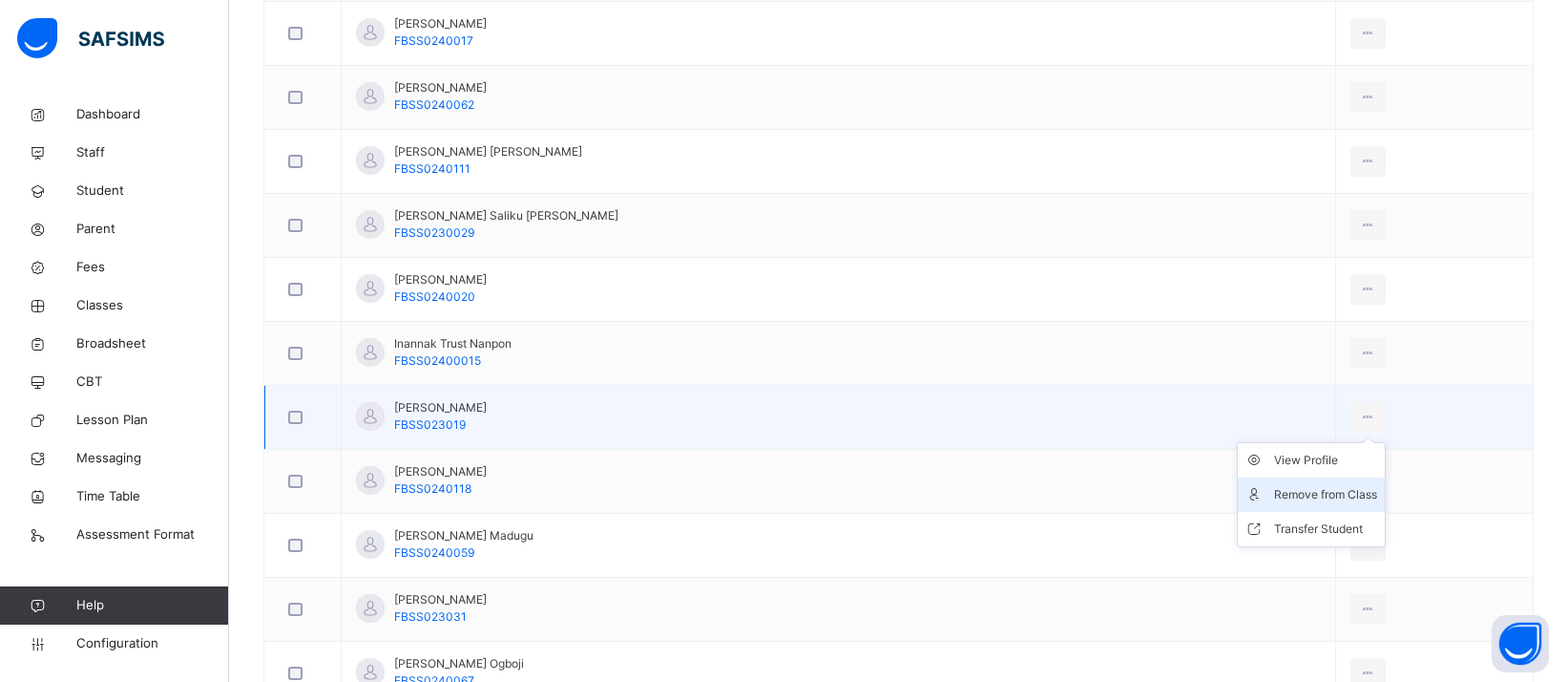
click at [1276, 491] on div "Remove from Class" at bounding box center [1325, 494] width 103 height 19
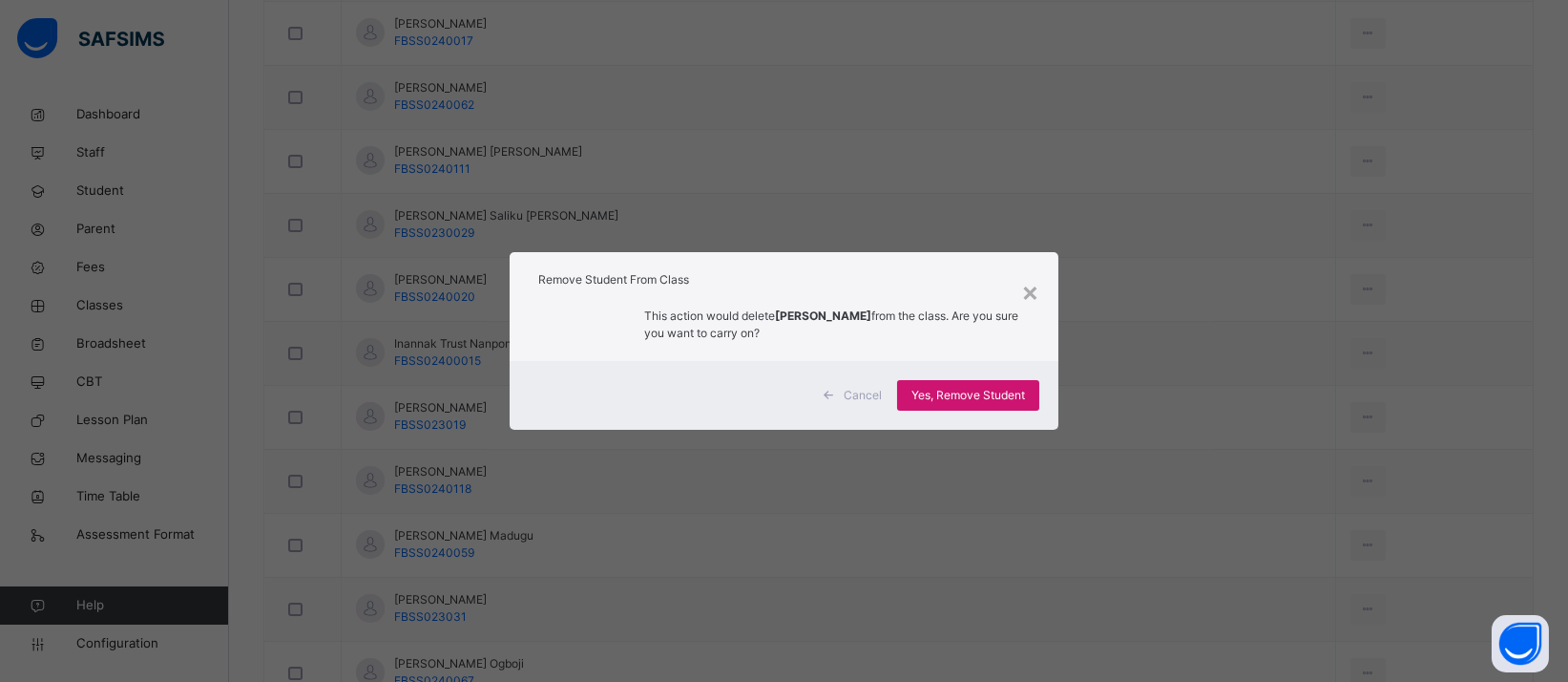
click at [978, 407] on div "Yes, Remove Student" at bounding box center [968, 395] width 143 height 31
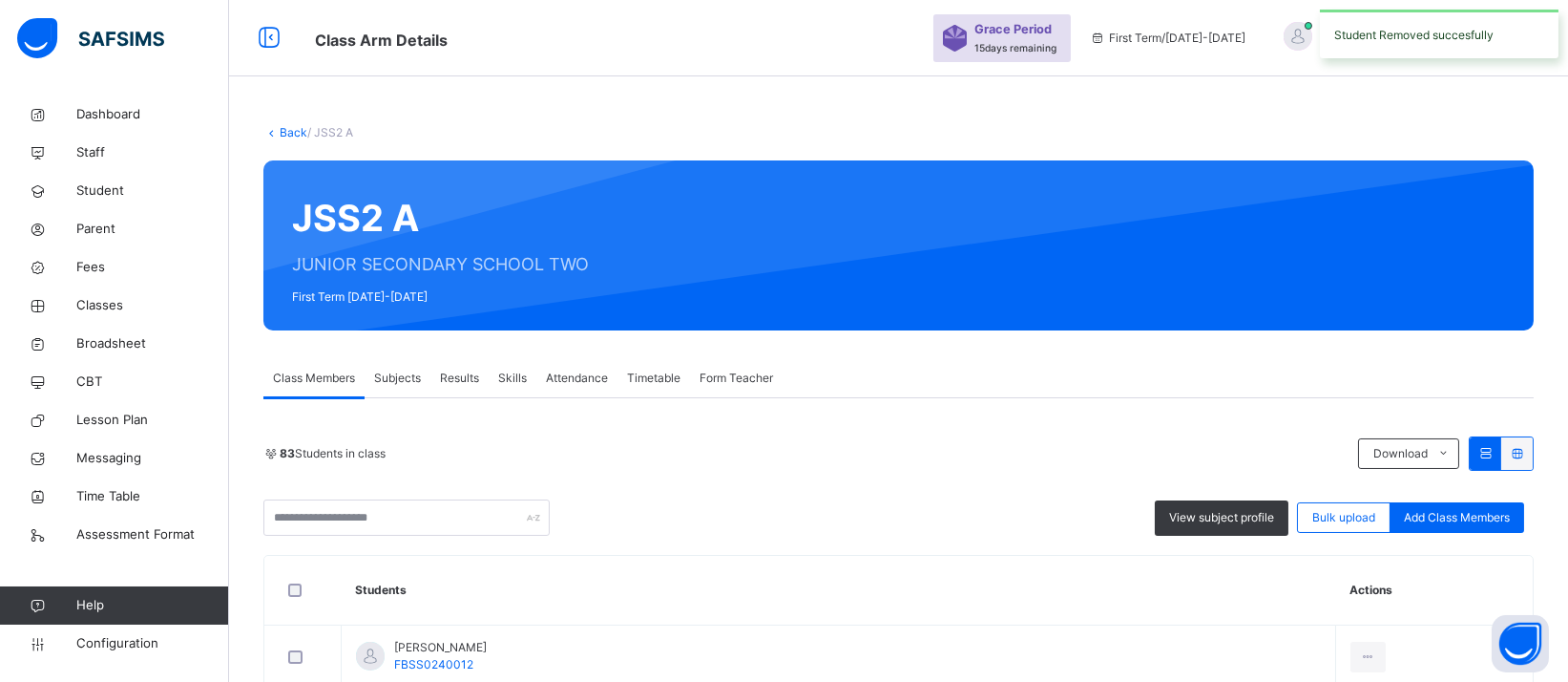
scroll to position [1953, 0]
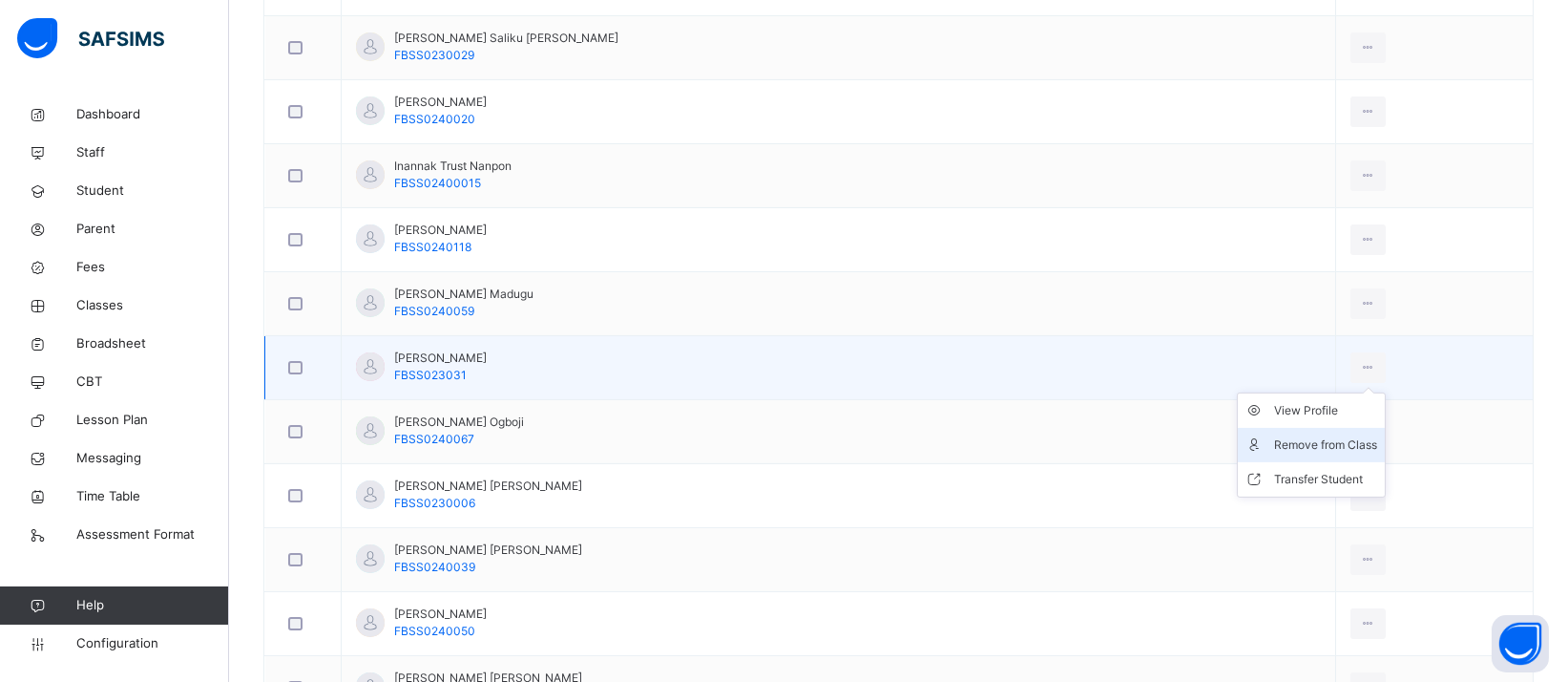
click at [1274, 440] on div "Remove from Class" at bounding box center [1325, 444] width 103 height 19
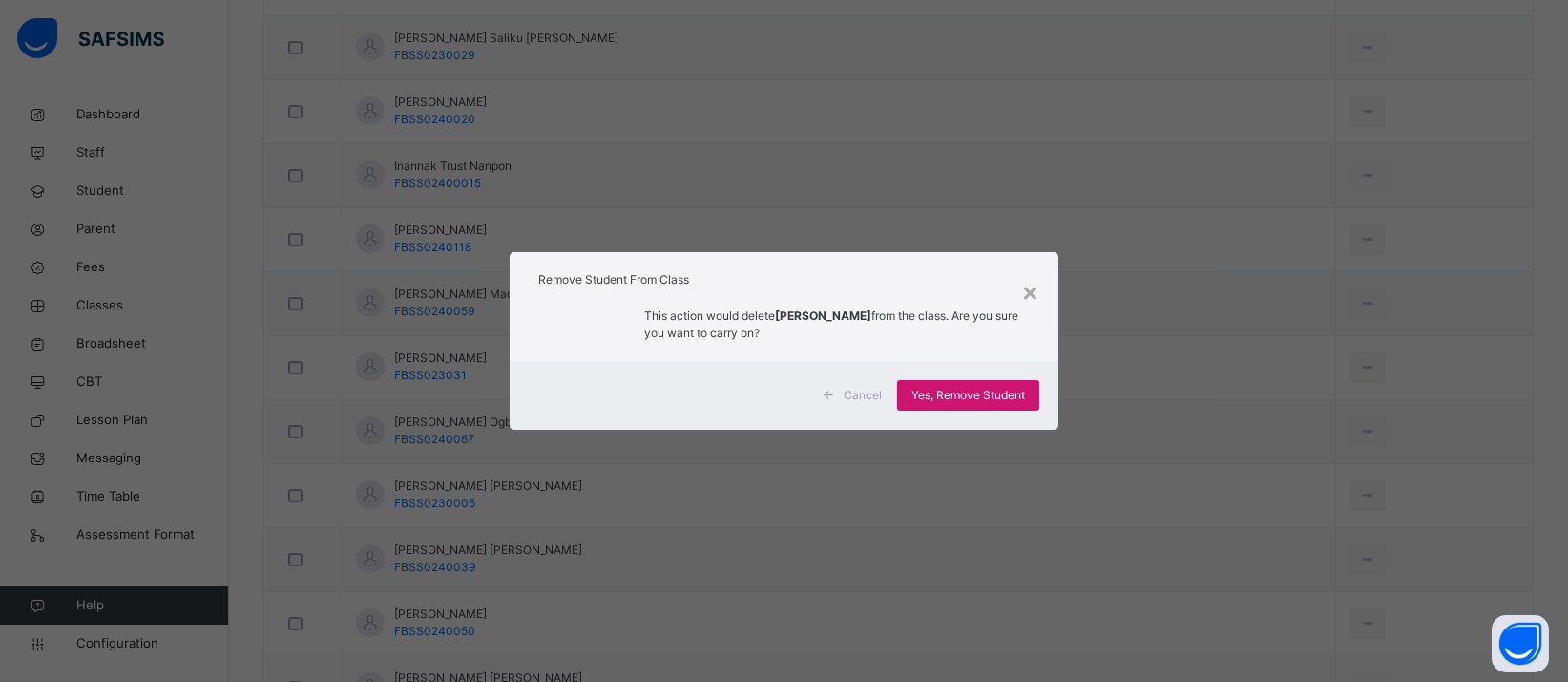
click at [1005, 389] on span "Yes, Remove Student" at bounding box center [967, 395] width 113 height 17
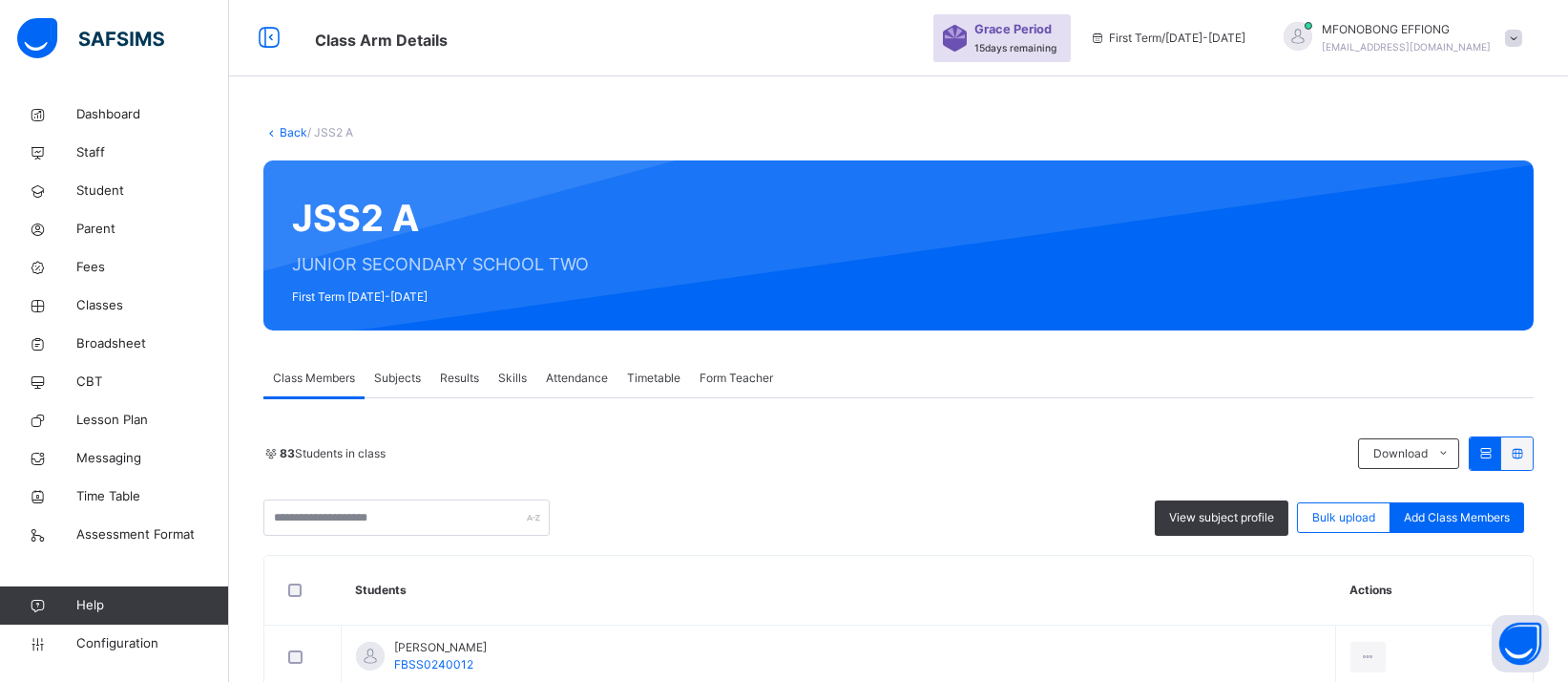
scroll to position [1936, 0]
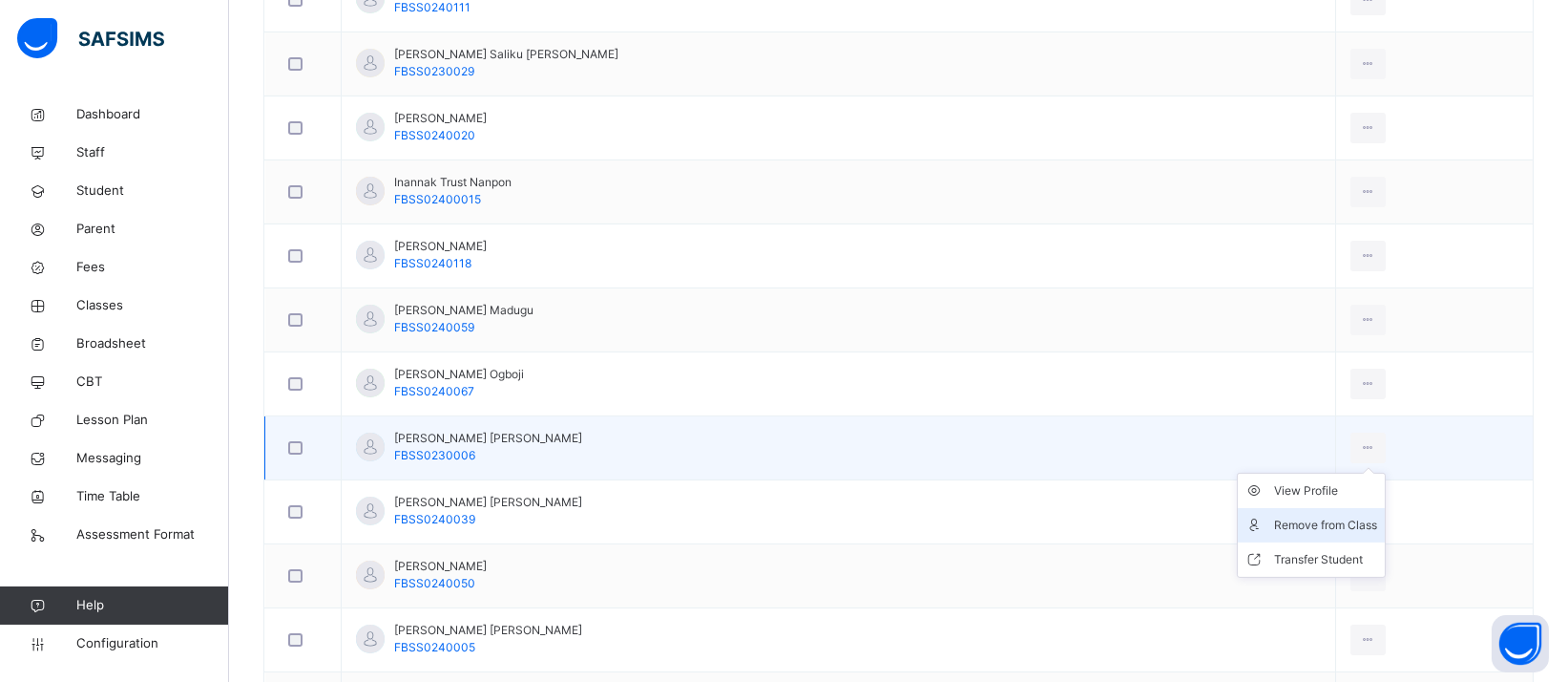
click at [1283, 519] on div "Remove from Class" at bounding box center [1325, 525] width 103 height 19
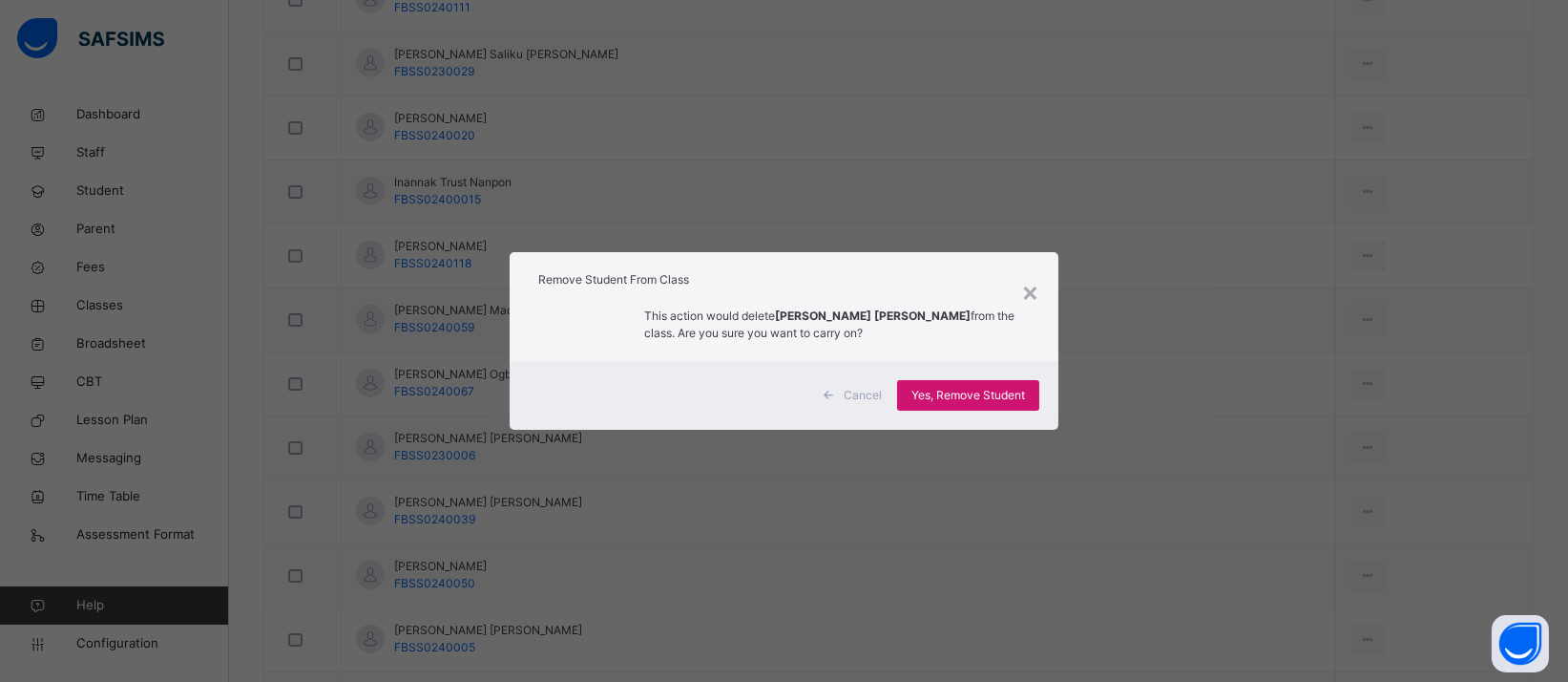
click at [999, 394] on span "Yes, Remove Student" at bounding box center [967, 395] width 113 height 17
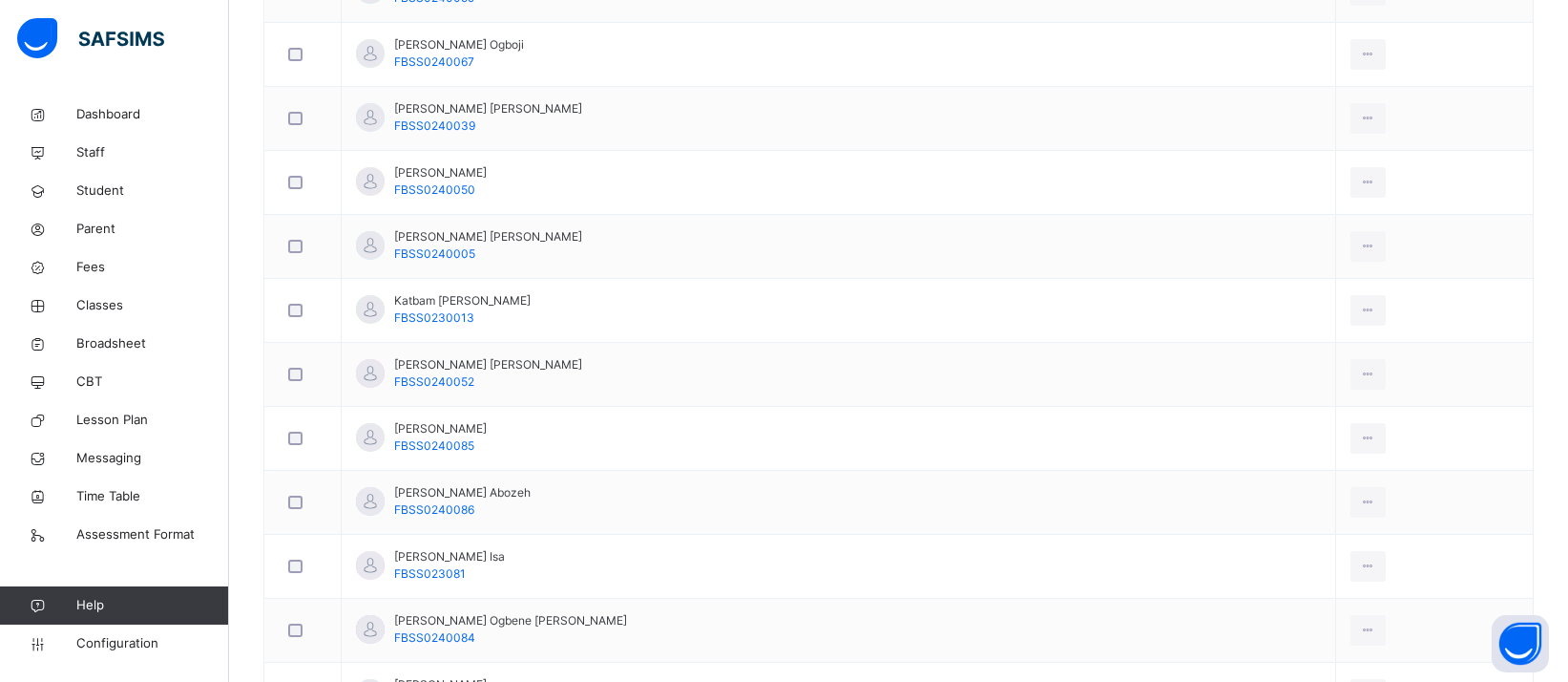
scroll to position [2293, 0]
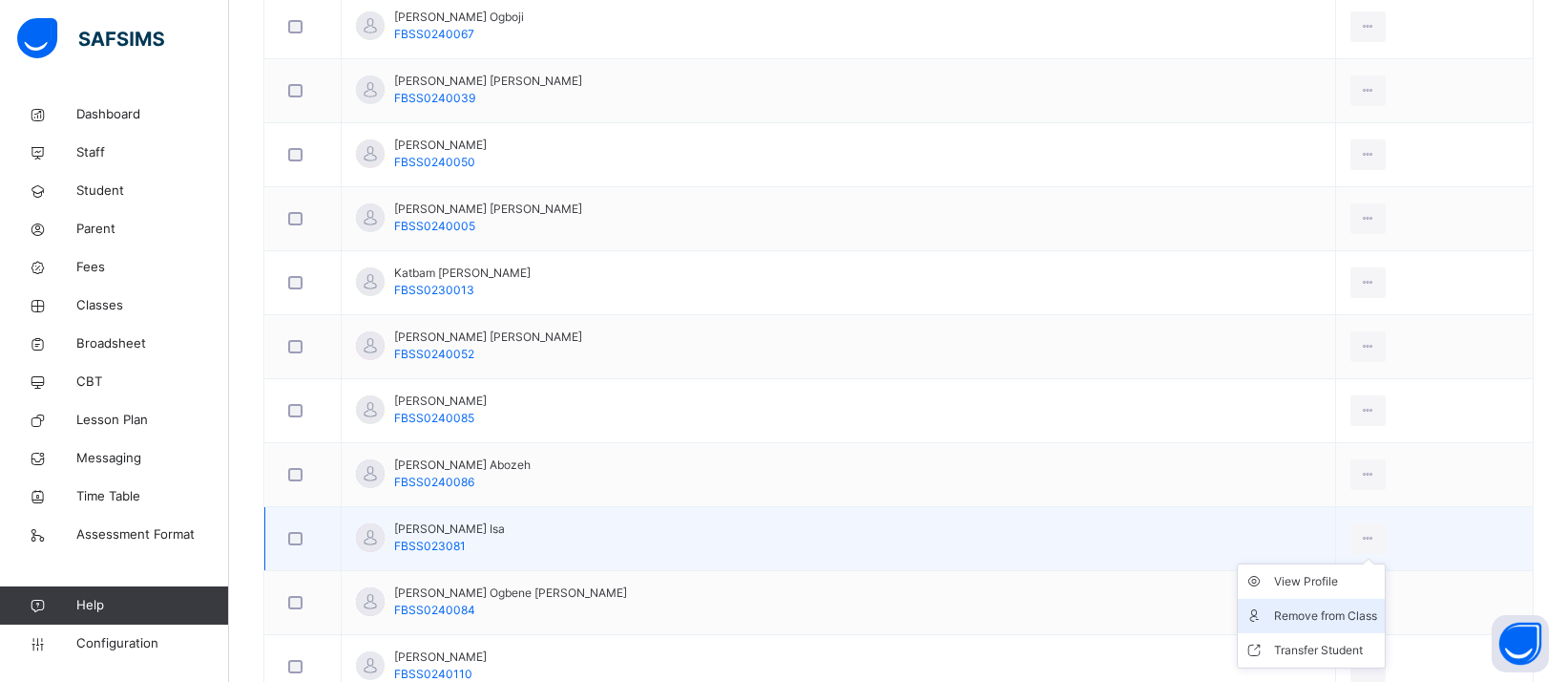
click at [1274, 610] on div "Remove from Class" at bounding box center [1325, 615] width 103 height 19
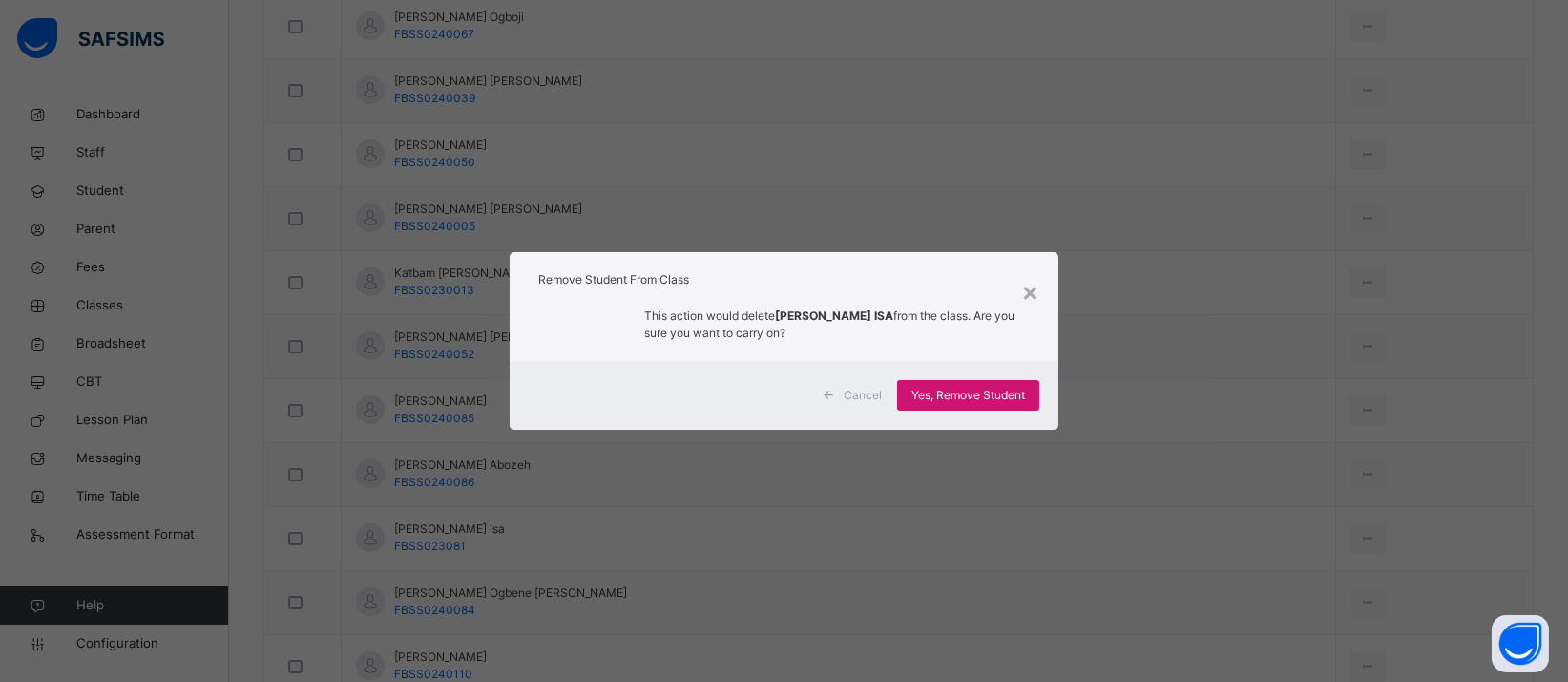
click at [1014, 399] on span "Yes, Remove Student" at bounding box center [967, 395] width 113 height 17
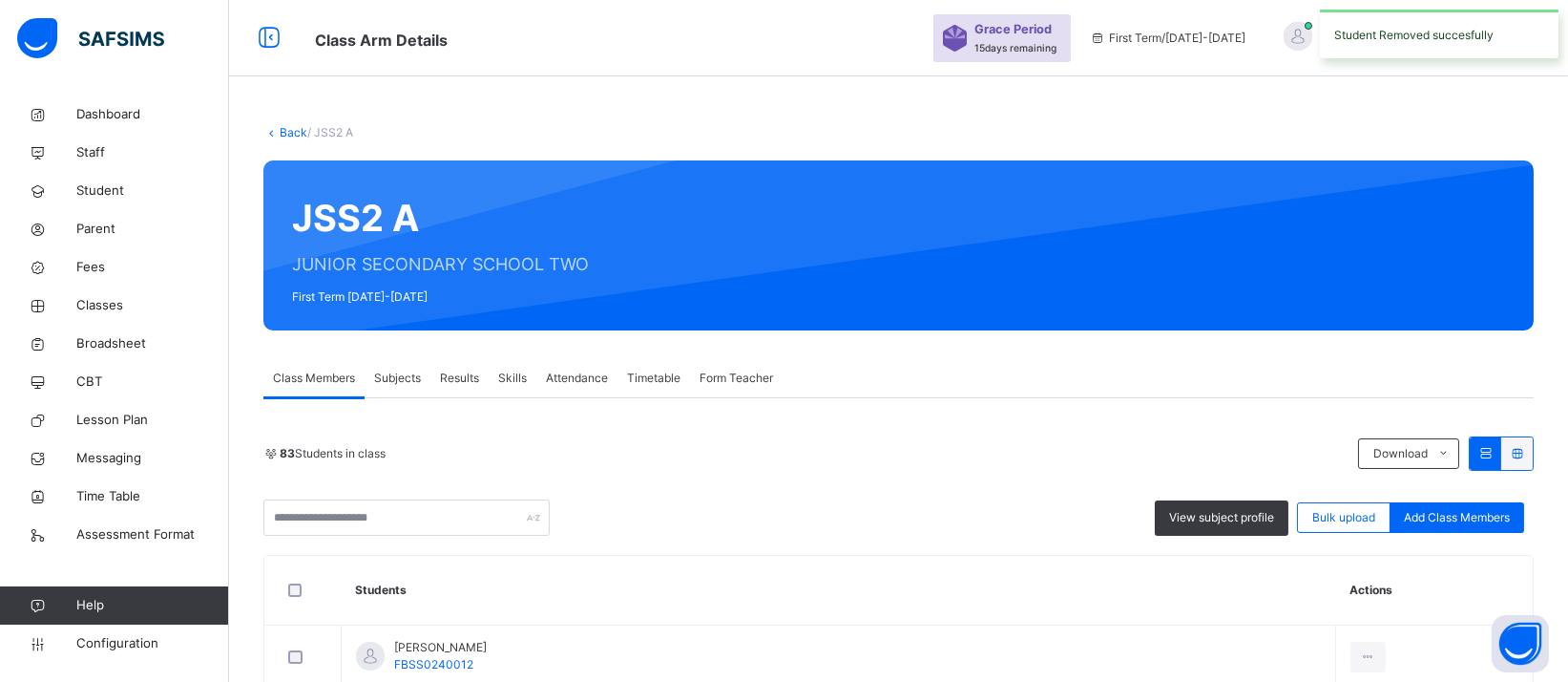
scroll to position [352, 0]
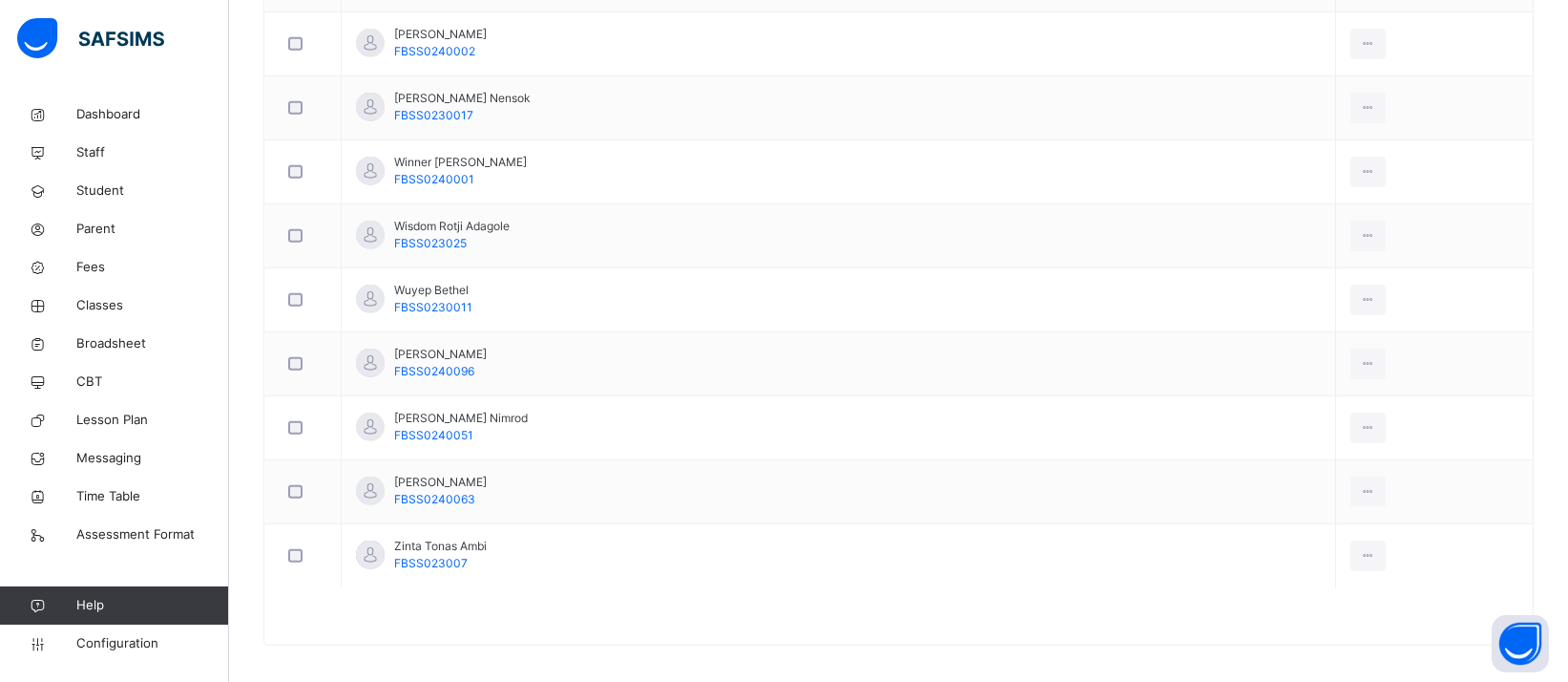
click at [0, 0] on div "Remove from Class" at bounding box center [0, 0] width 0 height 0
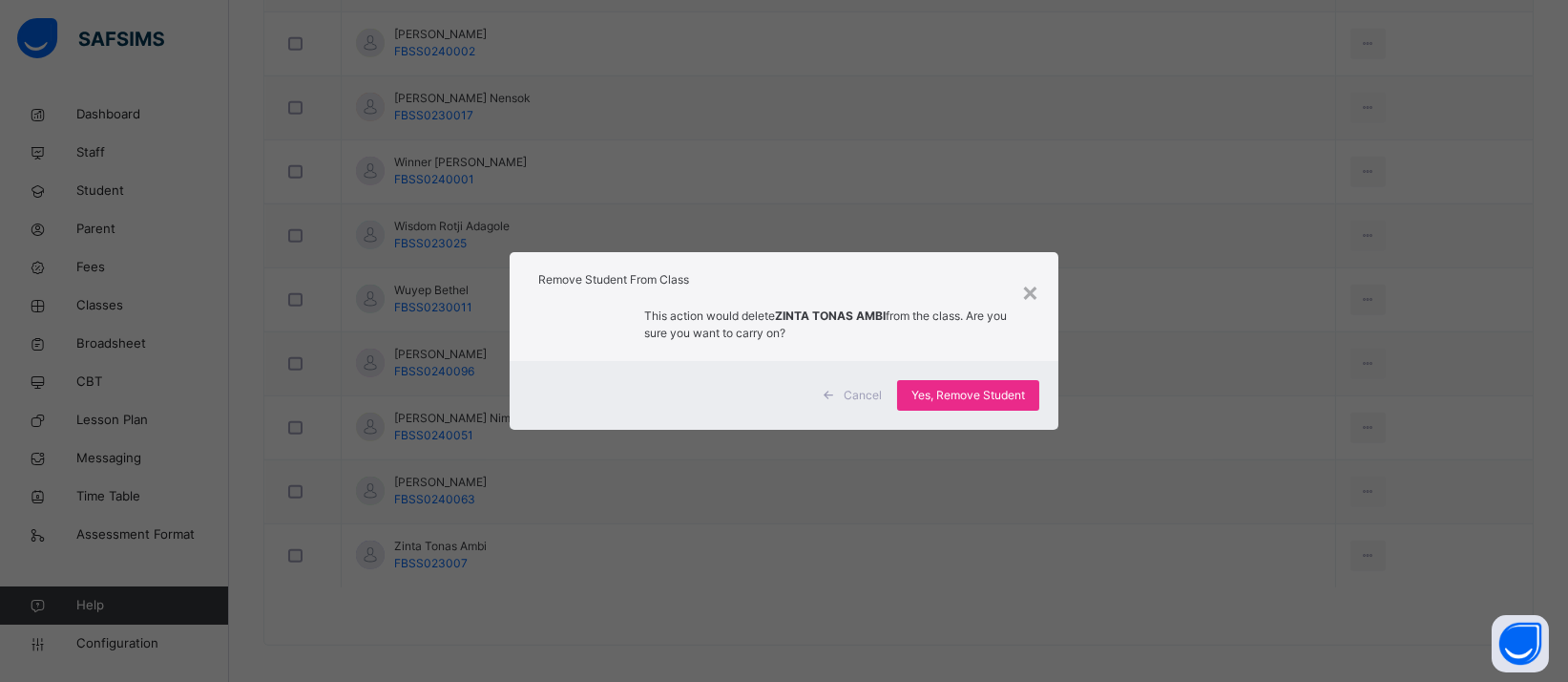
click at [1006, 403] on span "Yes, Remove Student" at bounding box center [967, 395] width 113 height 17
click at [1010, 400] on span "Yes, Remove Student" at bounding box center [967, 395] width 113 height 17
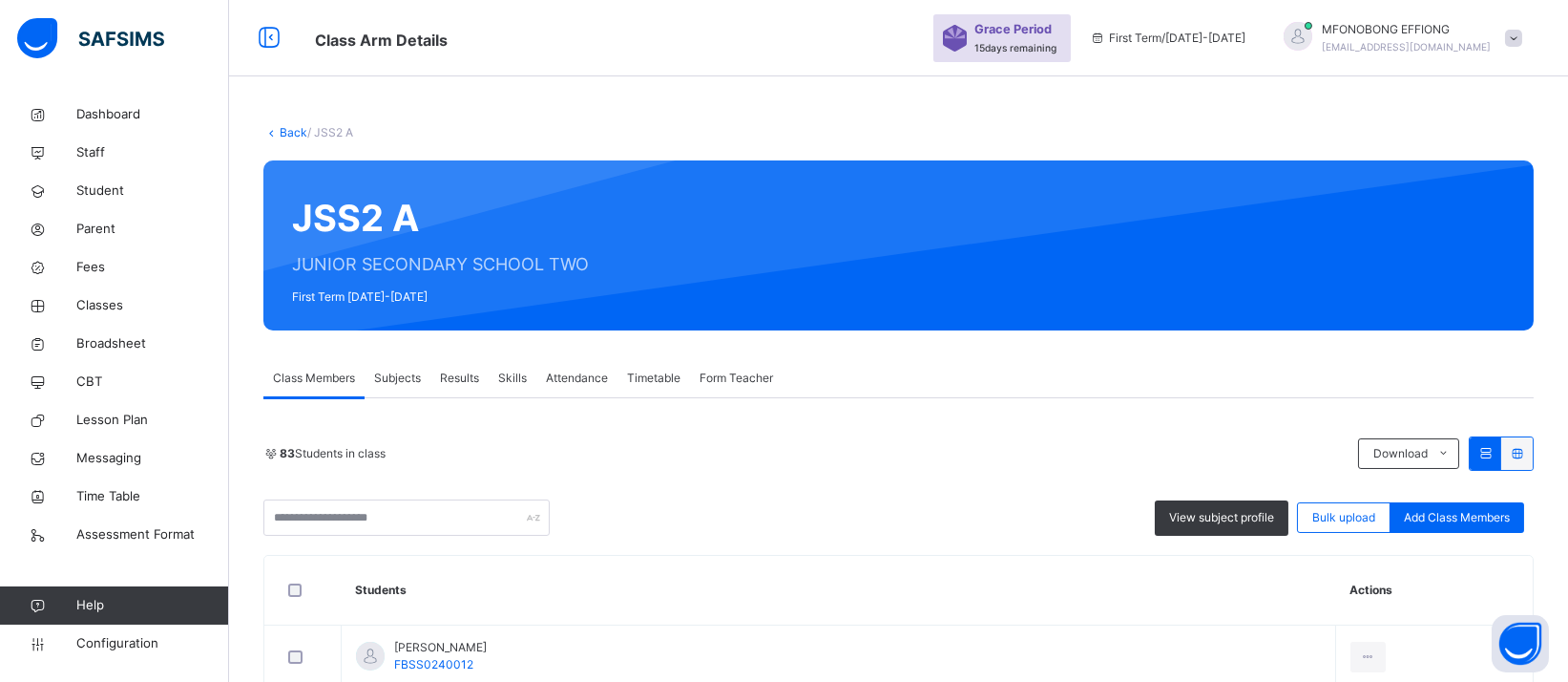
scroll to position [4387, 0]
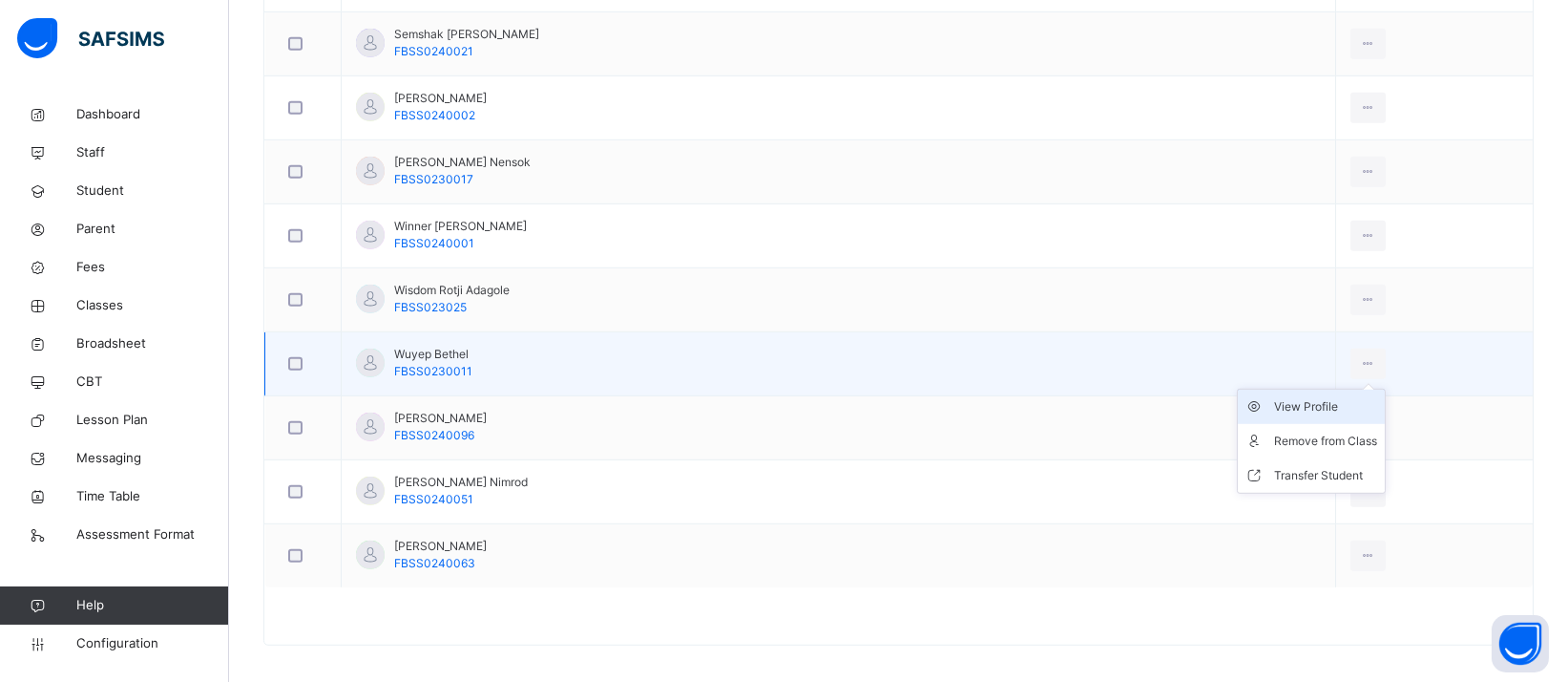
click at [1359, 355] on icon at bounding box center [1367, 363] width 16 height 17
click at [1274, 431] on div "Remove from Class" at bounding box center [1325, 440] width 103 height 19
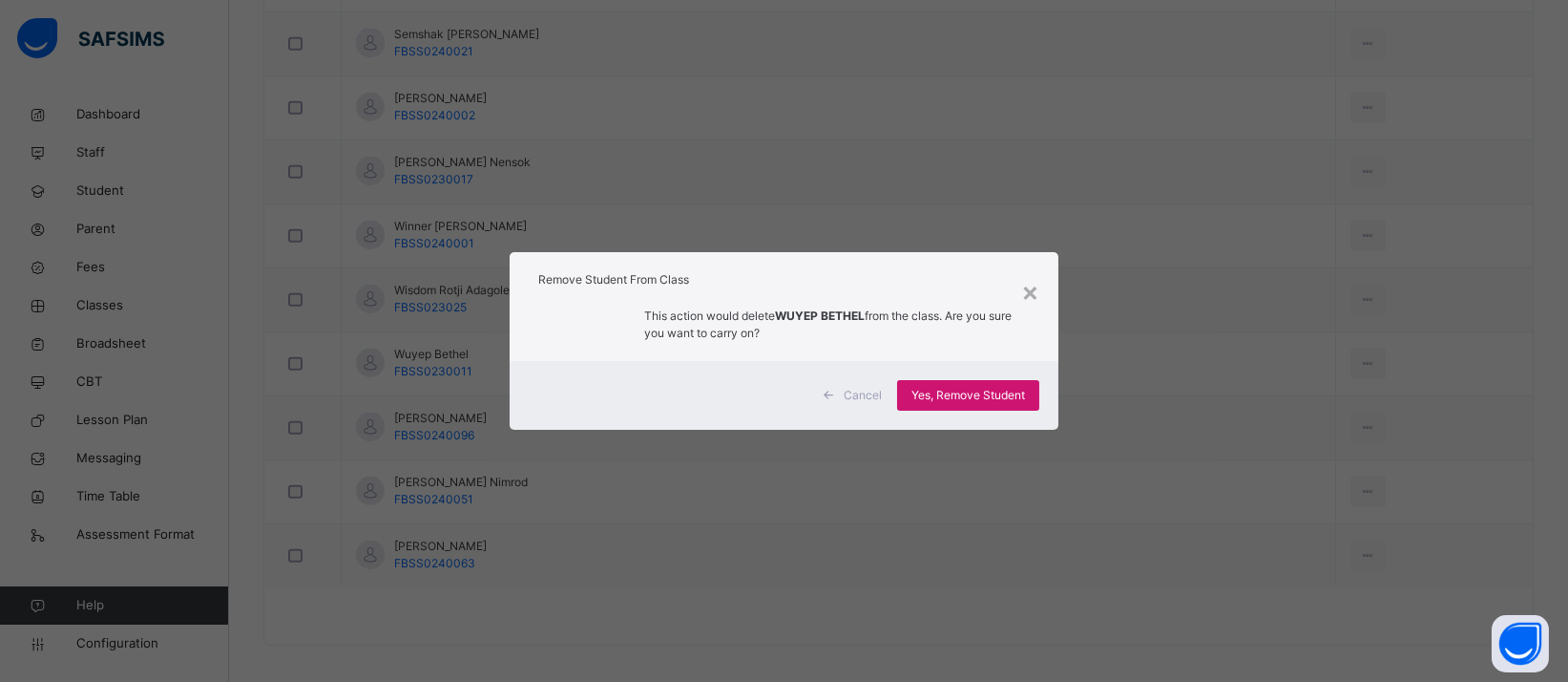
click at [987, 403] on span "Yes, Remove Student" at bounding box center [967, 395] width 113 height 17
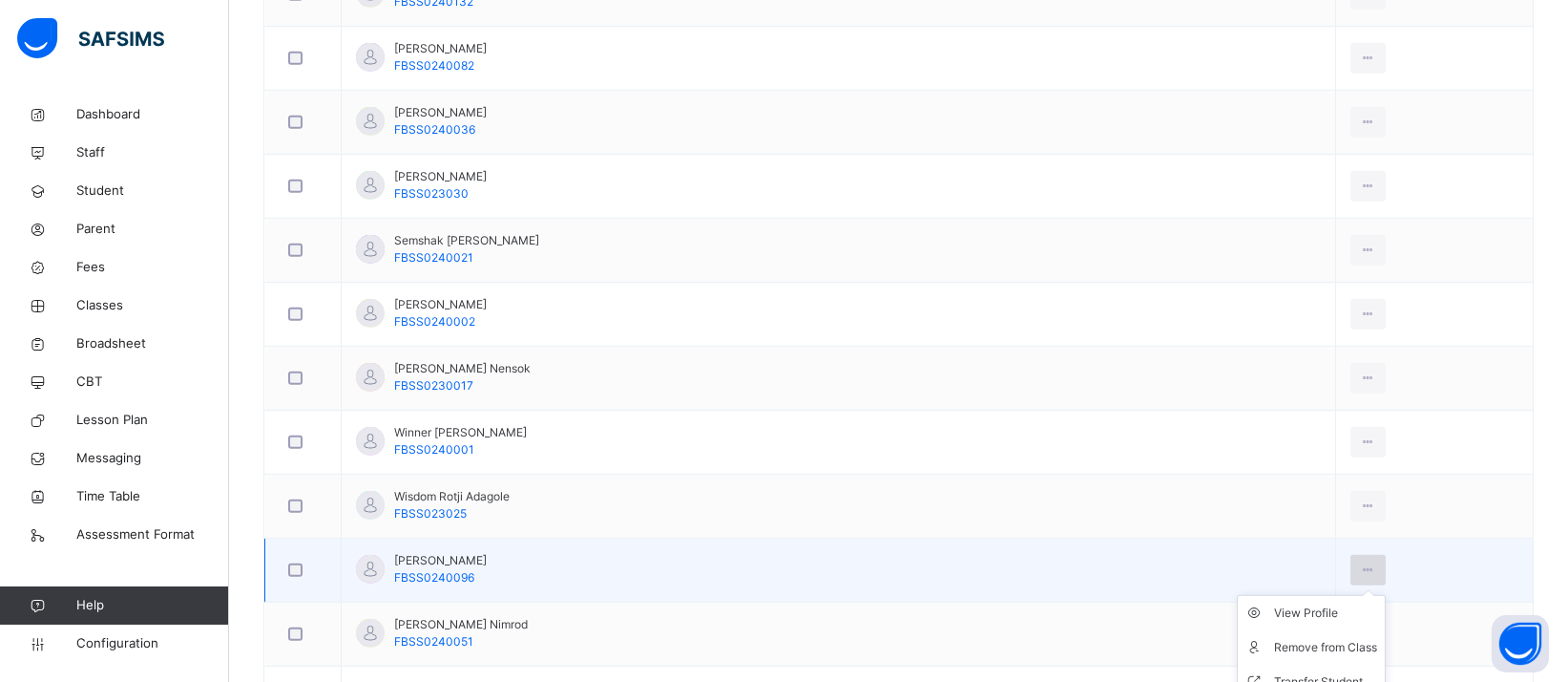
scroll to position [4323, 0]
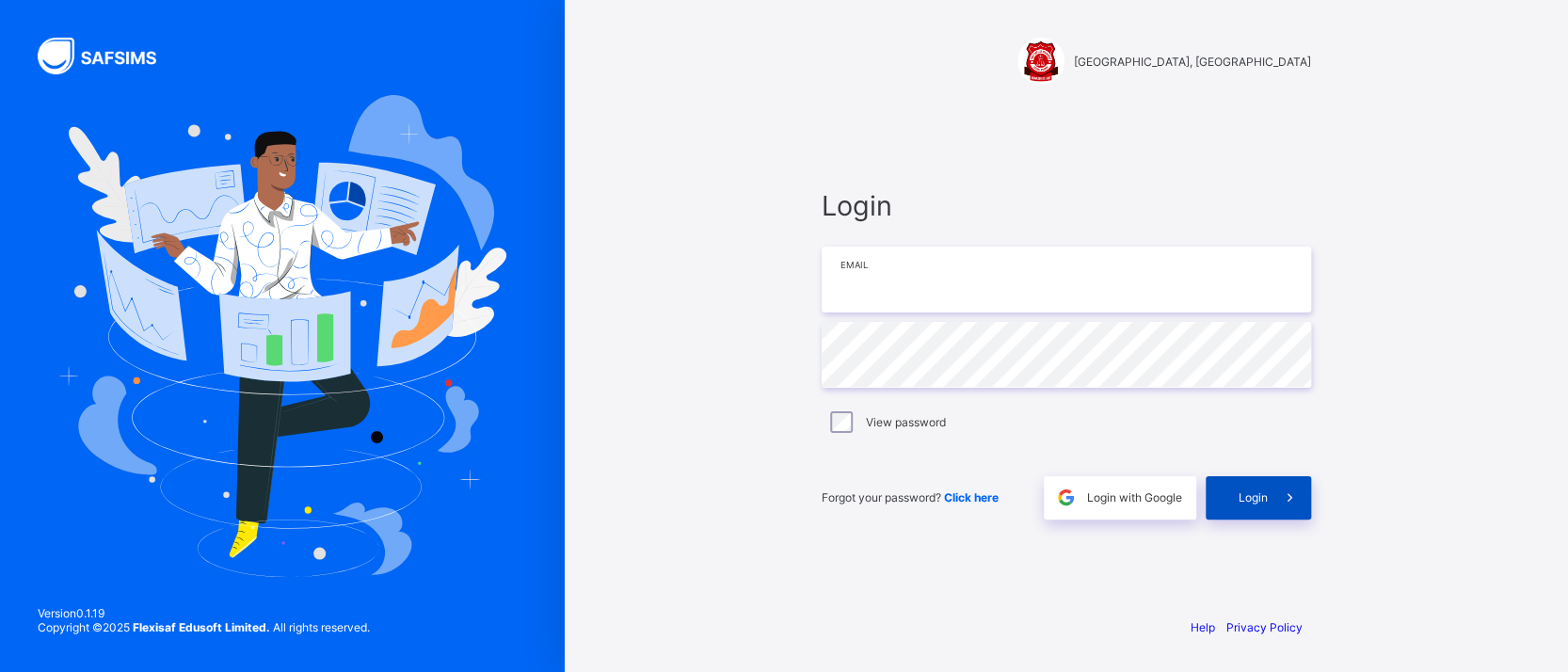
type input "**********"
click at [1213, 488] on div "Login" at bounding box center [1258, 497] width 106 height 44
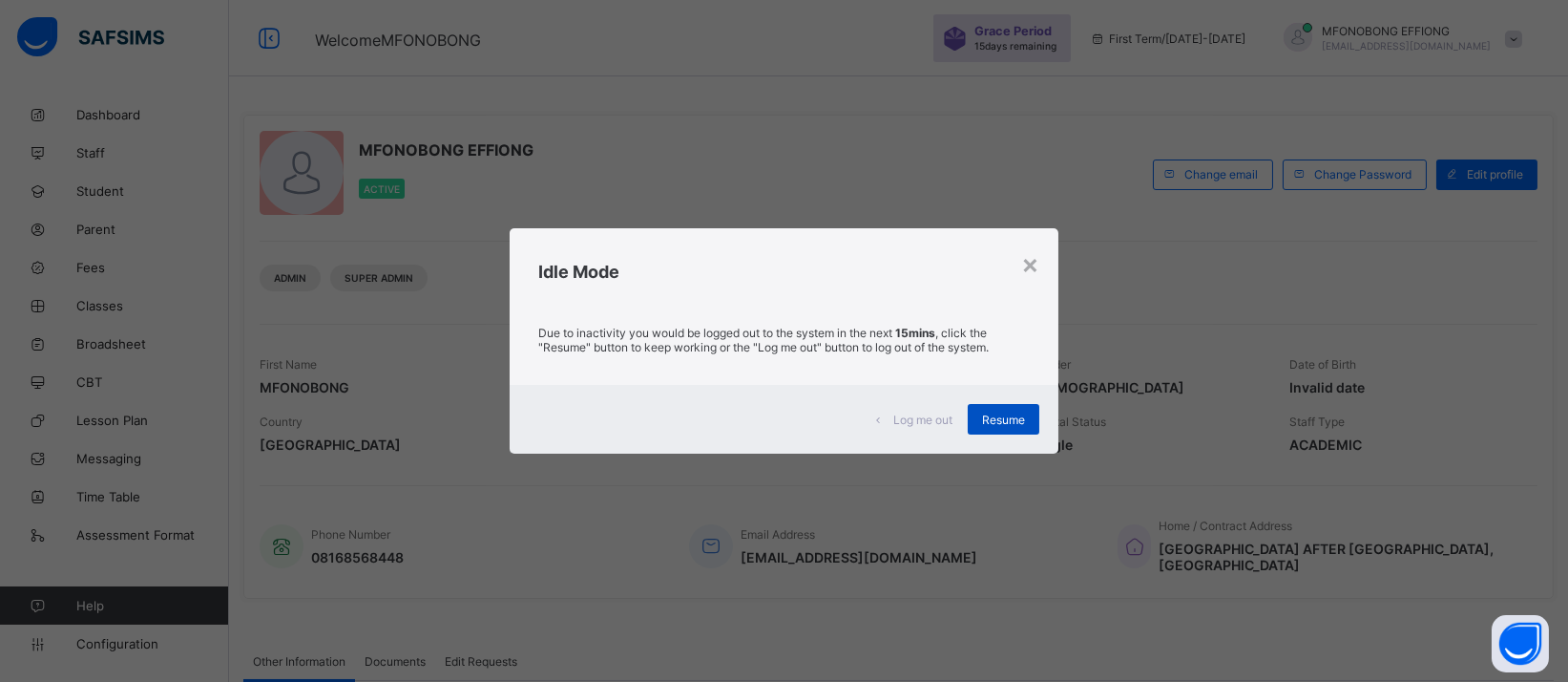
click at [1032, 412] on div "Resume" at bounding box center [1003, 418] width 72 height 31
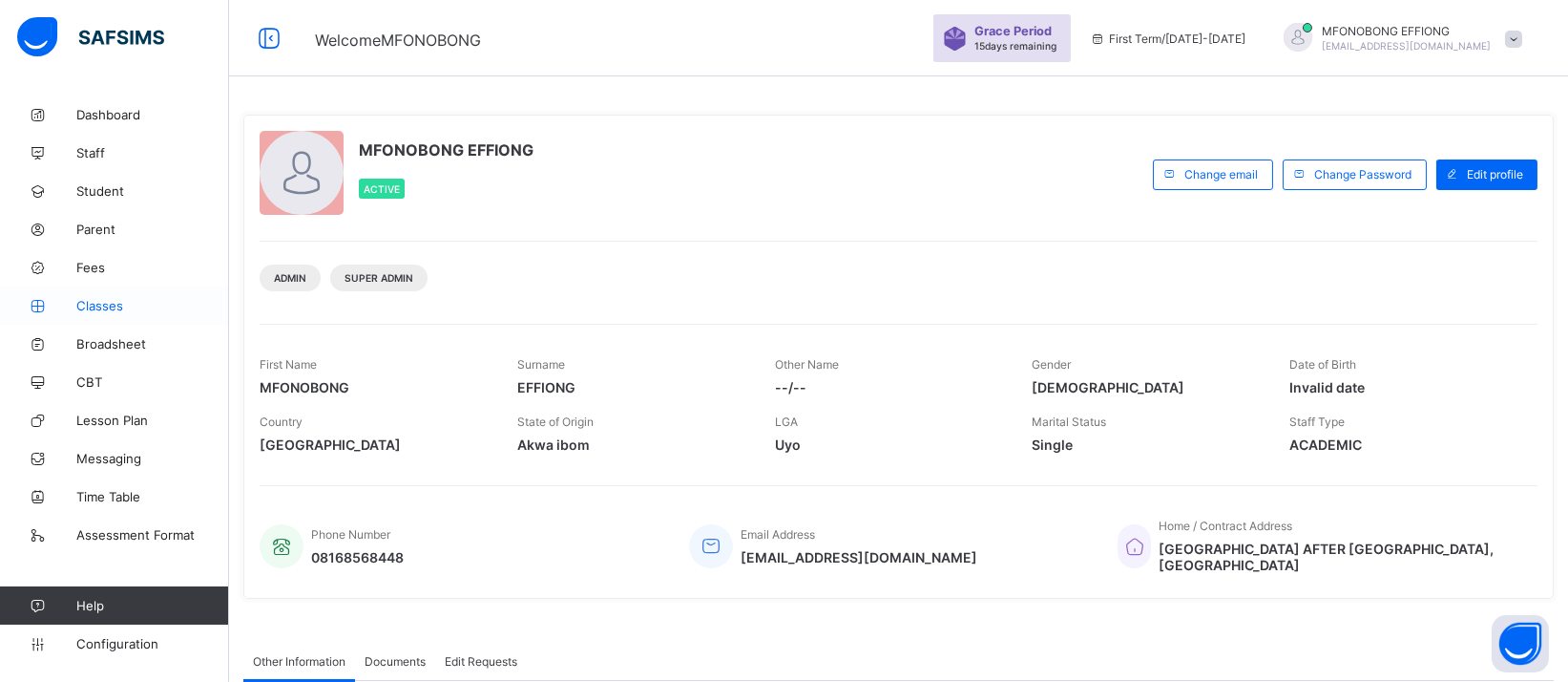
click at [108, 308] on span "Classes" at bounding box center [152, 306] width 152 height 16
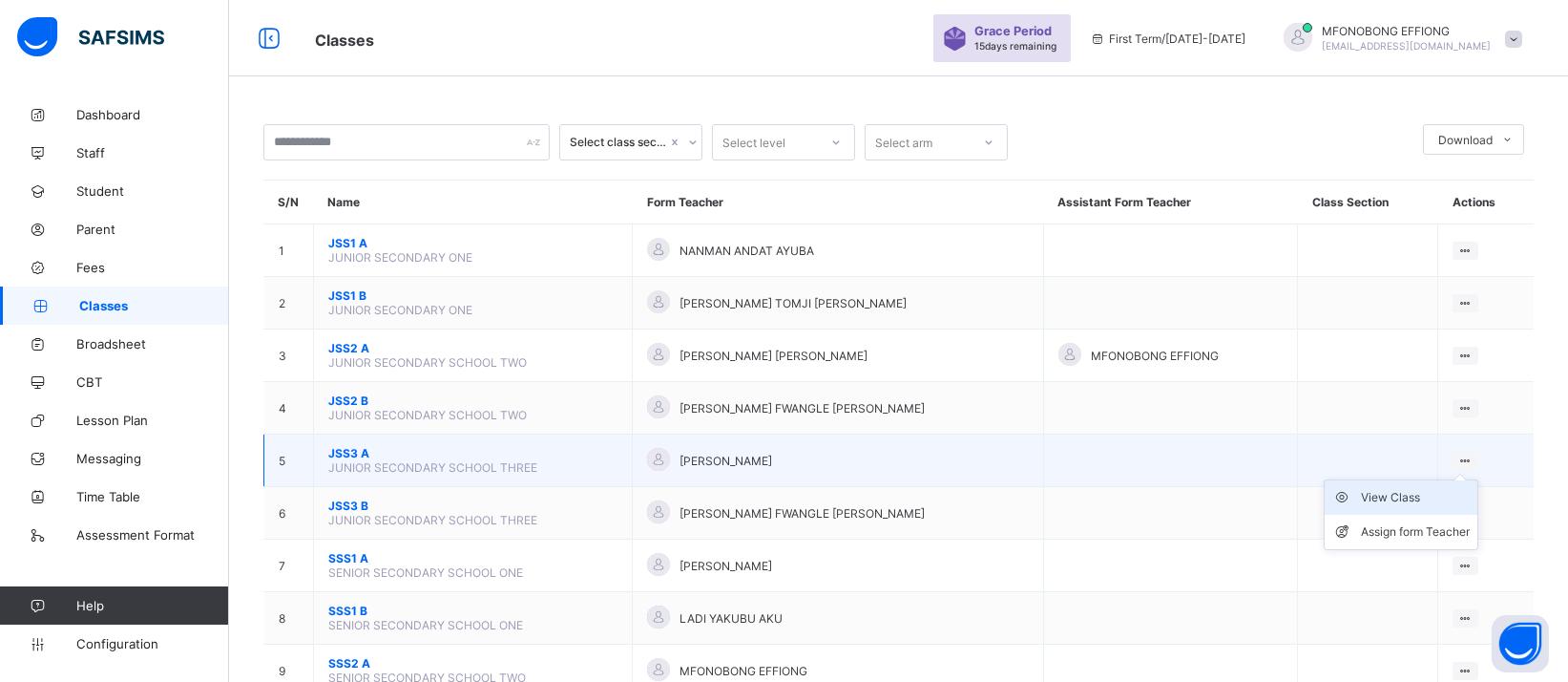
click at [1428, 488] on div "View Class" at bounding box center [1415, 497] width 109 height 19
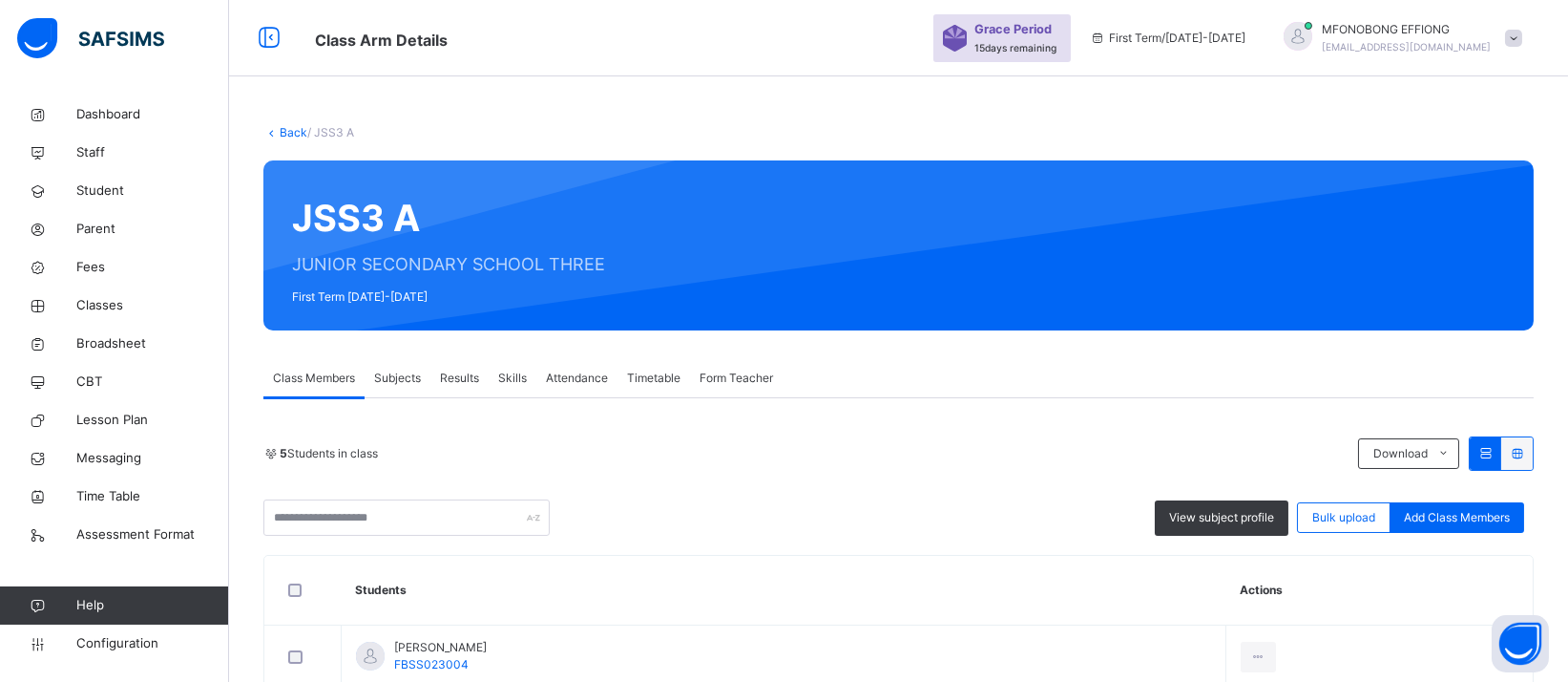
click at [288, 132] on link "Back" at bounding box center [293, 132] width 28 height 15
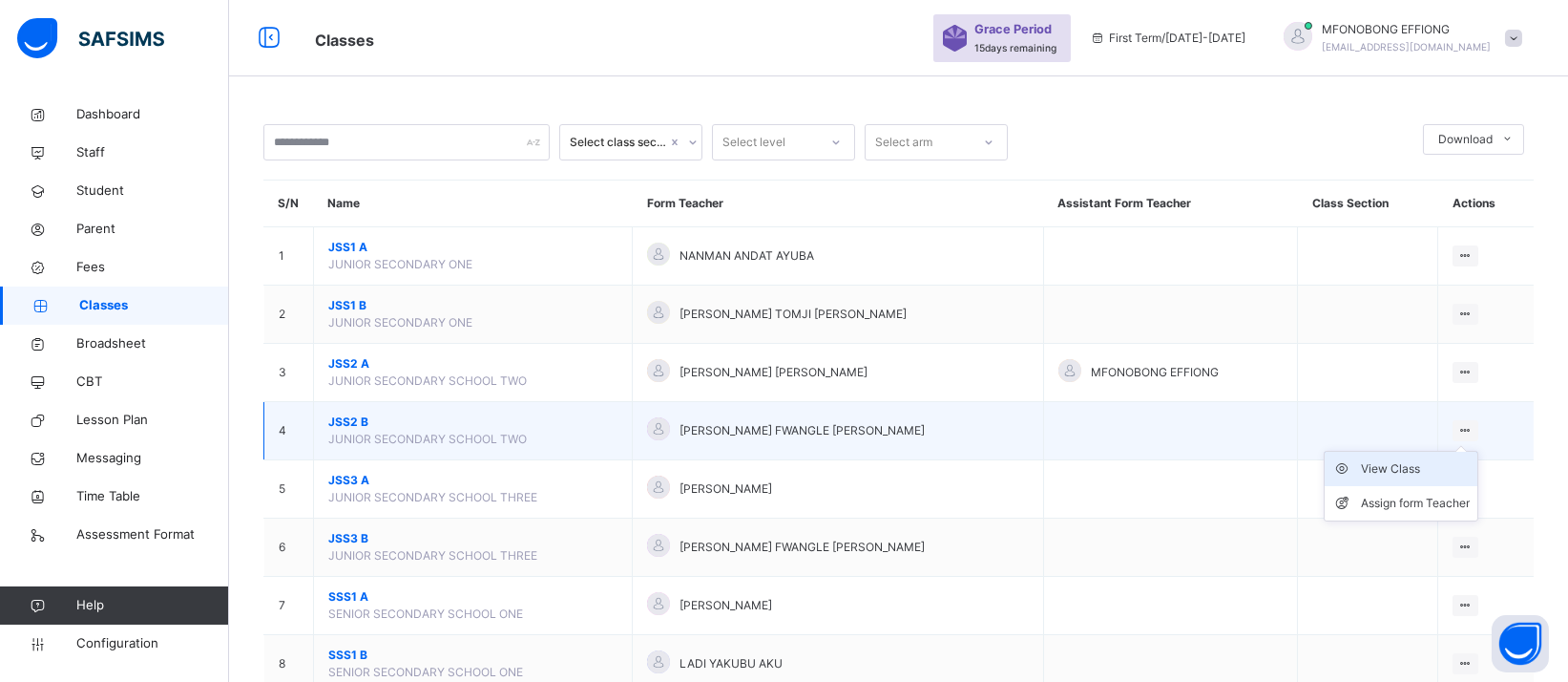
click at [1400, 464] on div "View Class" at bounding box center [1415, 468] width 109 height 19
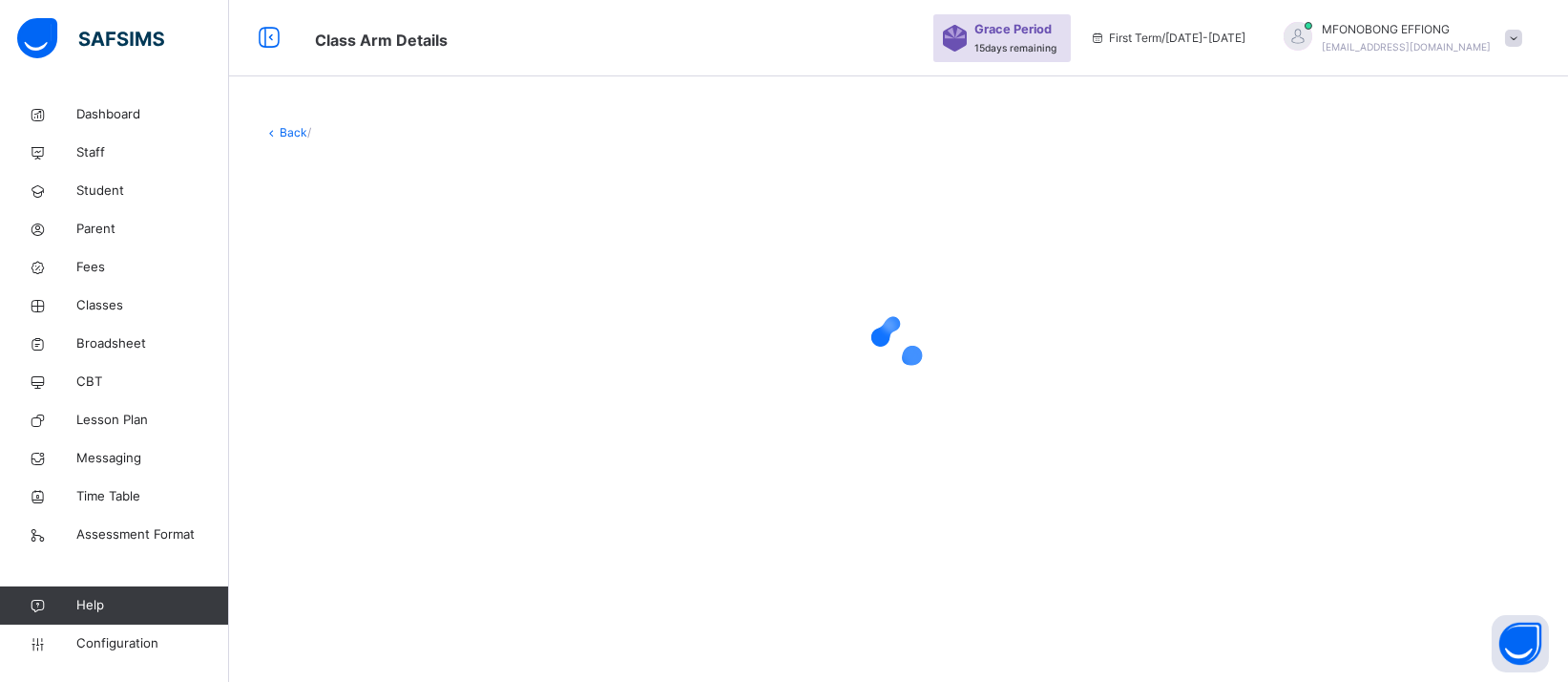
click at [1400, 464] on div at bounding box center [898, 341] width 1270 height 363
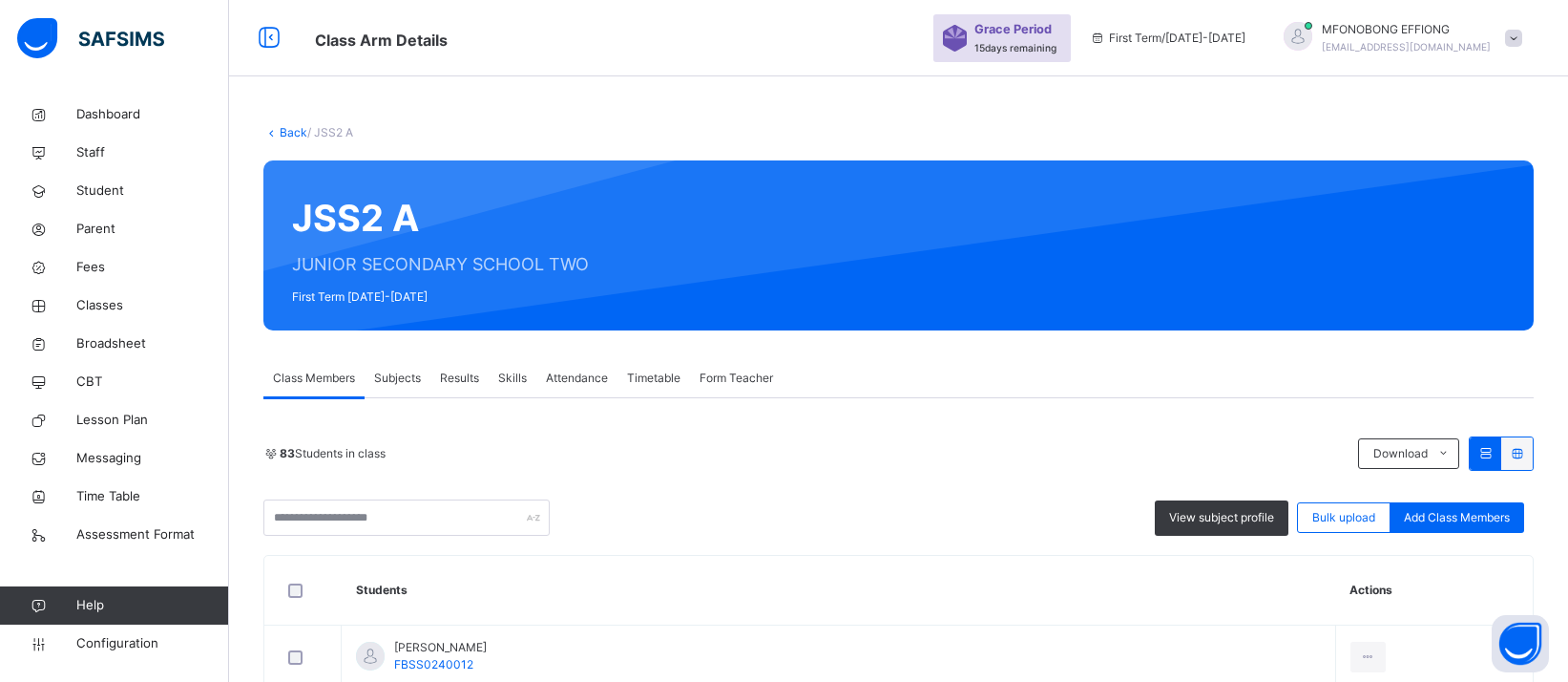
click at [0, 0] on div "Remove from Class" at bounding box center [0, 0] width 0 height 0
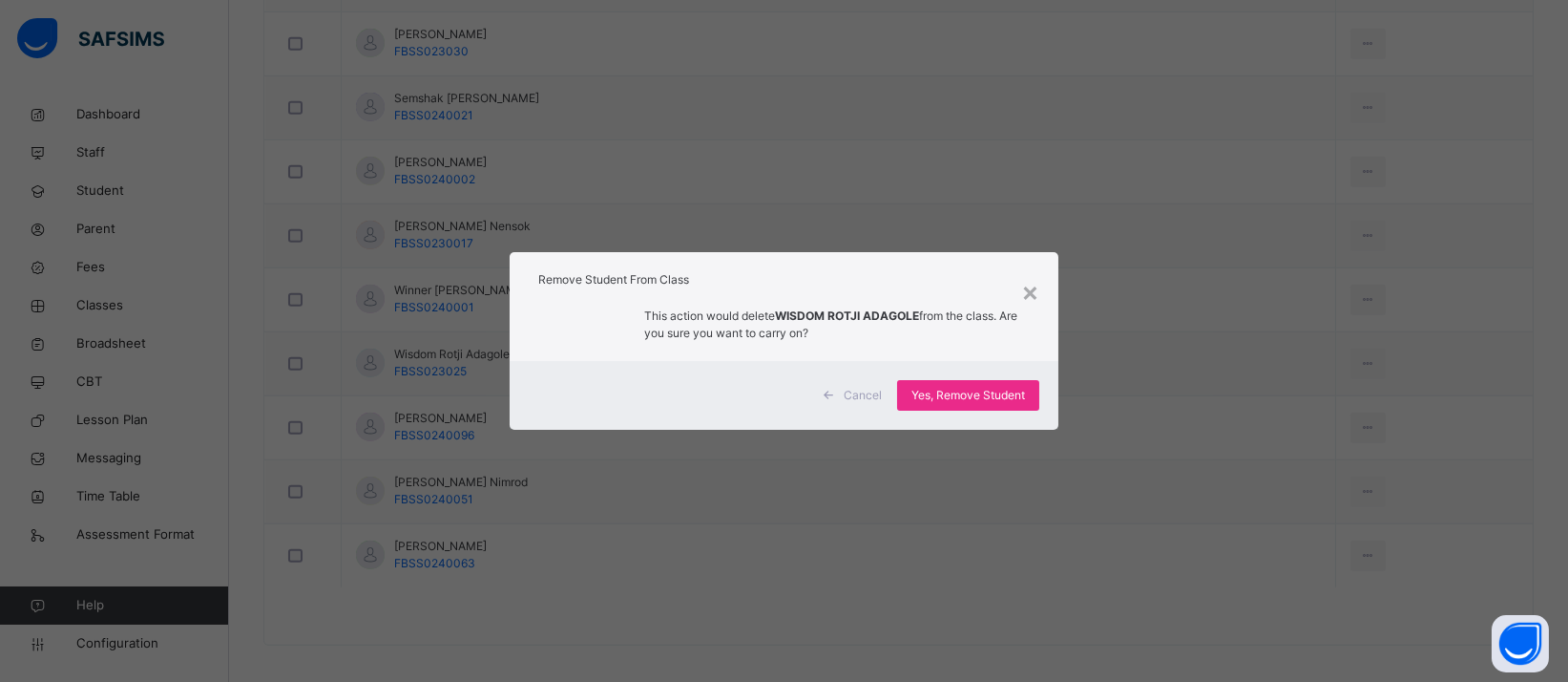
scroll to position [4323, 0]
click at [973, 399] on span "Yes, Remove Student" at bounding box center [967, 395] width 113 height 17
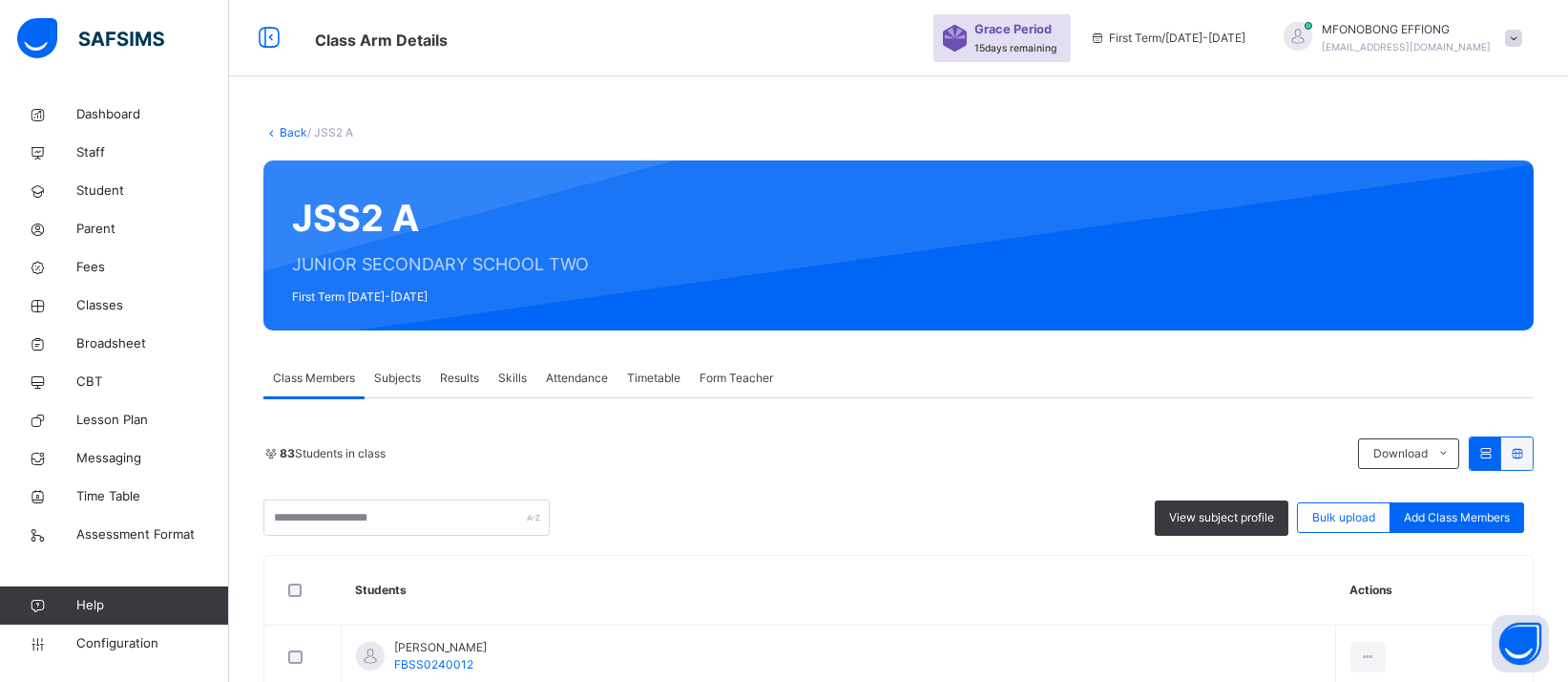
scroll to position [4259, 0]
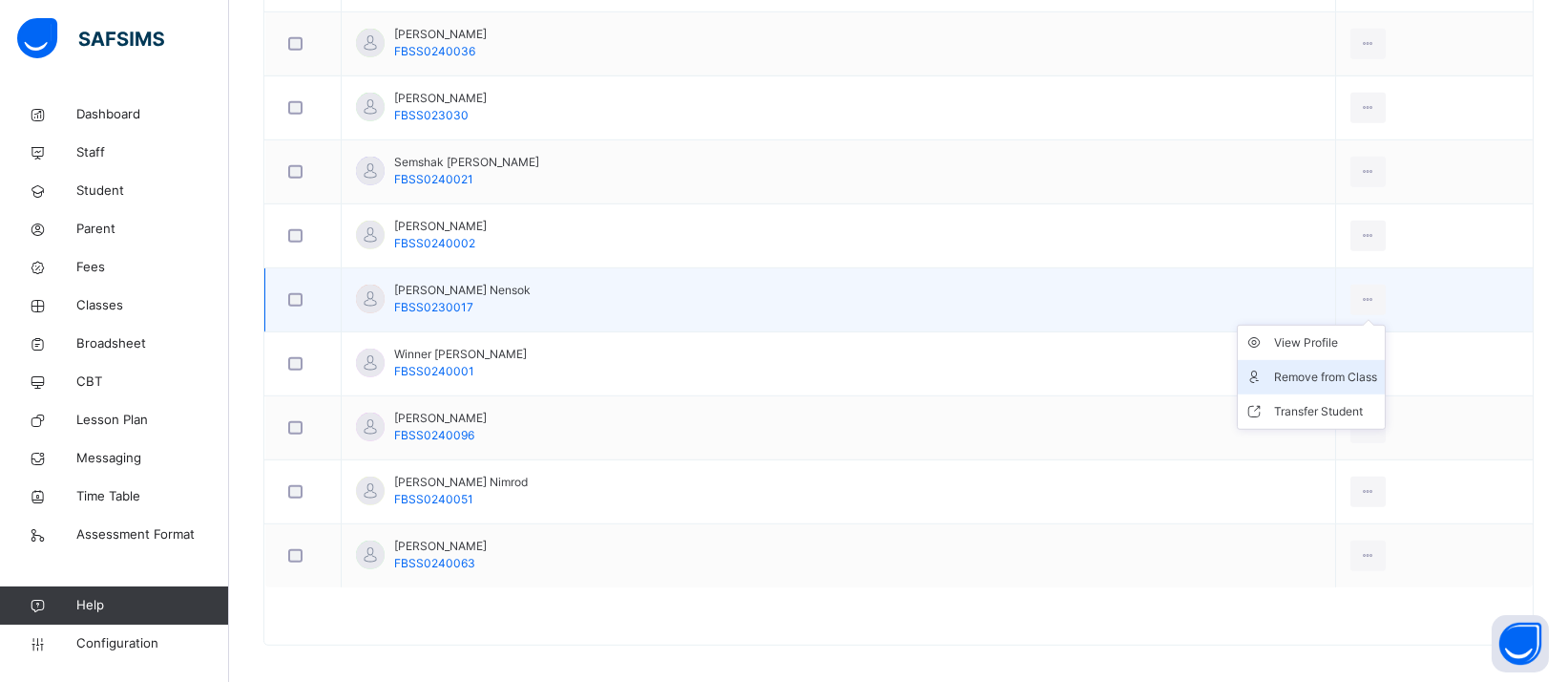
click at [1359, 291] on icon at bounding box center [1367, 299] width 16 height 17
click at [1274, 367] on div "Remove from Class" at bounding box center [1325, 376] width 103 height 19
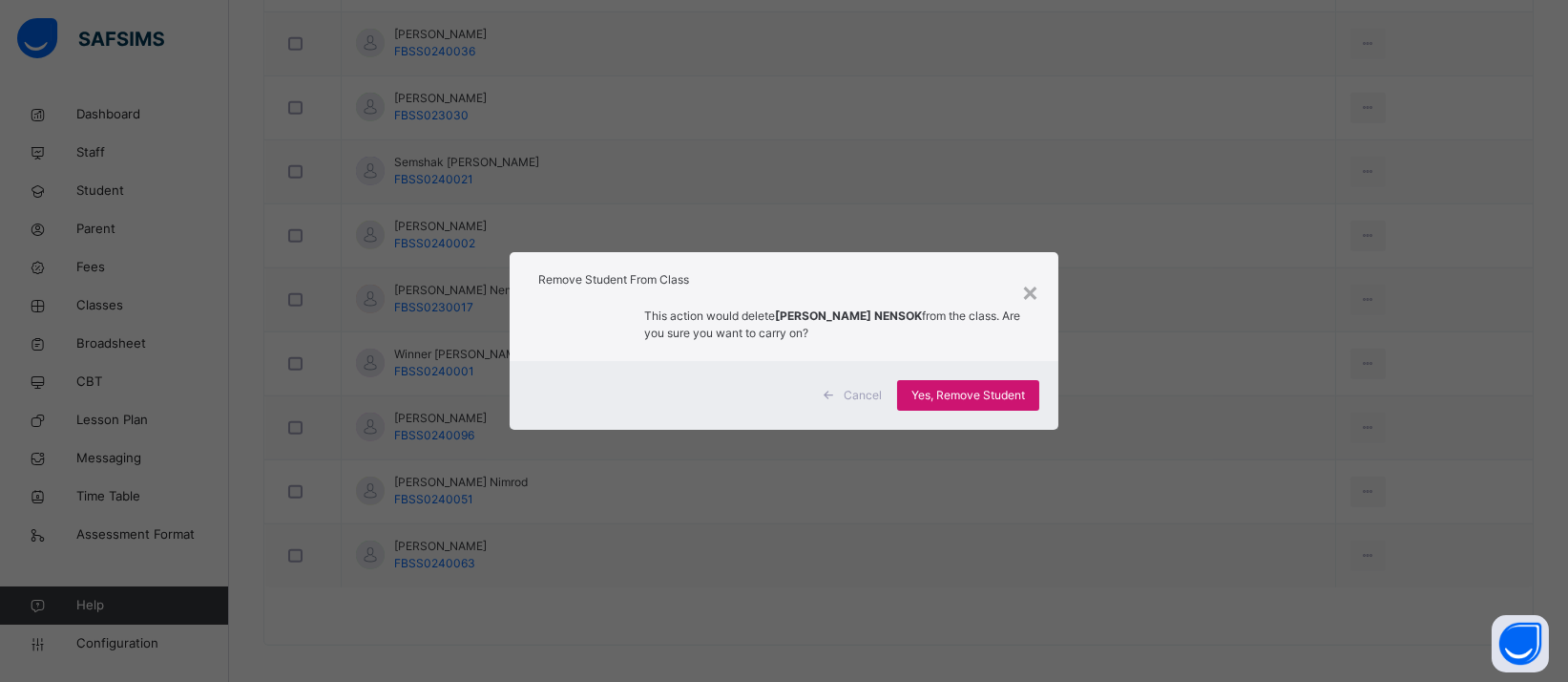
click at [968, 396] on span "Yes, Remove Student" at bounding box center [967, 395] width 113 height 17
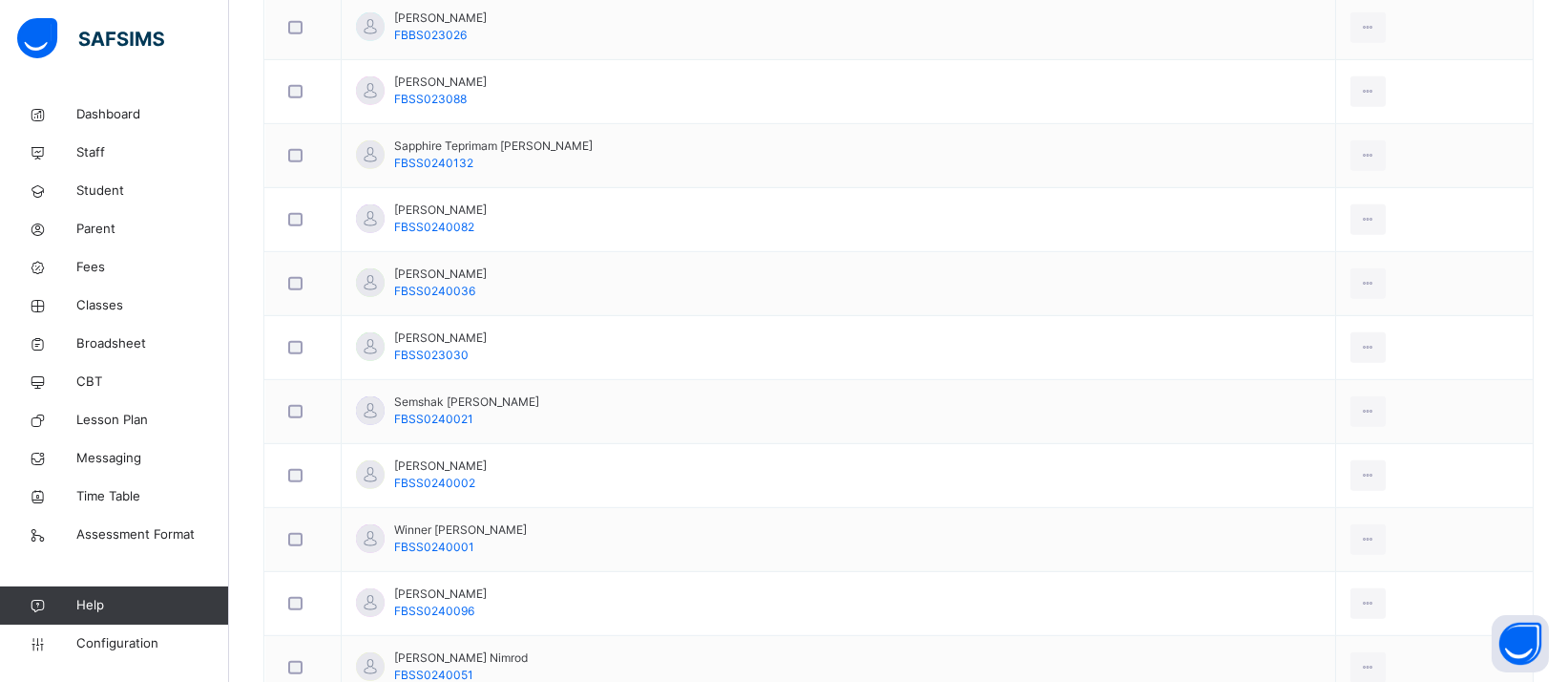
scroll to position [3962, 0]
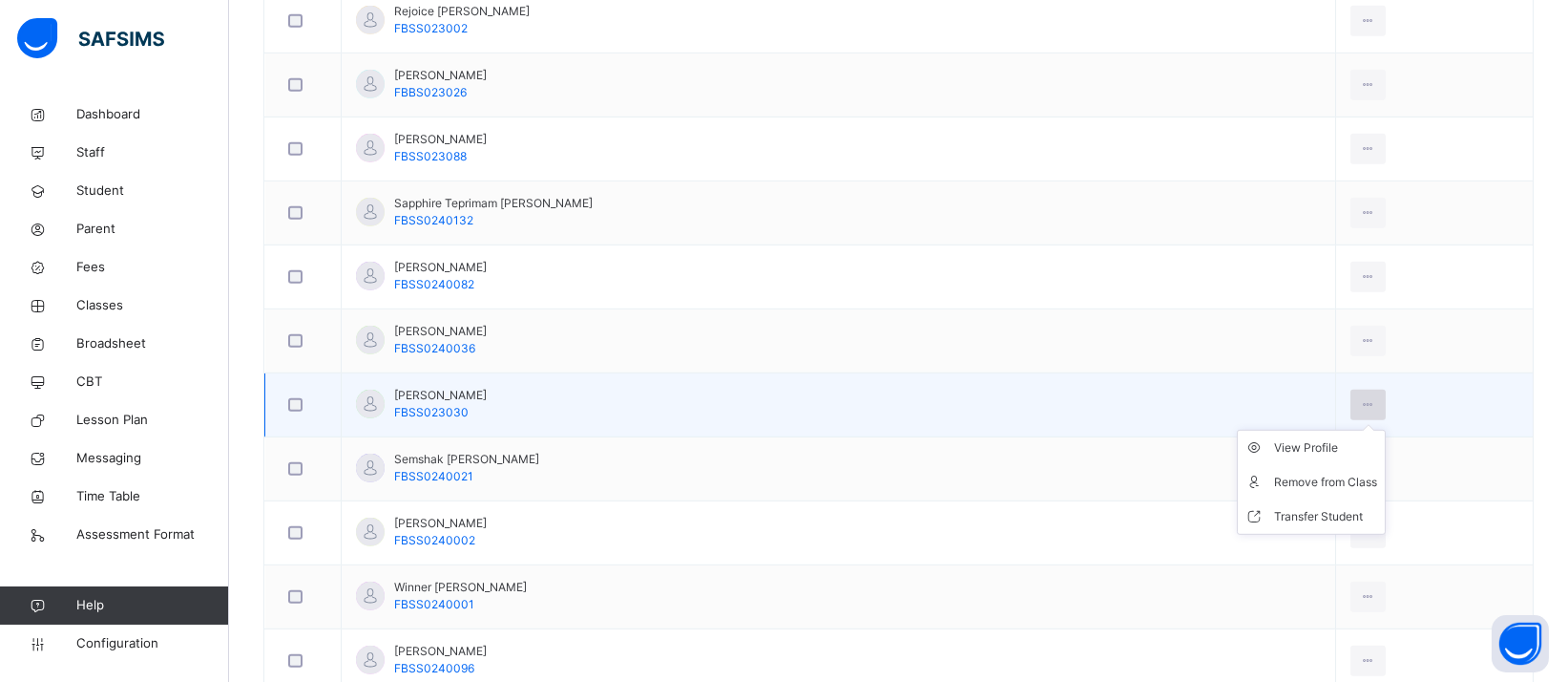
click at [1359, 399] on icon at bounding box center [1367, 404] width 16 height 17
click at [1274, 472] on div "Remove from Class" at bounding box center [1325, 481] width 103 height 19
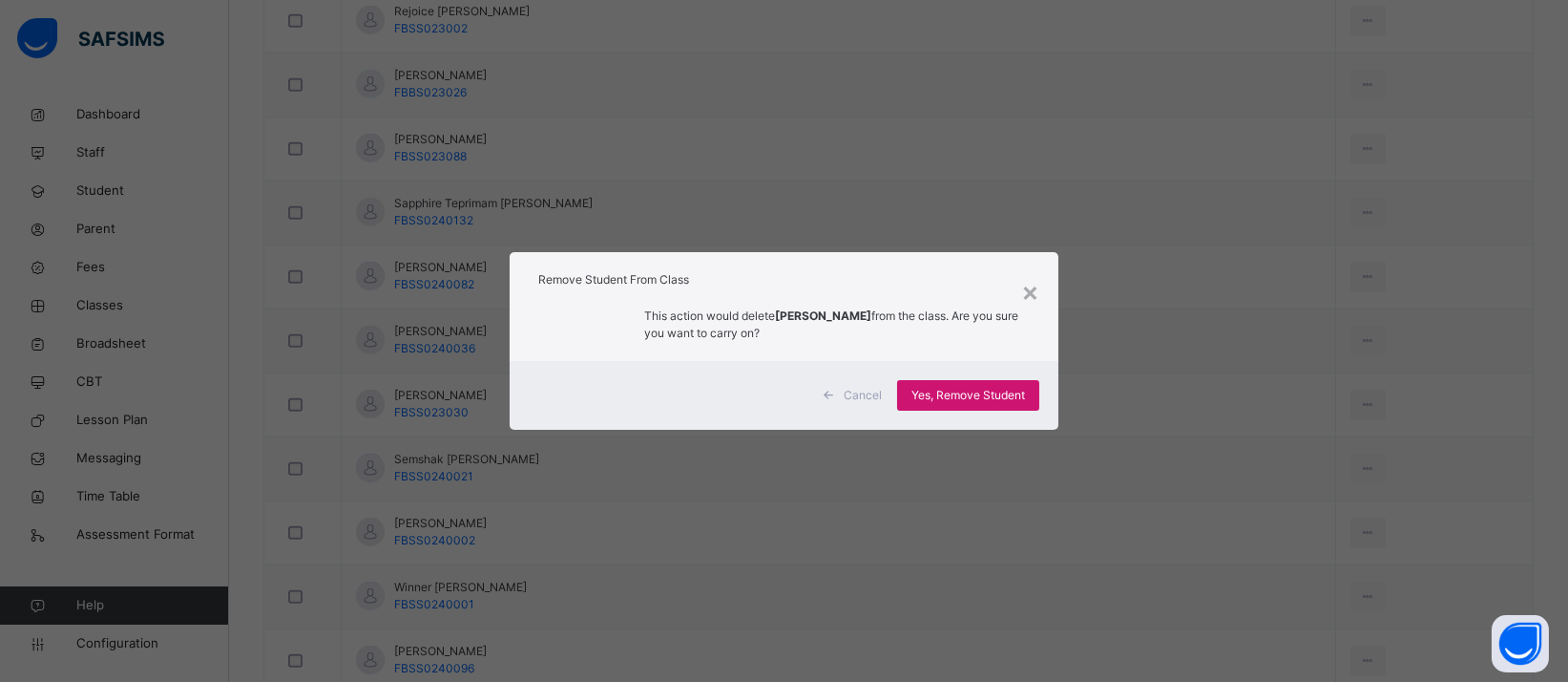
click at [942, 394] on span "Yes, Remove Student" at bounding box center [967, 395] width 113 height 17
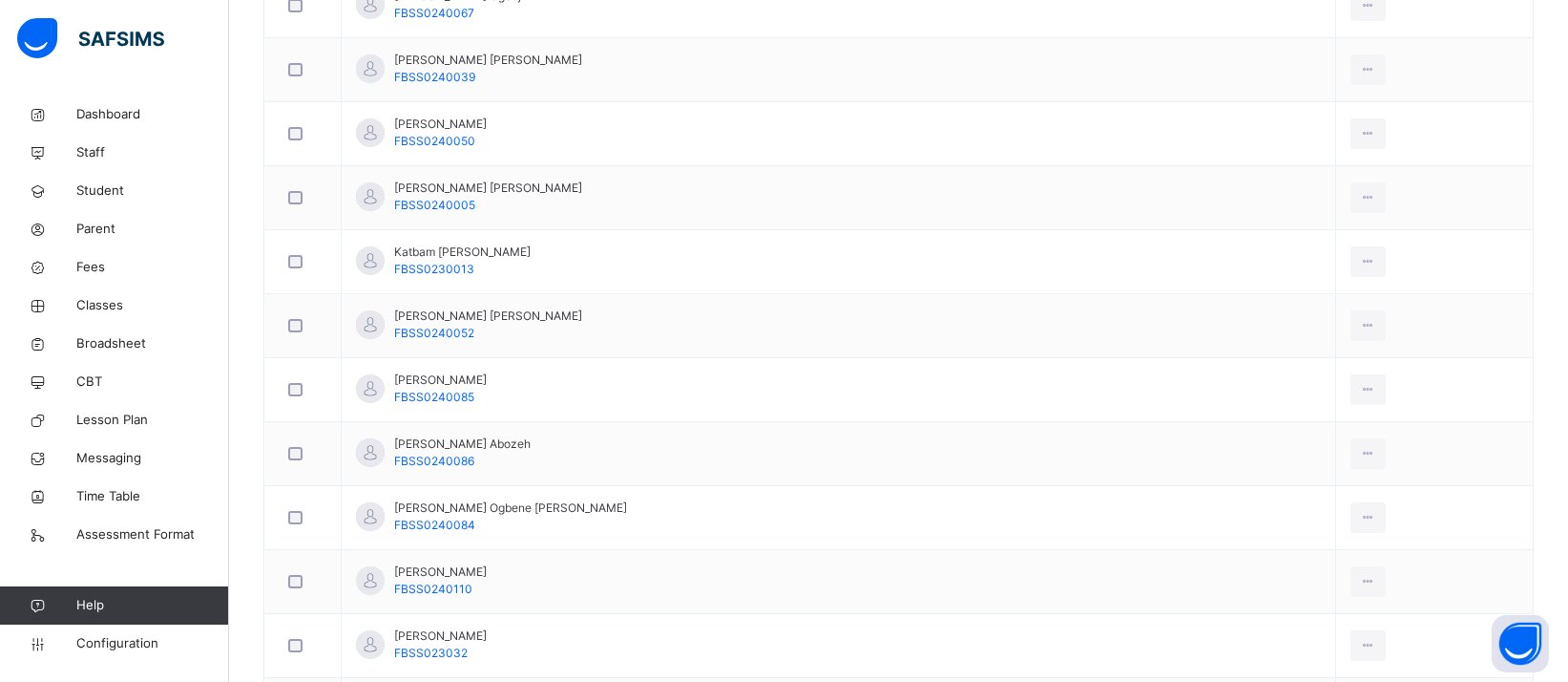
scroll to position [2452, 0]
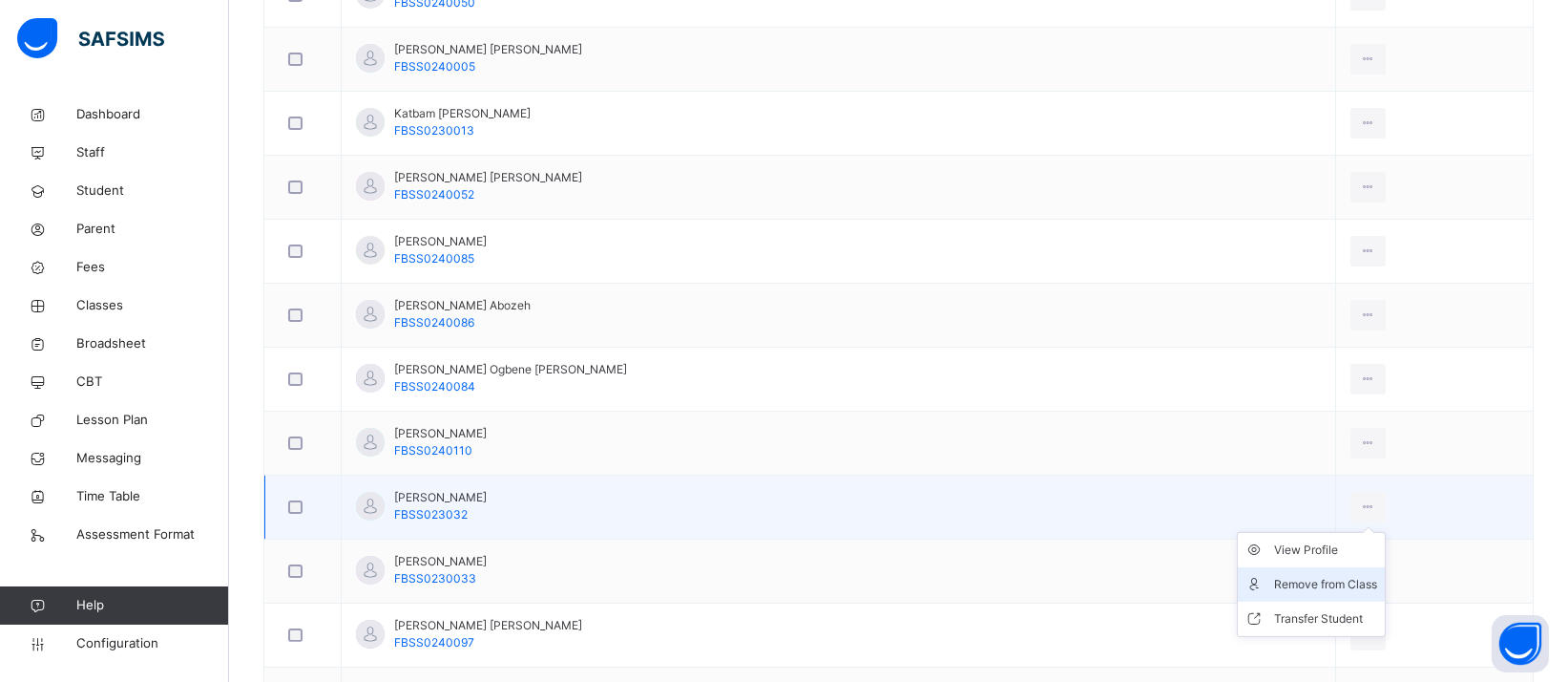
click at [1287, 583] on div "Remove from Class" at bounding box center [1325, 584] width 103 height 19
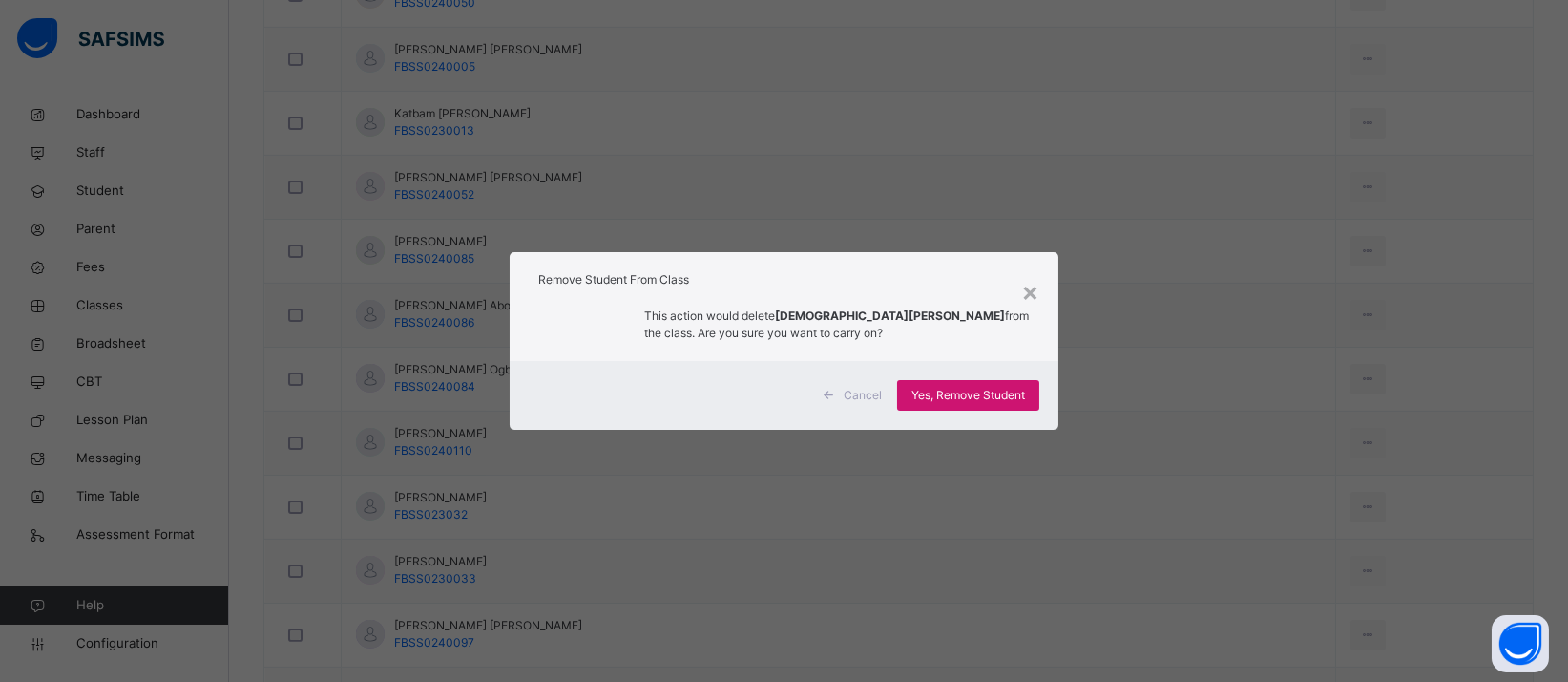
click at [984, 390] on span "Yes, Remove Student" at bounding box center [967, 395] width 113 height 17
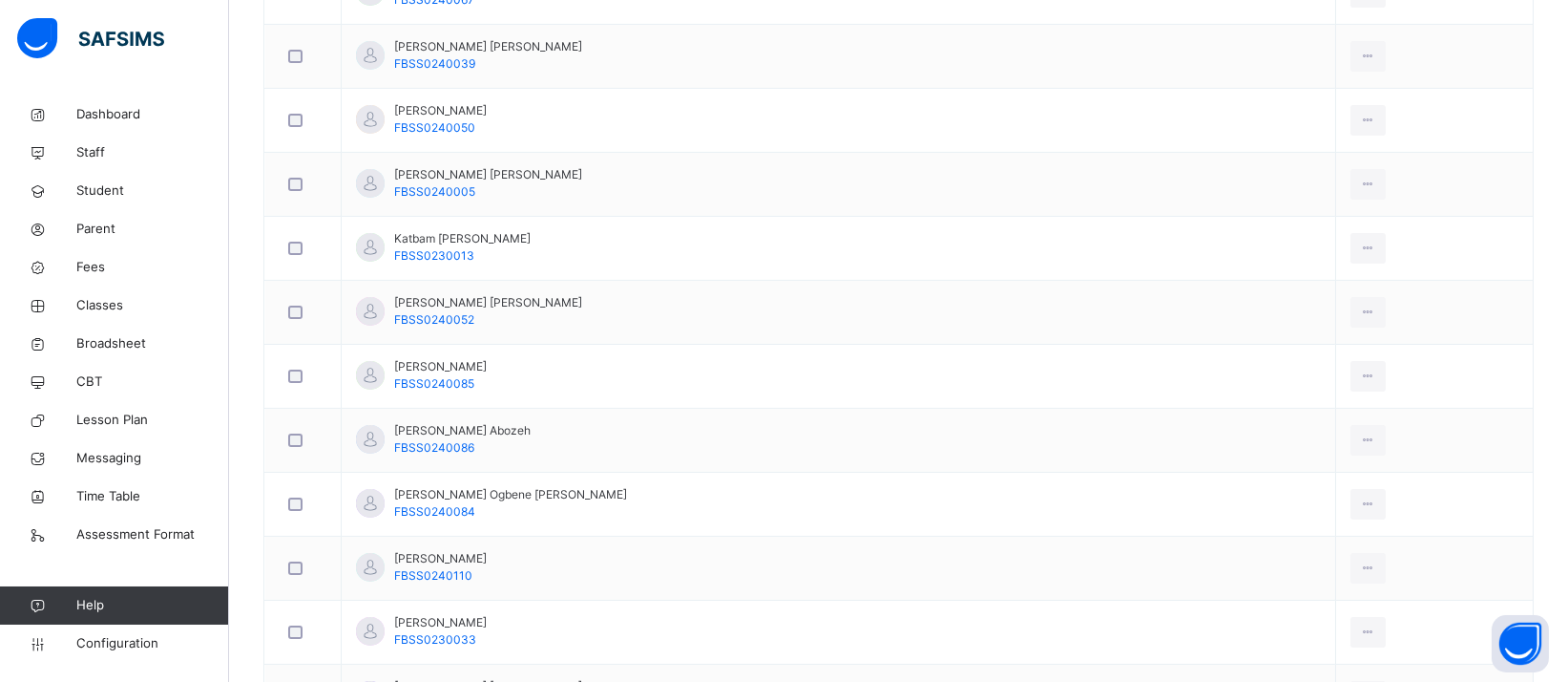
scroll to position [2333, 0]
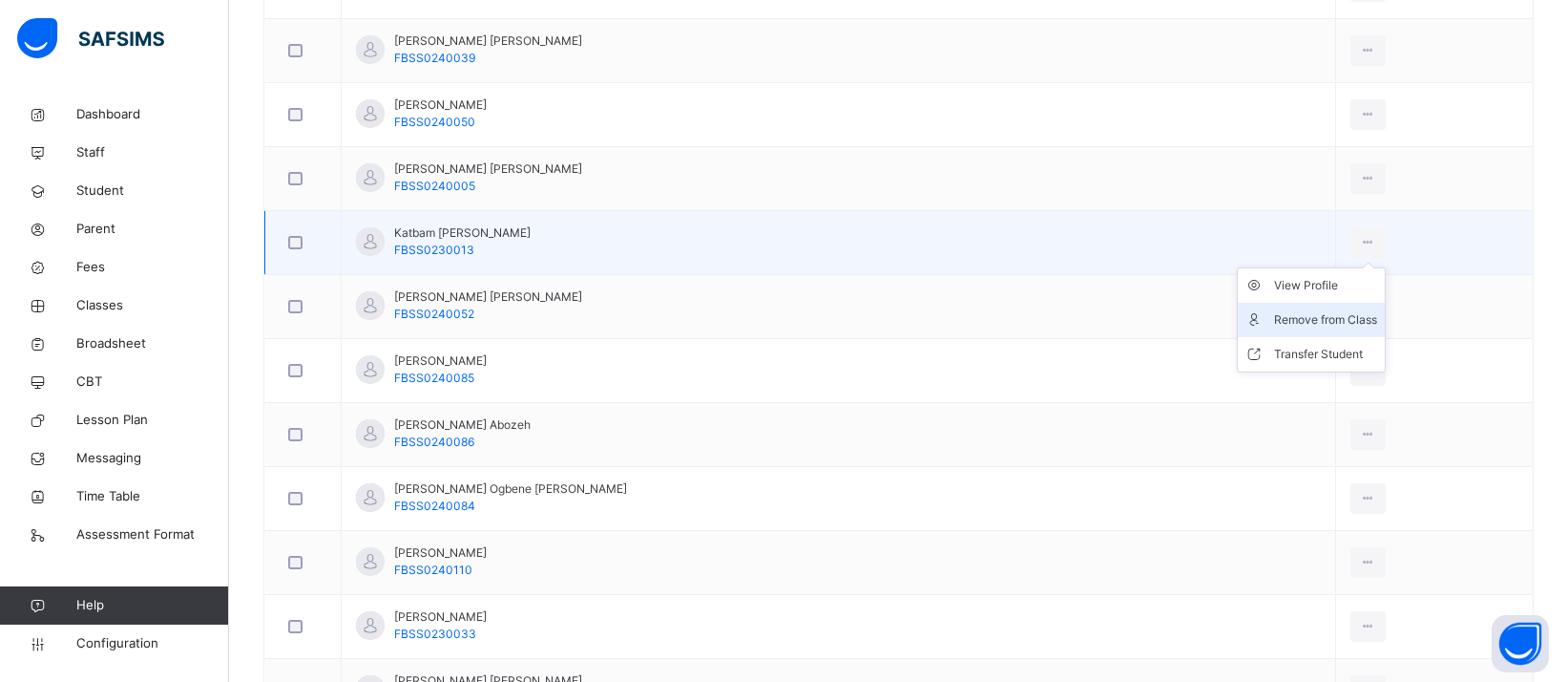
click at [1274, 310] on div "Remove from Class" at bounding box center [1325, 319] width 103 height 19
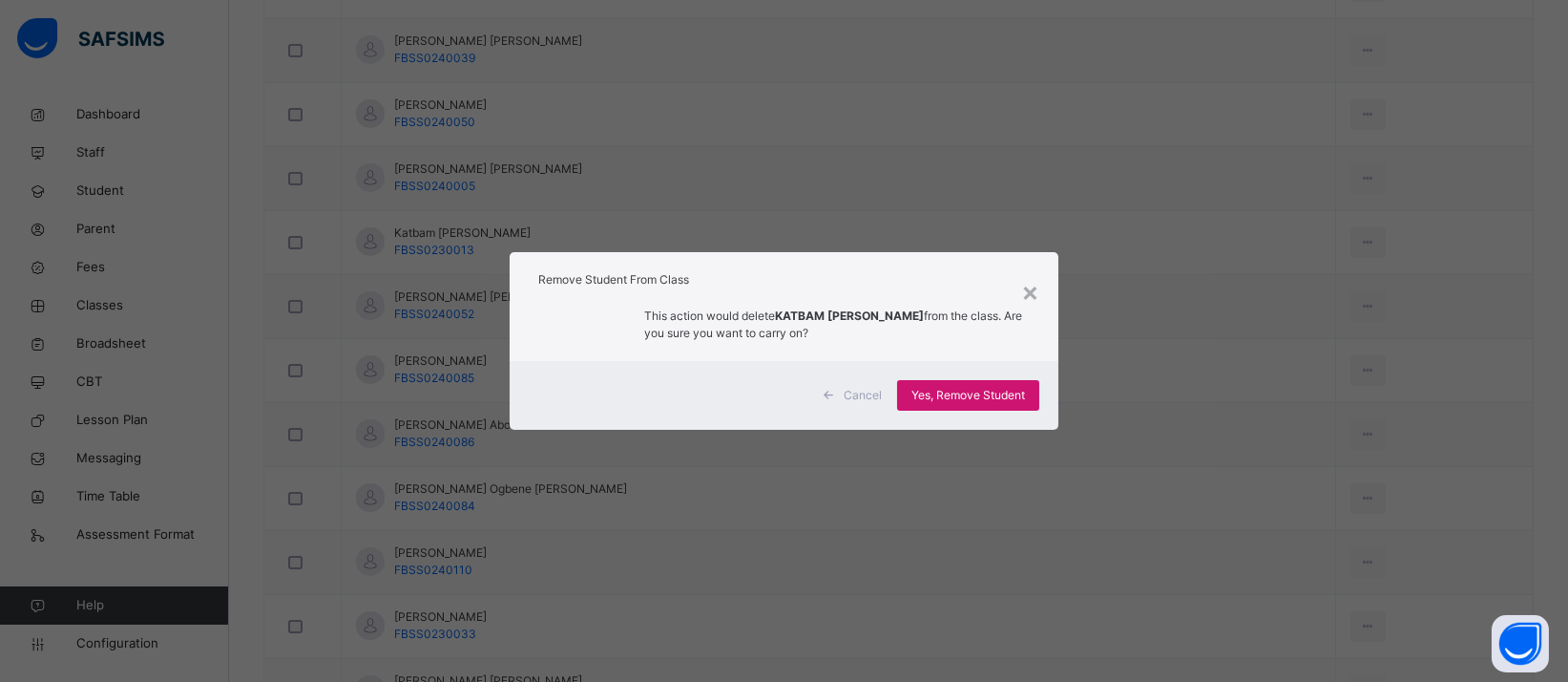
click at [995, 398] on span "Yes, Remove Student" at bounding box center [967, 395] width 113 height 17
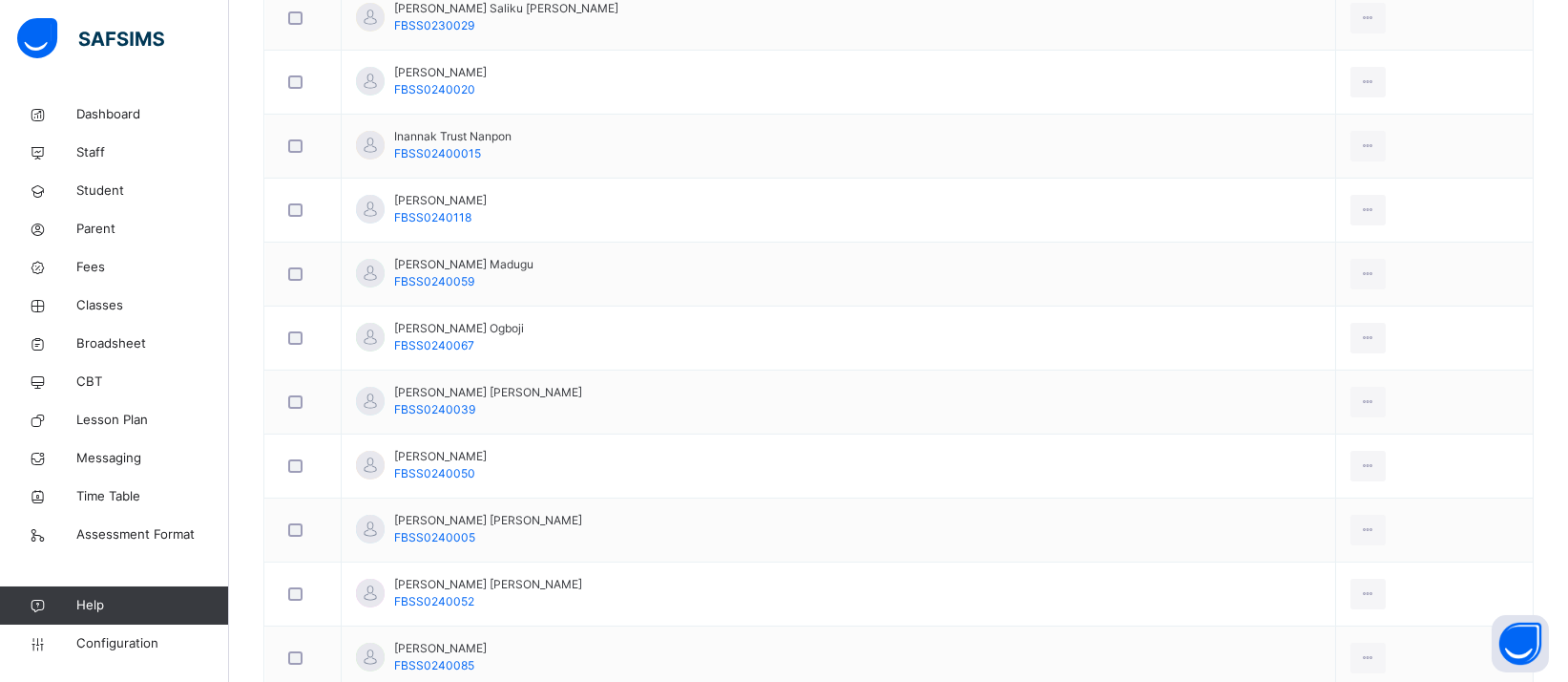
scroll to position [2351, 0]
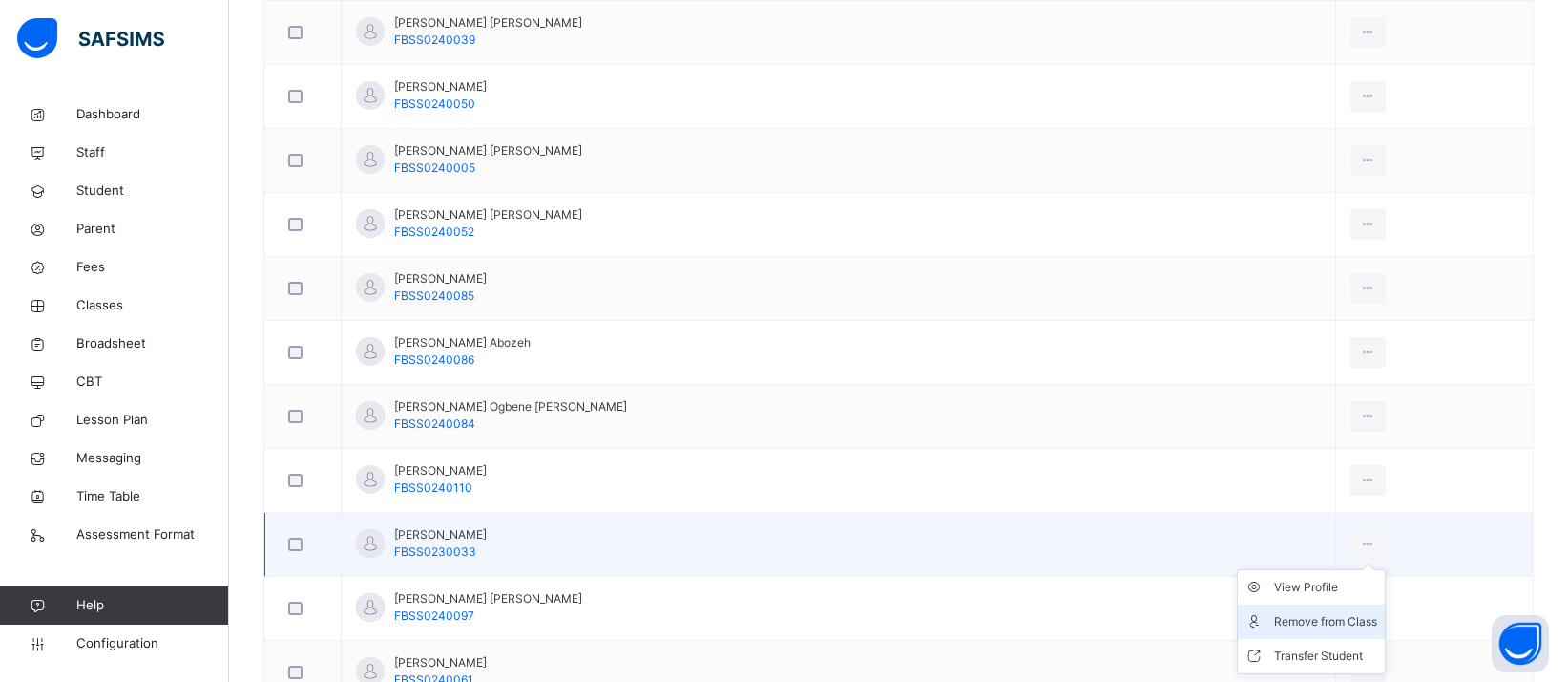
click at [1274, 612] on div "Remove from Class" at bounding box center [1325, 621] width 103 height 19
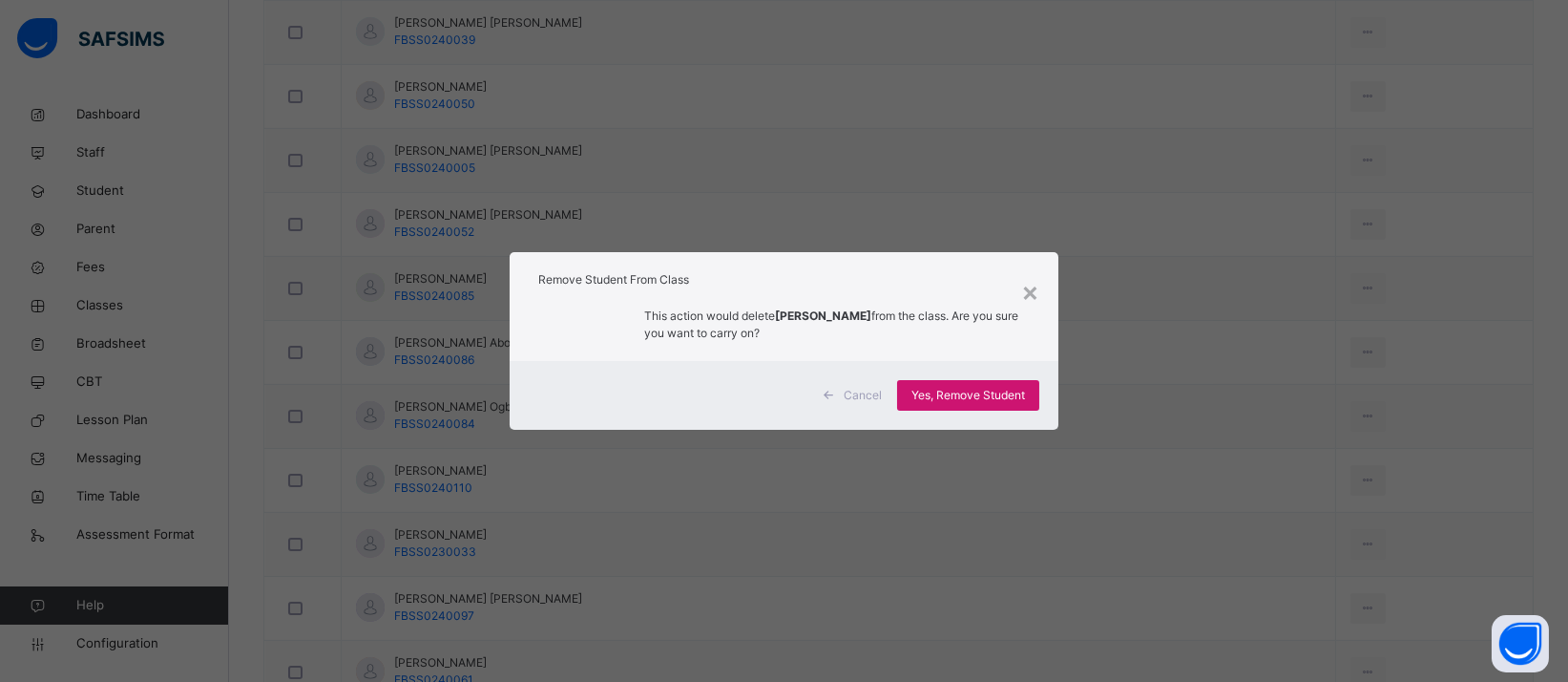
click at [1013, 393] on span "Yes, Remove Student" at bounding box center [967, 395] width 113 height 17
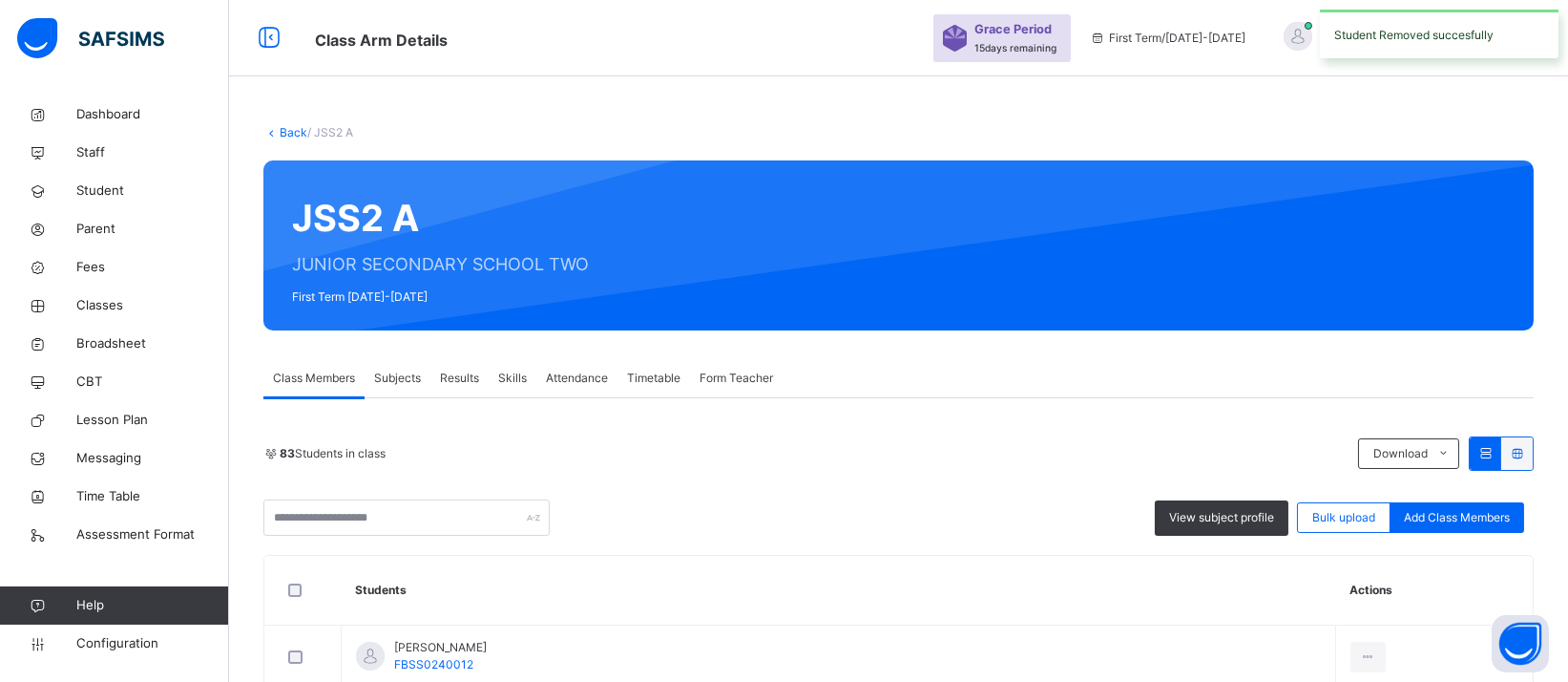
scroll to position [2372, 0]
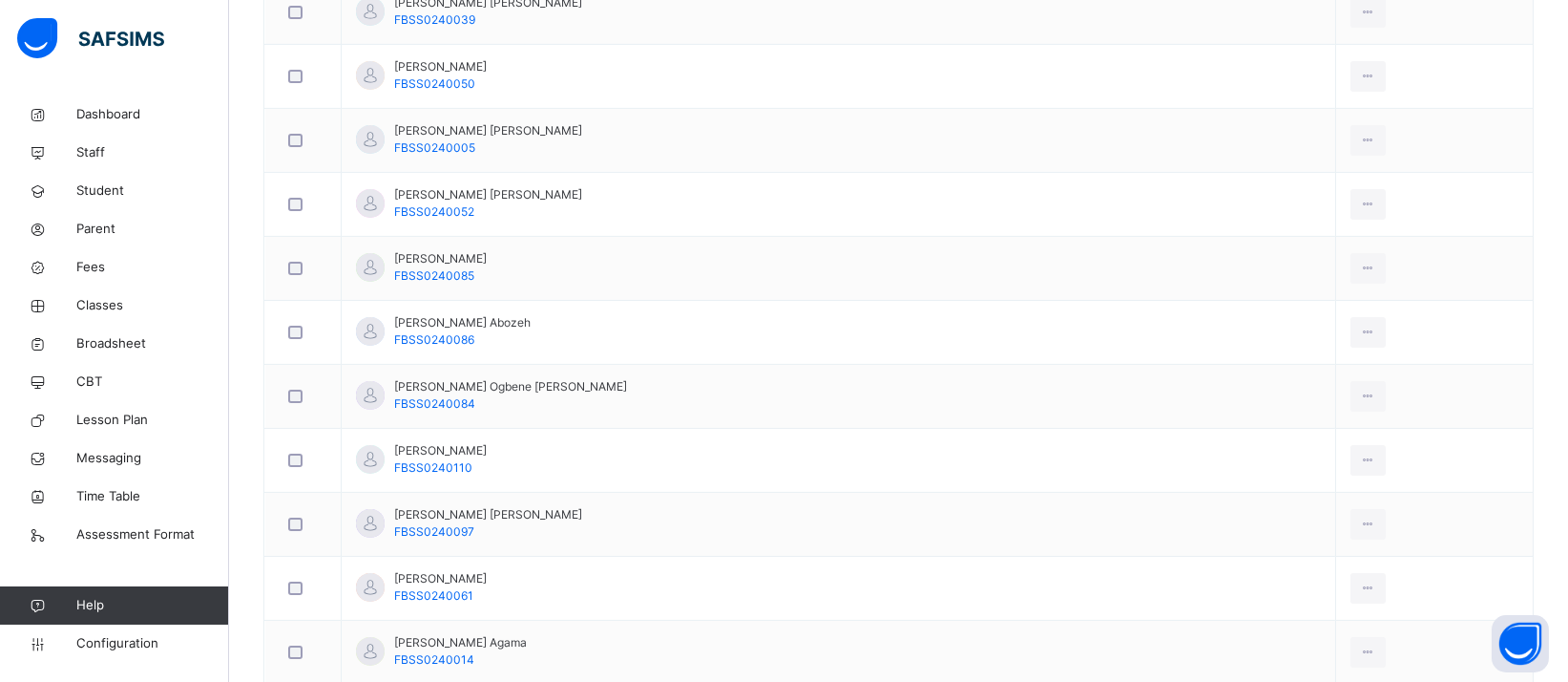
click at [0, 0] on div "Remove from Class" at bounding box center [0, 0] width 0 height 0
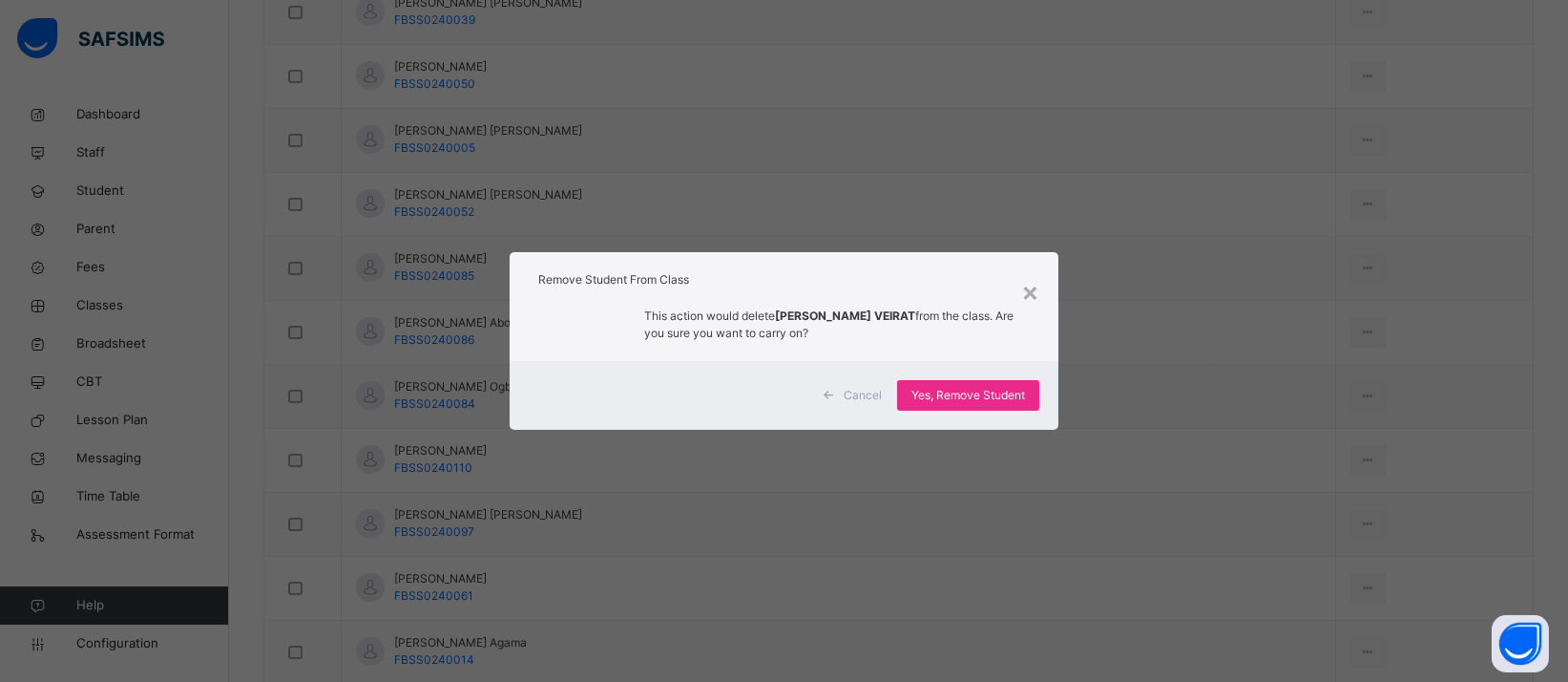
scroll to position [2845, 0]
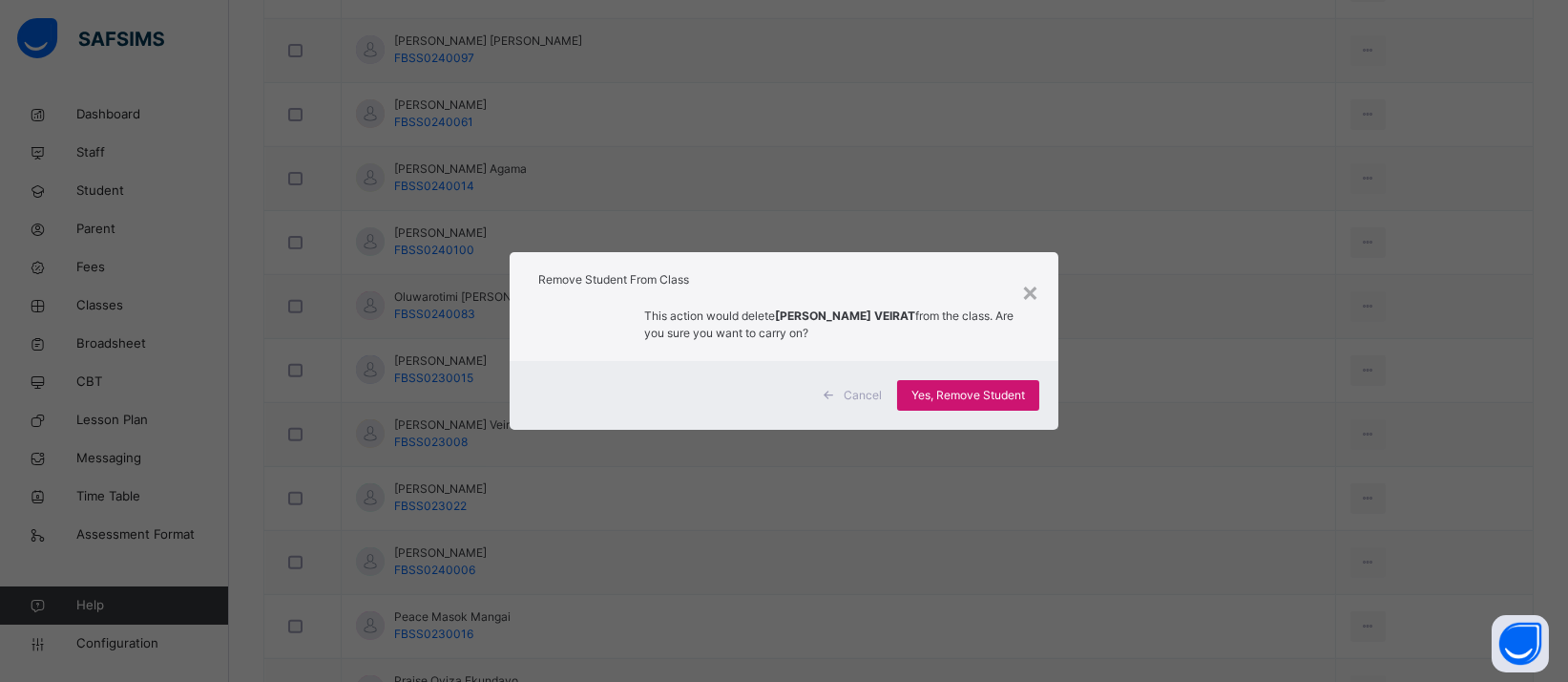
click at [999, 395] on span "Yes, Remove Student" at bounding box center [967, 395] width 113 height 17
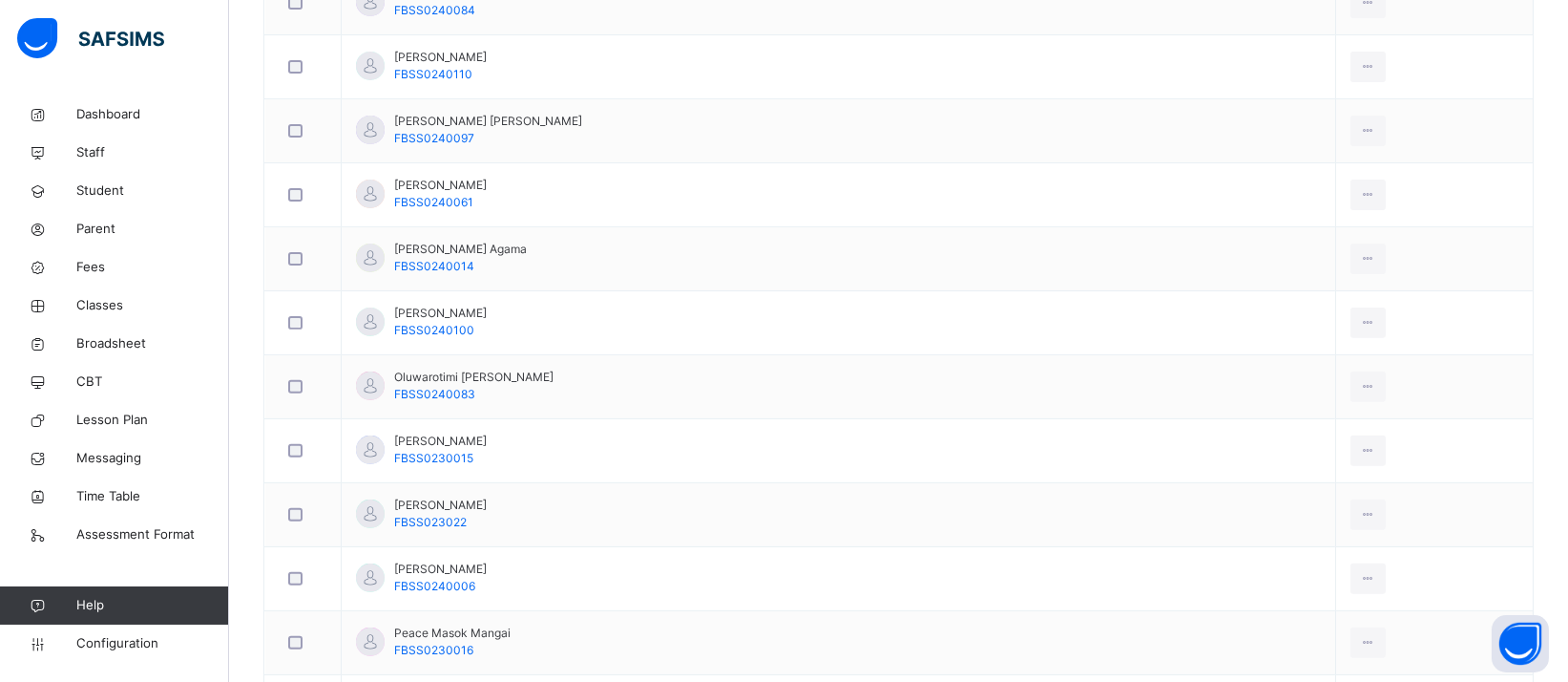
scroll to position [2837, 0]
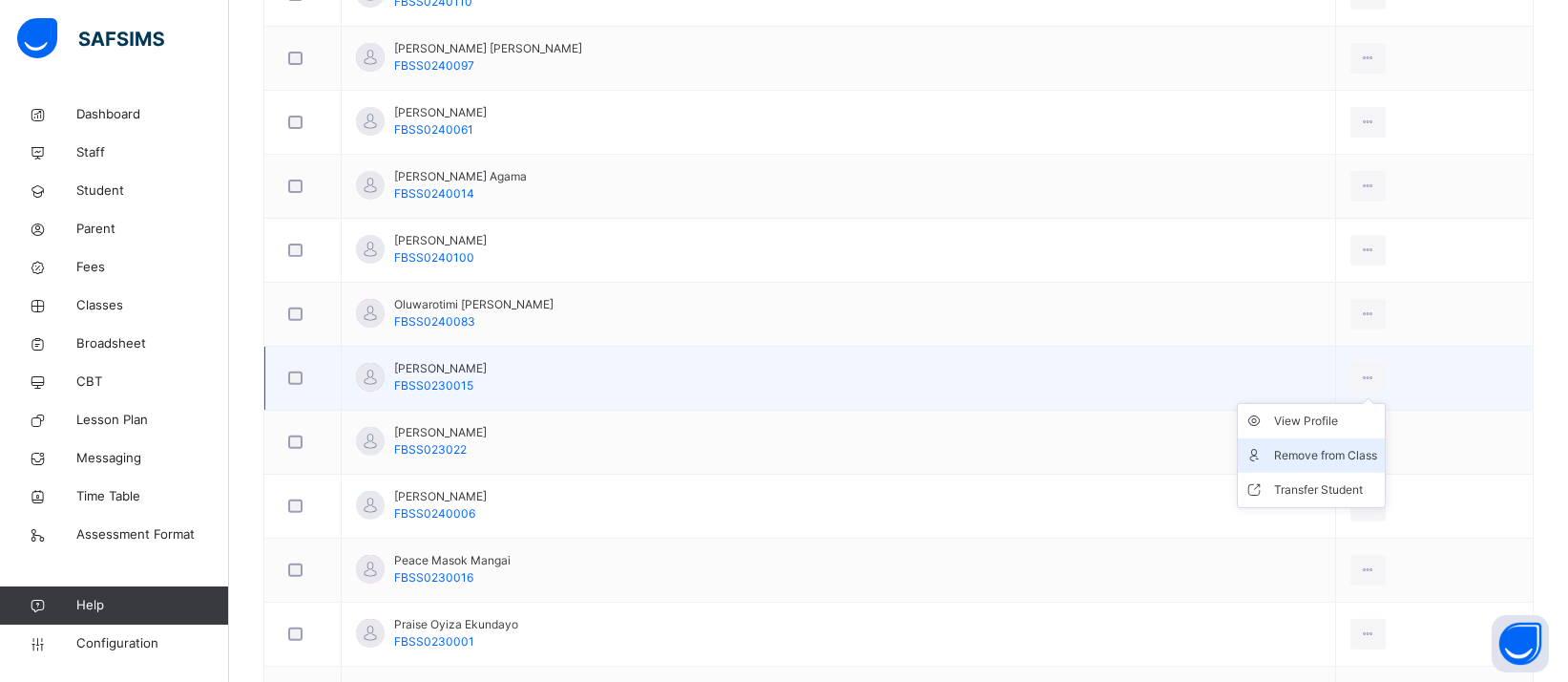
click at [1274, 451] on div "Remove from Class" at bounding box center [1325, 455] width 103 height 19
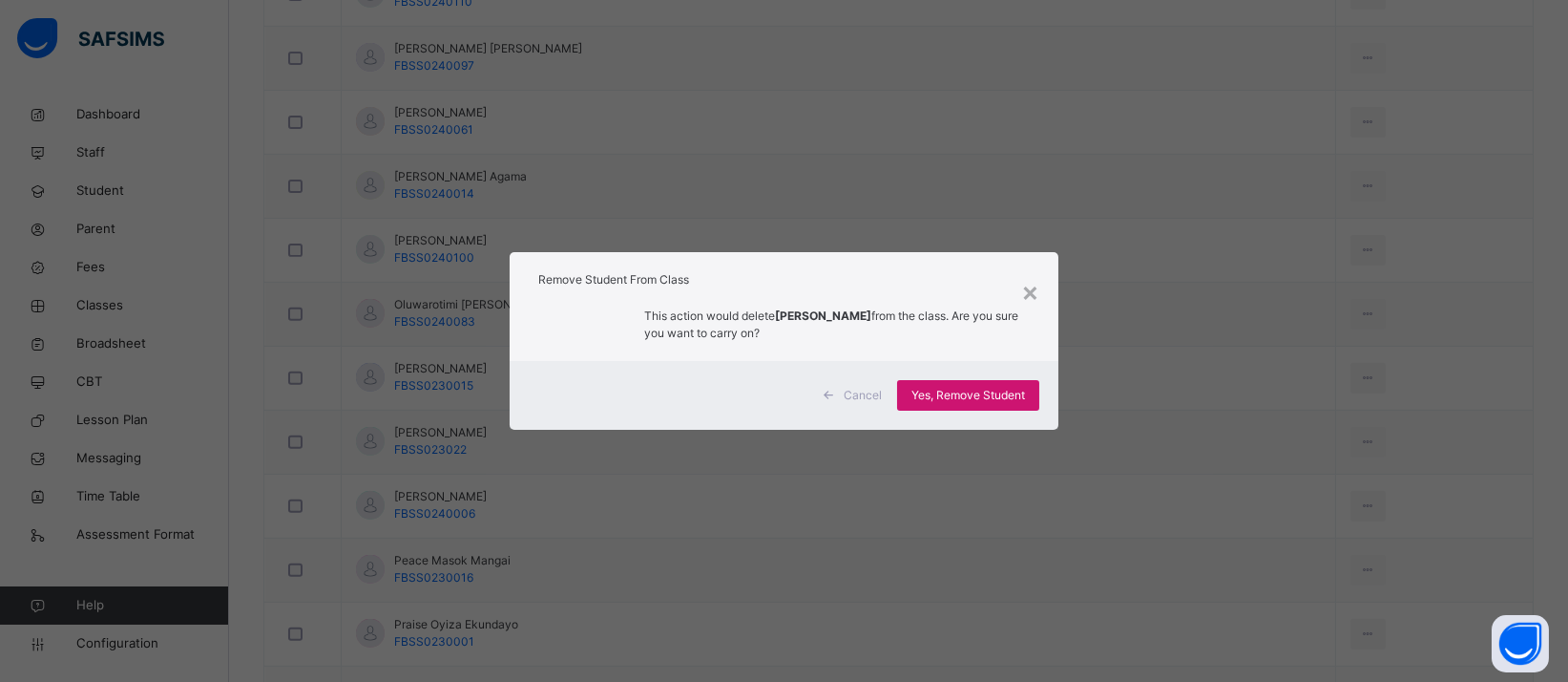
click at [1025, 393] on span "Yes, Remove Student" at bounding box center [967, 395] width 113 height 17
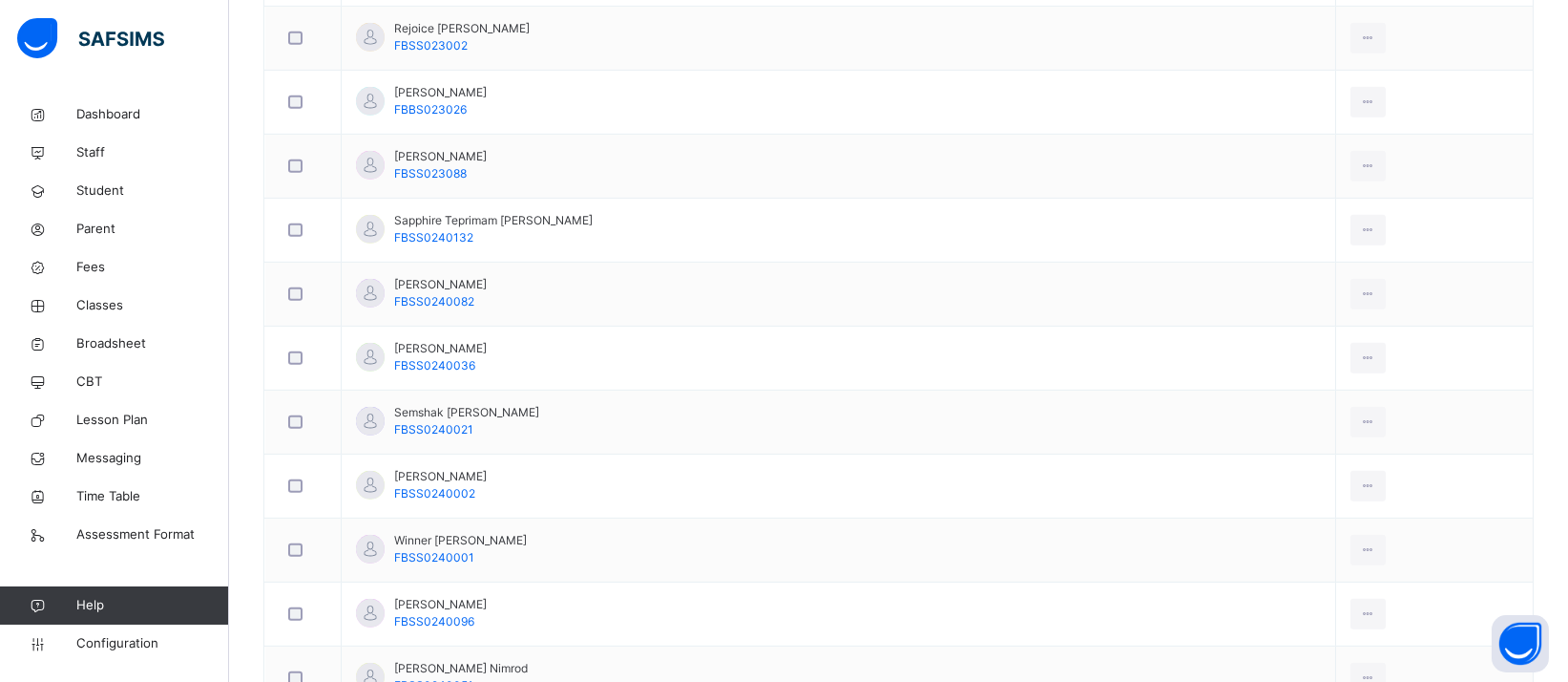
scroll to position [3596, 0]
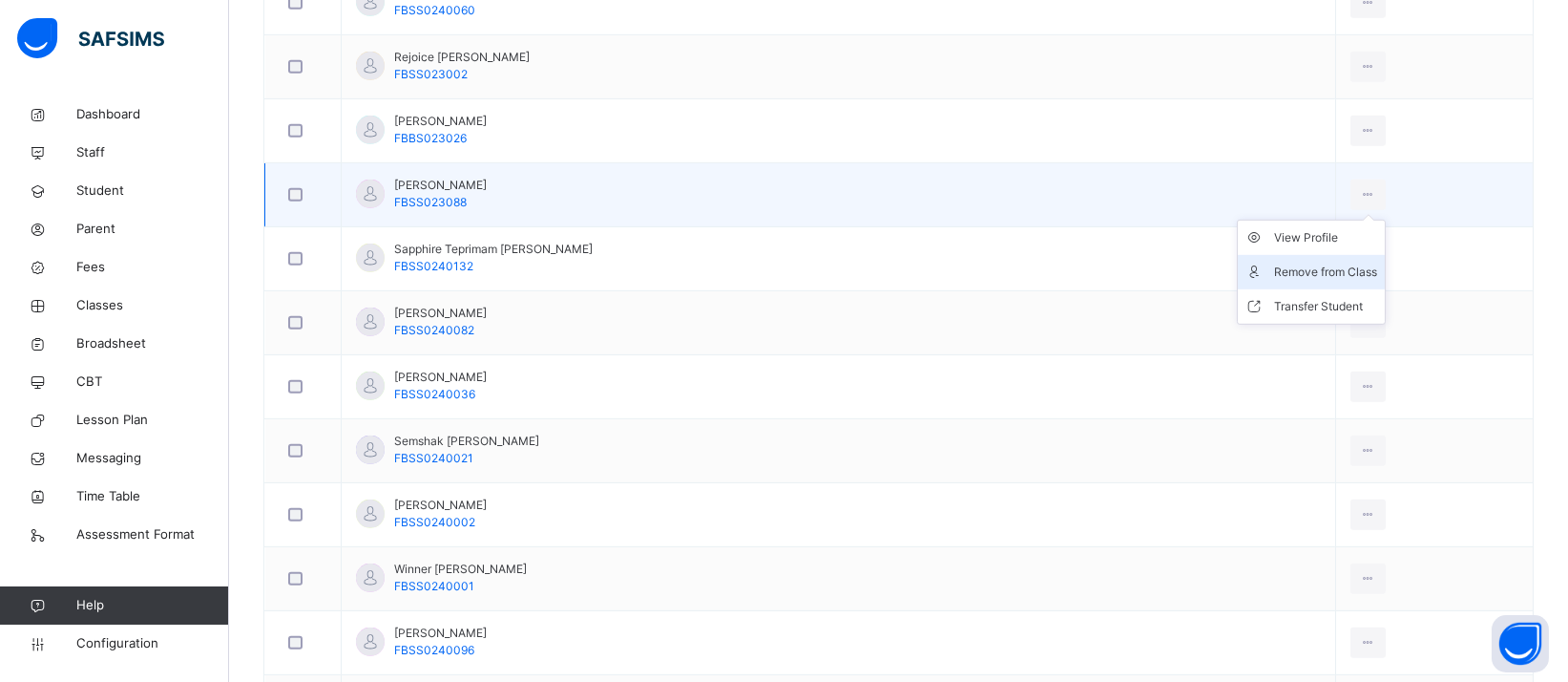
click at [1282, 264] on div "Remove from Class" at bounding box center [1325, 272] width 103 height 19
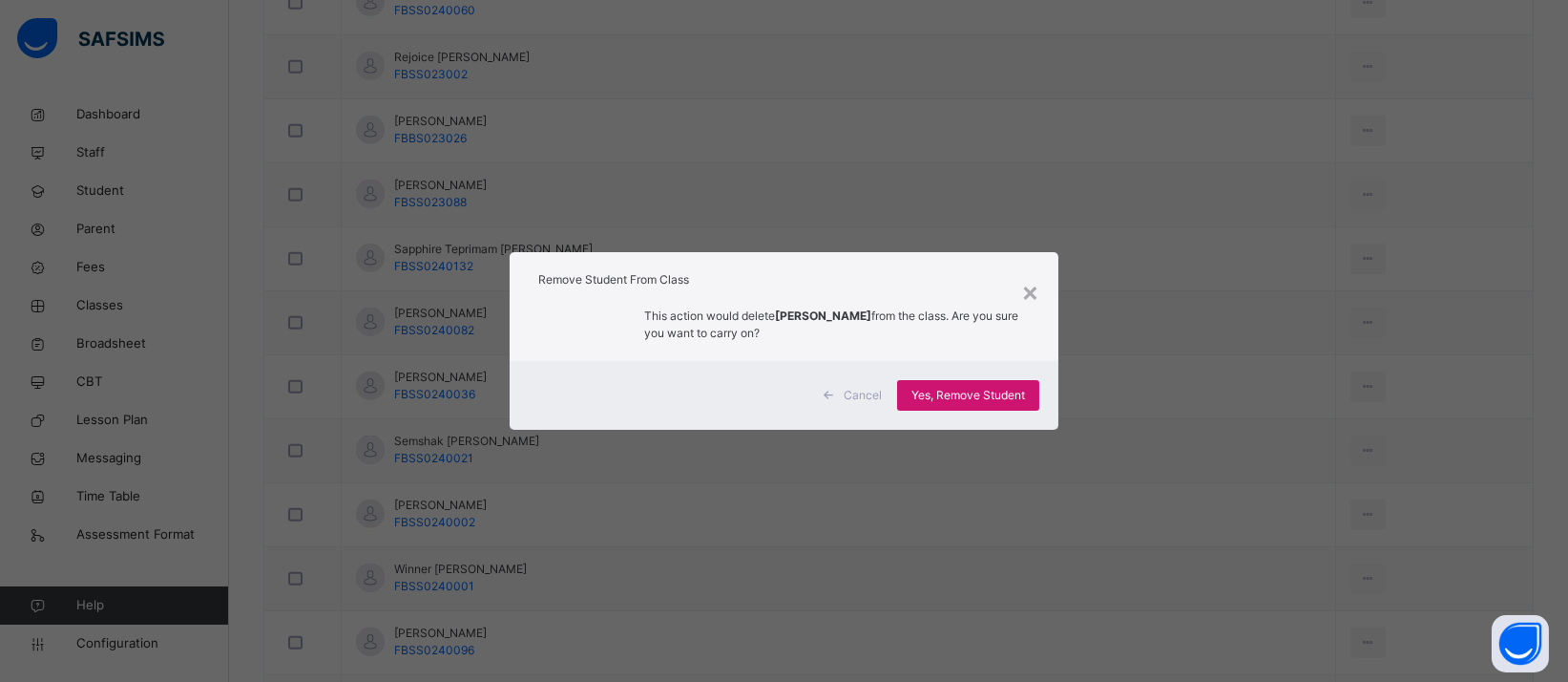
click at [962, 399] on span "Yes, Remove Student" at bounding box center [967, 395] width 113 height 17
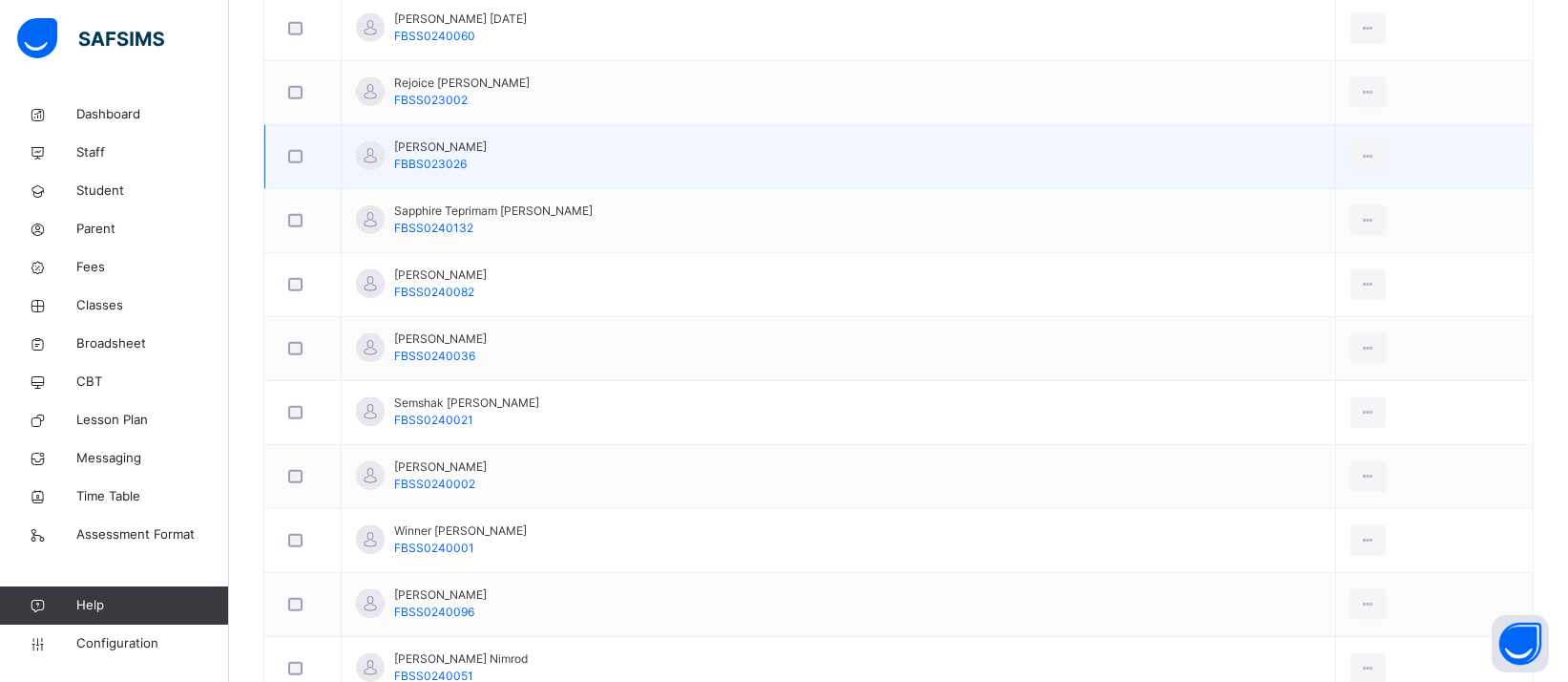
scroll to position [3396, 0]
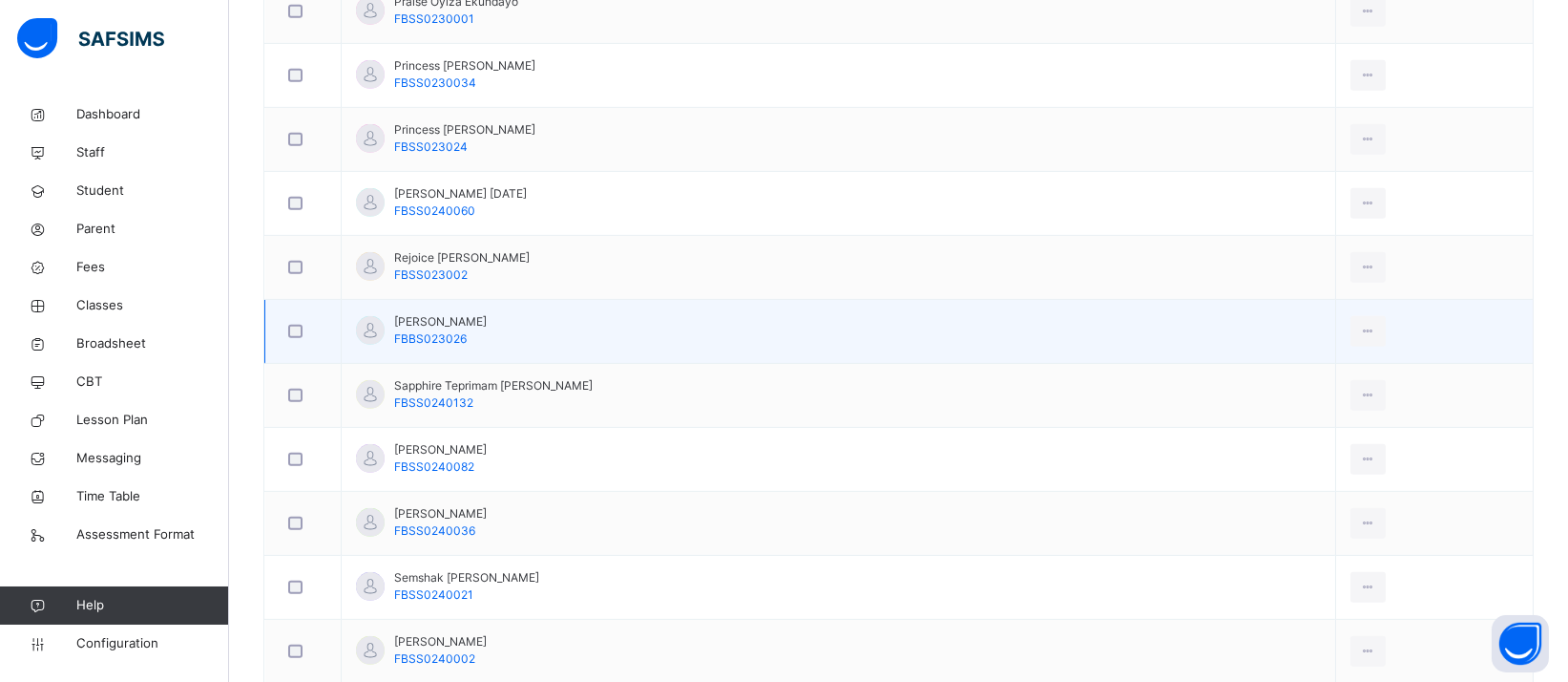
click at [415, 332] on span "FBBS023026" at bounding box center [431, 339] width 73 height 15
drag, startPoint x: 415, startPoint y: 328, endPoint x: 479, endPoint y: 331, distance: 64.1
click at [479, 331] on div "Sambo Moses Yeipyeng FBBS023026" at bounding box center [441, 330] width 92 height 34
click at [1274, 400] on div "Remove from Class" at bounding box center [1325, 408] width 103 height 19
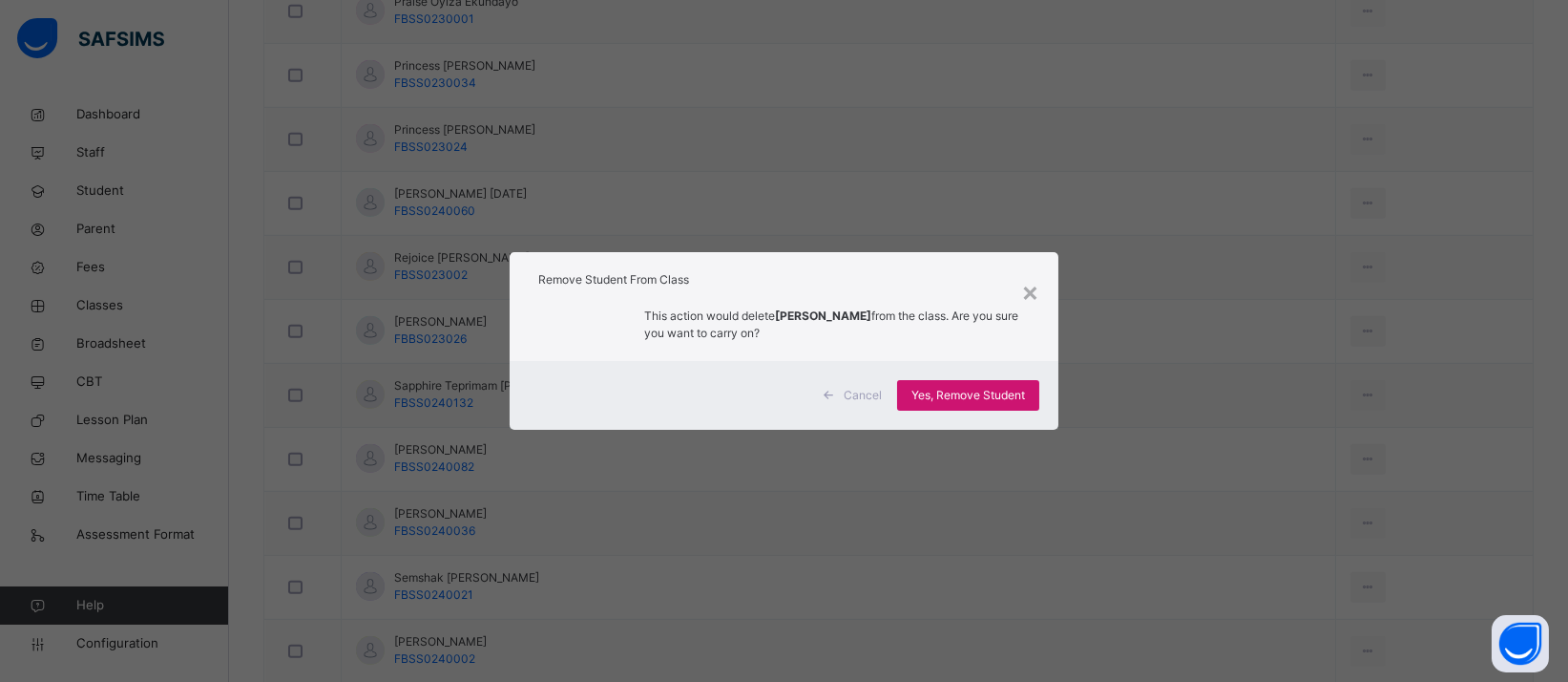
click at [934, 390] on span "Yes, Remove Student" at bounding box center [967, 395] width 113 height 17
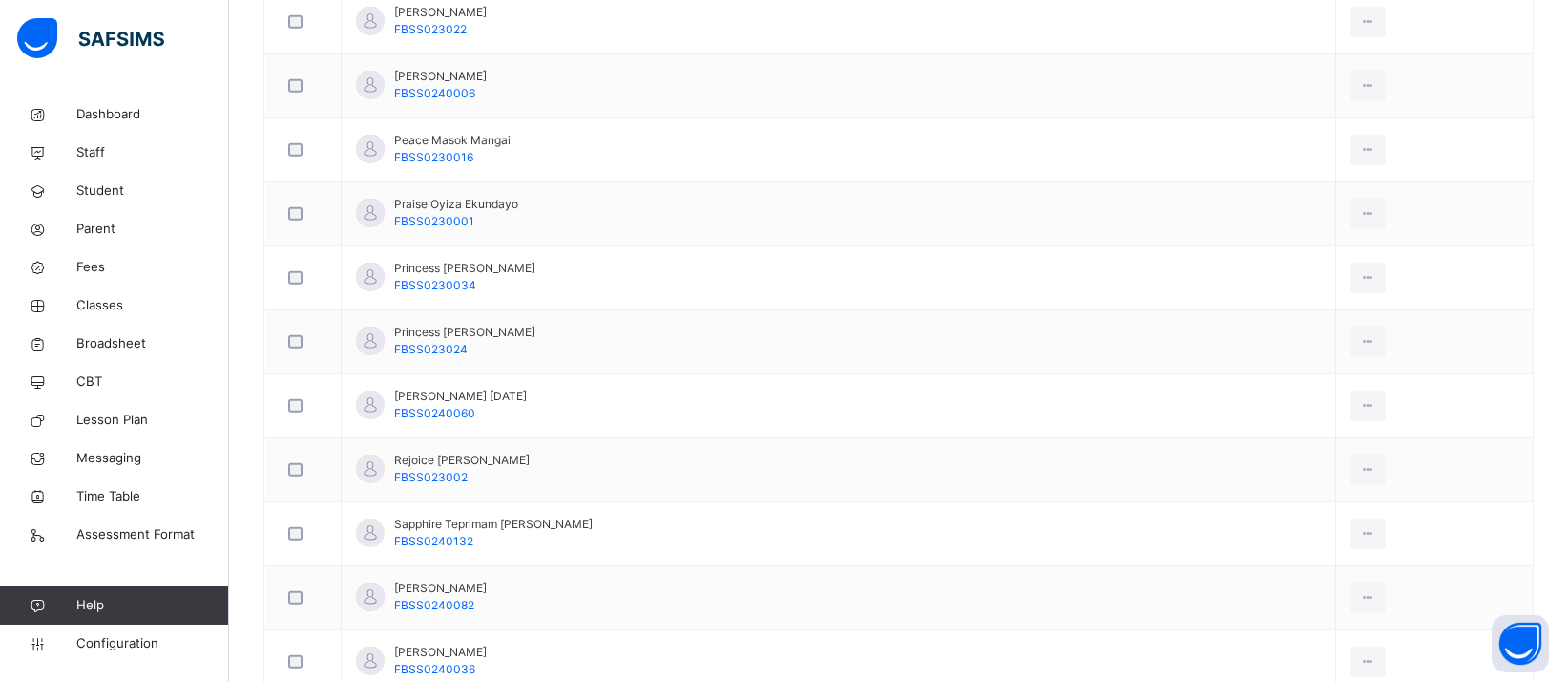
scroll to position [3165, 0]
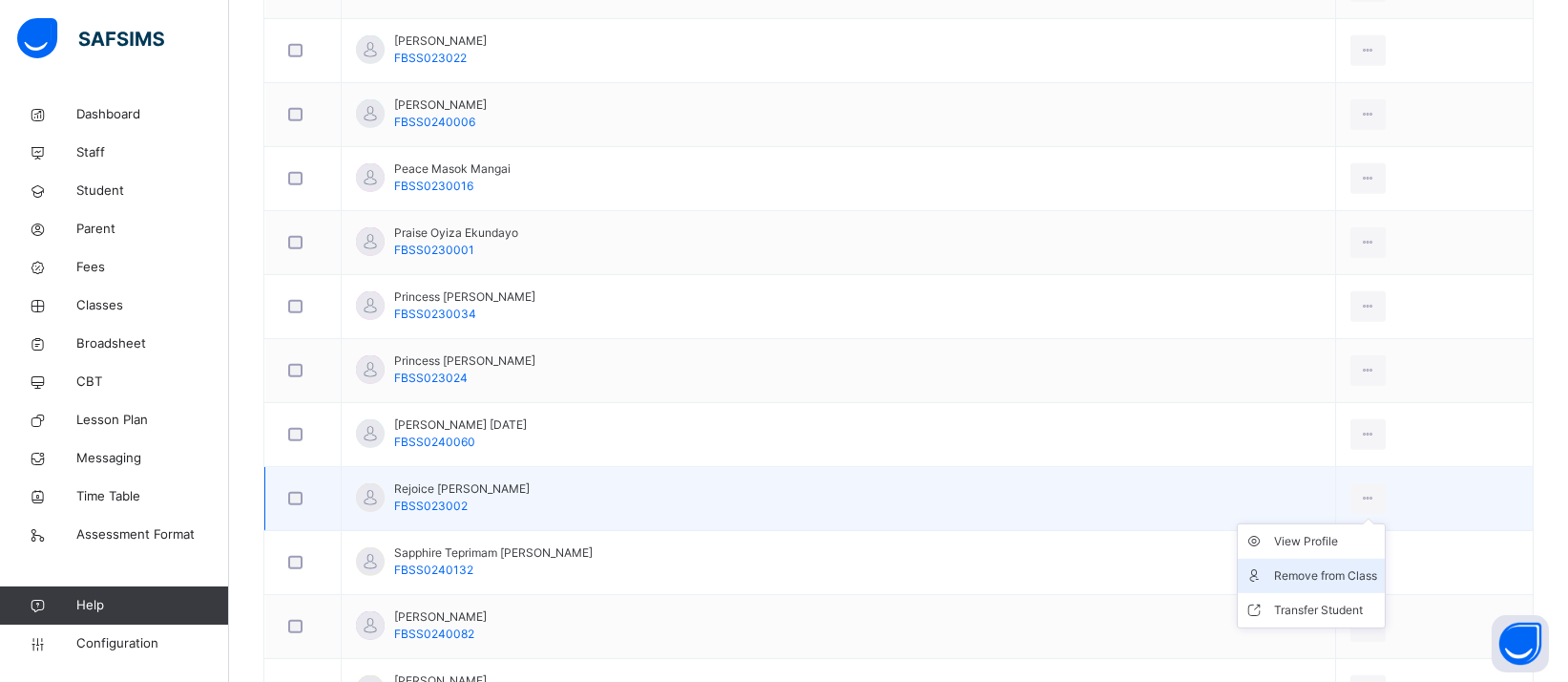
click at [1297, 569] on div "Remove from Class" at bounding box center [1325, 575] width 103 height 19
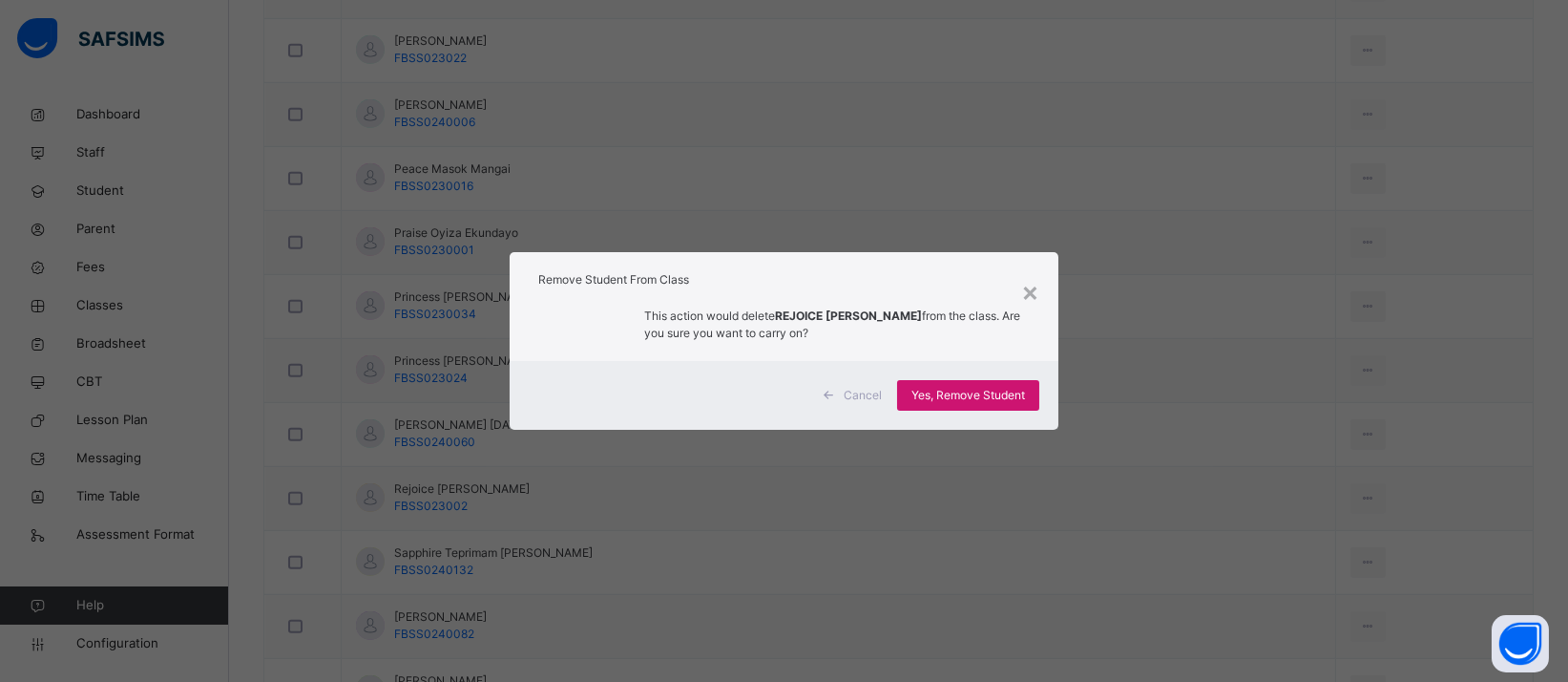
click at [1007, 400] on span "Yes, Remove Student" at bounding box center [967, 395] width 113 height 17
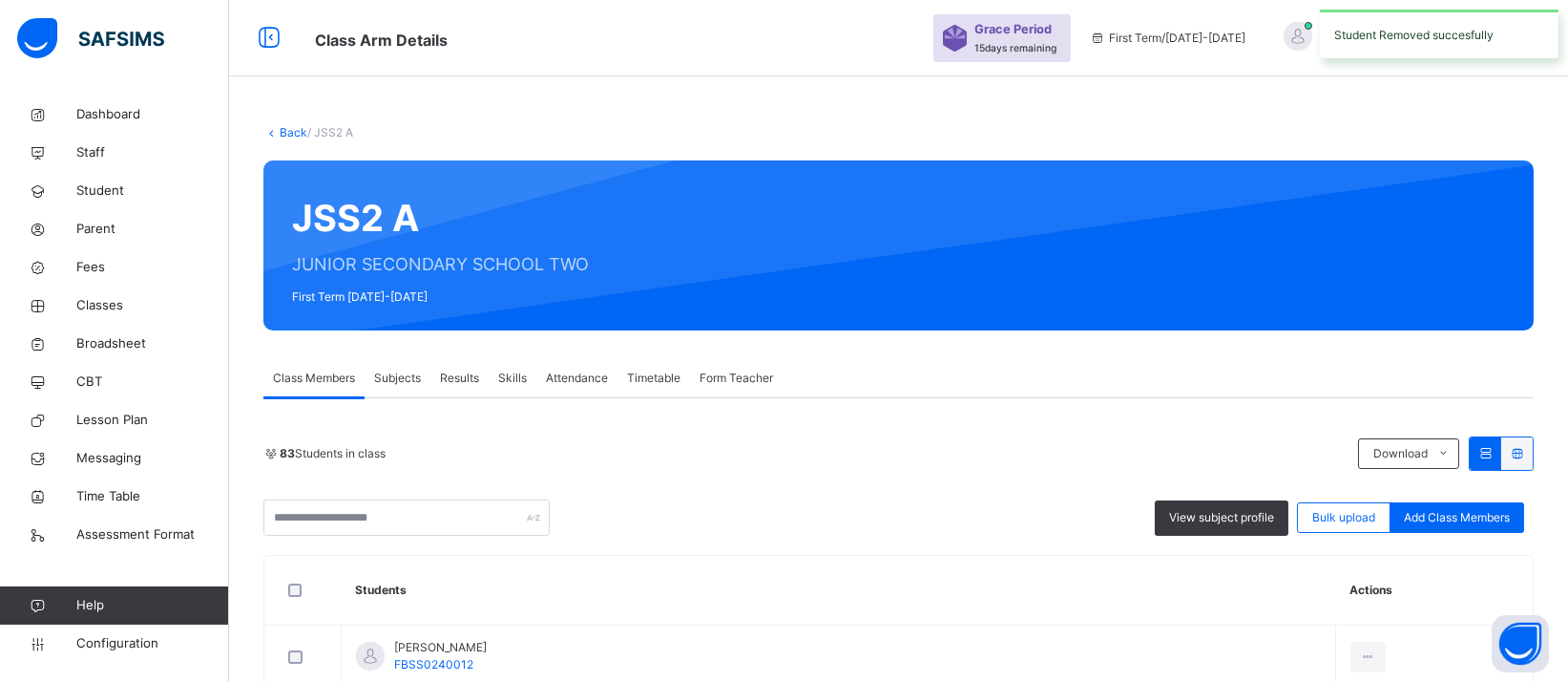
scroll to position [2521, 0]
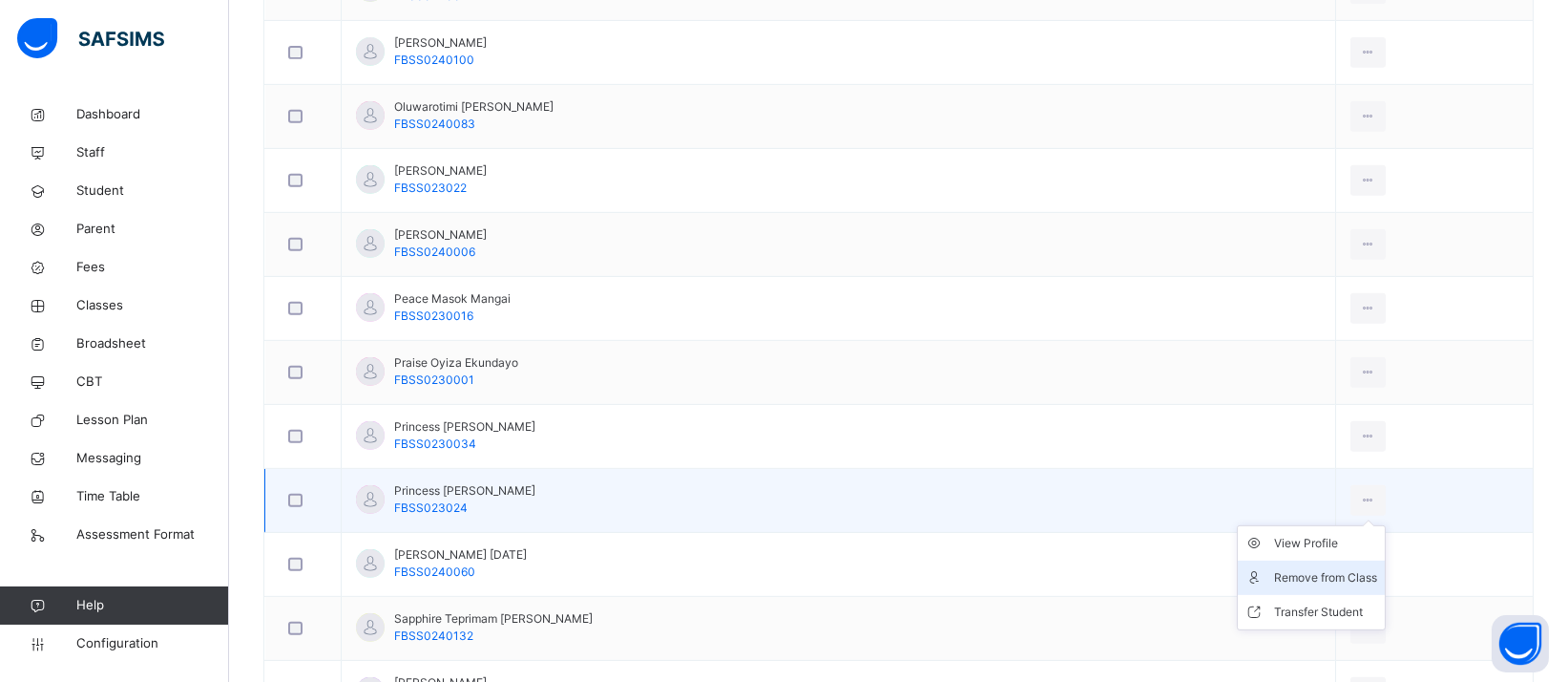
click at [1274, 570] on div "Remove from Class" at bounding box center [1325, 577] width 103 height 19
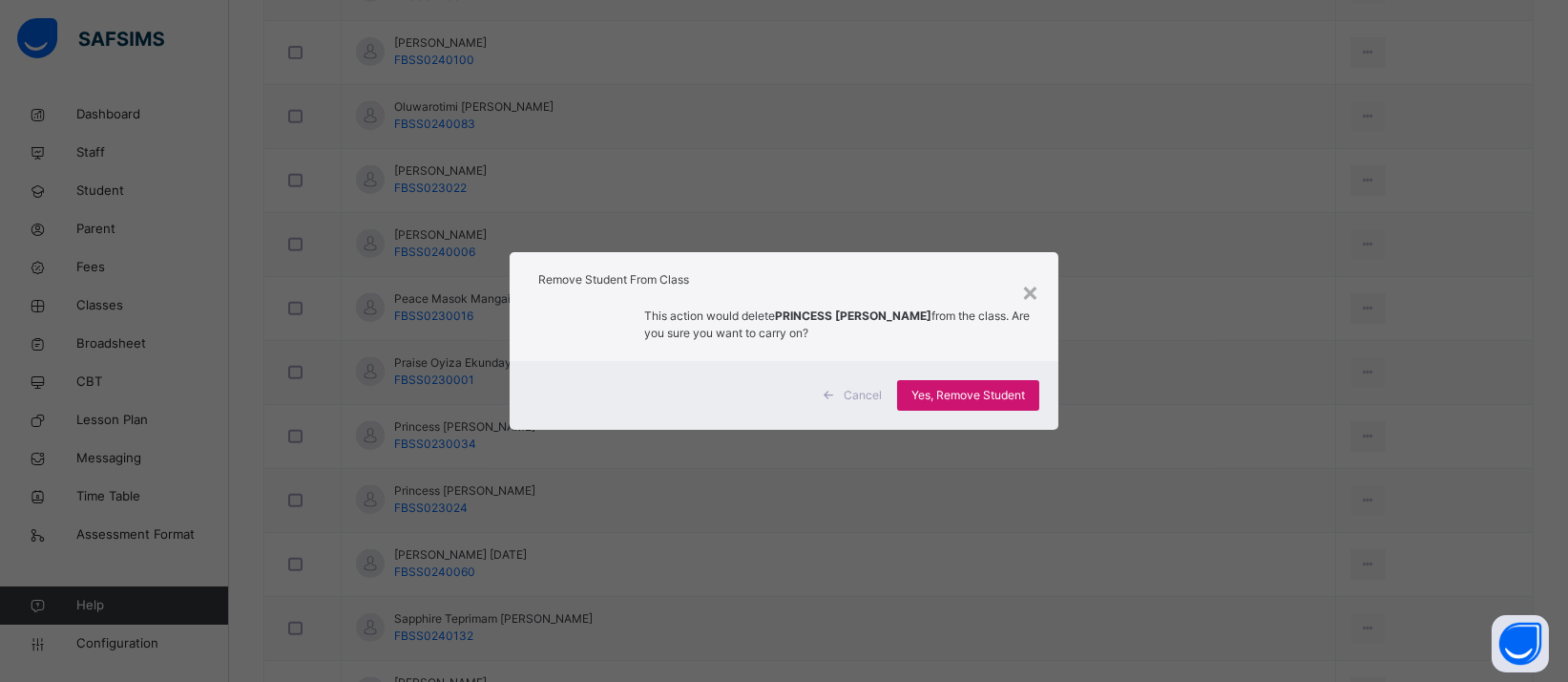
click at [935, 397] on span "Yes, Remove Student" at bounding box center [967, 395] width 113 height 17
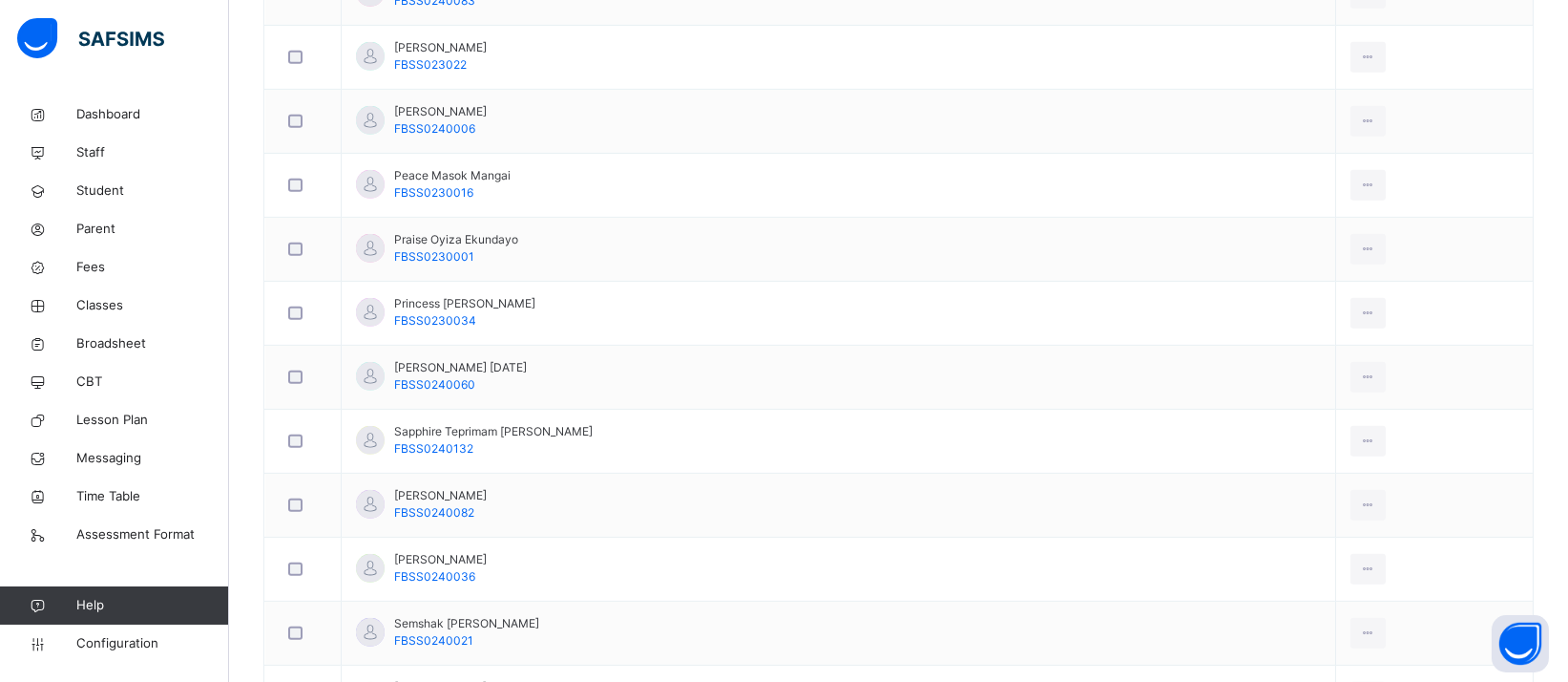
scroll to position [3125, 0]
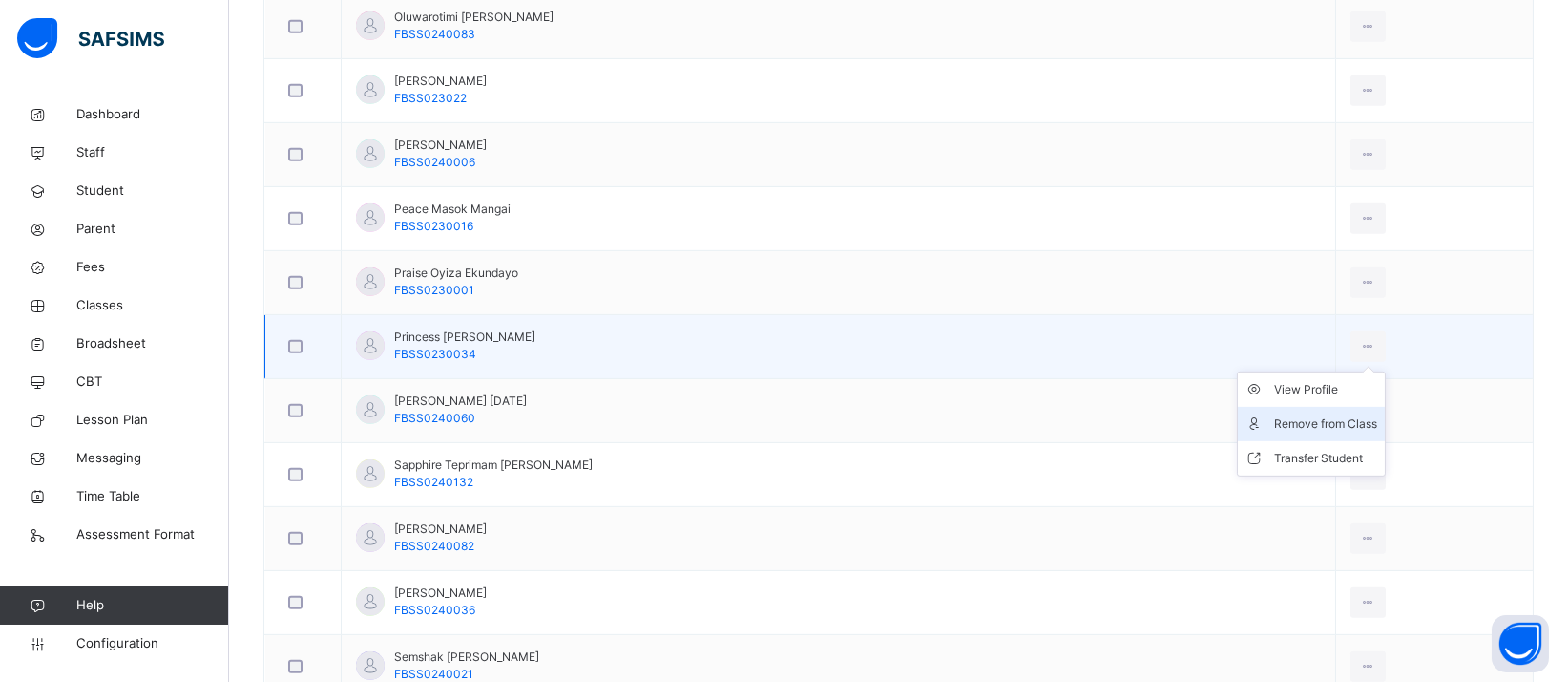
click at [1278, 417] on div "Remove from Class" at bounding box center [1325, 423] width 103 height 19
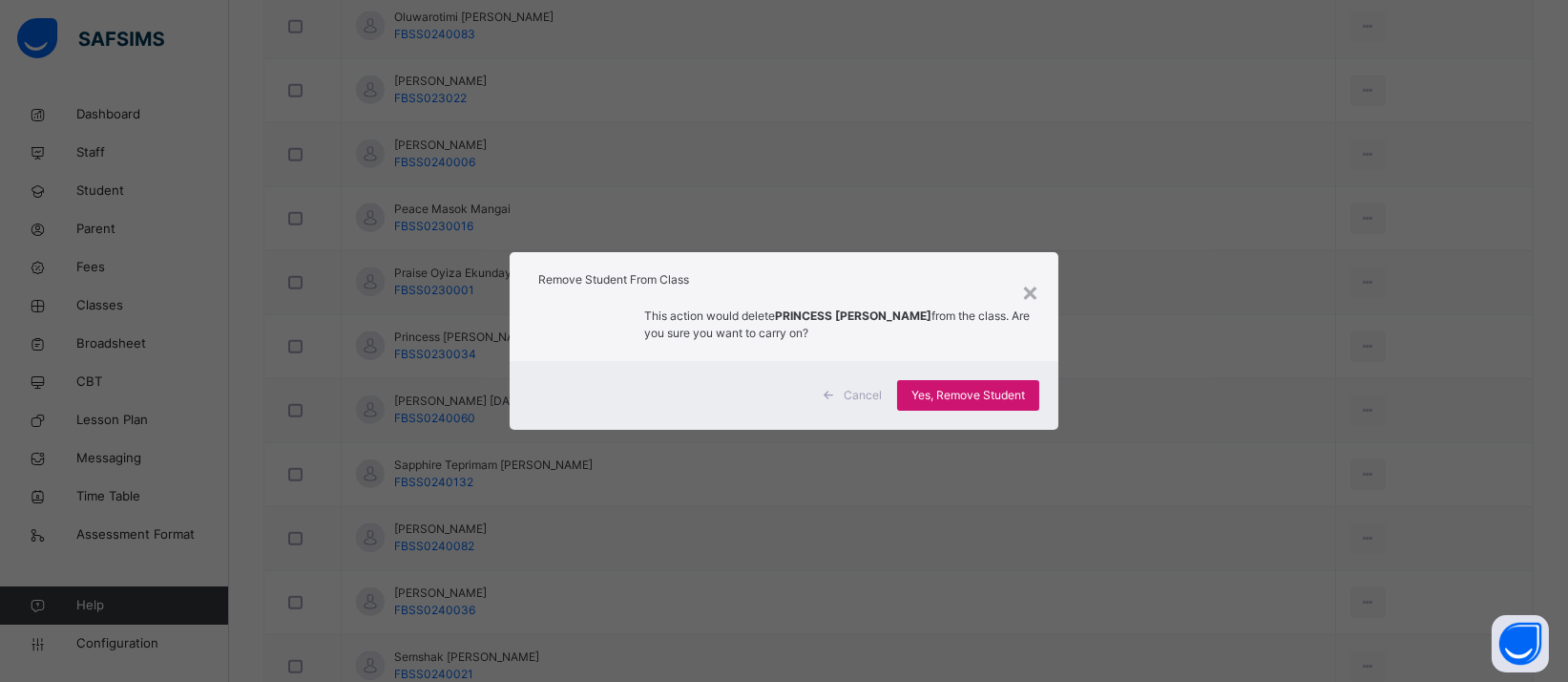
click at [1024, 387] on span "Yes, Remove Student" at bounding box center [967, 395] width 113 height 17
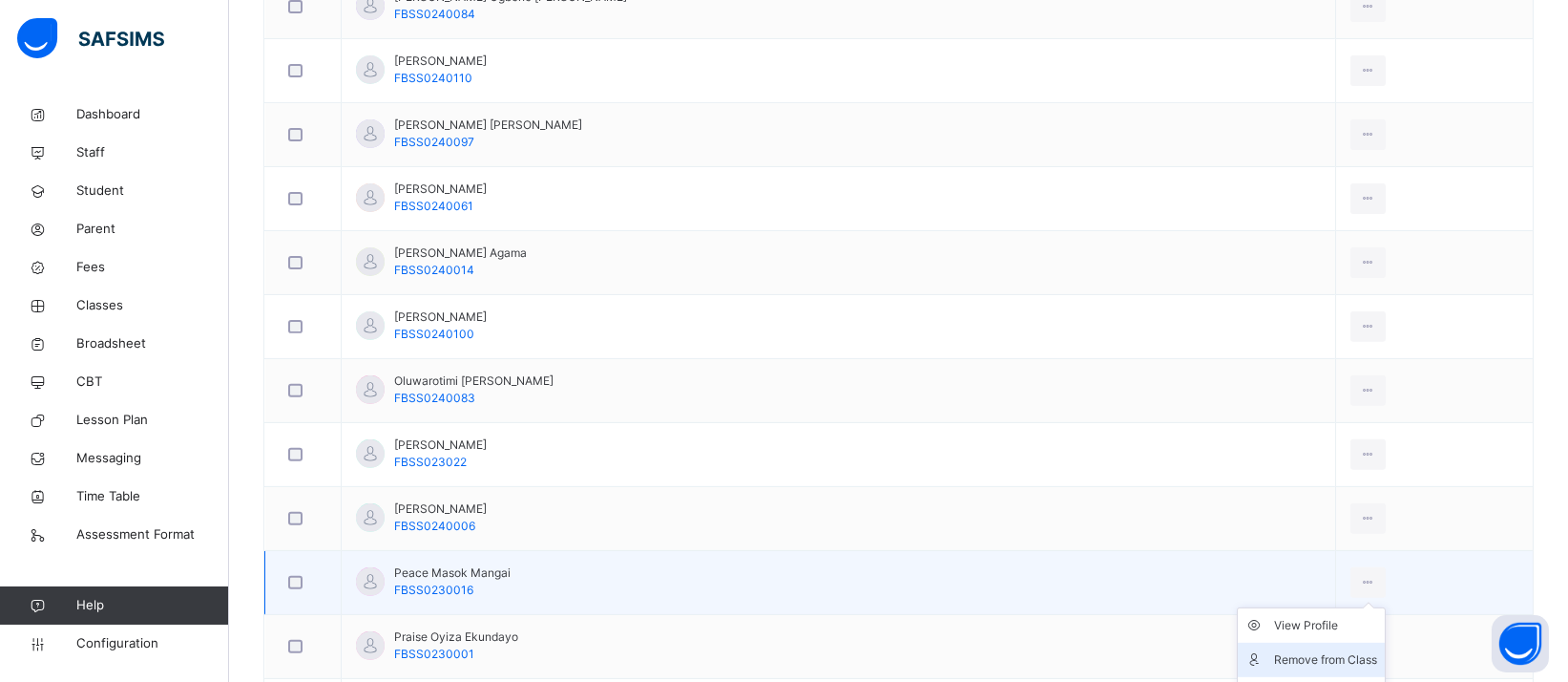
scroll to position [2892, 0]
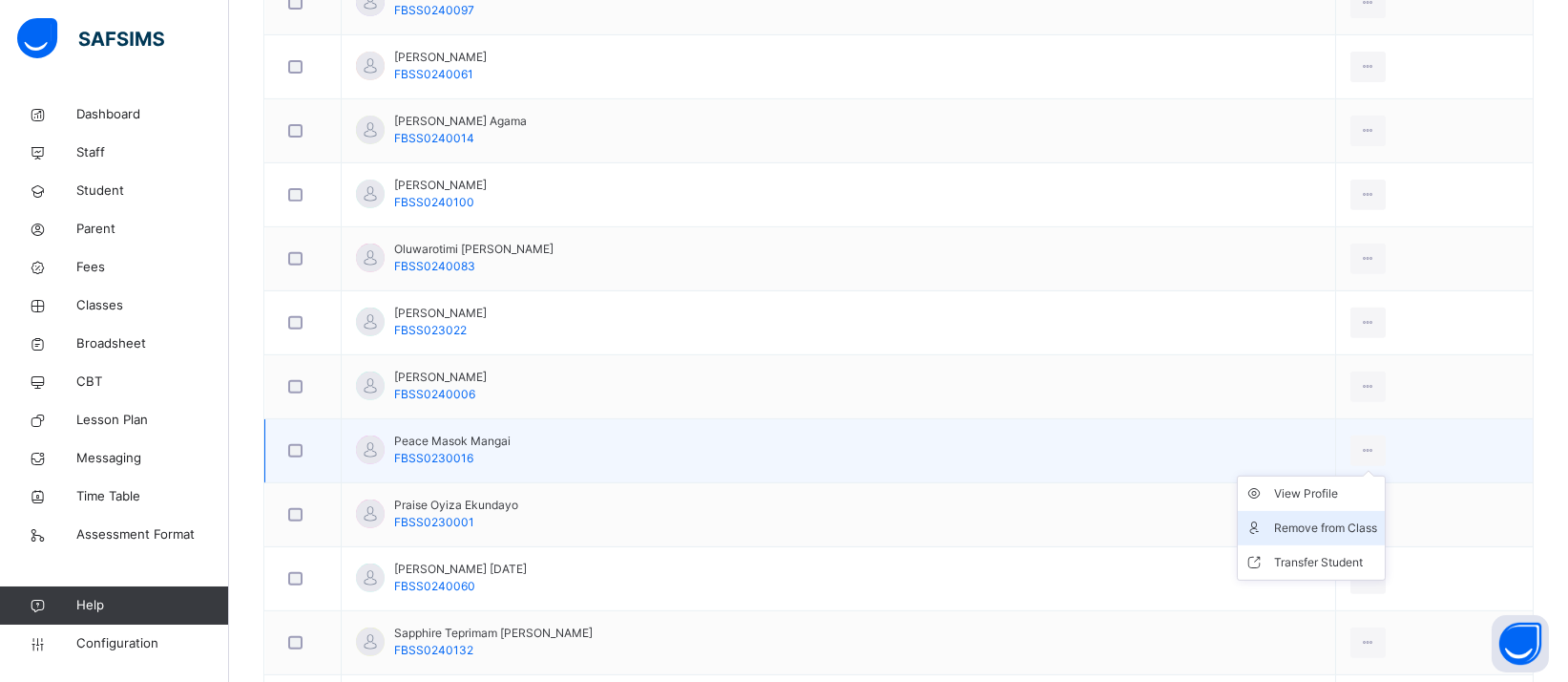
click at [1274, 526] on div "Remove from Class" at bounding box center [1325, 527] width 103 height 19
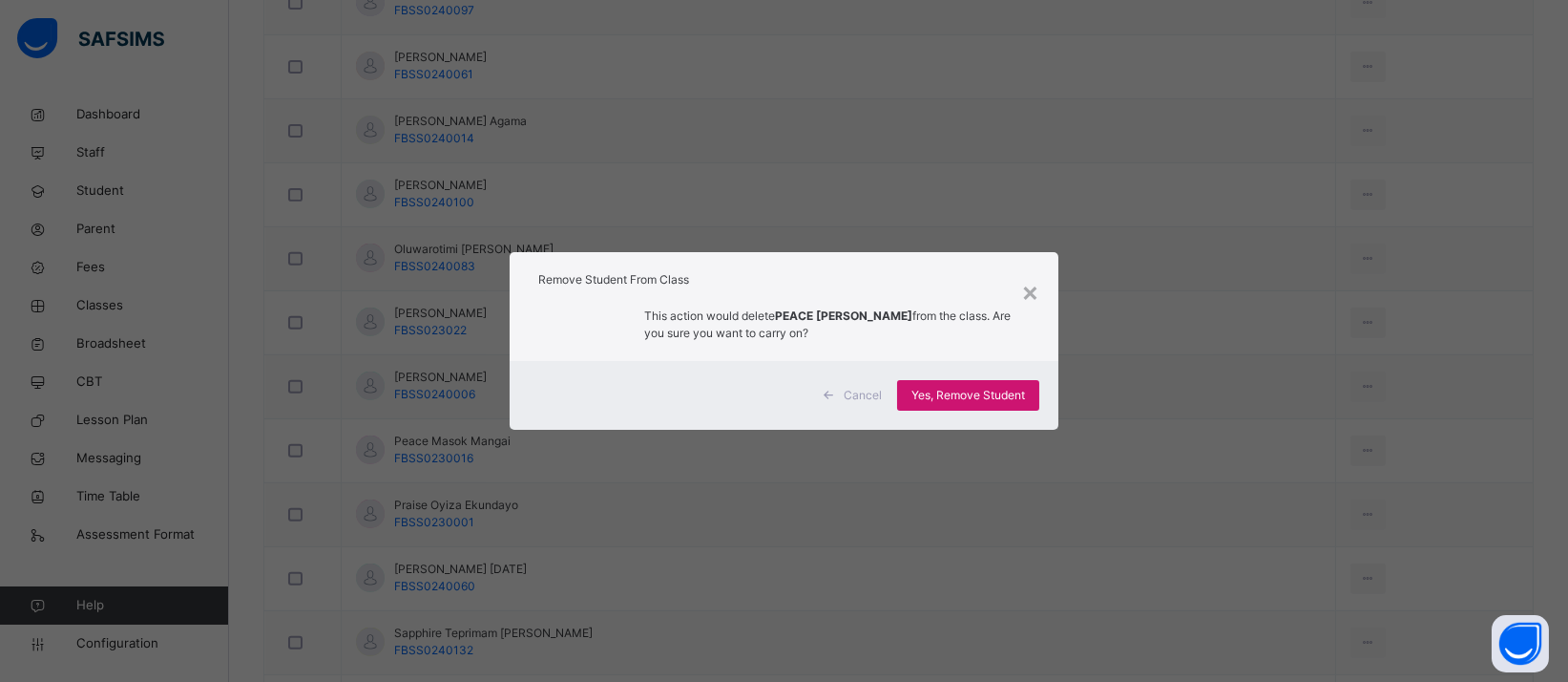
click at [1022, 392] on span "Yes, Remove Student" at bounding box center [967, 395] width 113 height 17
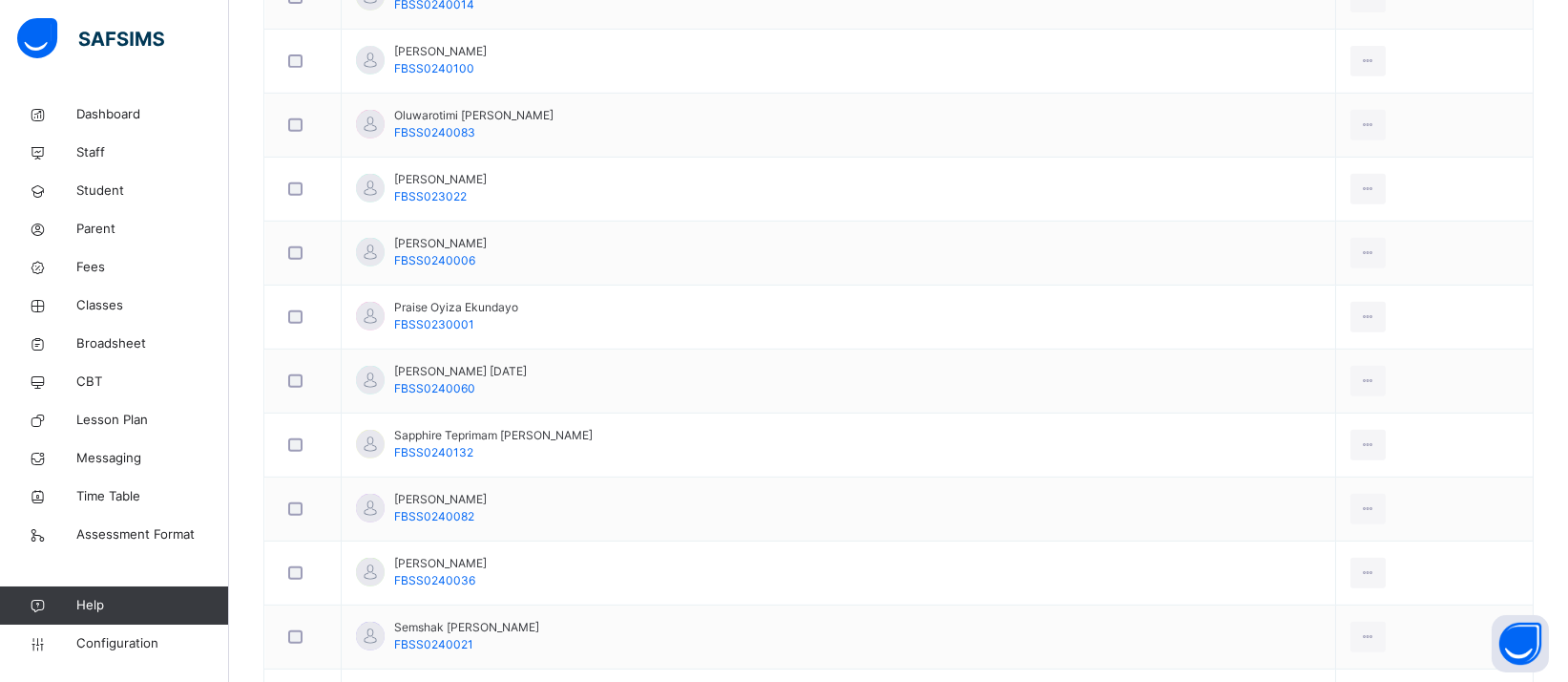
scroll to position [3096, 0]
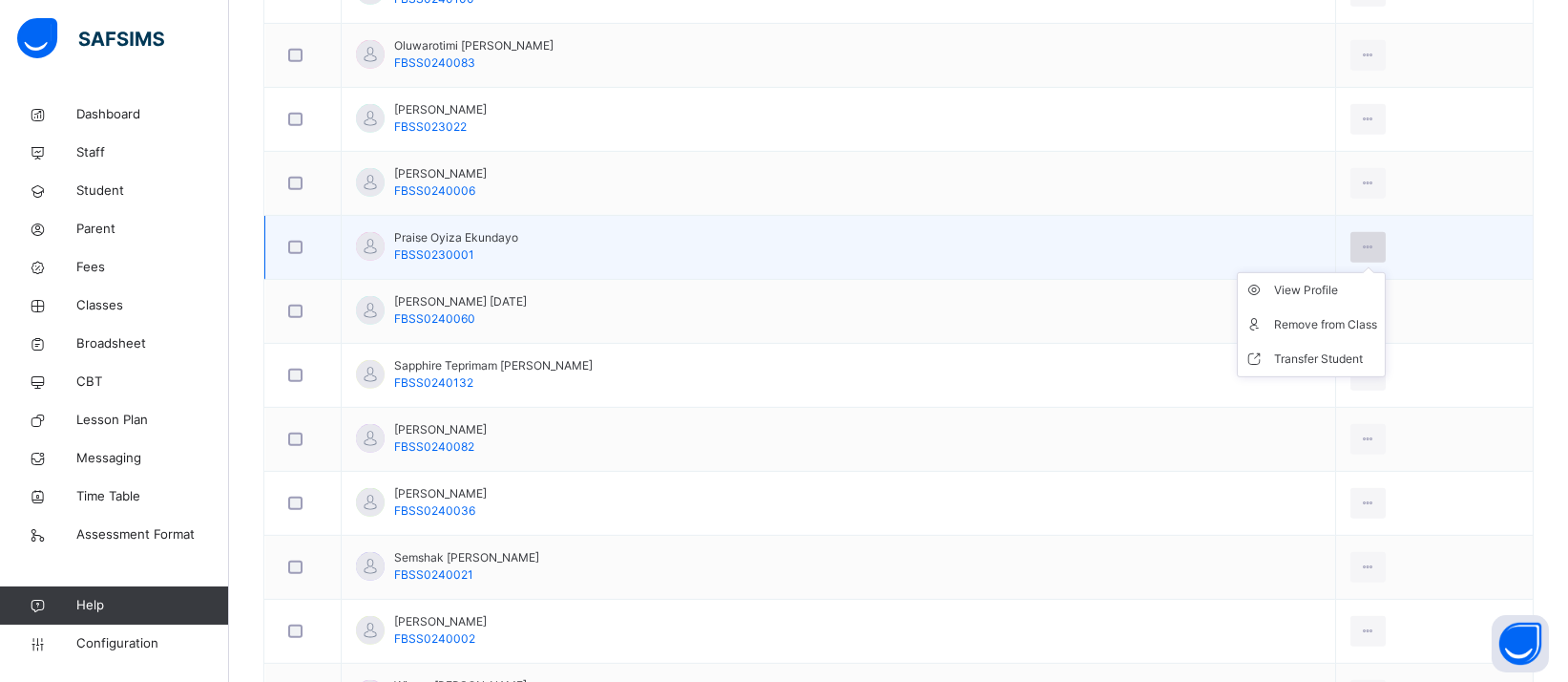
click at [1351, 232] on div at bounding box center [1368, 247] width 35 height 31
click at [1298, 315] on div "Remove from Class" at bounding box center [1325, 324] width 103 height 19
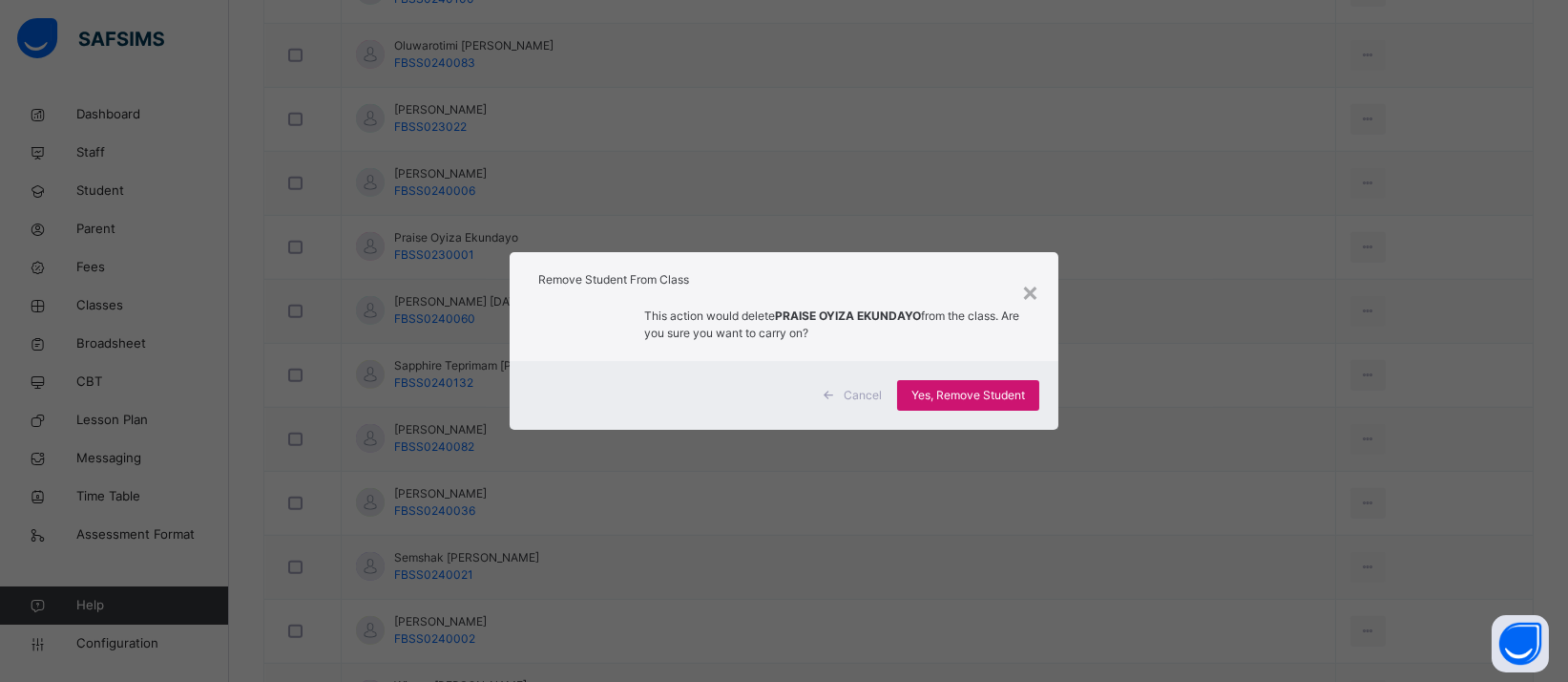
click at [998, 400] on span "Yes, Remove Student" at bounding box center [967, 395] width 113 height 17
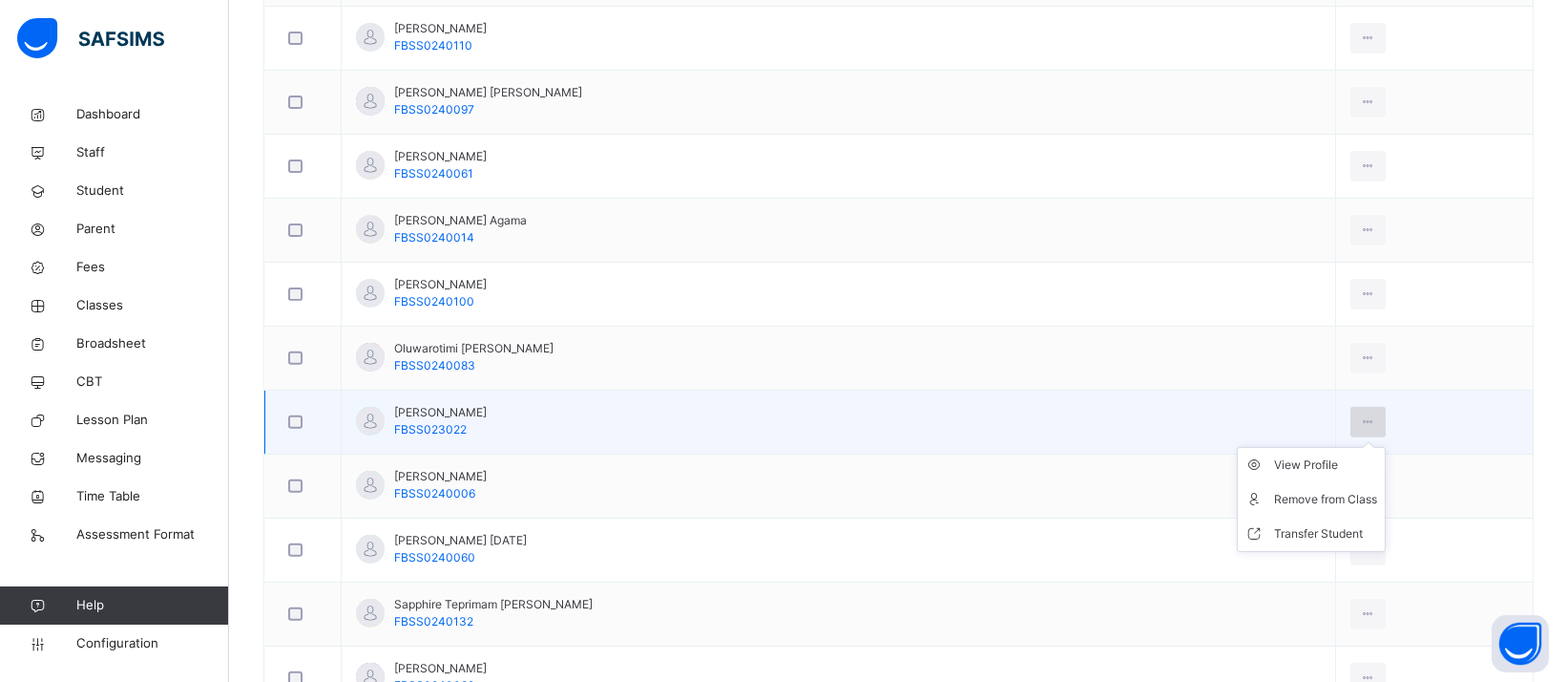
scroll to position [2799, 0]
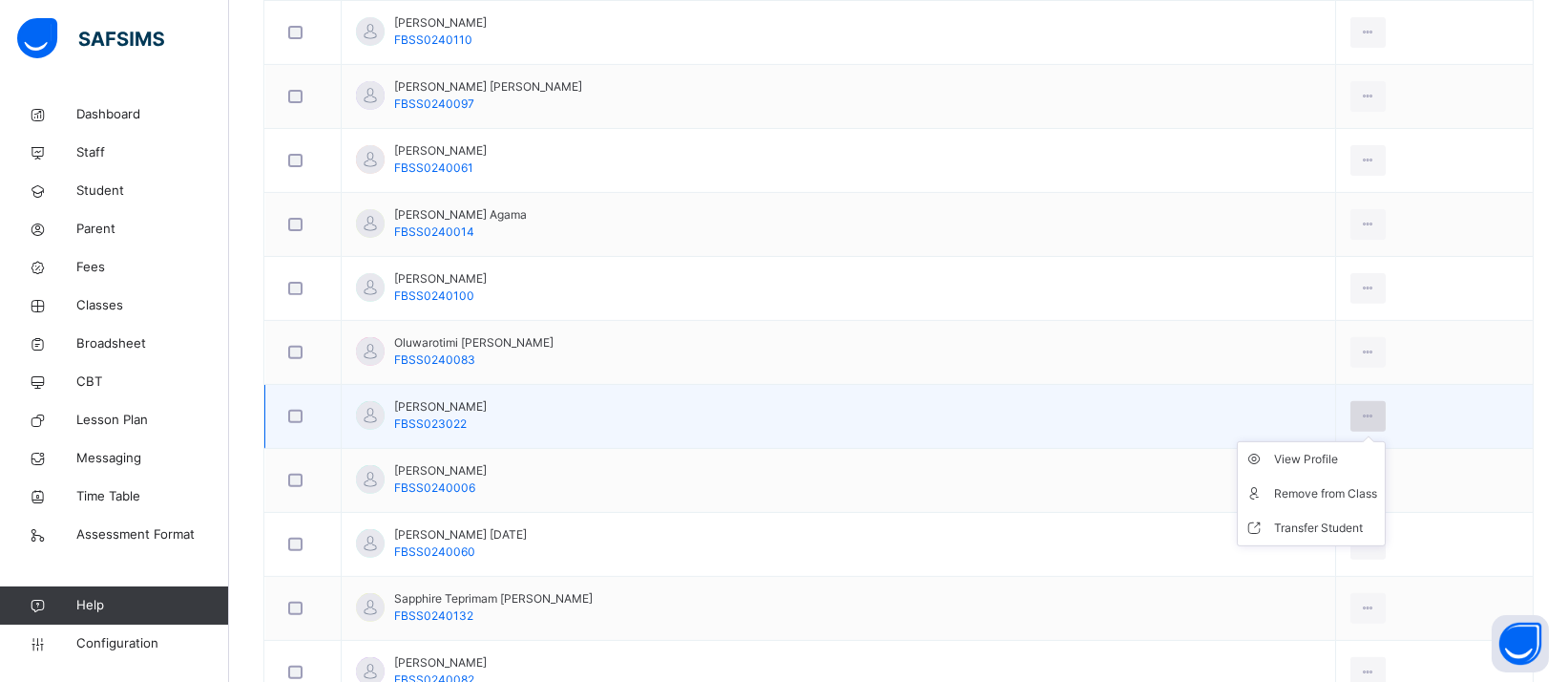
click at [1359, 412] on icon at bounding box center [1367, 415] width 16 height 17
click at [1284, 488] on div "Remove from Class" at bounding box center [1325, 493] width 103 height 19
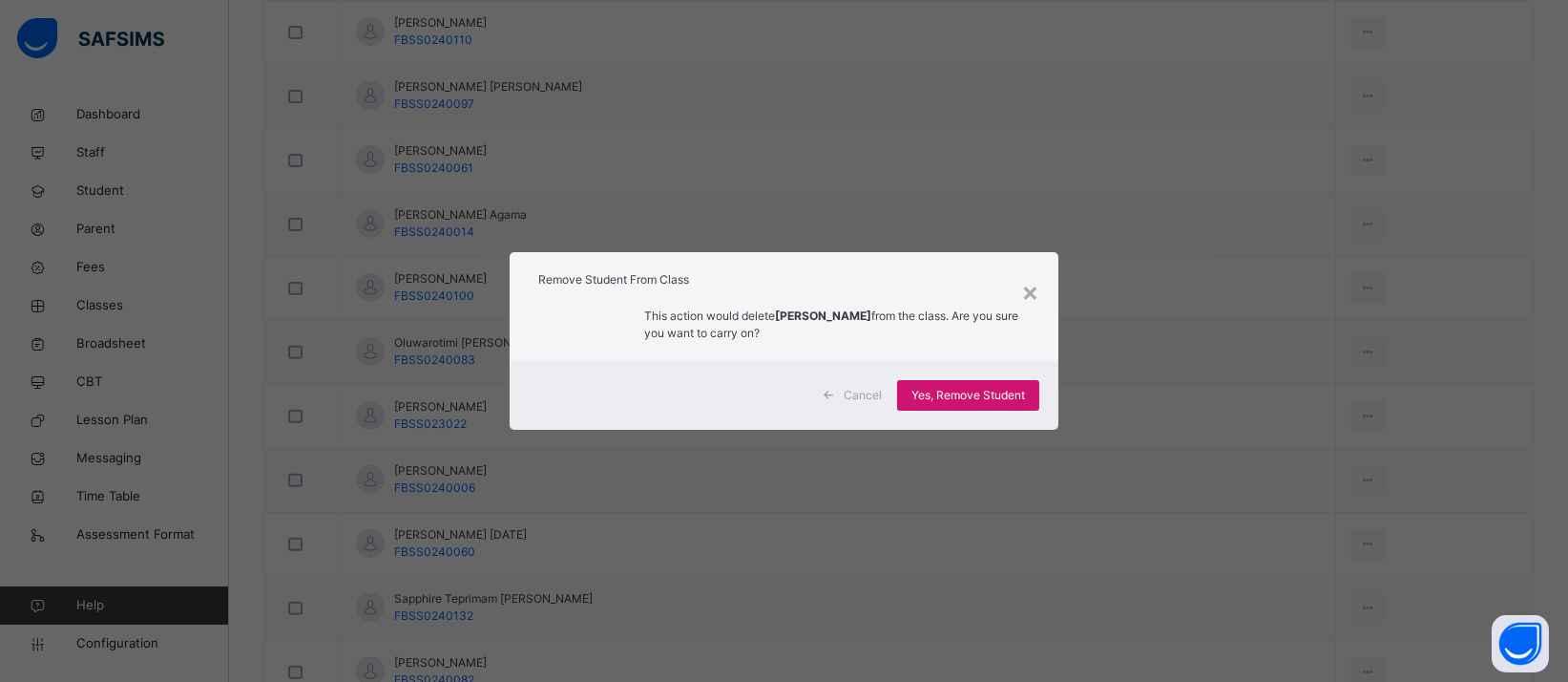
click at [1005, 398] on span "Yes, Remove Student" at bounding box center [967, 395] width 113 height 17
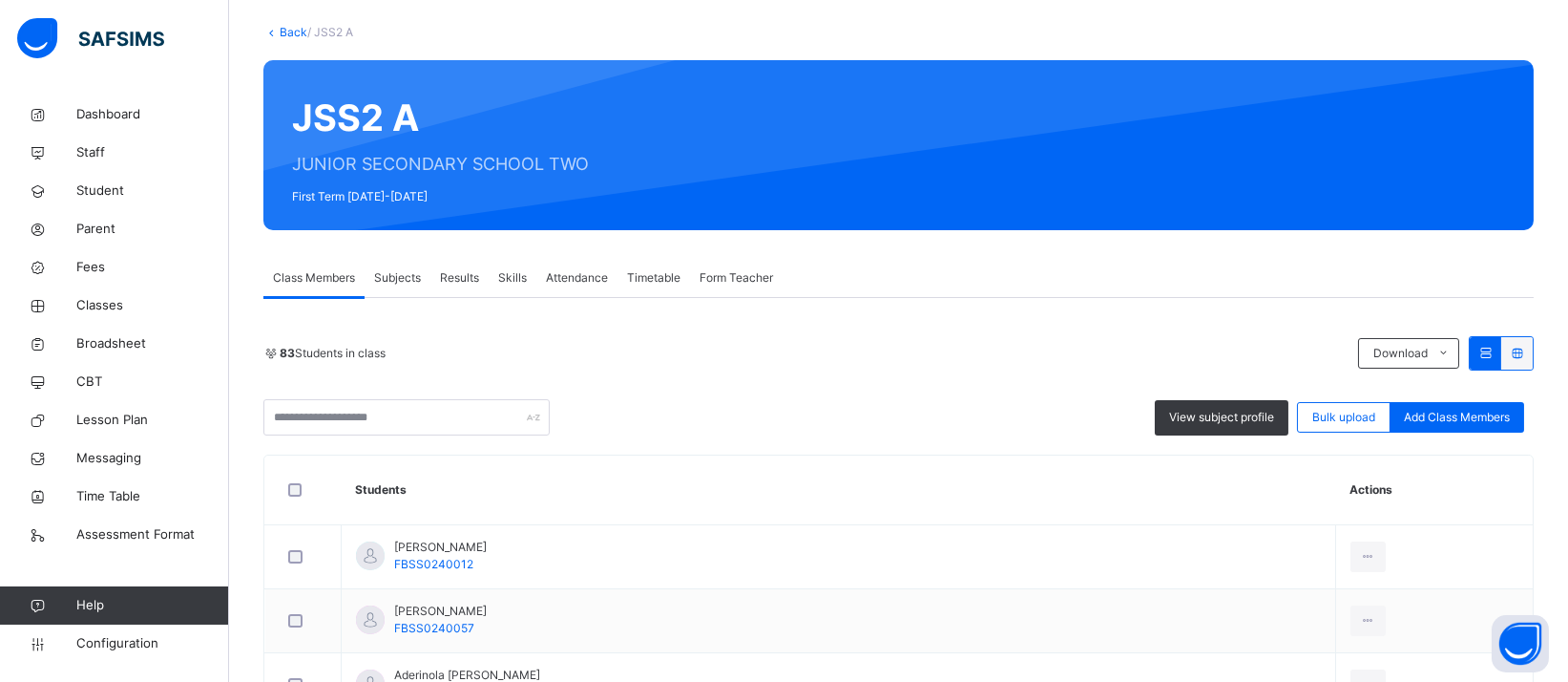
scroll to position [0, 0]
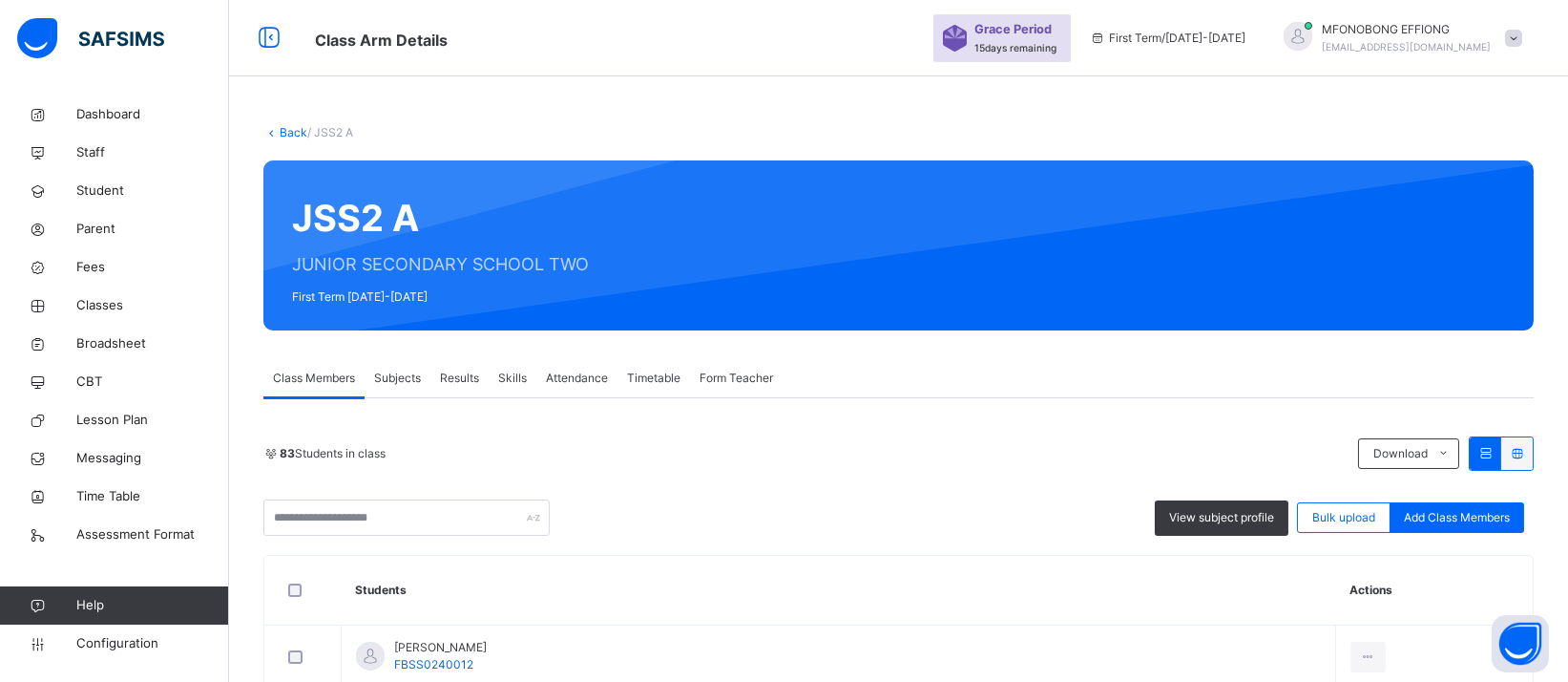
click at [396, 378] on span "Subjects" at bounding box center [397, 377] width 47 height 17
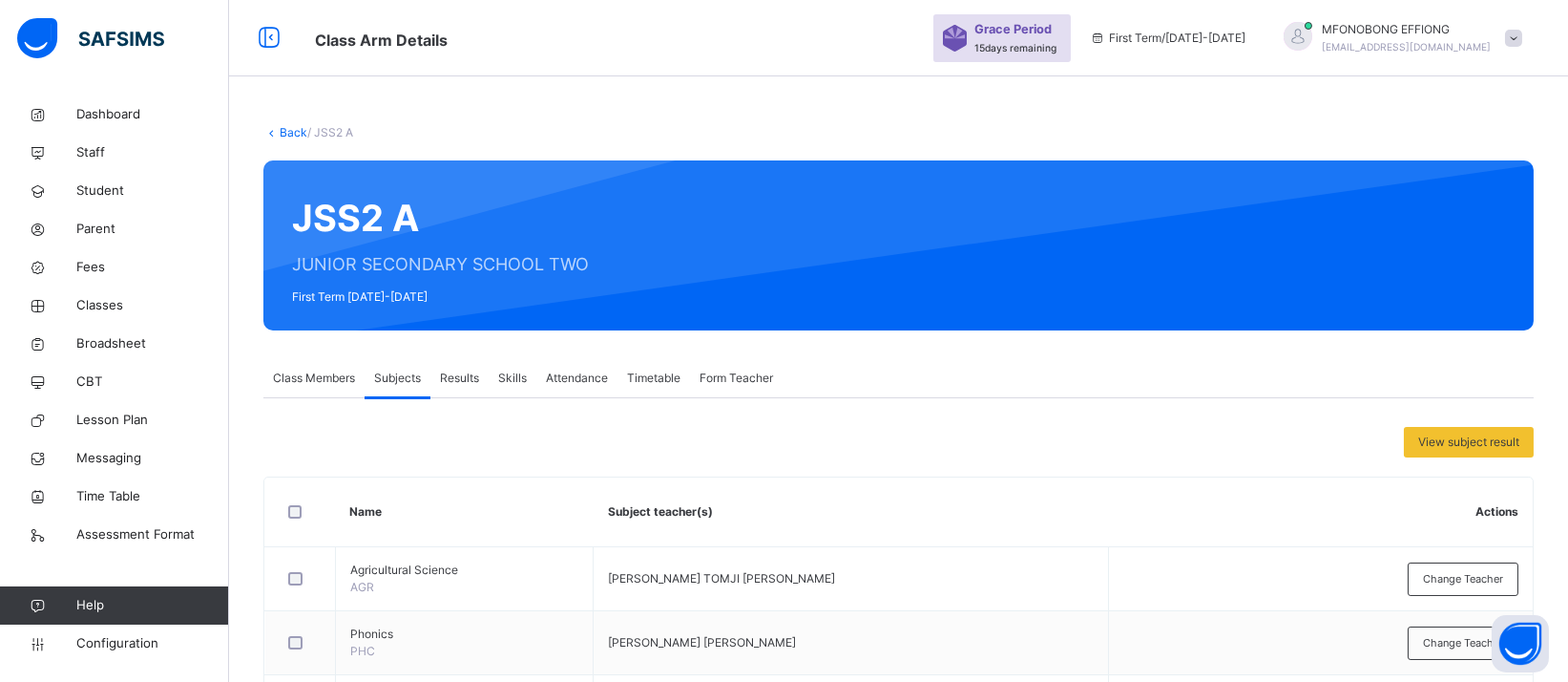
click at [318, 377] on span "Class Members" at bounding box center [313, 377] width 82 height 17
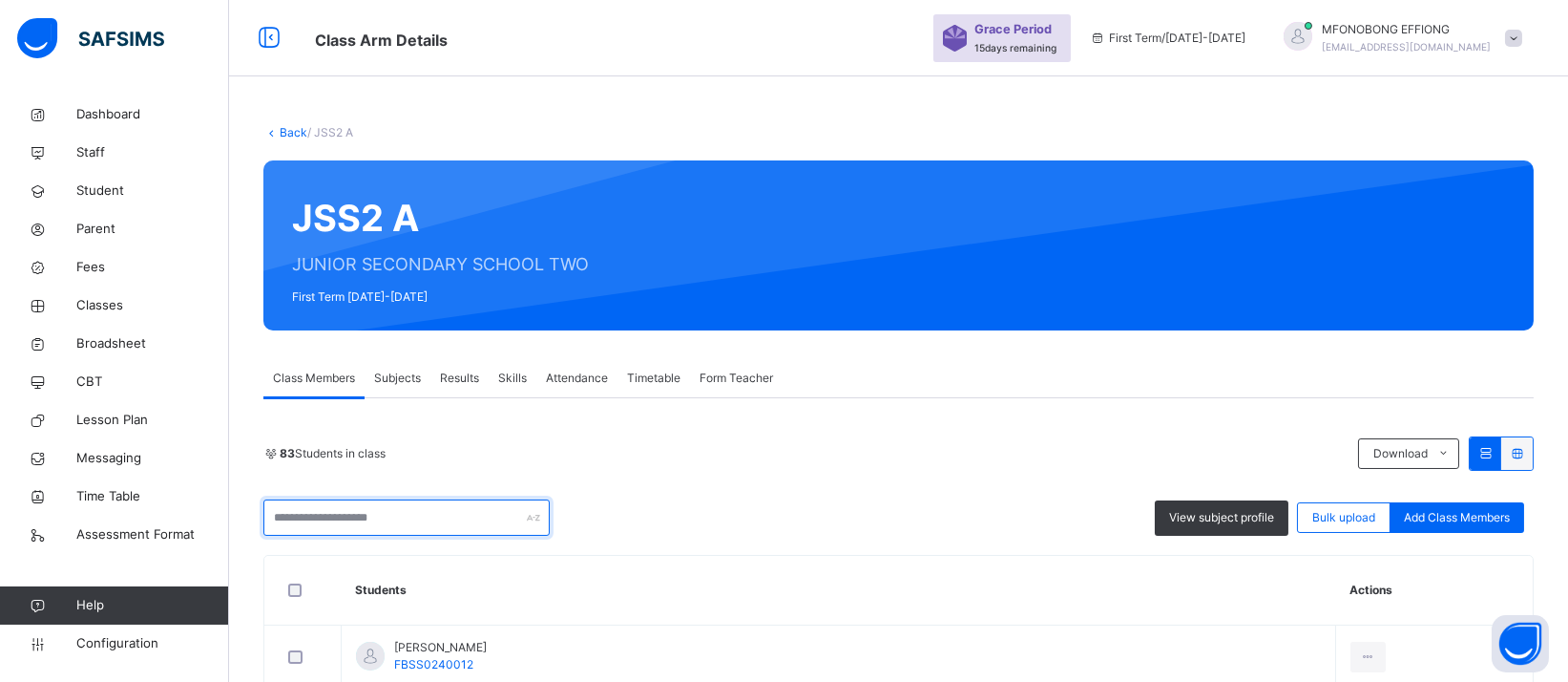
click at [344, 519] on input "text" at bounding box center [406, 517] width 286 height 36
click at [1424, 521] on li "Excel Report" at bounding box center [1399, 527] width 82 height 32
click at [294, 134] on link "Back" at bounding box center [293, 132] width 28 height 15
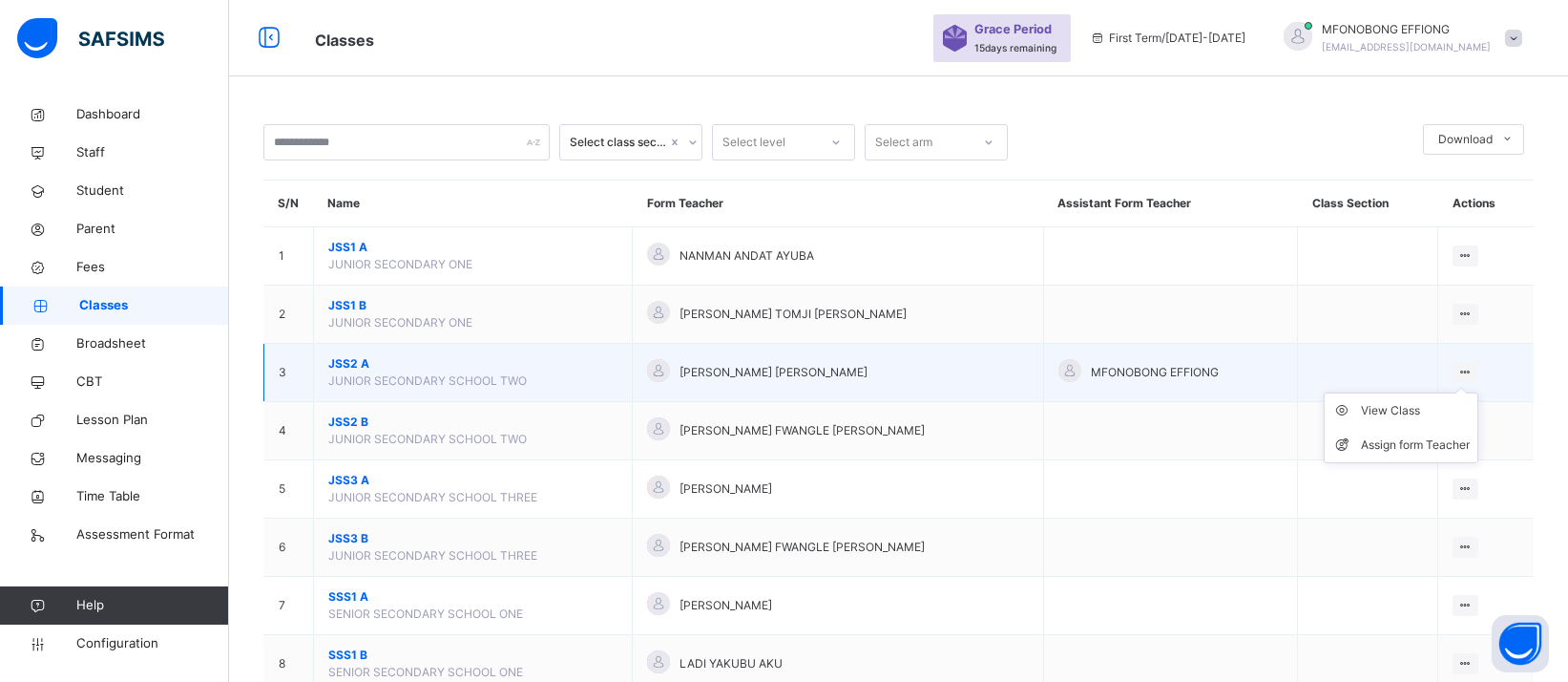
click at [1474, 367] on icon at bounding box center [1465, 372] width 16 height 15
click at [1383, 408] on div "View Class" at bounding box center [1415, 409] width 109 height 19
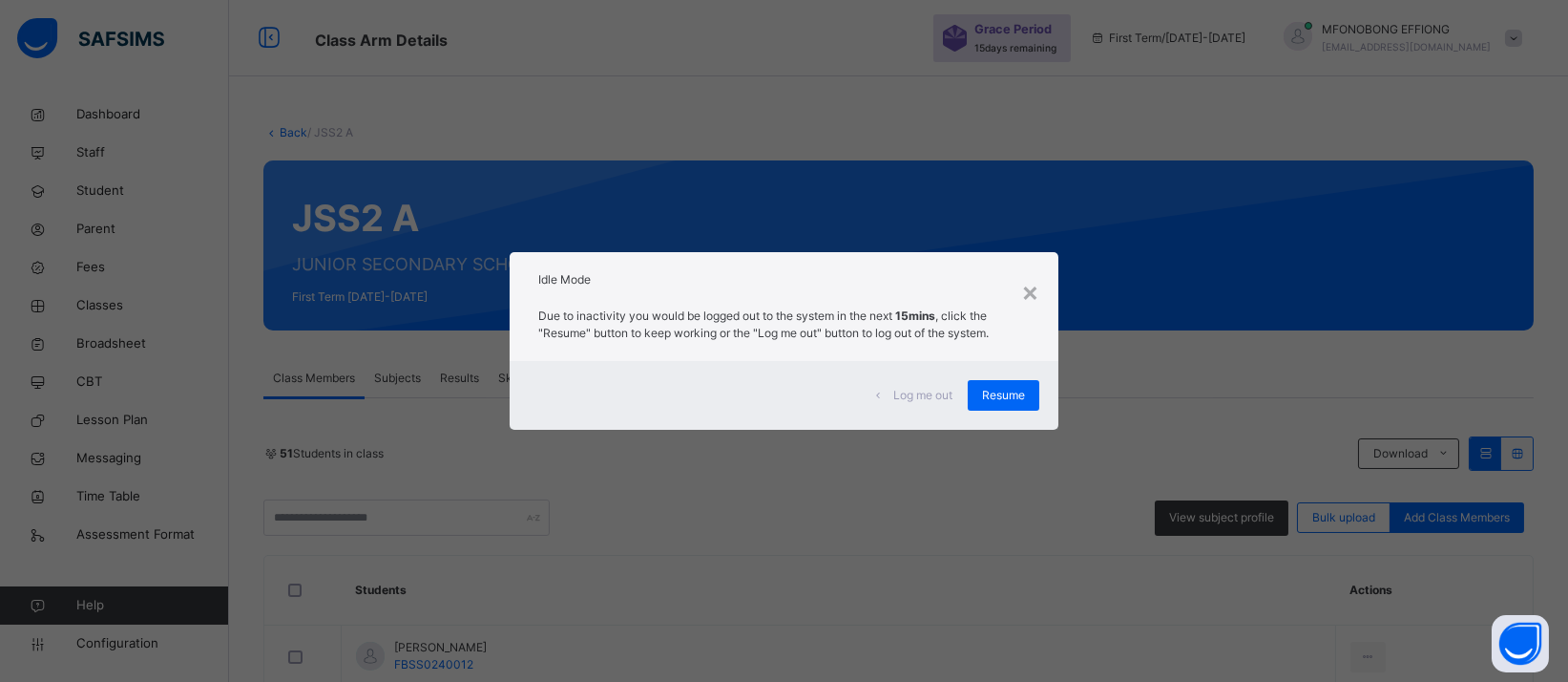
click at [996, 374] on div "Log me out Resume" at bounding box center [784, 396] width 549 height 69
click at [1009, 394] on span "Resume" at bounding box center [1003, 395] width 43 height 17
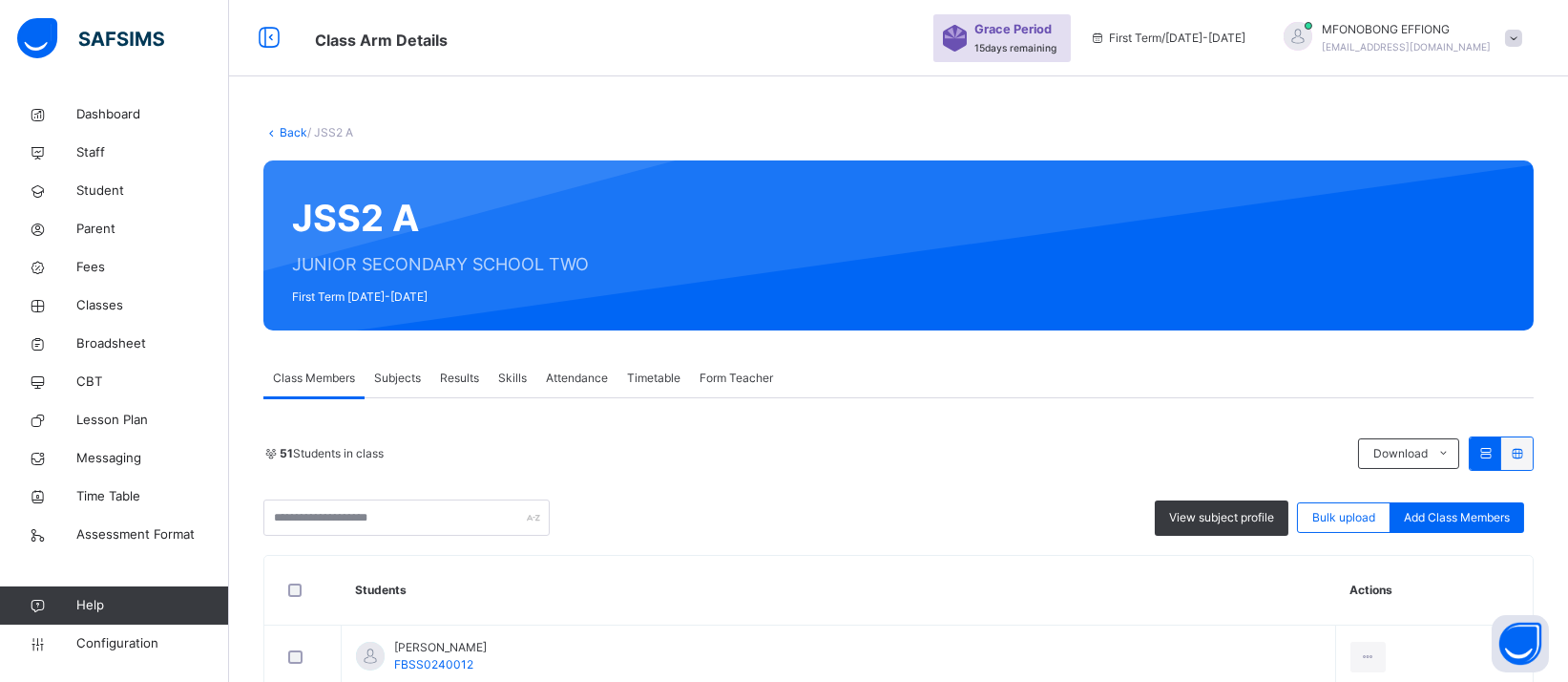
click at [296, 133] on link "Back" at bounding box center [293, 132] width 28 height 15
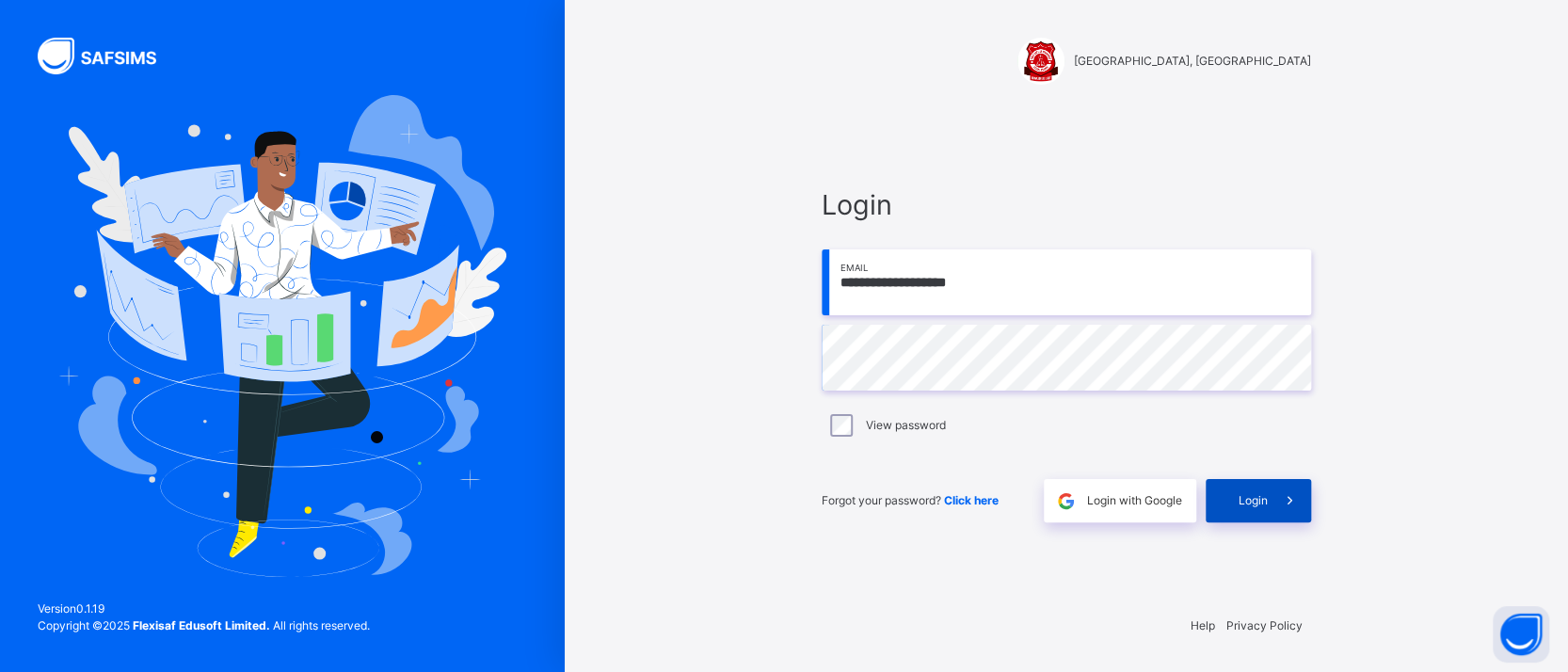
click at [1258, 497] on span "Login" at bounding box center [1254, 499] width 29 height 16
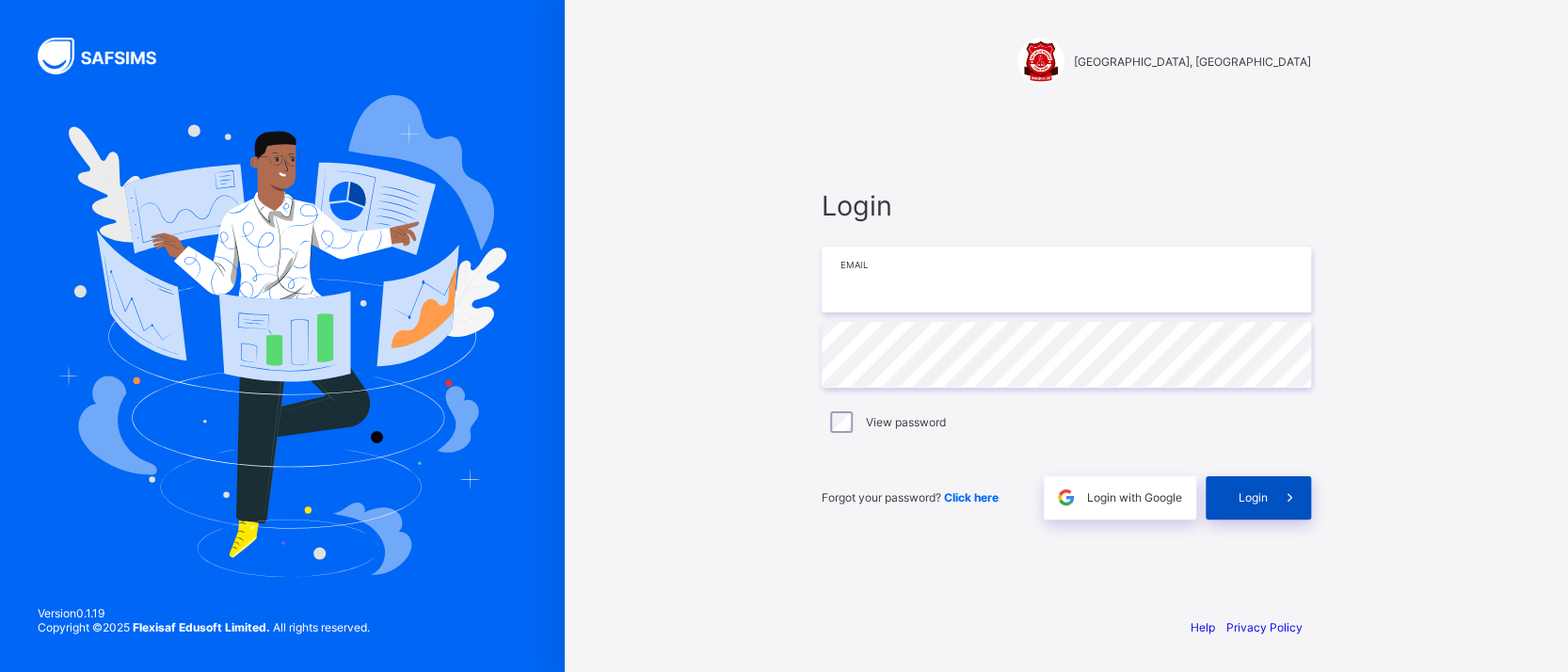
type input "**********"
click at [1261, 486] on div "Login" at bounding box center [1258, 497] width 106 height 44
type input "**********"
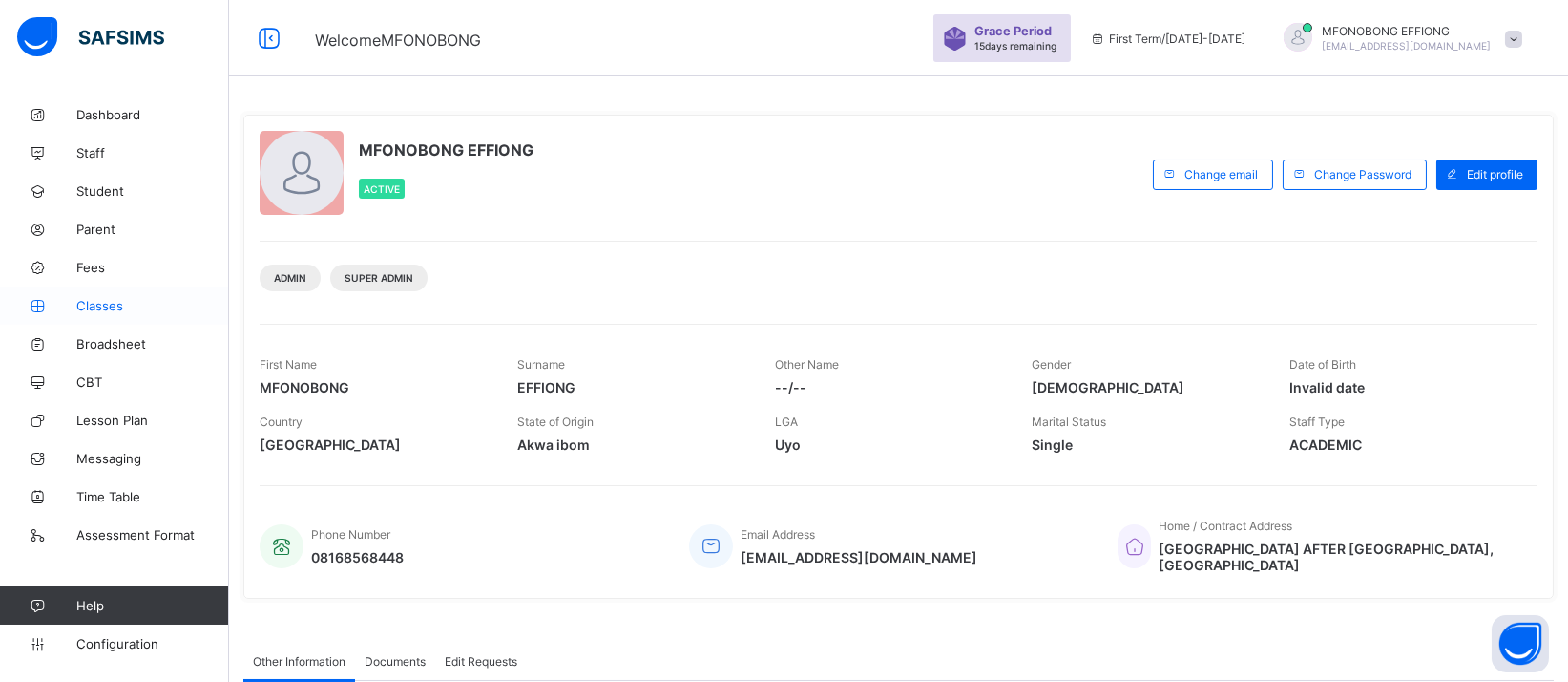
click at [133, 298] on span "Classes" at bounding box center [152, 306] width 152 height 16
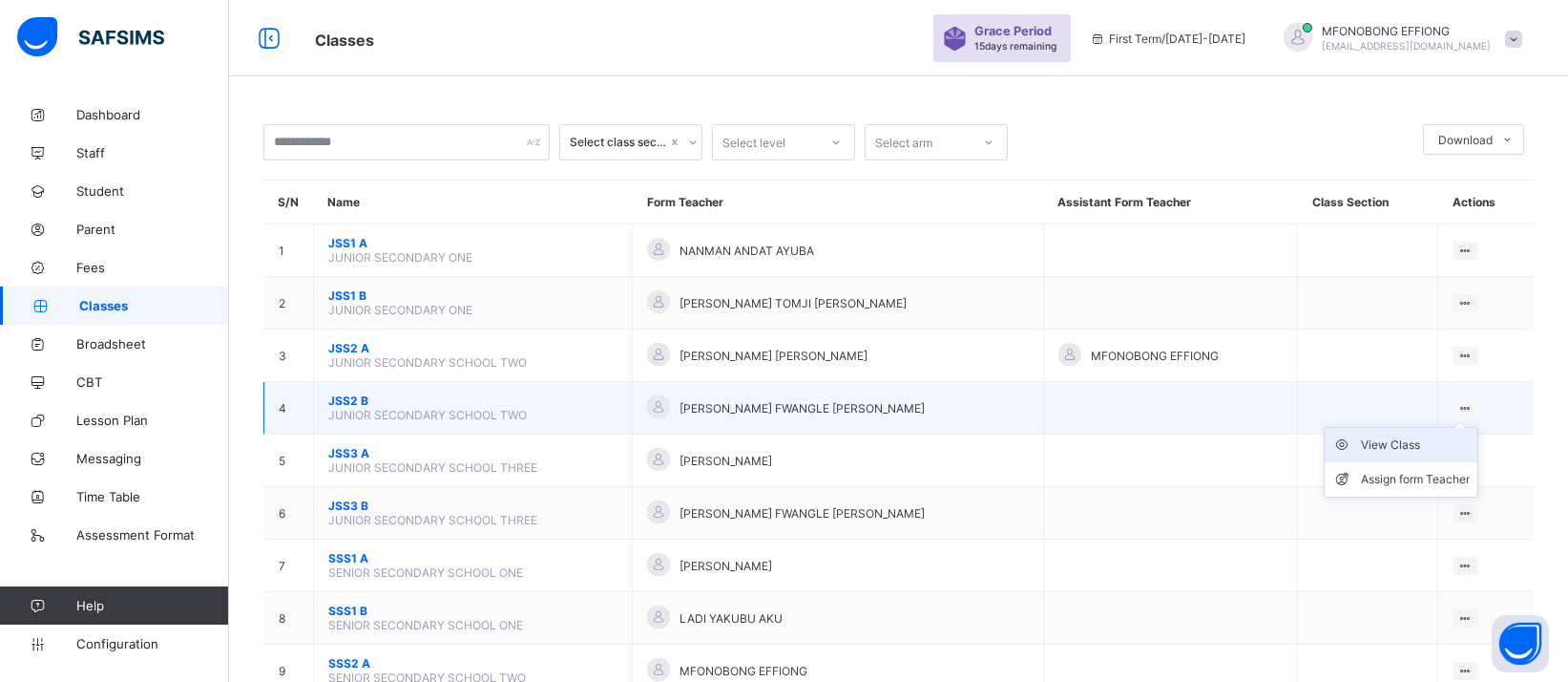
click at [1432, 435] on div "View Class" at bounding box center [1415, 444] width 109 height 19
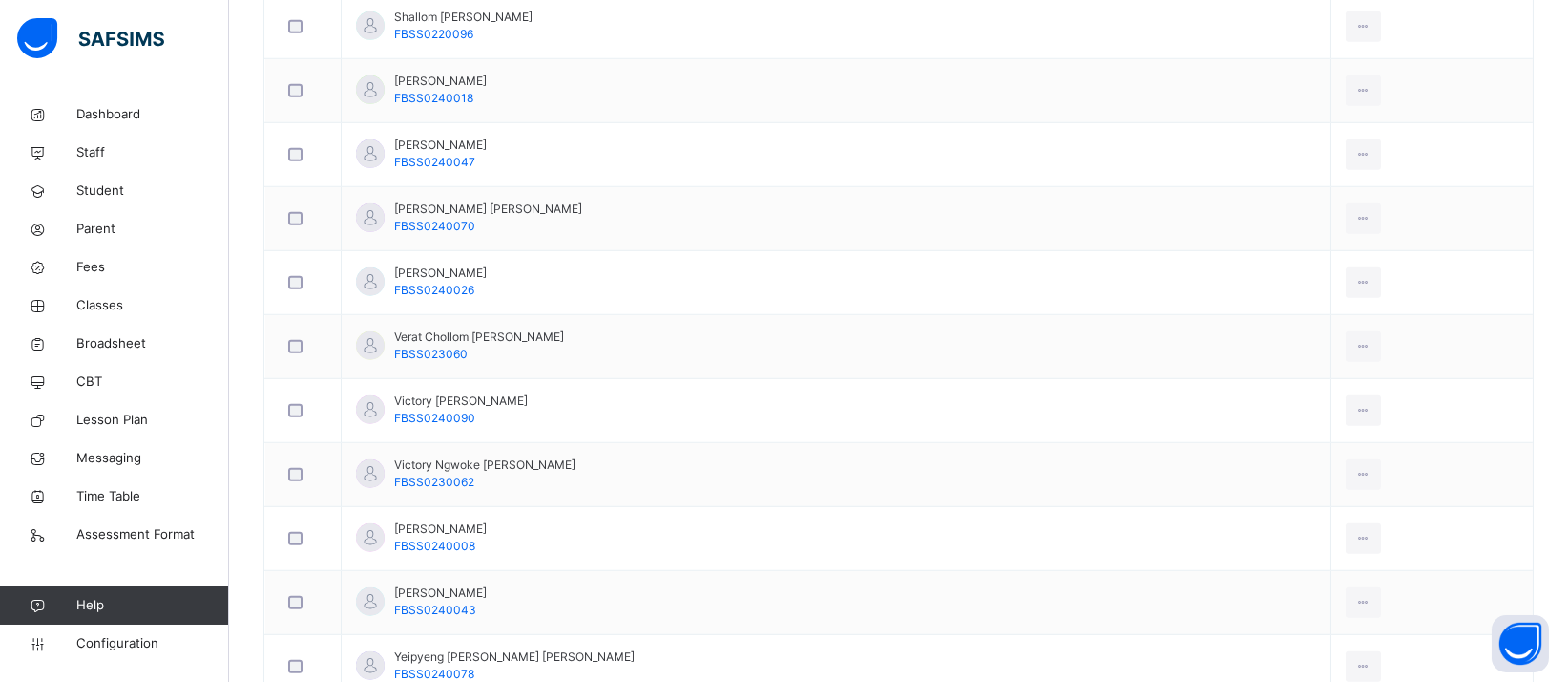
scroll to position [5058, 0]
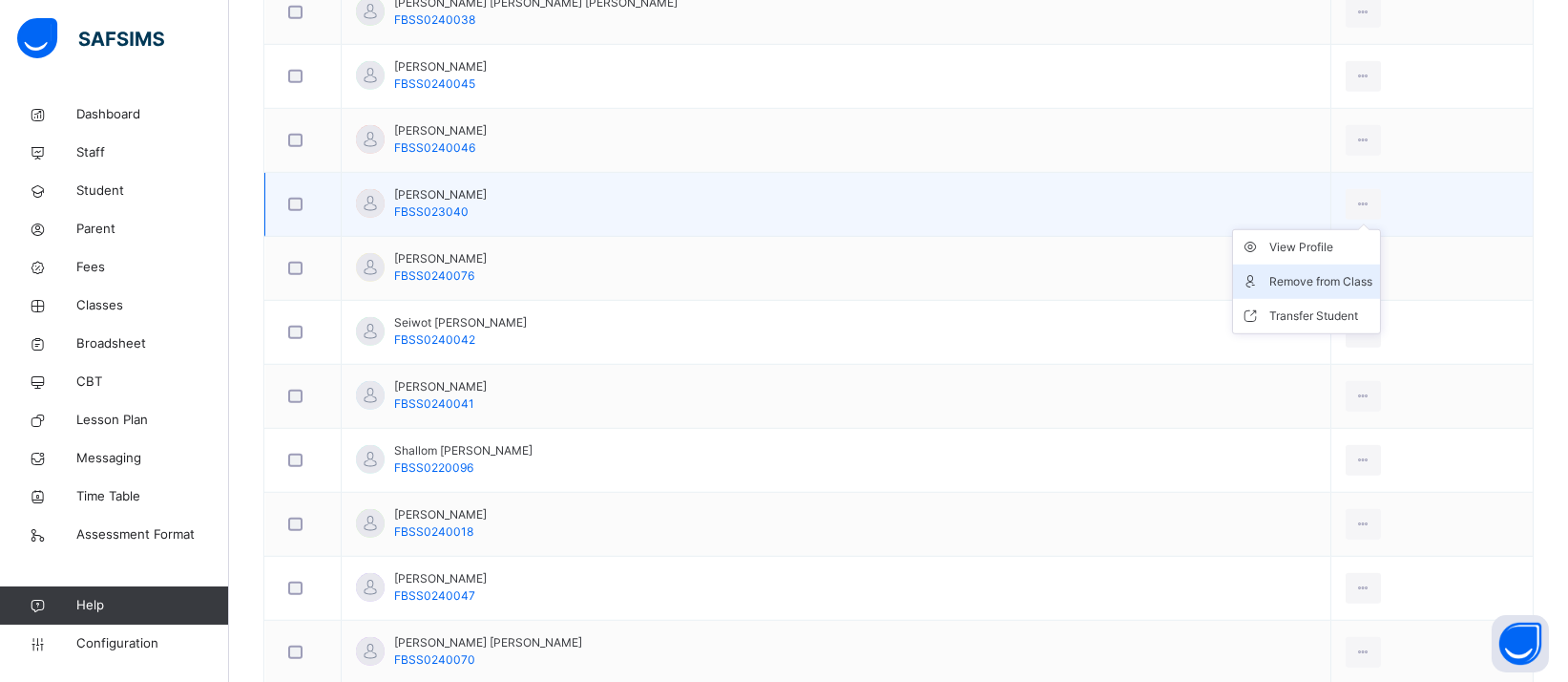
click at [1309, 272] on div "Remove from Class" at bounding box center [1320, 280] width 103 height 19
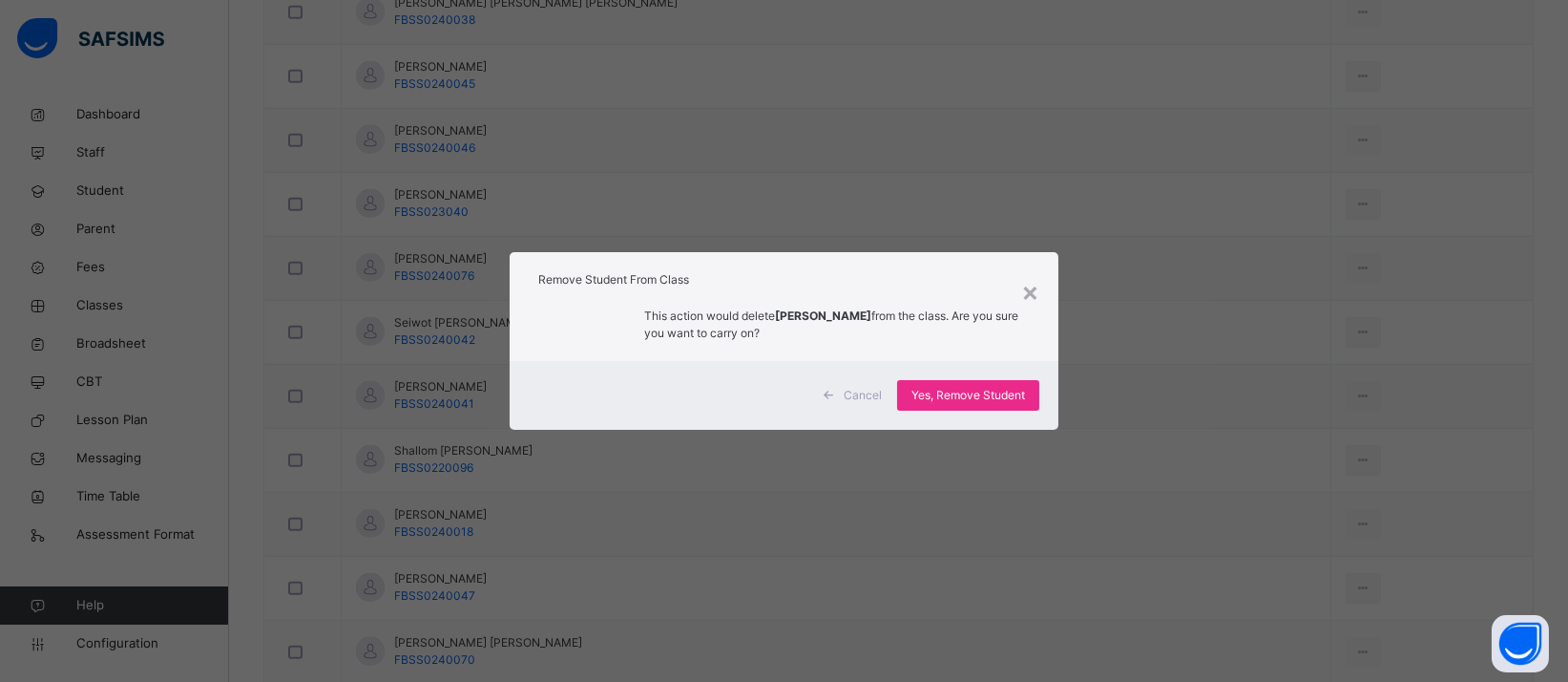
drag, startPoint x: 1000, startPoint y: 402, endPoint x: 1364, endPoint y: 291, distance: 380.5
click at [1001, 402] on span "Yes, Remove Student" at bounding box center [967, 395] width 113 height 17
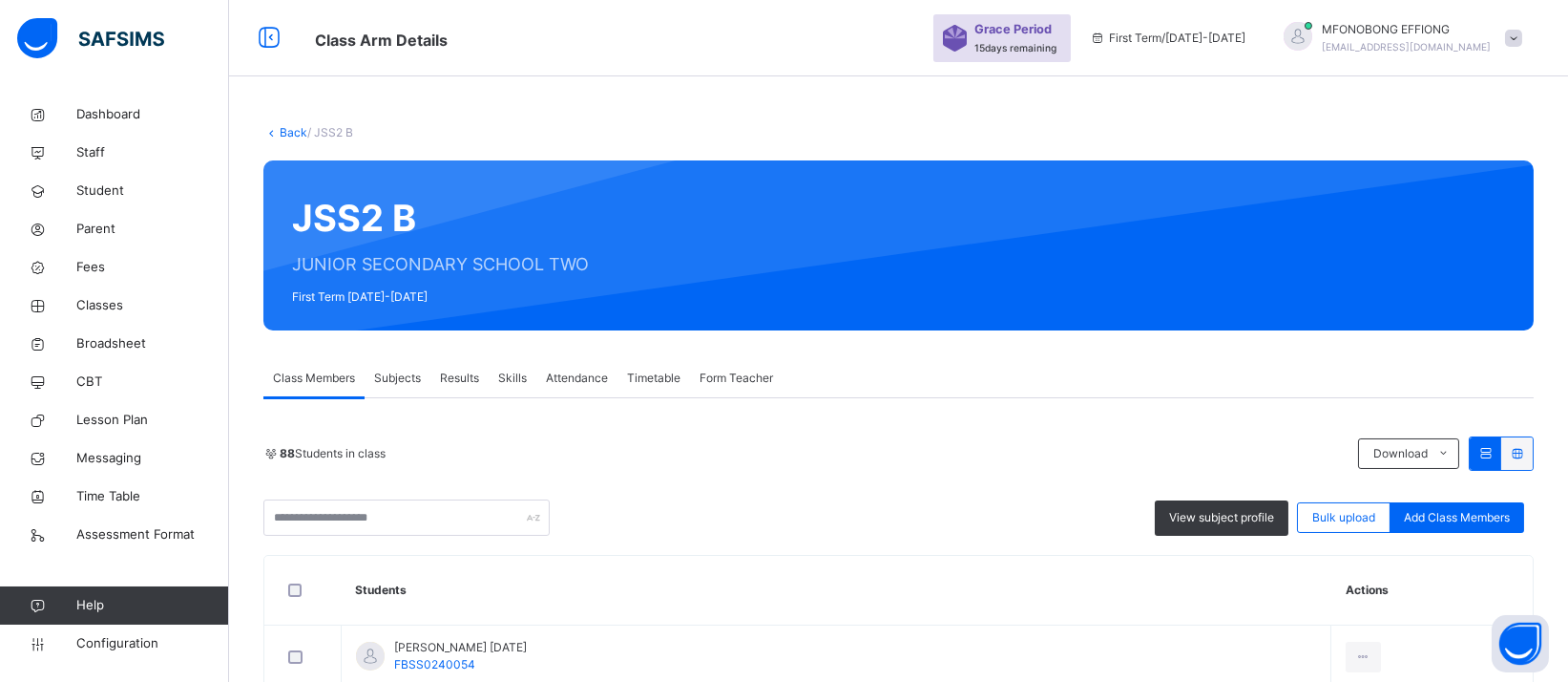
scroll to position [529, 0]
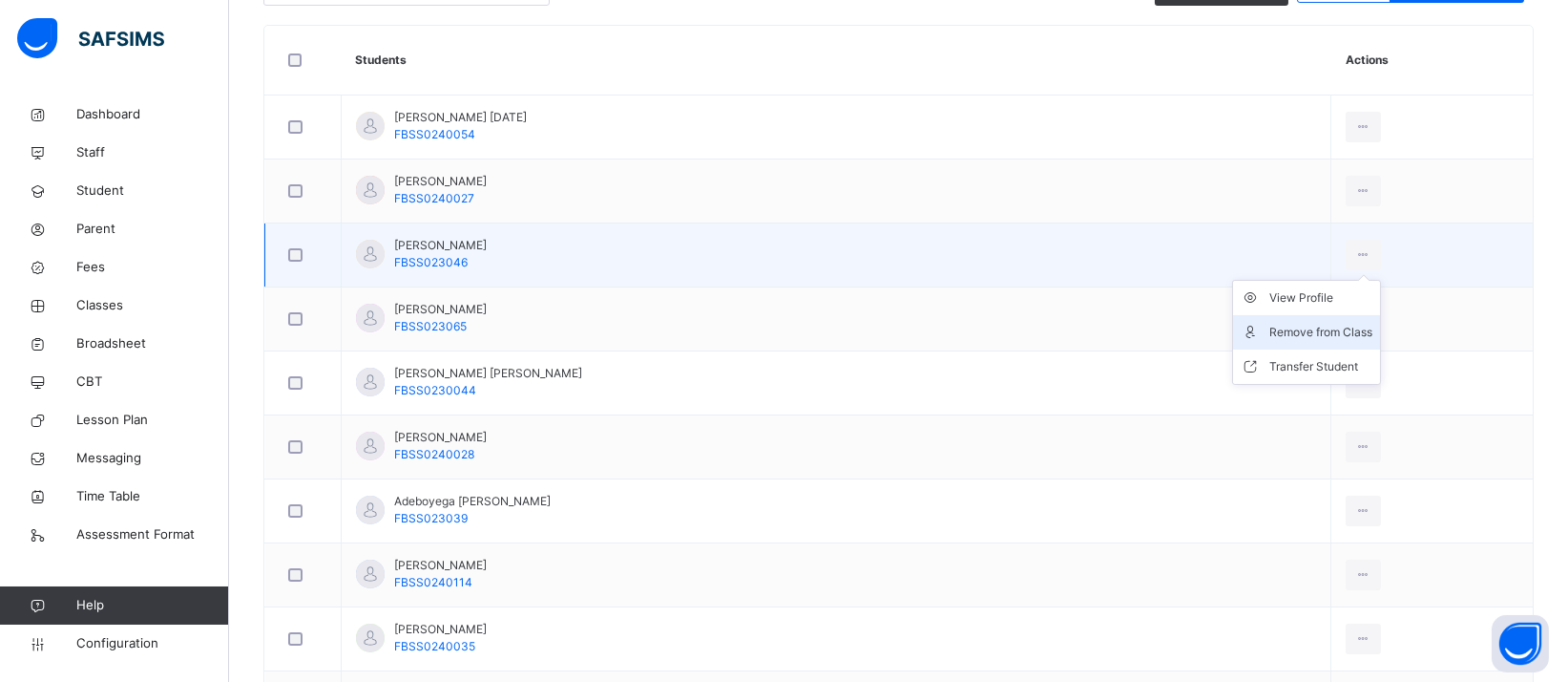
click at [1269, 330] on div "Remove from Class" at bounding box center [1320, 332] width 103 height 19
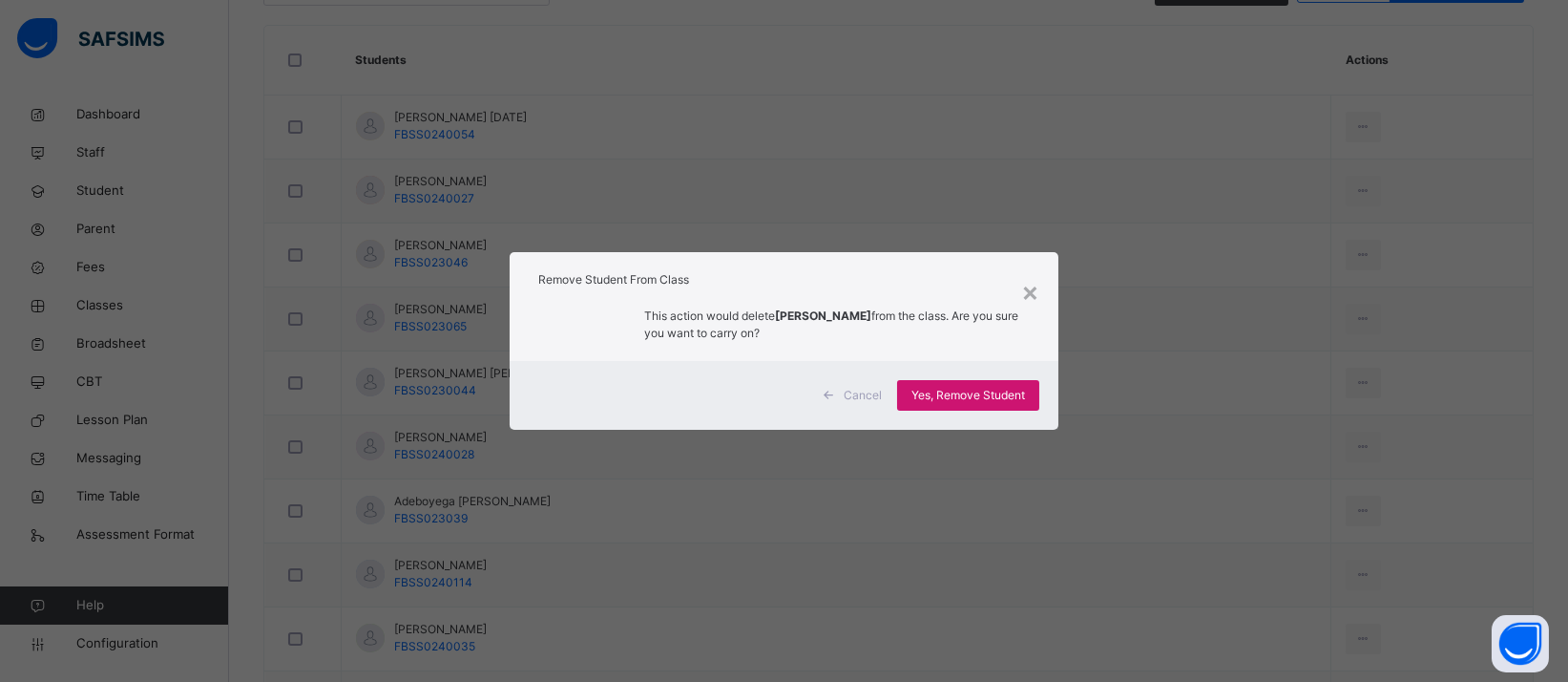
click at [966, 397] on span "Yes, Remove Student" at bounding box center [967, 395] width 113 height 17
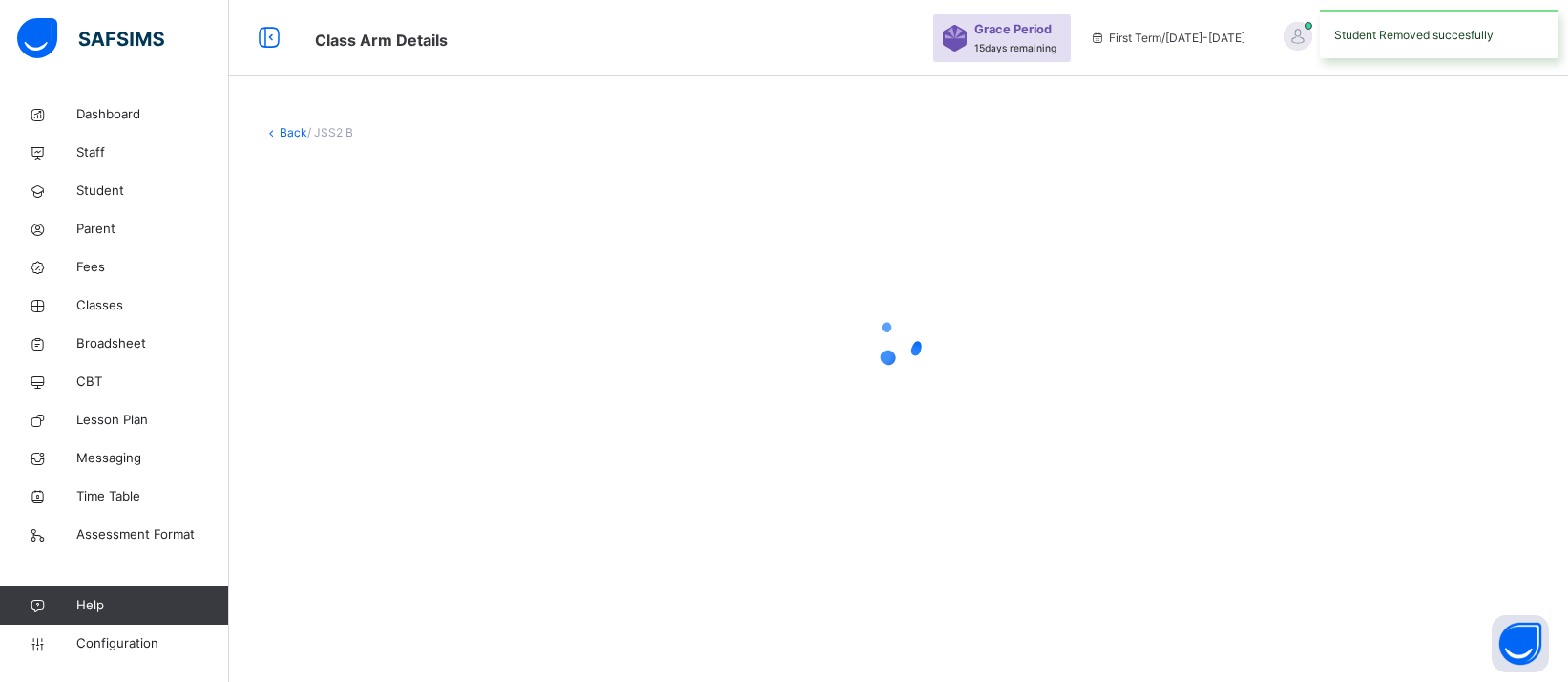
scroll to position [0, 0]
